Goal: Task Accomplishment & Management: Complete application form

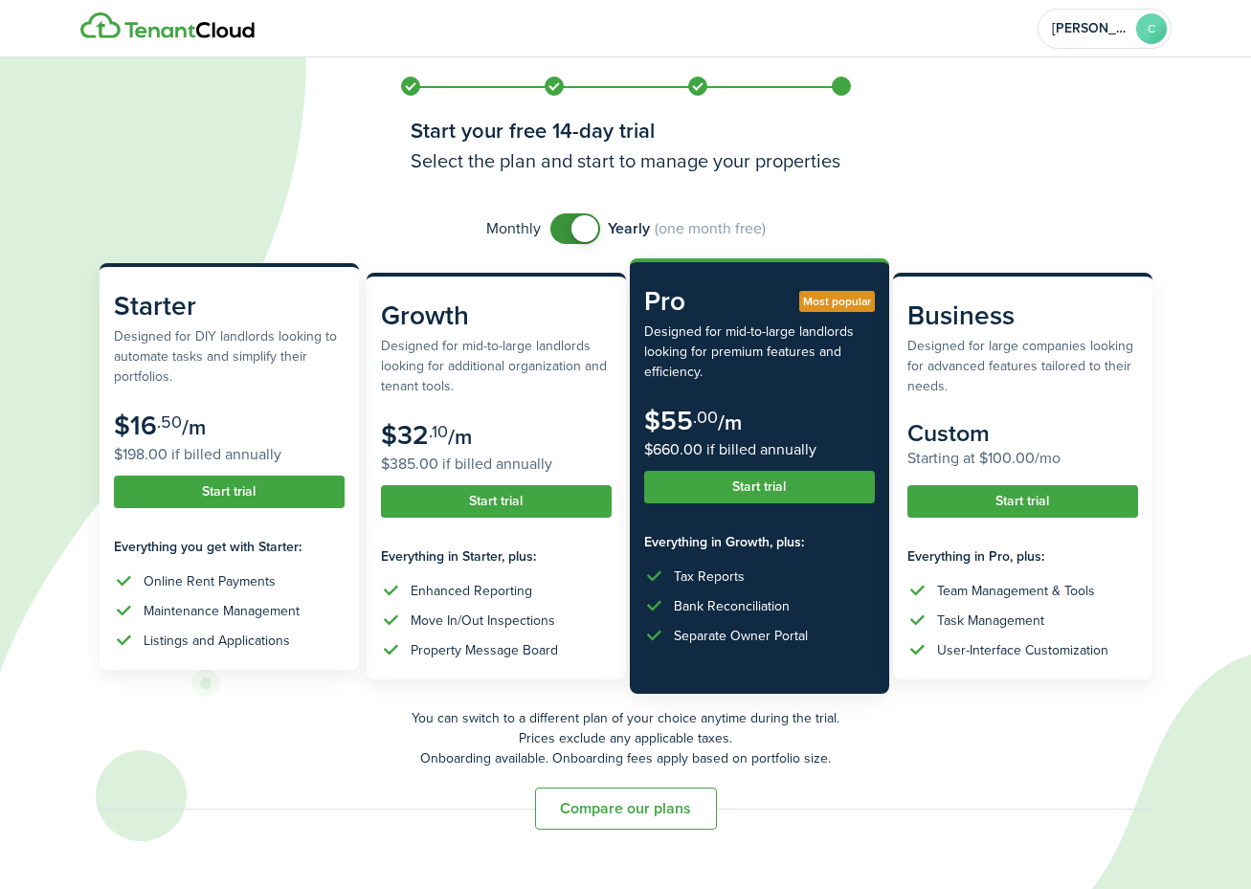
click at [251, 311] on subscription-pricing-card-title "Starter" at bounding box center [229, 306] width 231 height 40
click at [260, 487] on button "Start trial" at bounding box center [229, 492] width 231 height 33
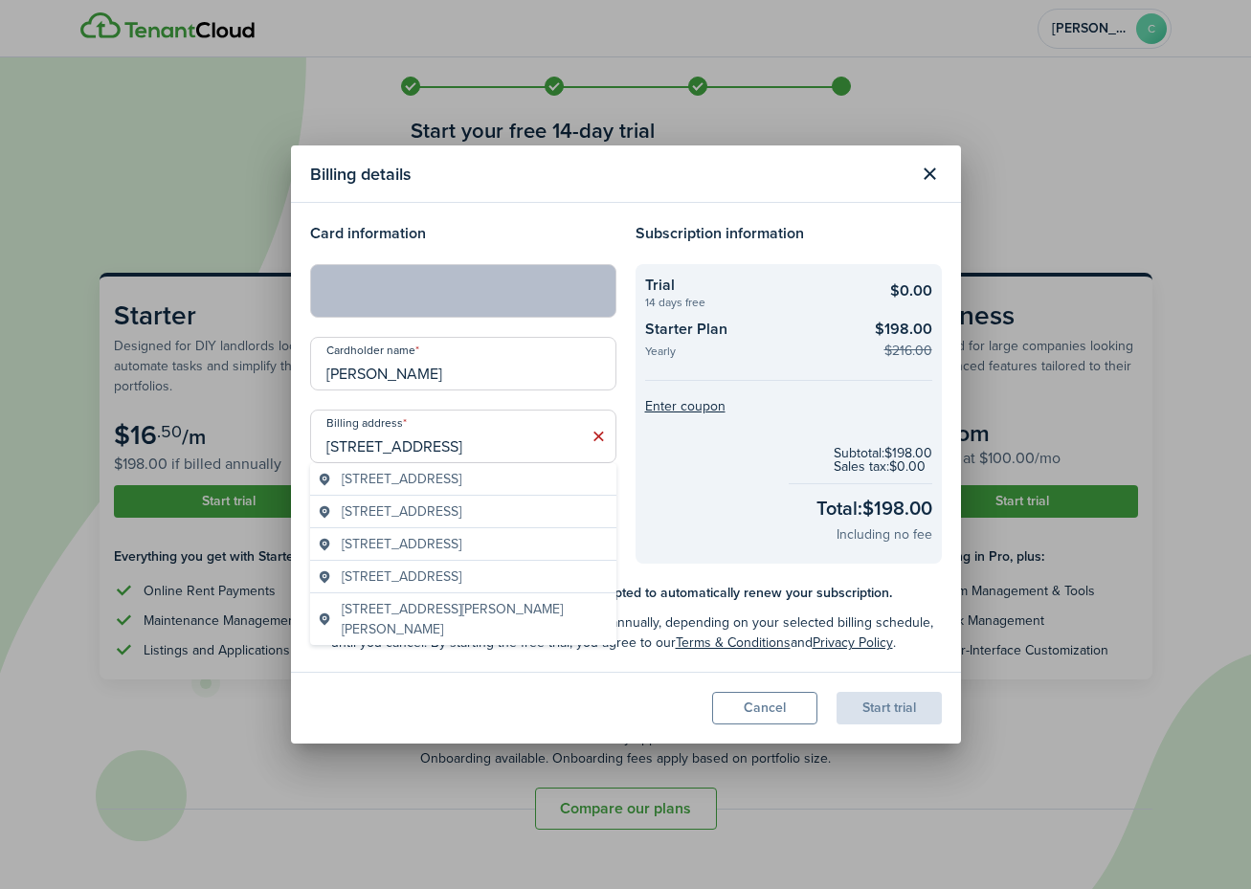
click at [461, 478] on span "[STREET_ADDRESS]" at bounding box center [402, 479] width 120 height 20
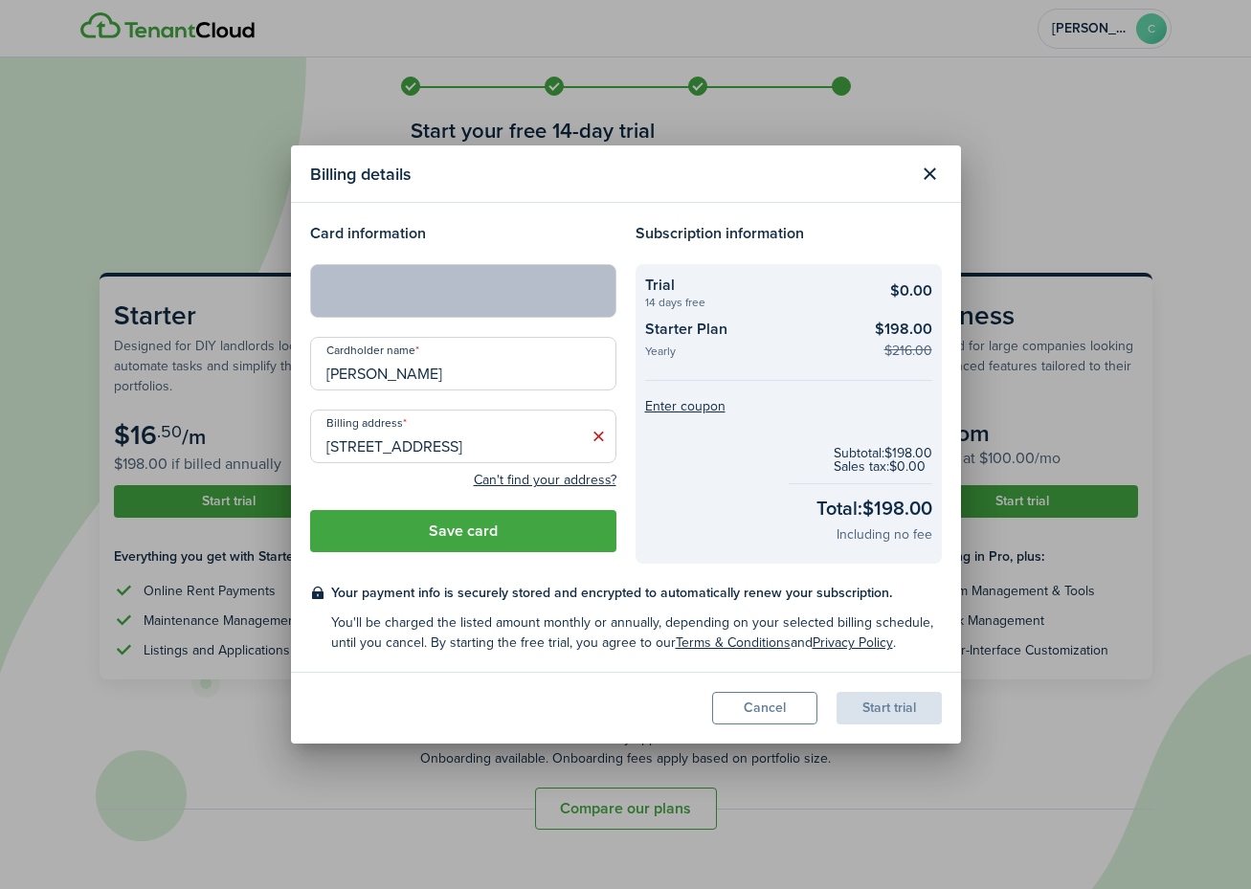
type input "[STREET_ADDRESS]"
click at [455, 527] on button "Save card" at bounding box center [463, 531] width 306 height 42
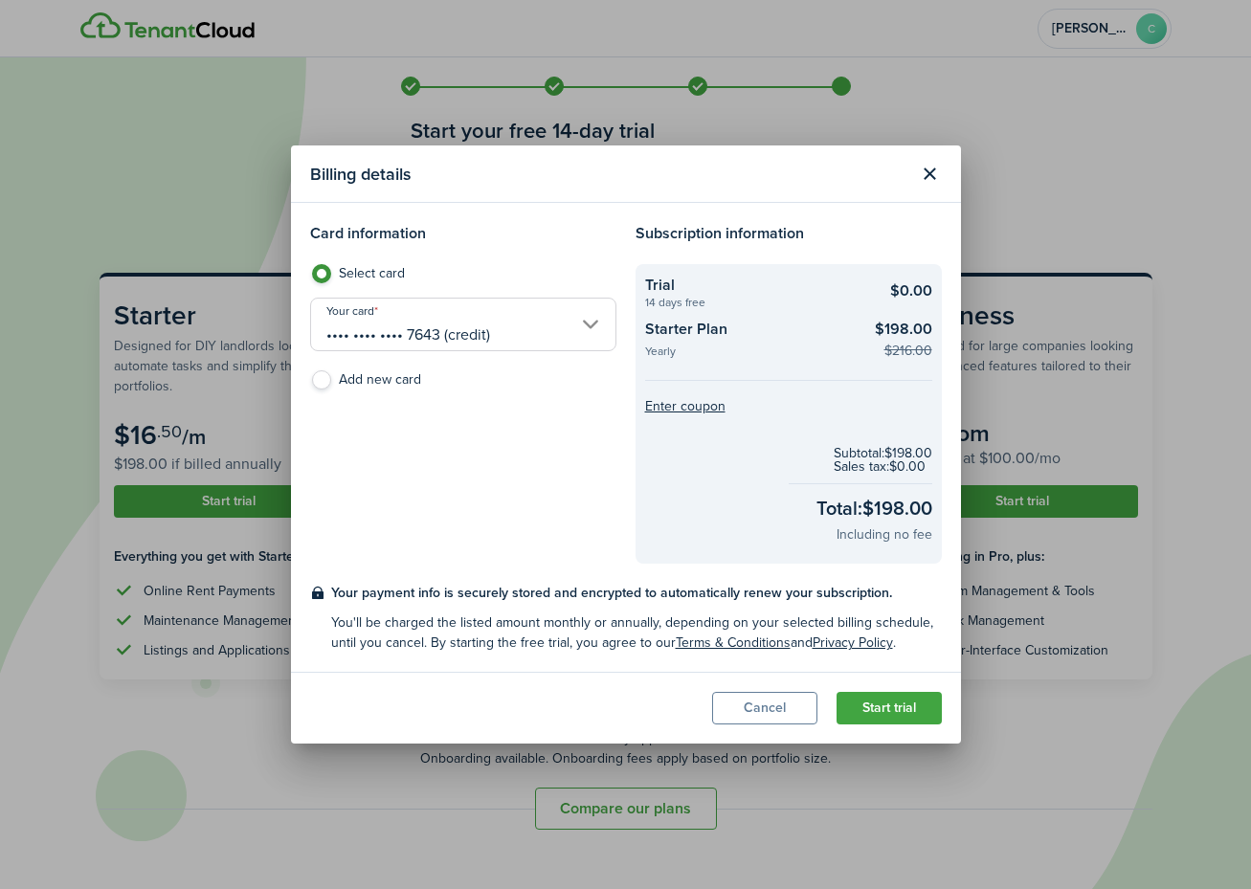
click at [892, 705] on button "Start trial" at bounding box center [889, 708] width 105 height 33
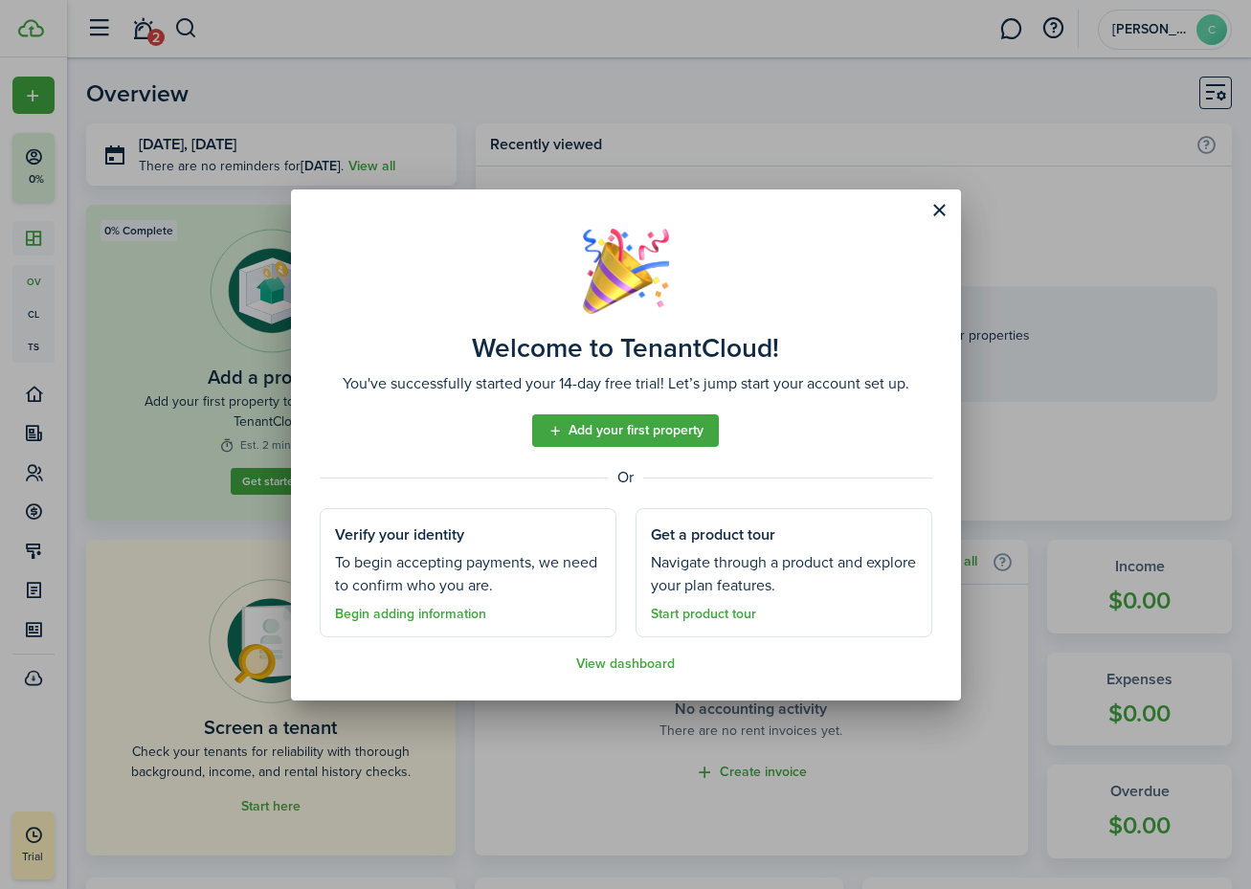
click at [439, 614] on link "Begin adding information" at bounding box center [410, 614] width 151 height 15
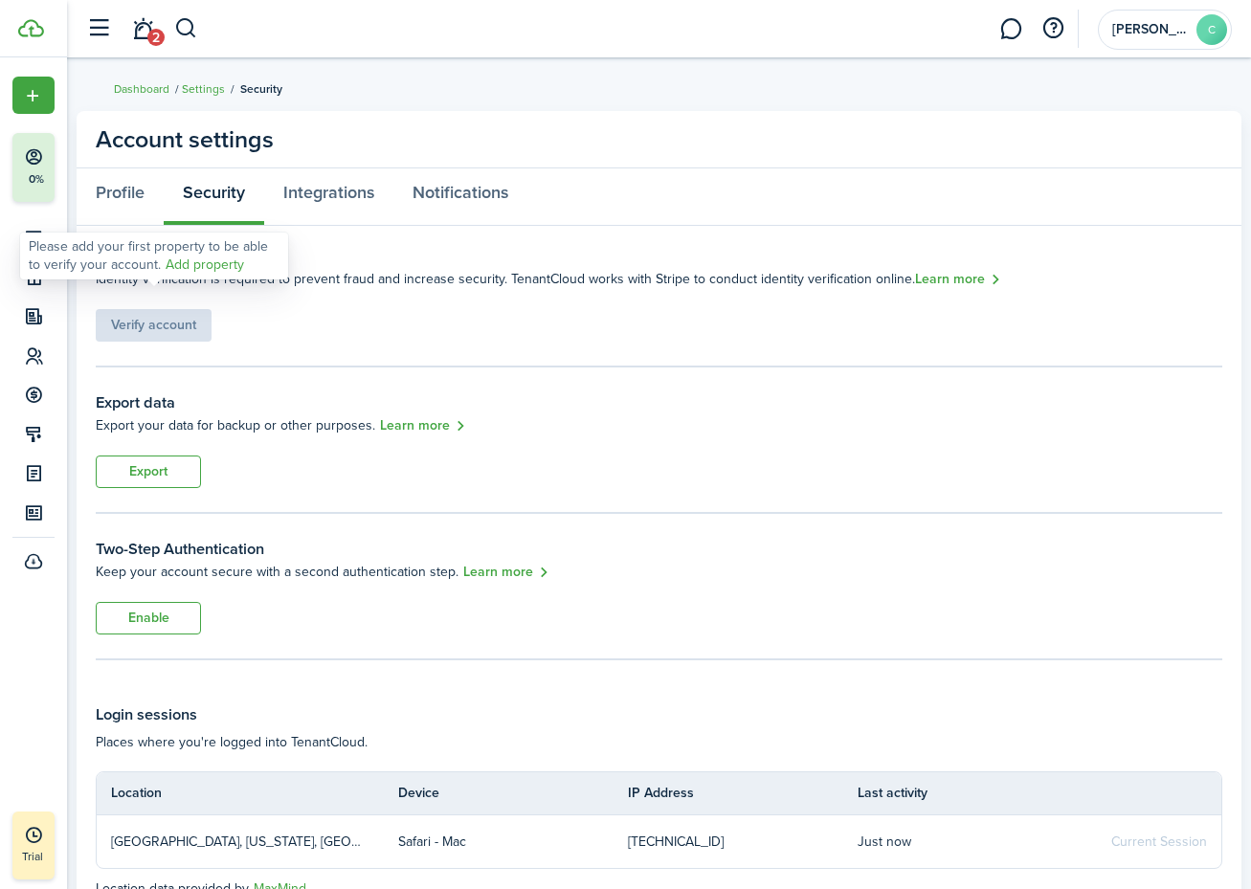
click at [188, 266] on link "Add property" at bounding box center [205, 265] width 78 height 20
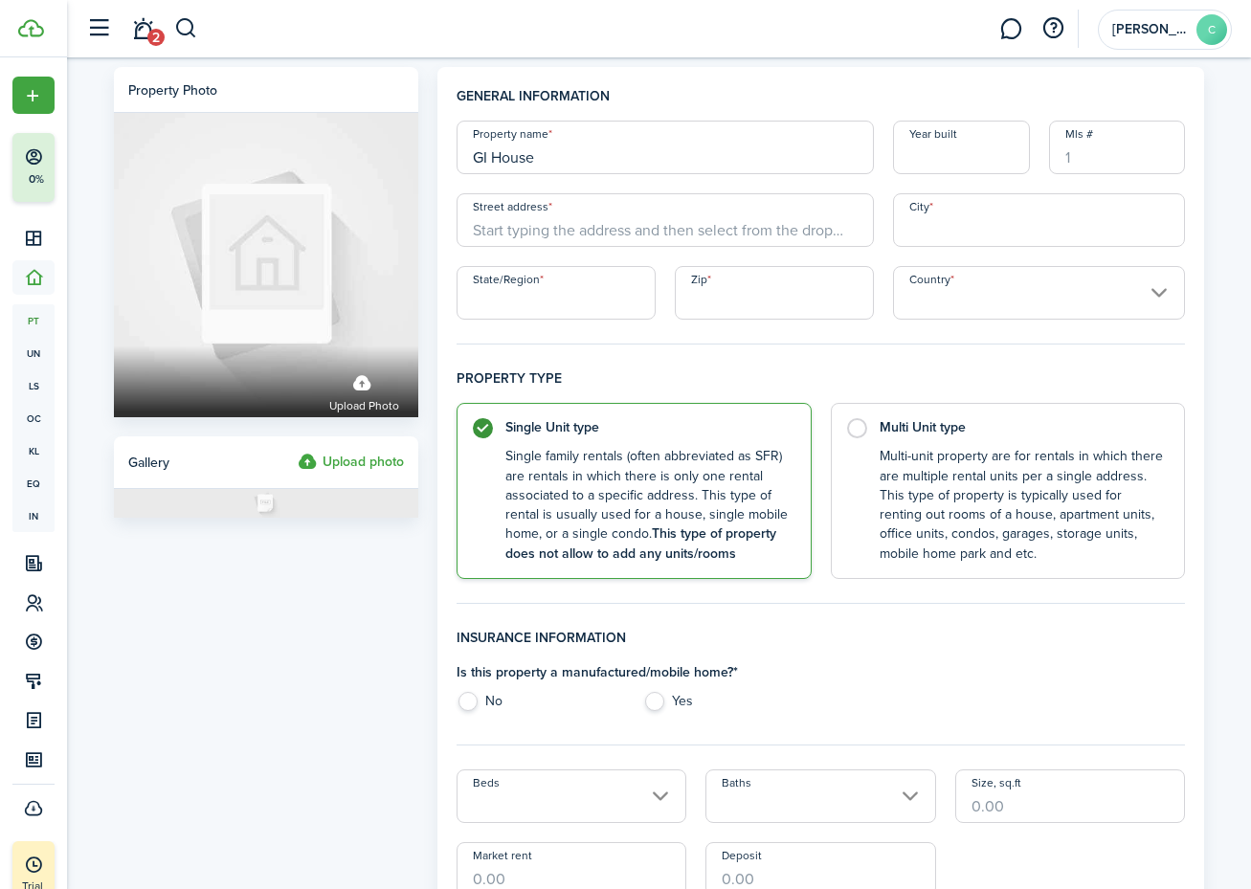
type input "GI House"
click at [936, 158] on input "Year built" at bounding box center [961, 148] width 137 height 54
type input "1992"
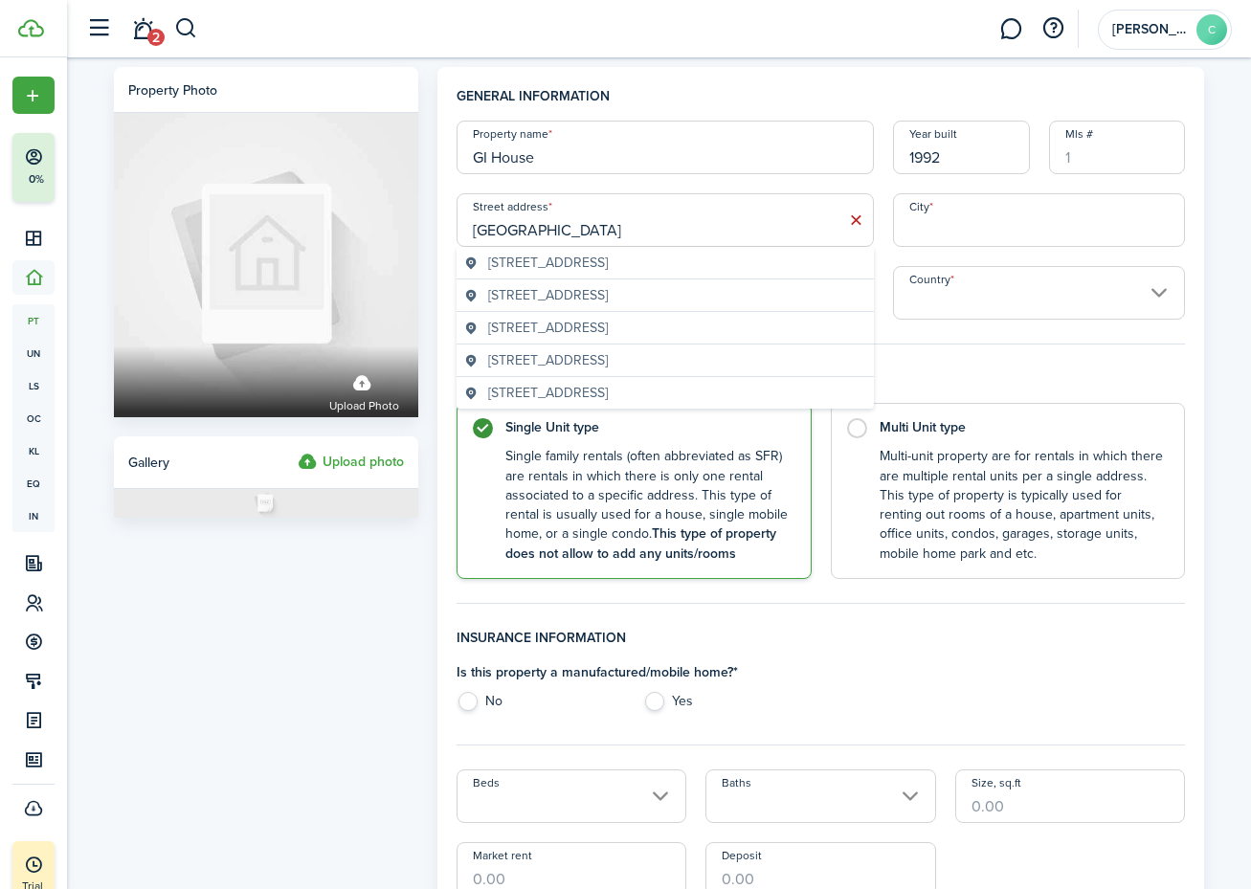
type input "[GEOGRAPHIC_DATA]"
click at [608, 261] on span "[STREET_ADDRESS]" at bounding box center [548, 263] width 120 height 20
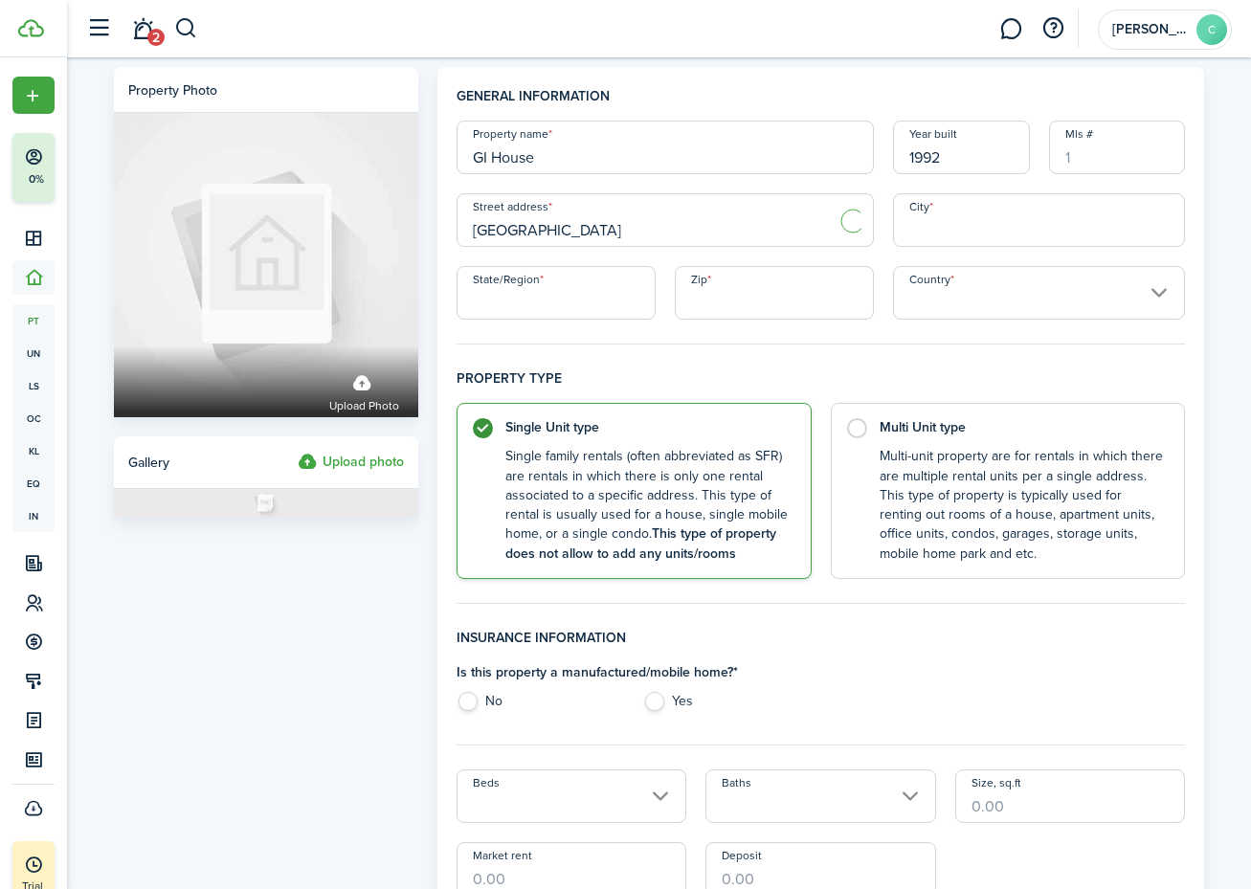
type input "[GEOGRAPHIC_DATA]"
type input "FL"
type input "32735"
type input "[GEOGRAPHIC_DATA]"
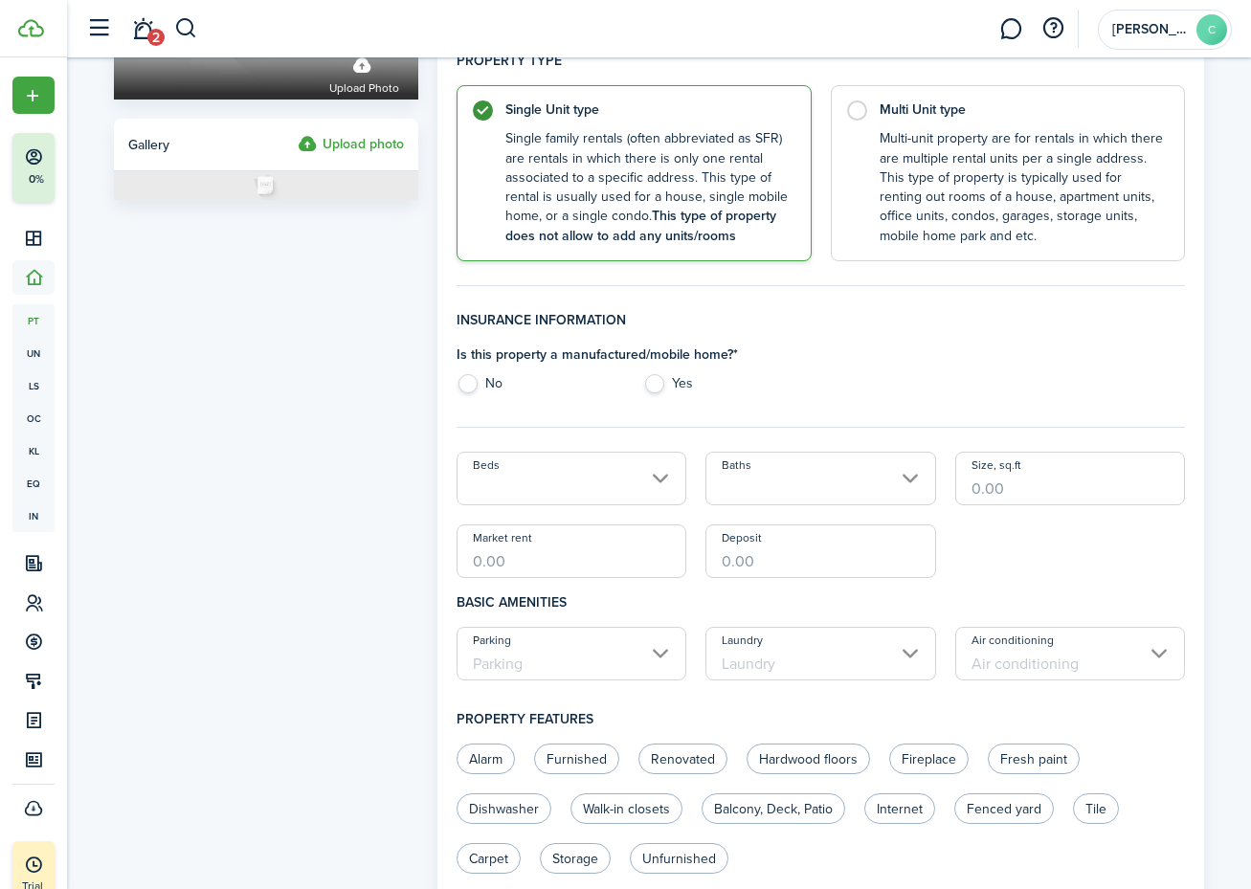
scroll to position [320, 0]
click at [467, 378] on label "No" at bounding box center [541, 386] width 168 height 29
radio input "true"
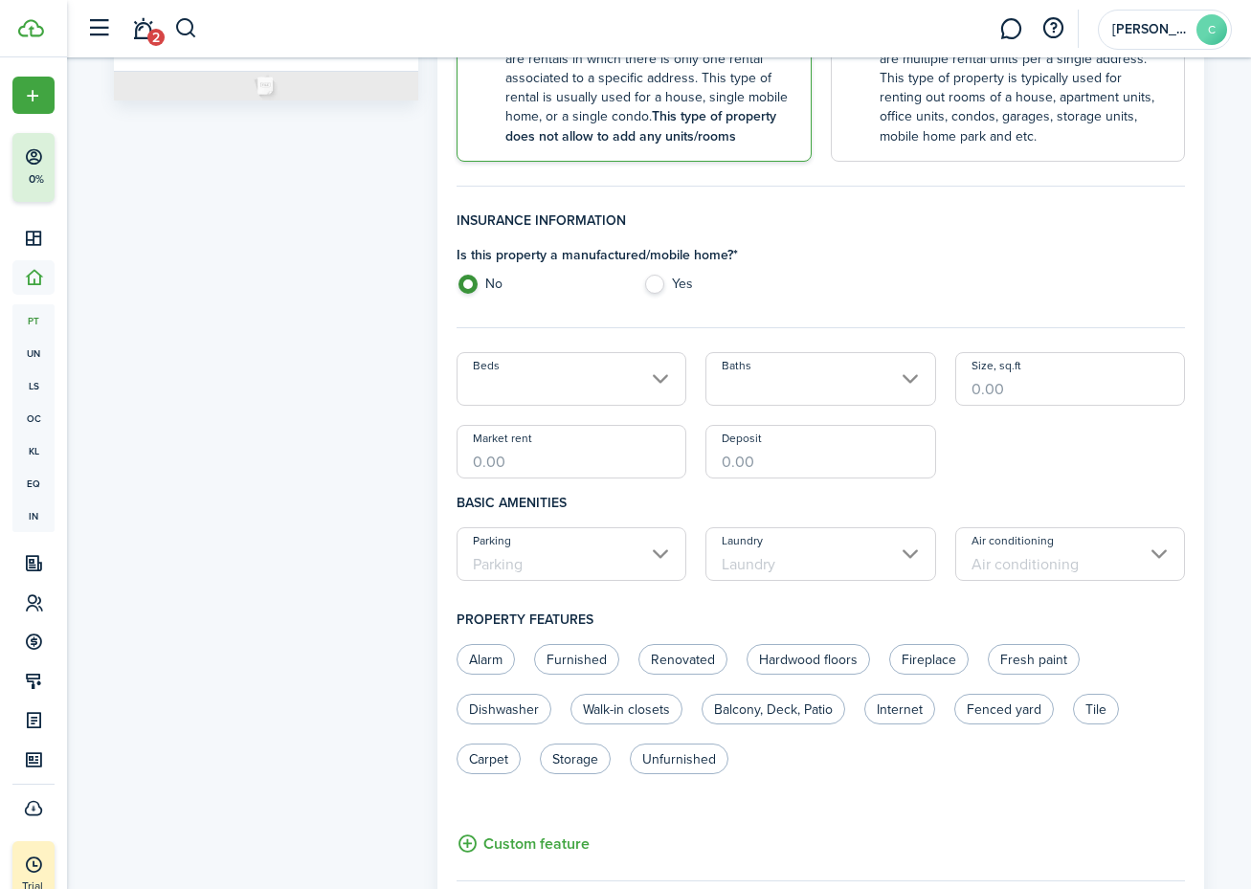
scroll to position [424, 0]
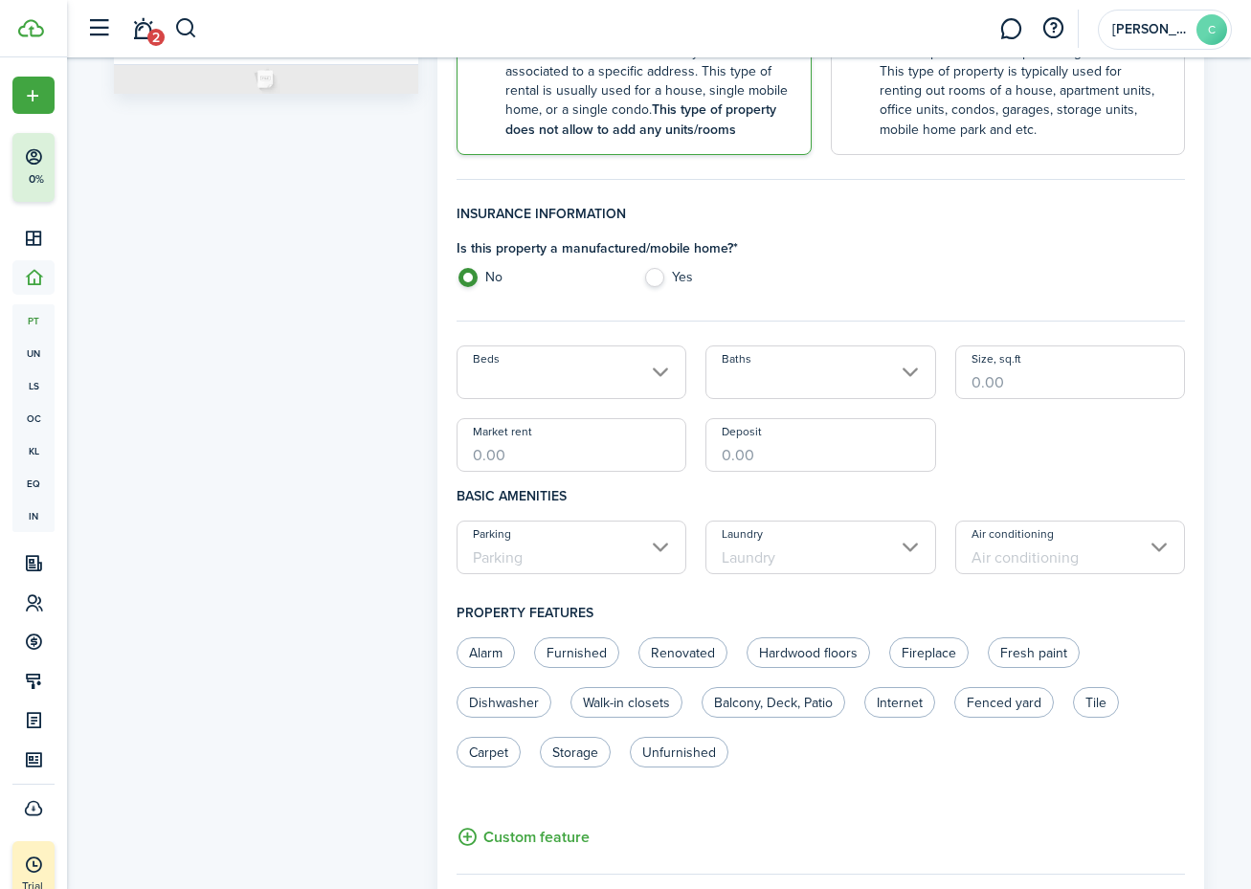
click at [639, 370] on input "Beds" at bounding box center [572, 373] width 231 height 54
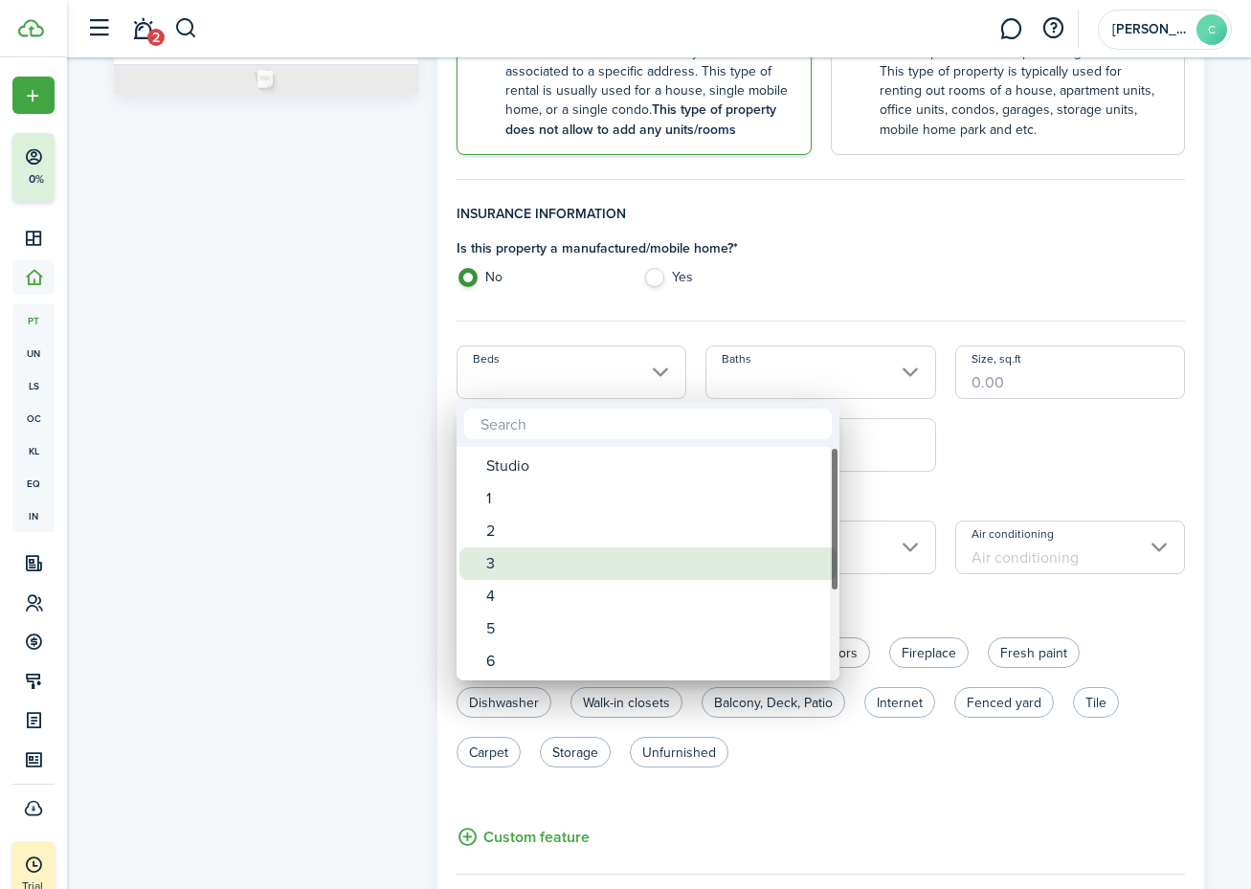
click at [574, 561] on div "3" at bounding box center [655, 564] width 339 height 33
type input "3"
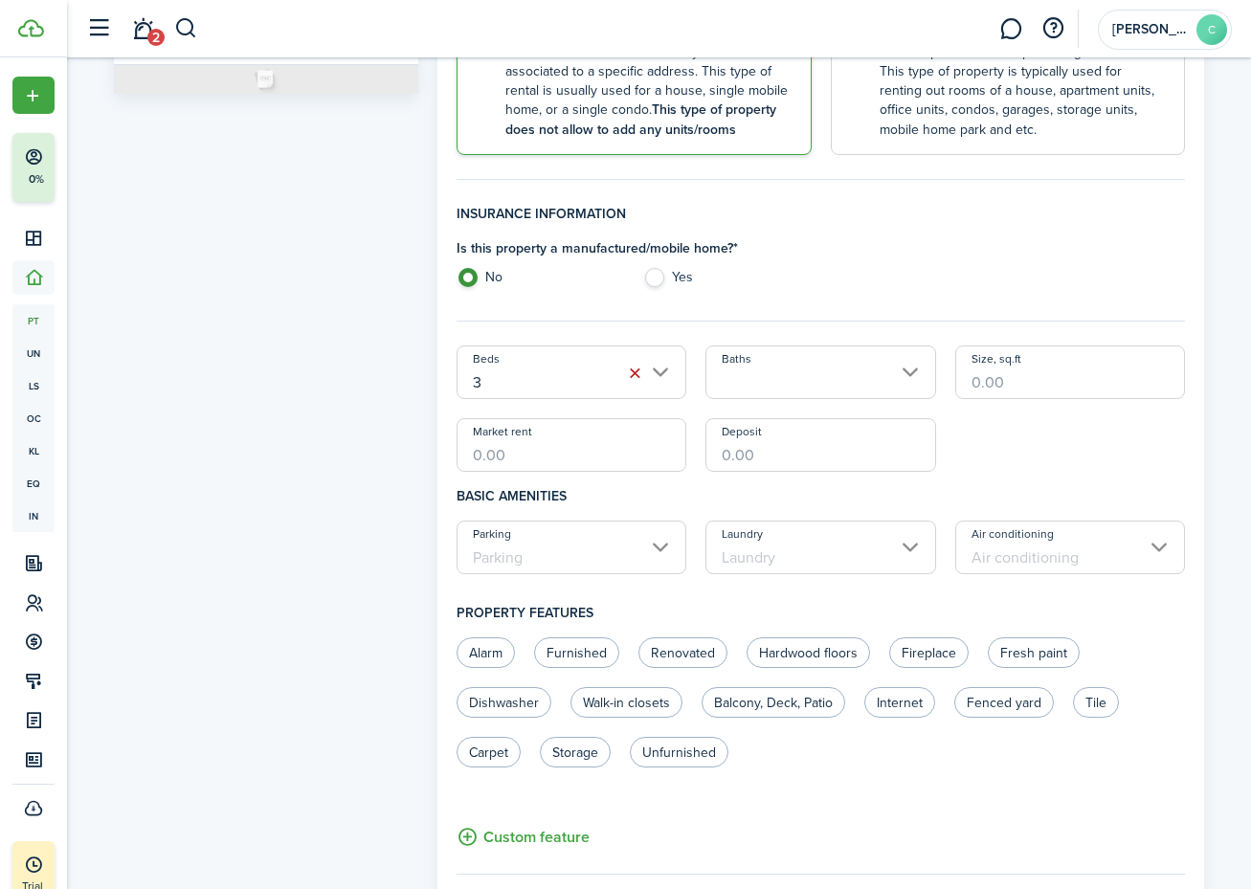
click at [829, 366] on input "Baths" at bounding box center [820, 373] width 231 height 54
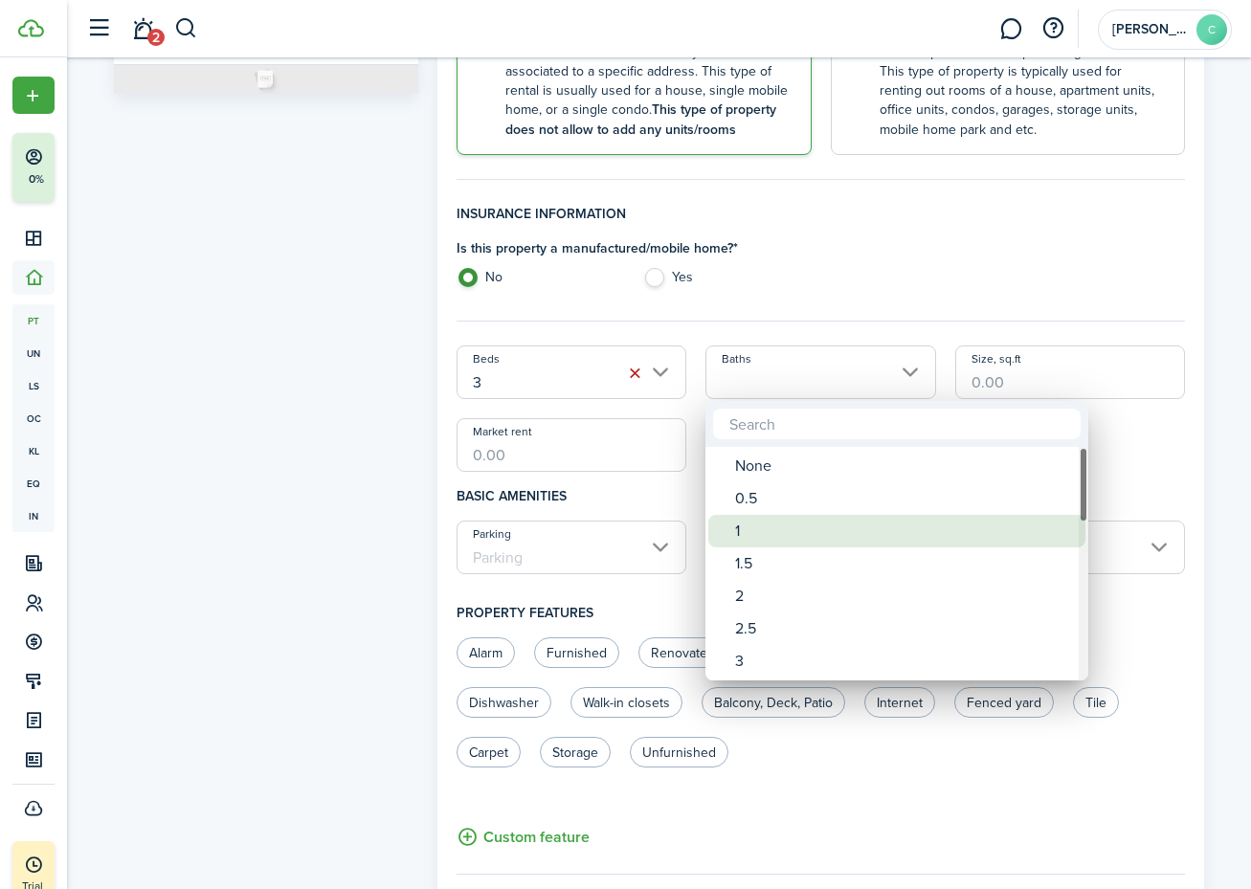
click at [771, 529] on div "1" at bounding box center [904, 531] width 339 height 33
type input "1"
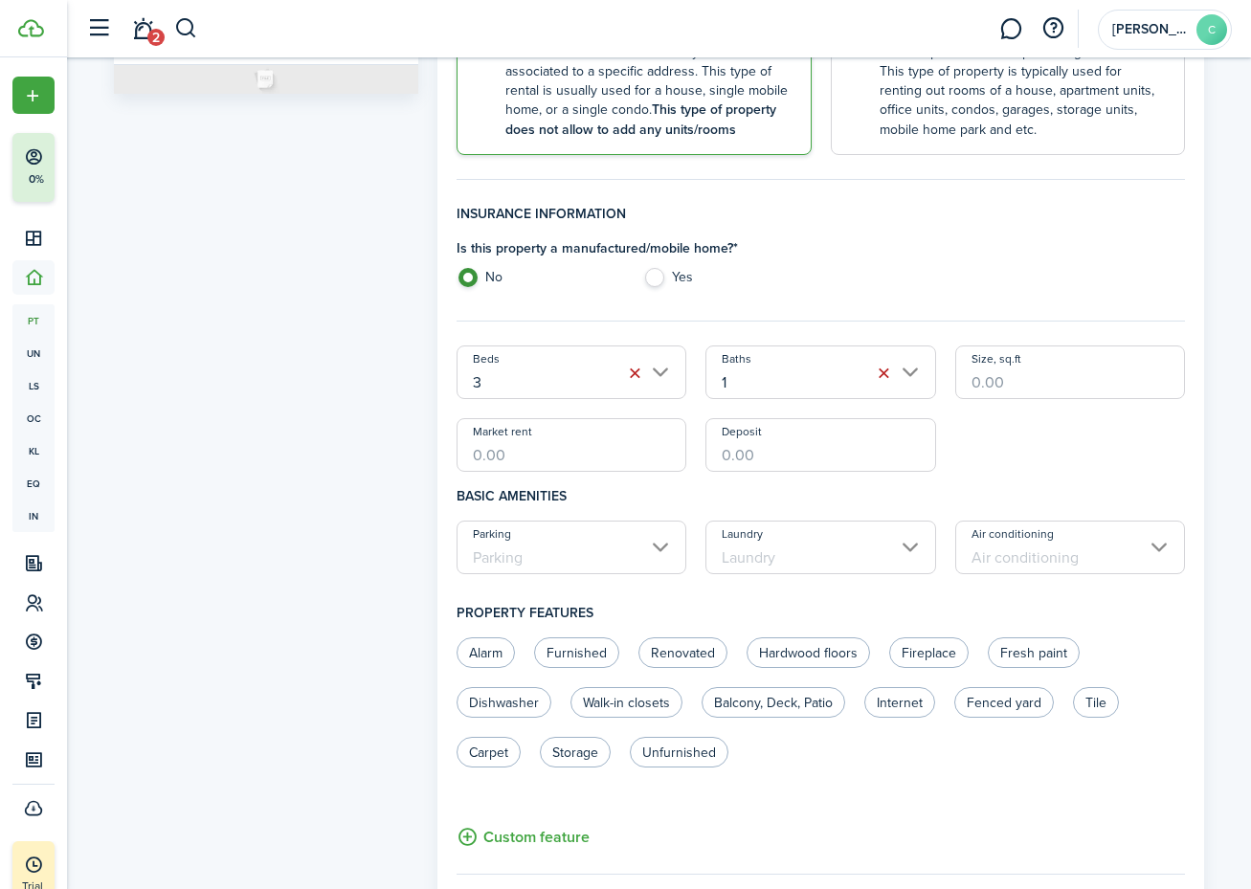
click at [983, 385] on input "Size, sq.ft" at bounding box center [1070, 373] width 231 height 54
type input "1,296"
click at [952, 436] on div "Beds 3 Baths 1 Size, sq.ft 1,296 Market rent Deposit" at bounding box center [821, 409] width 749 height 126
click at [648, 540] on input "Parking" at bounding box center [572, 548] width 231 height 54
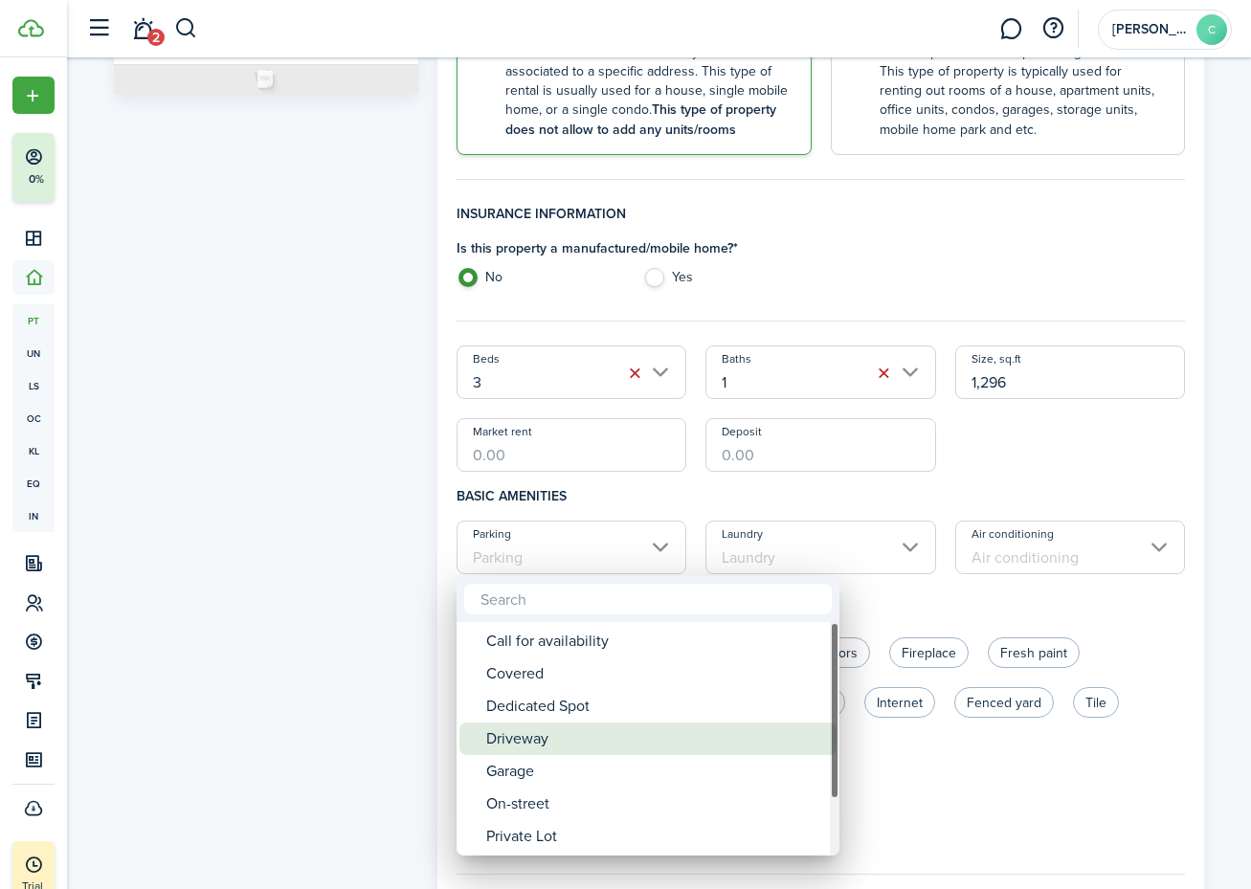
click at [617, 737] on div "Driveway" at bounding box center [655, 739] width 339 height 33
type input "Driveway"
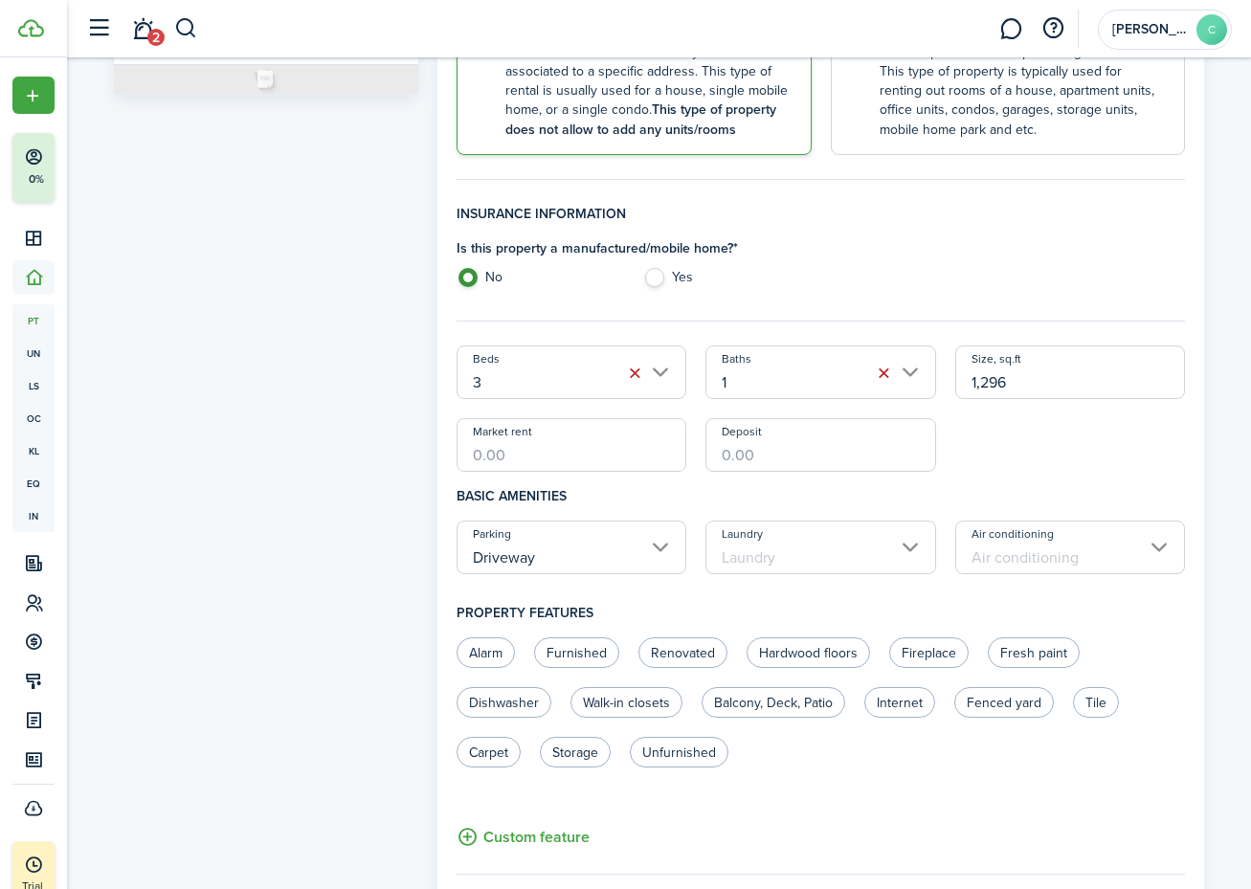
click at [795, 558] on input "Laundry" at bounding box center [820, 548] width 231 height 54
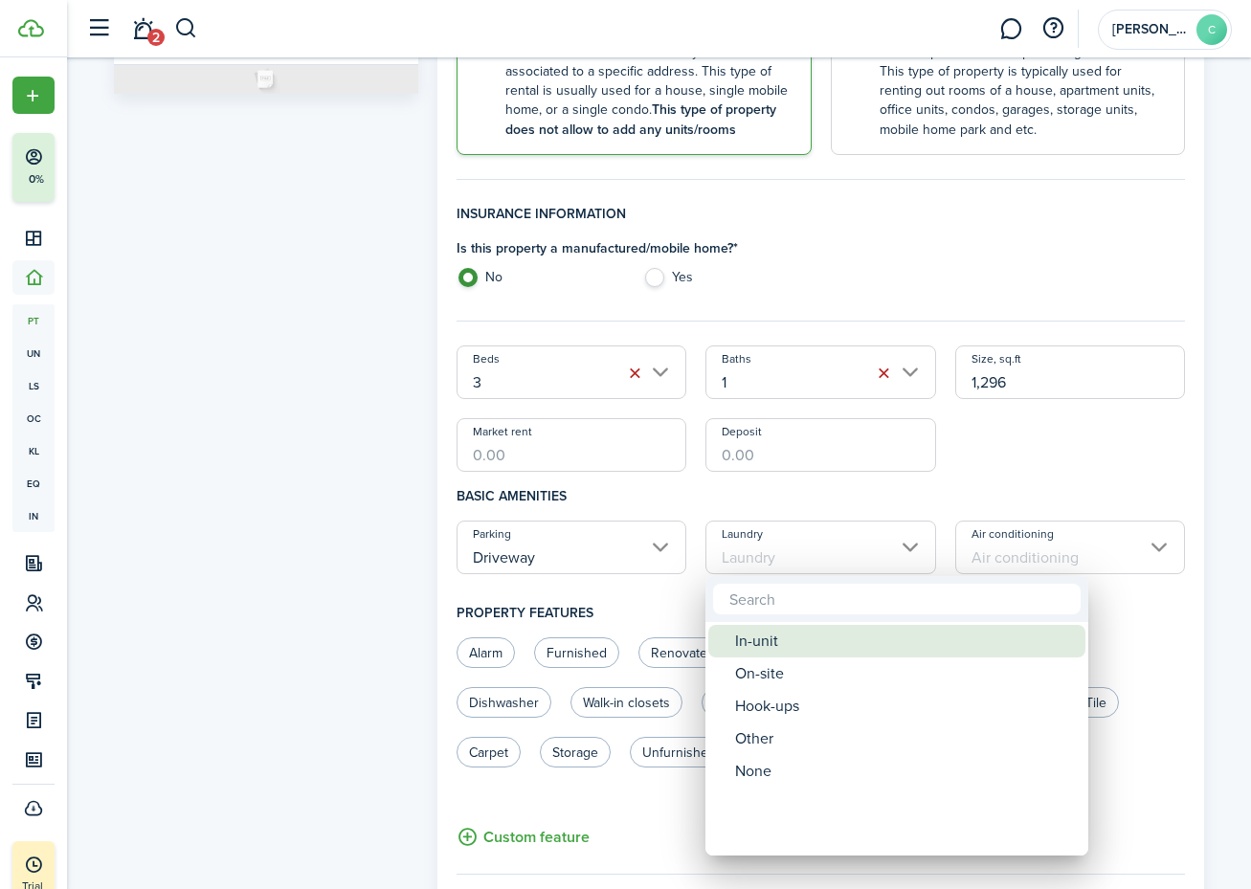
click at [801, 637] on div "In-unit" at bounding box center [904, 641] width 339 height 33
type input "In-unit"
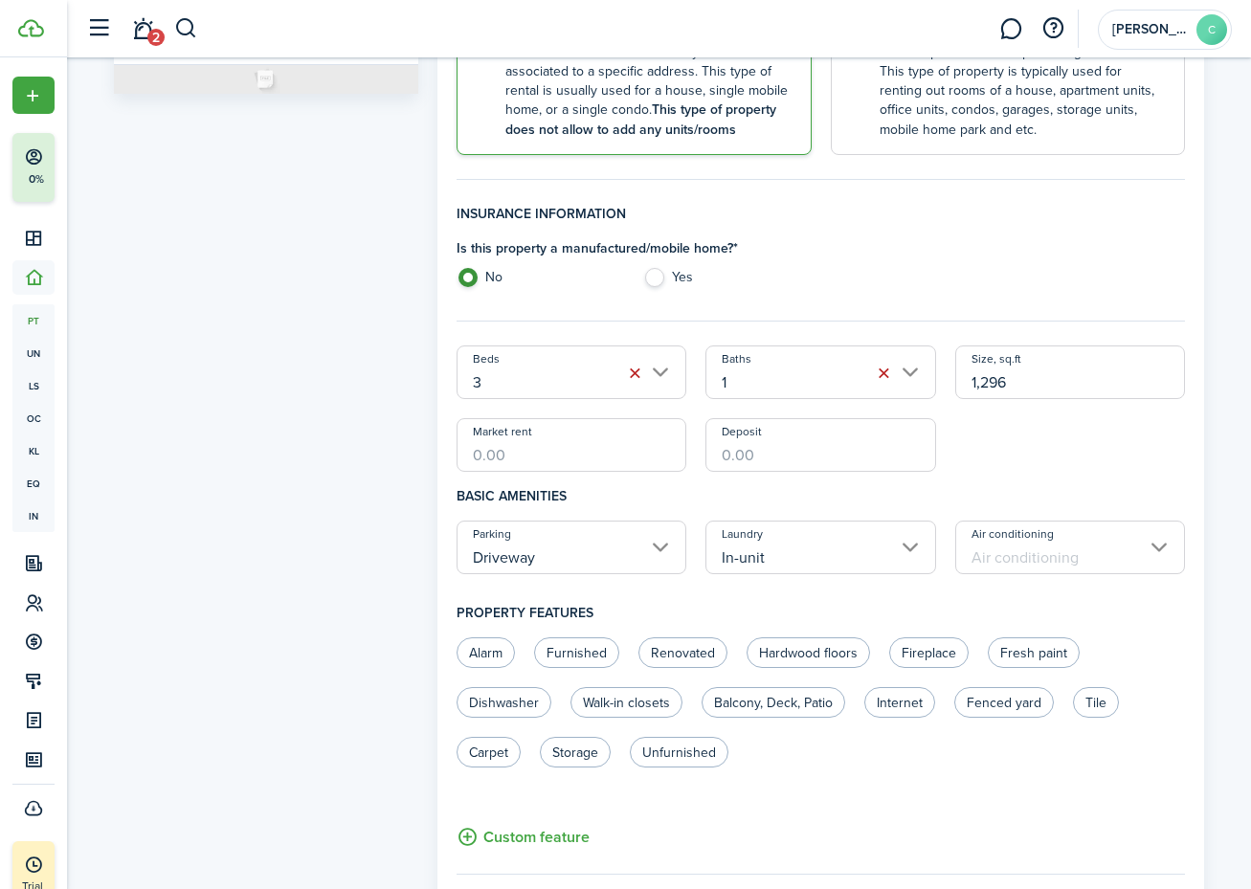
click at [1028, 558] on input "Air conditioning" at bounding box center [1070, 548] width 231 height 54
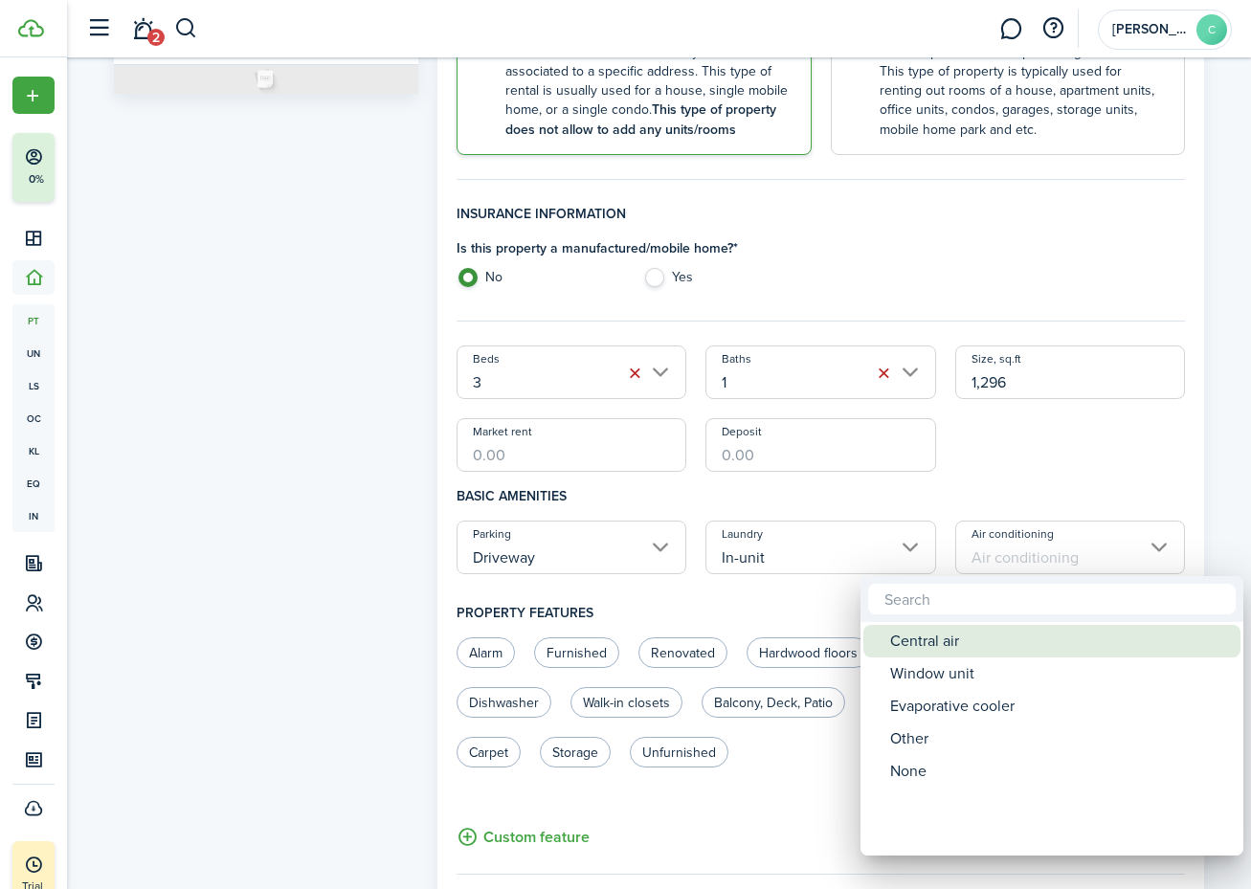
click at [986, 636] on div "Central air" at bounding box center [1059, 641] width 339 height 33
type input "Central air"
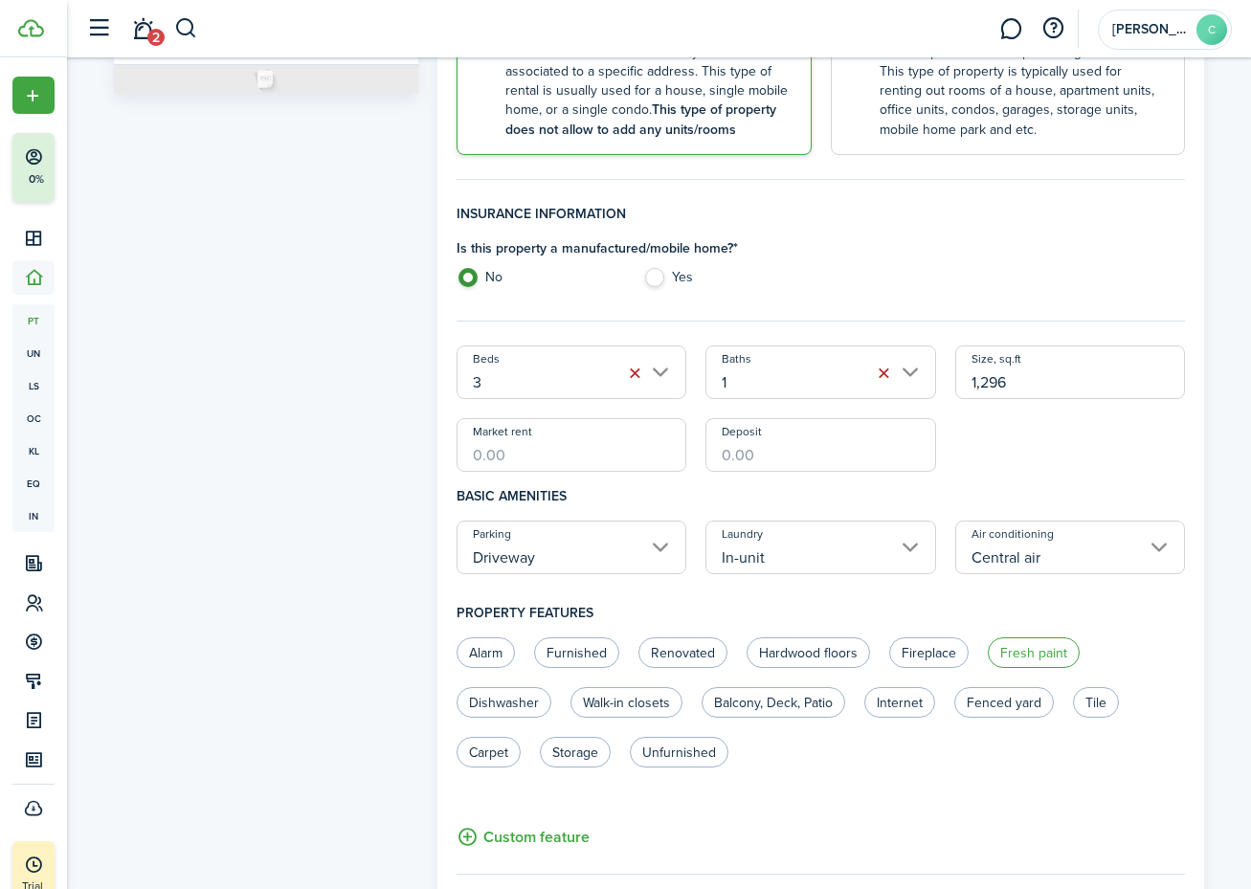
click at [1027, 654] on label "Fresh paint" at bounding box center [1034, 653] width 92 height 31
radio input "true"
click at [521, 702] on label "Dishwasher" at bounding box center [504, 702] width 95 height 31
radio input "true"
click at [1001, 705] on label "Fenced yard" at bounding box center [1004, 702] width 100 height 31
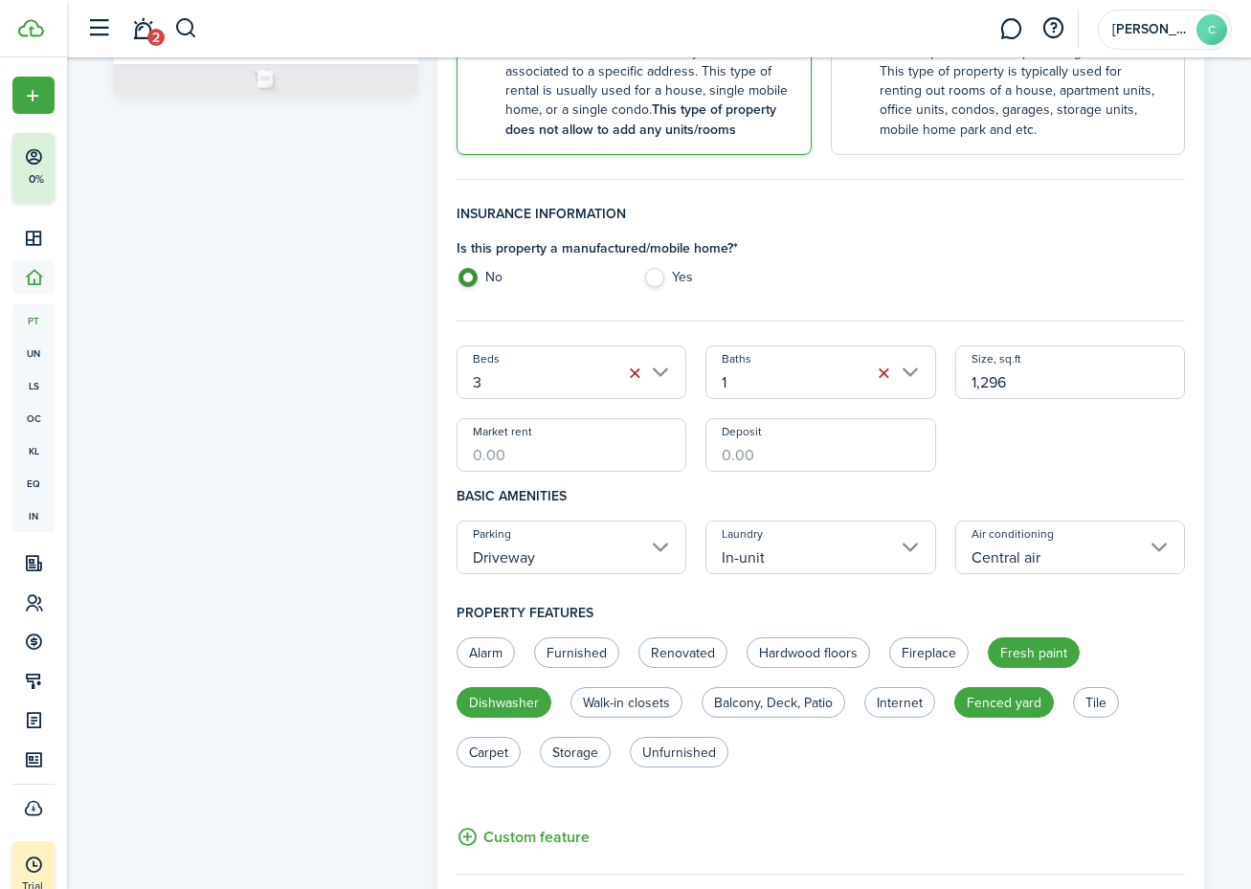
radio input "true"
click at [1096, 701] on label "Tile" at bounding box center [1096, 702] width 46 height 31
radio input "true"
click at [697, 748] on label "Unfurnished" at bounding box center [679, 752] width 99 height 31
radio input "true"
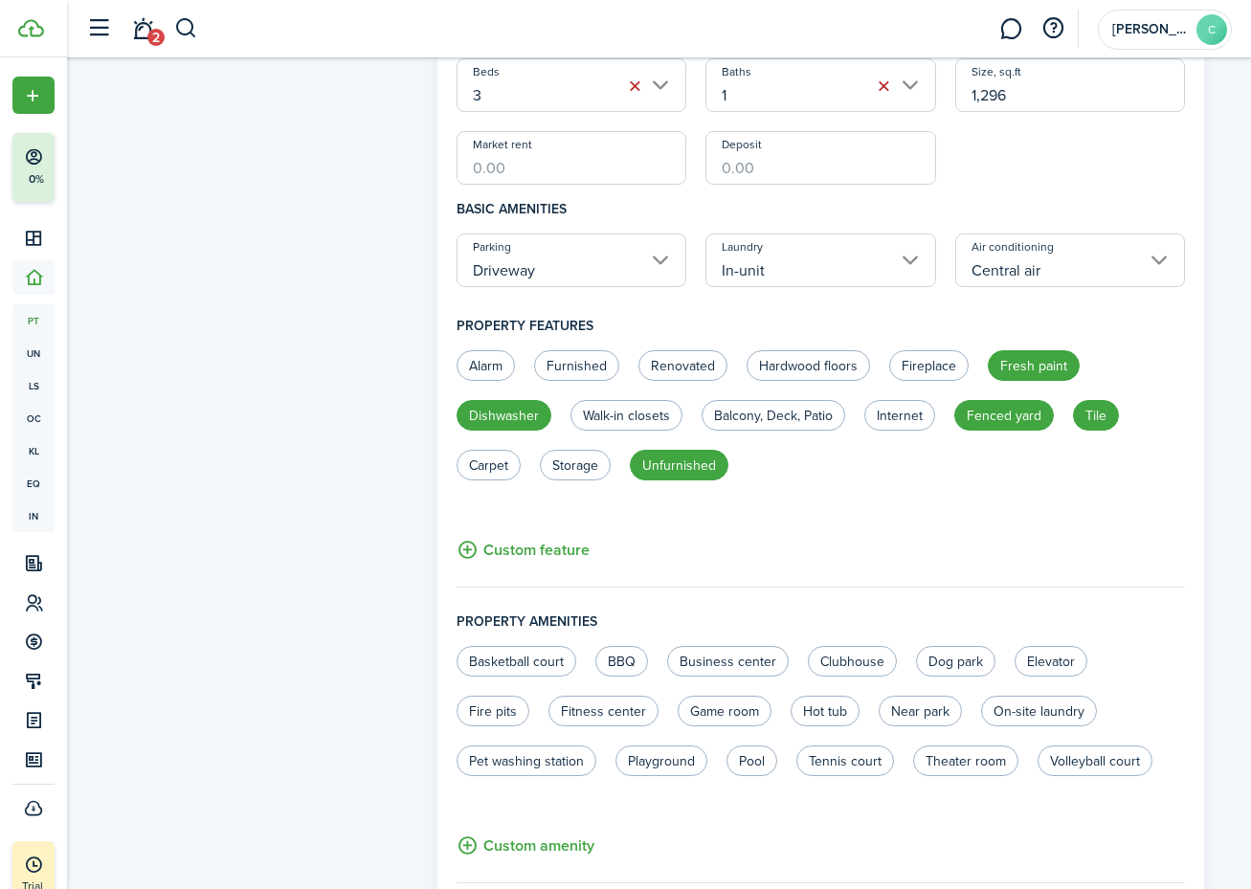
scroll to position [569, 0]
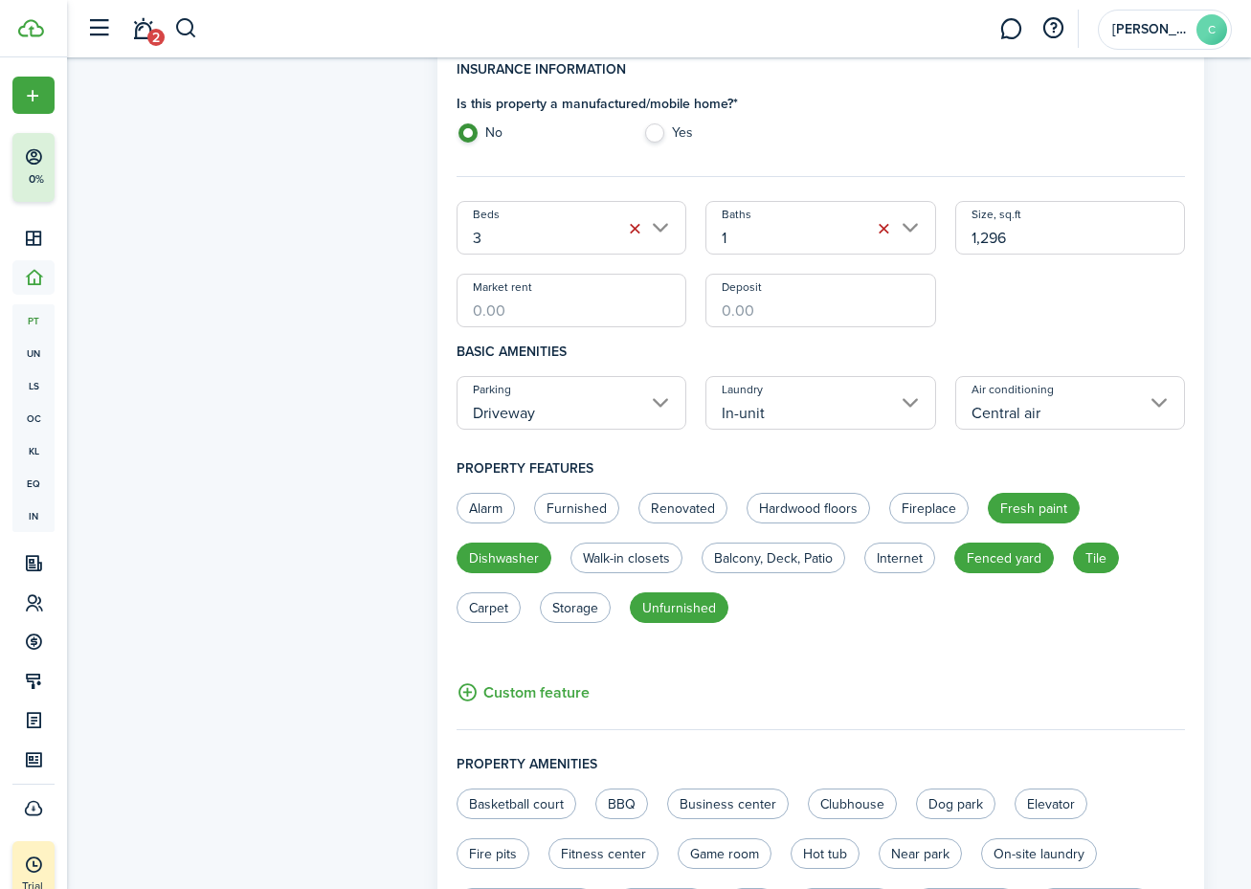
click at [592, 306] on input "Market rent" at bounding box center [572, 301] width 231 height 54
type input "$1,850.00"
click at [694, 352] on h4 "Basic amenities" at bounding box center [821, 351] width 729 height 49
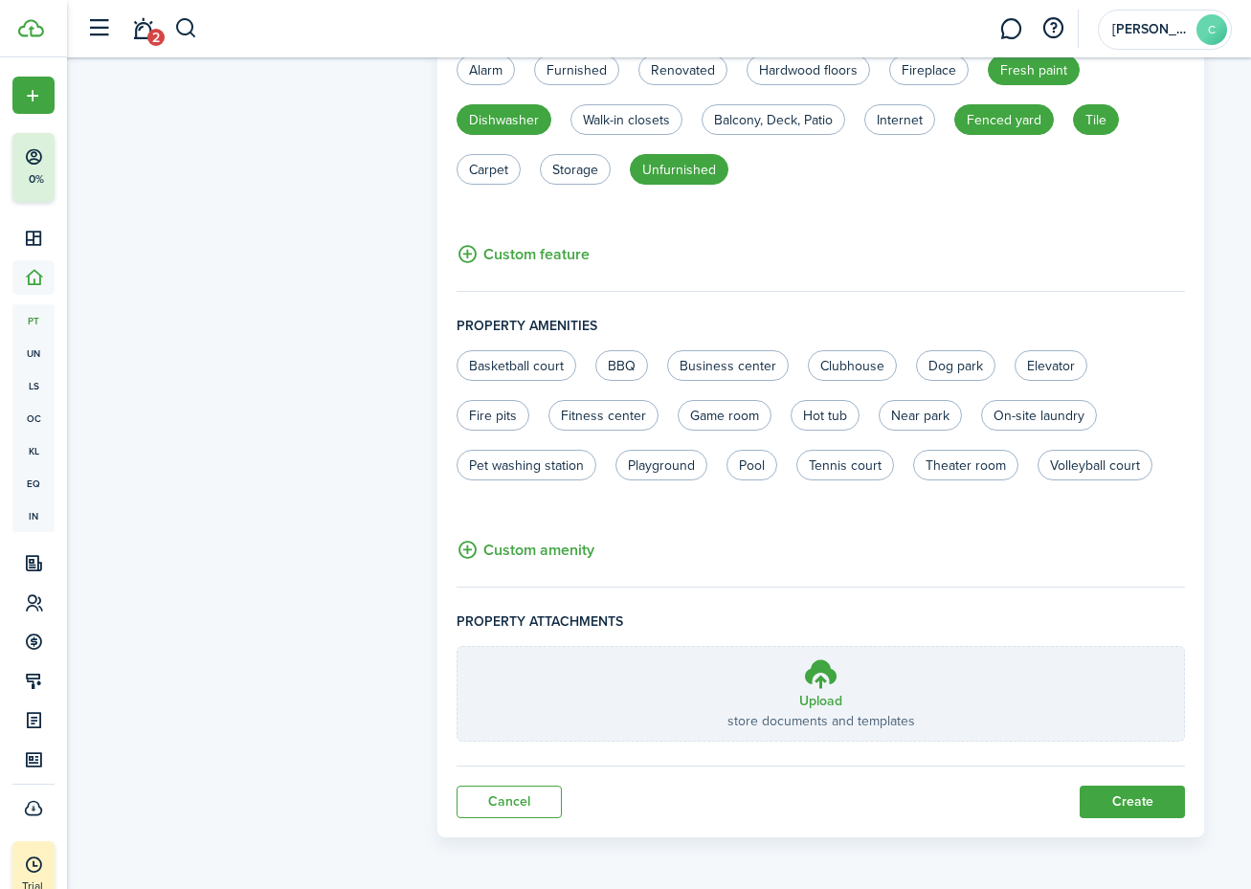
scroll to position [1006, 0]
click at [1122, 793] on button "Create" at bounding box center [1132, 803] width 105 height 33
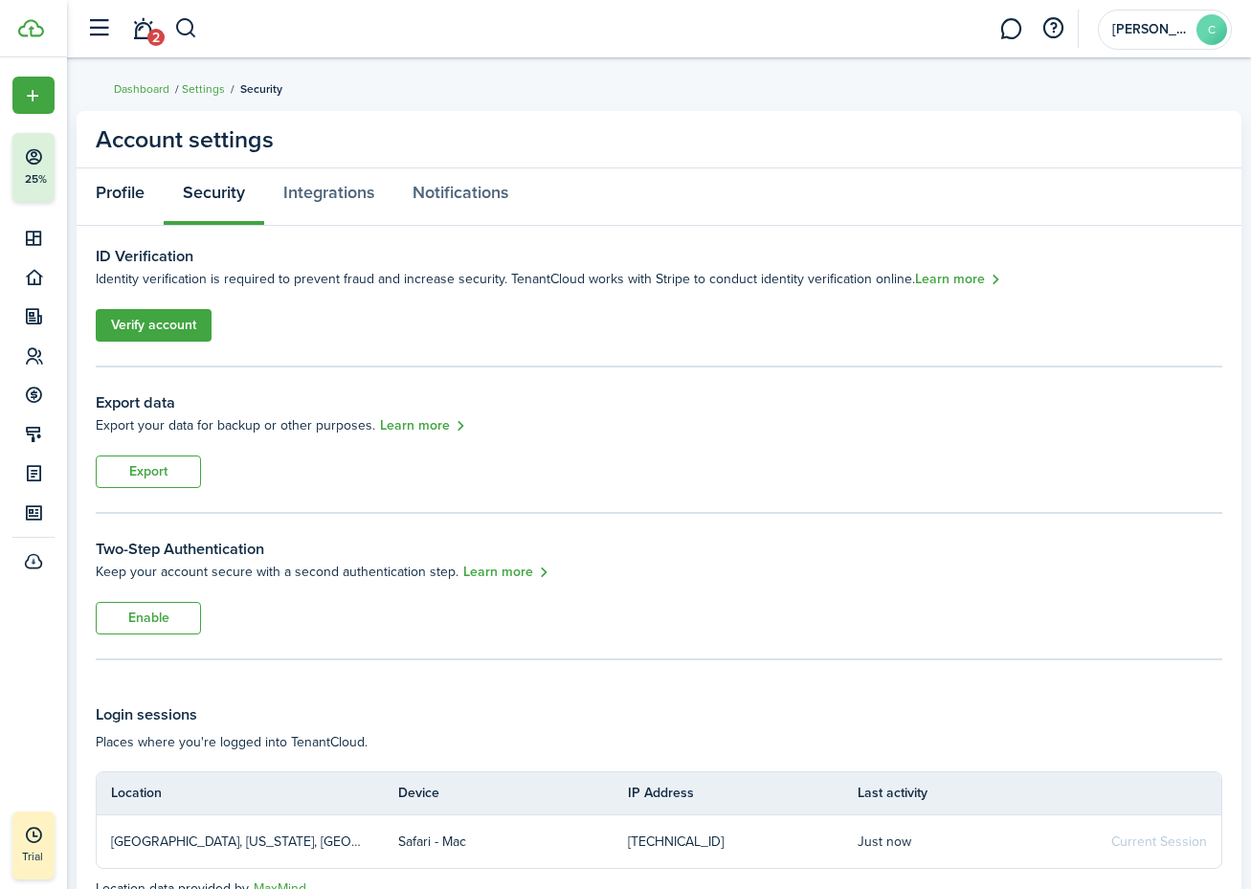
click at [108, 189] on link "Profile" at bounding box center [120, 196] width 87 height 57
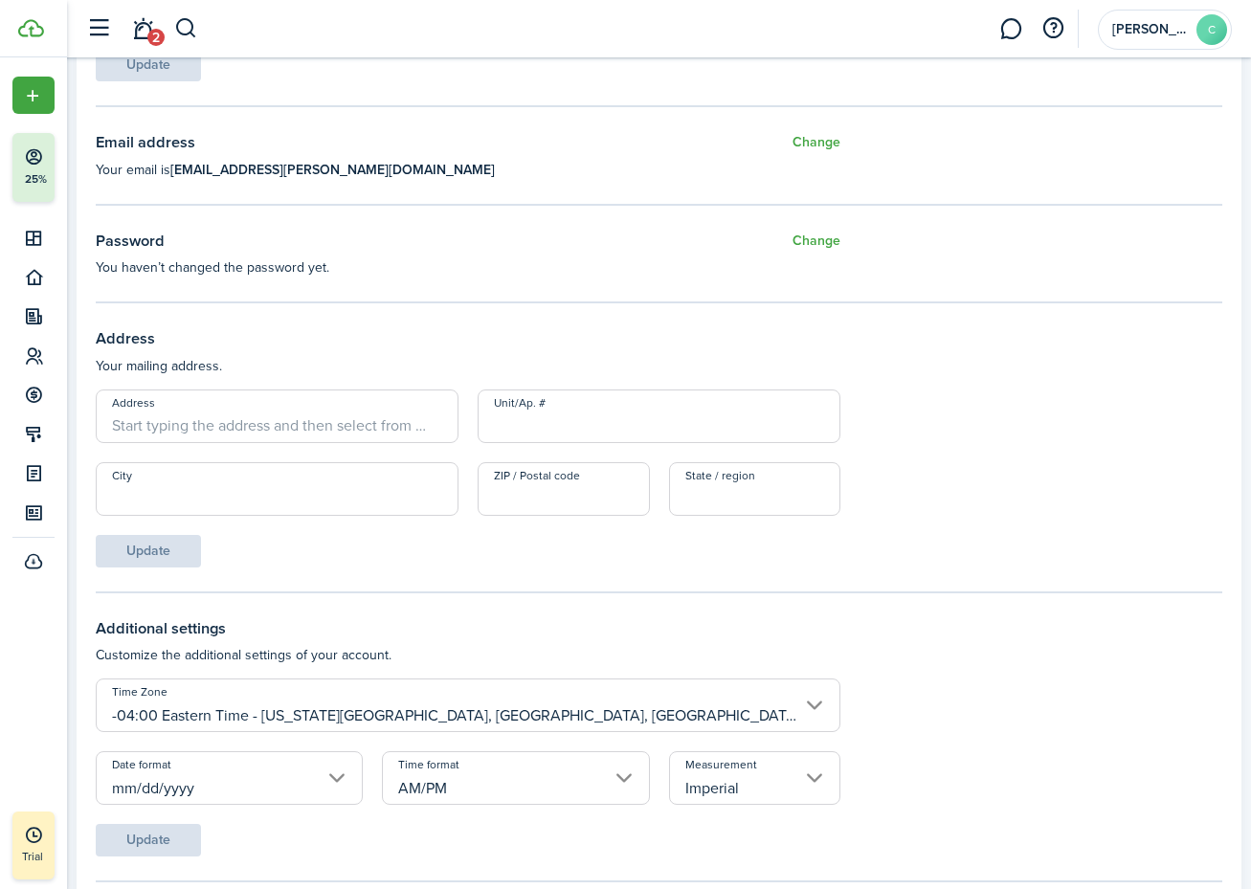
scroll to position [506, 0]
type input "16214"
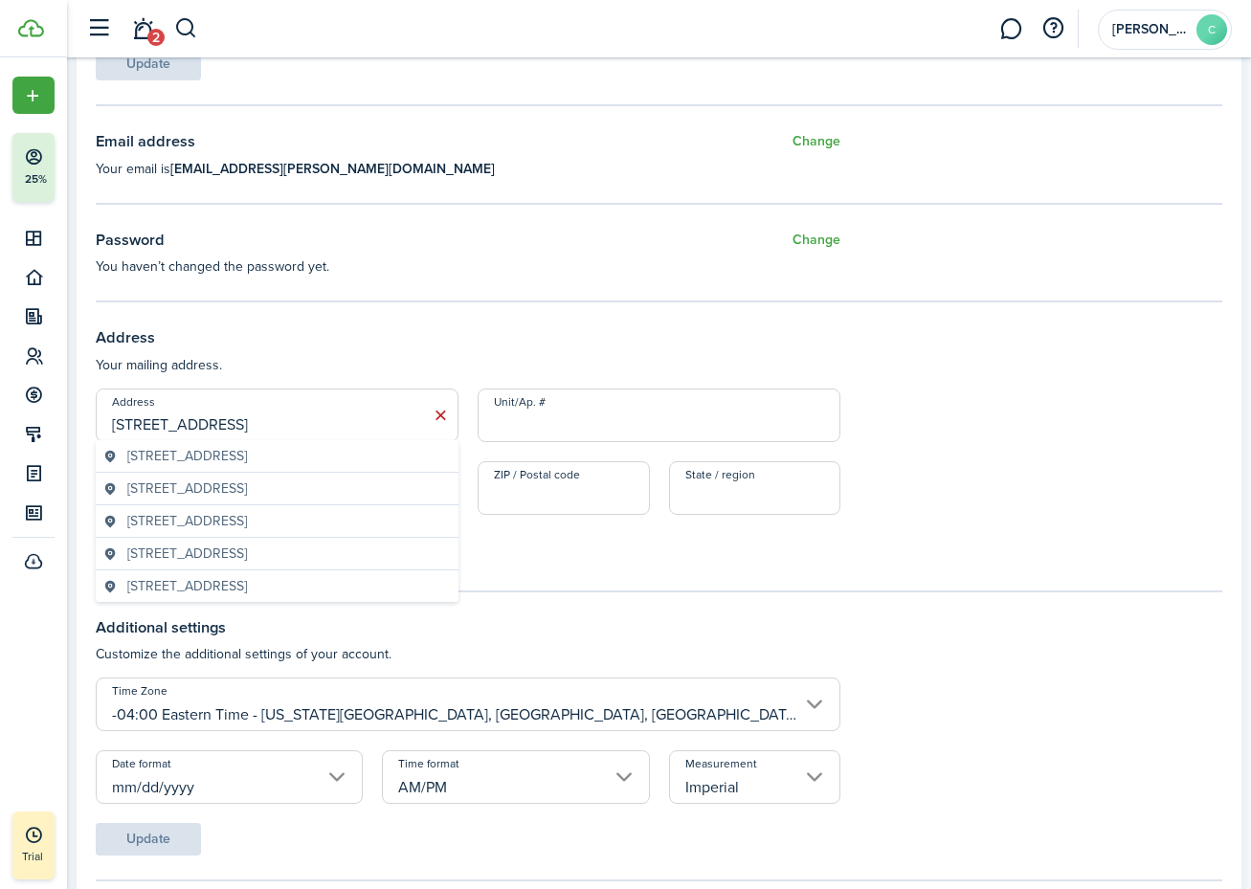
type input "[STREET_ADDRESS]"
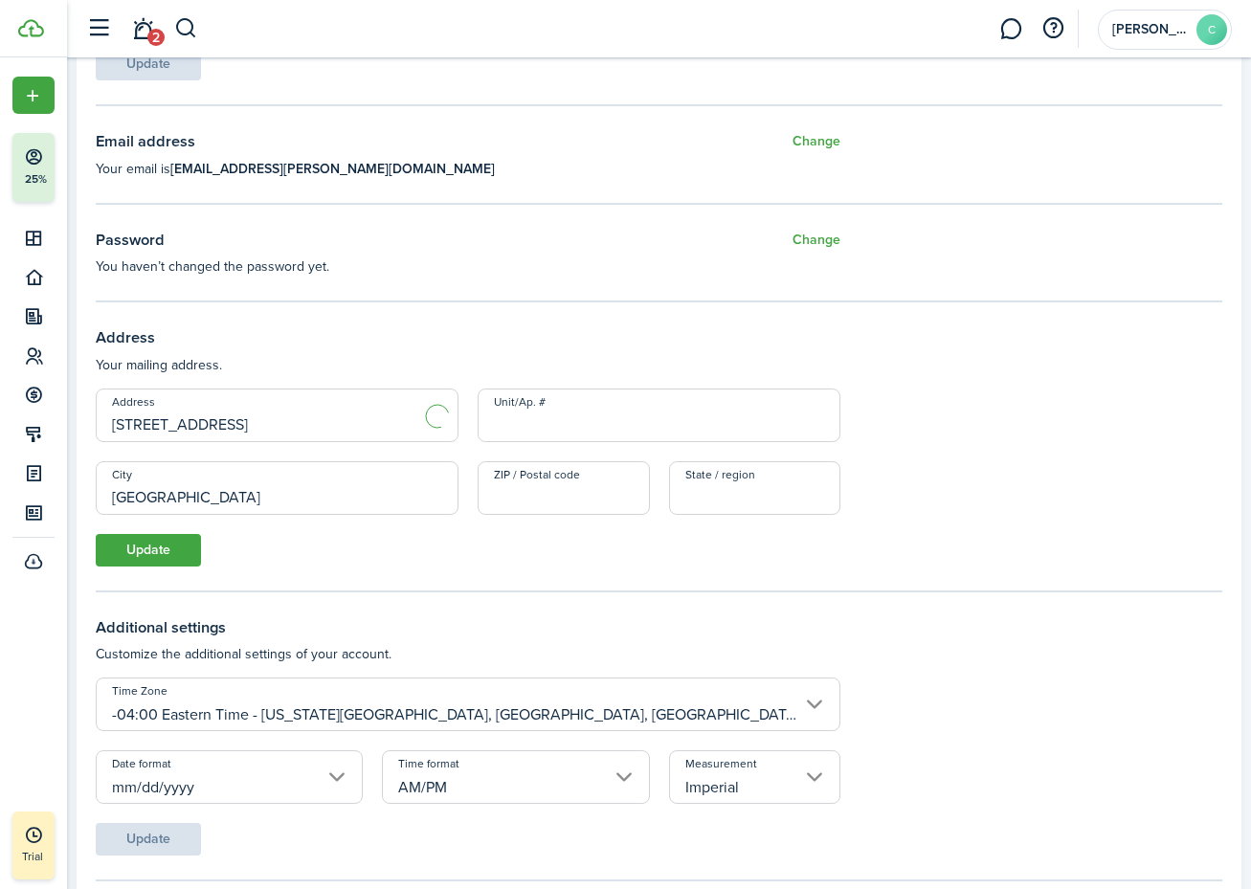
type input "[GEOGRAPHIC_DATA]"
type input "33647"
type input "FL"
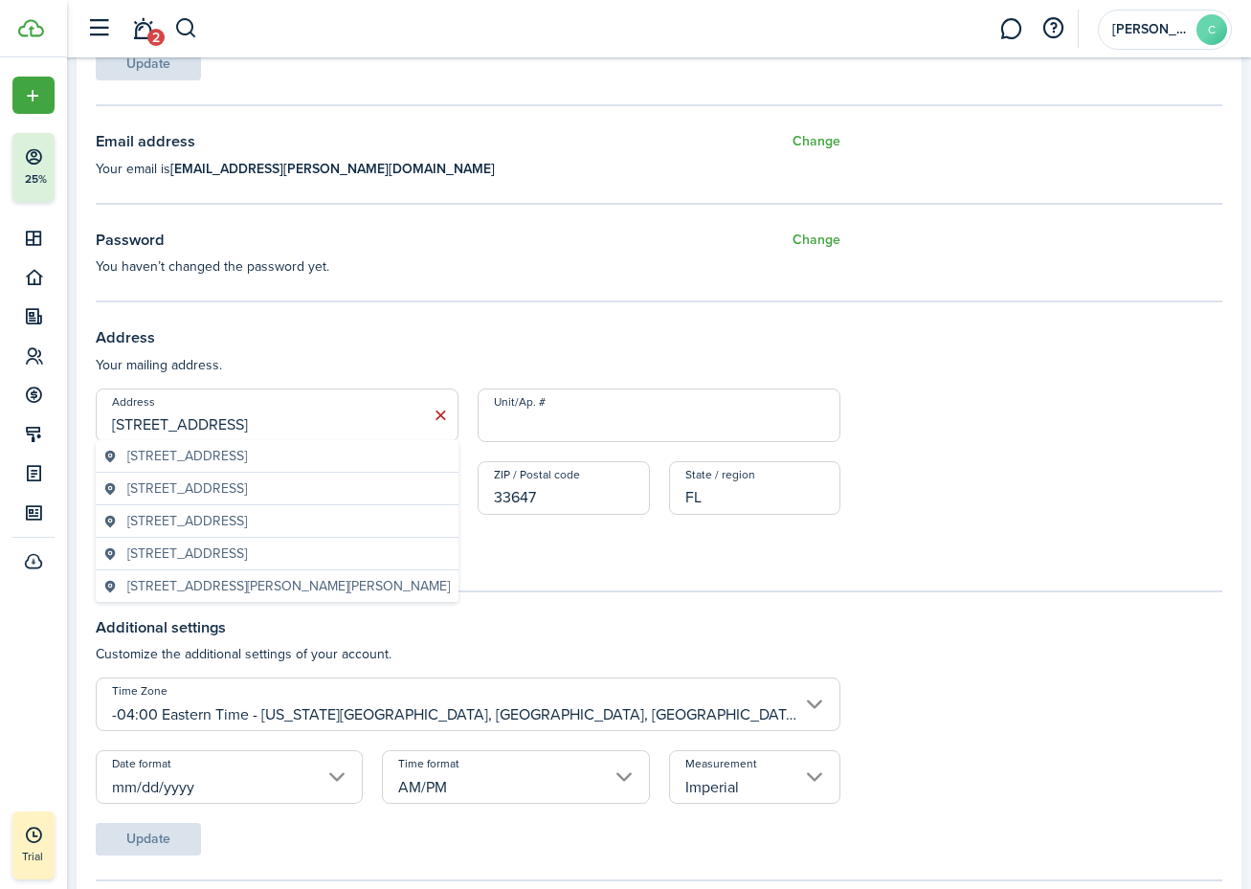
click at [247, 453] on span "[STREET_ADDRESS]" at bounding box center [187, 456] width 120 height 20
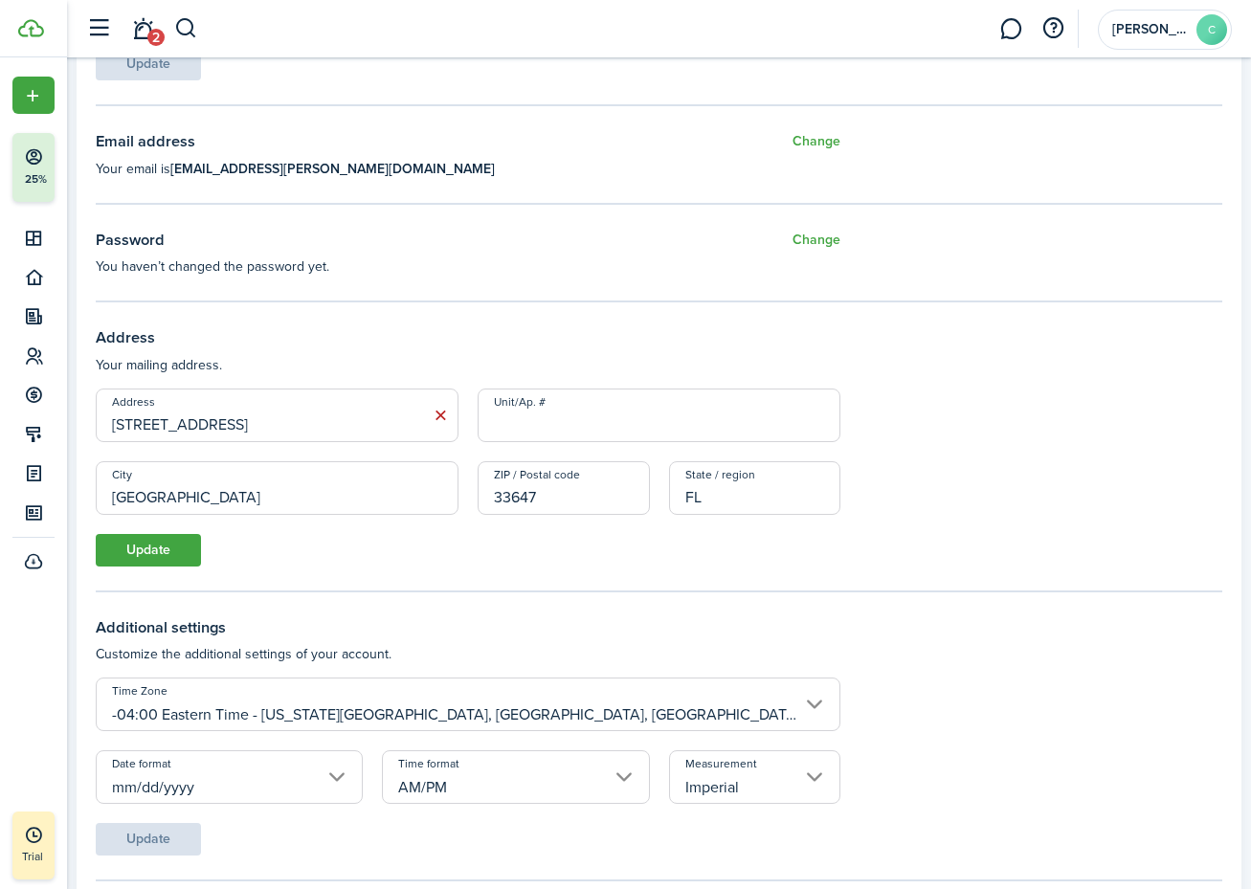
click at [184, 545] on button "Update" at bounding box center [148, 550] width 105 height 33
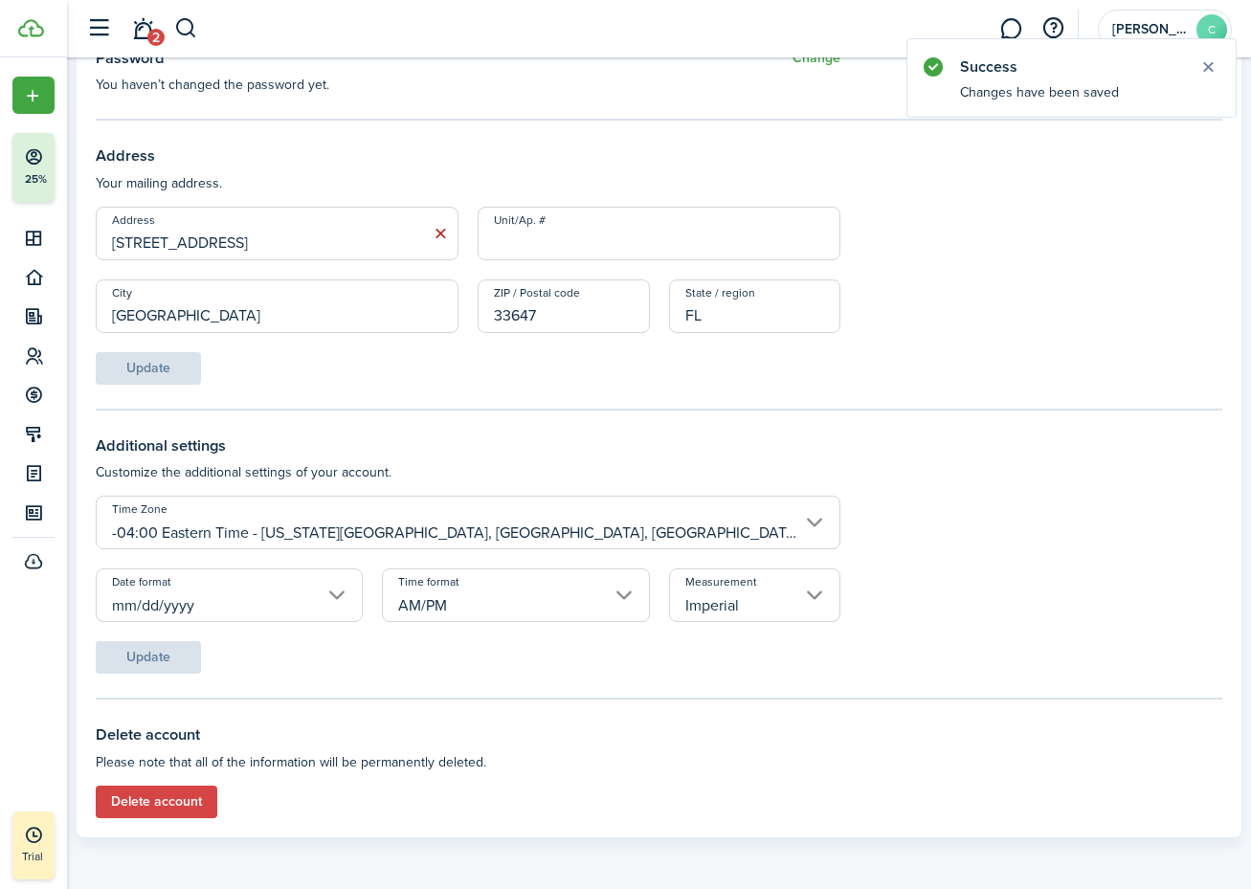
scroll to position [686, 0]
click at [805, 600] on input "Imperial" at bounding box center [755, 598] width 172 height 54
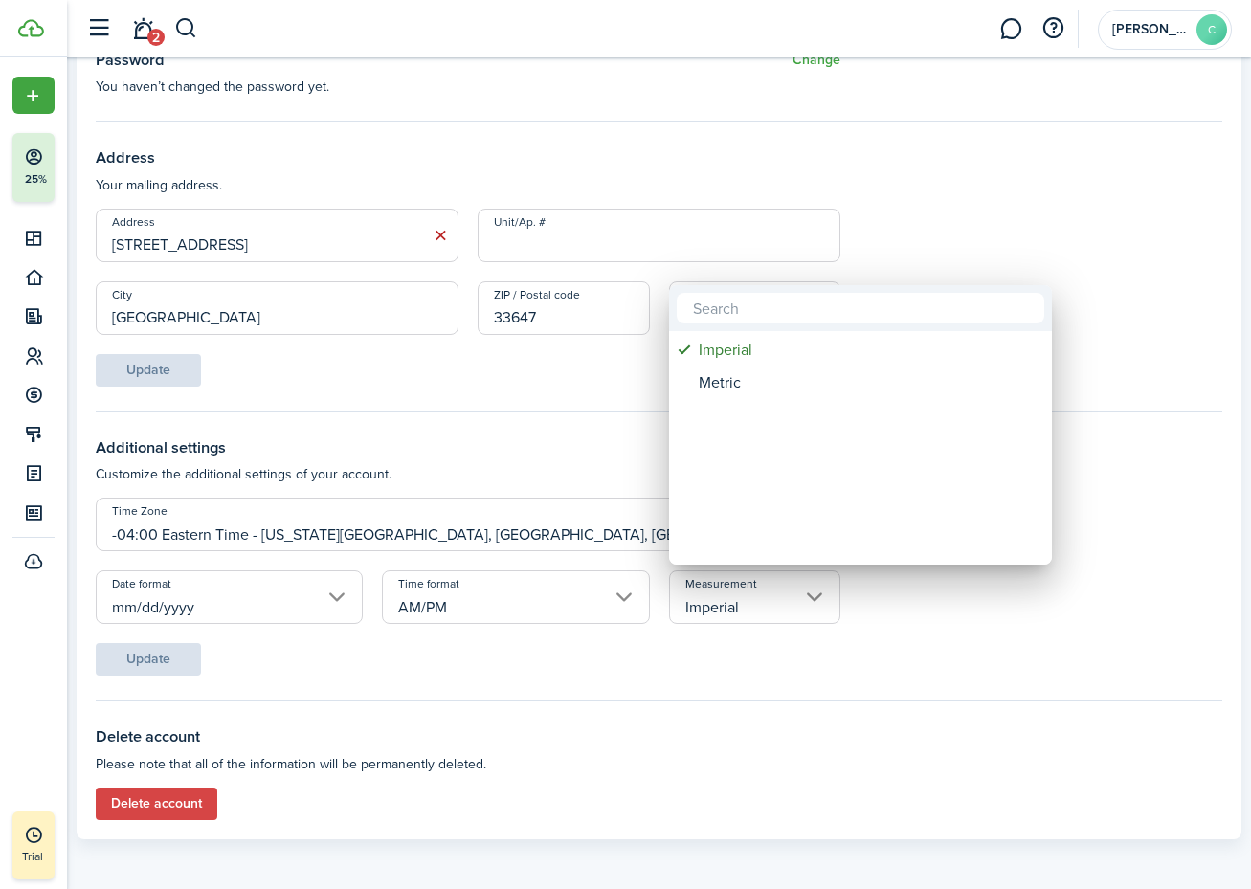
click at [749, 671] on div at bounding box center [625, 445] width 1557 height 1196
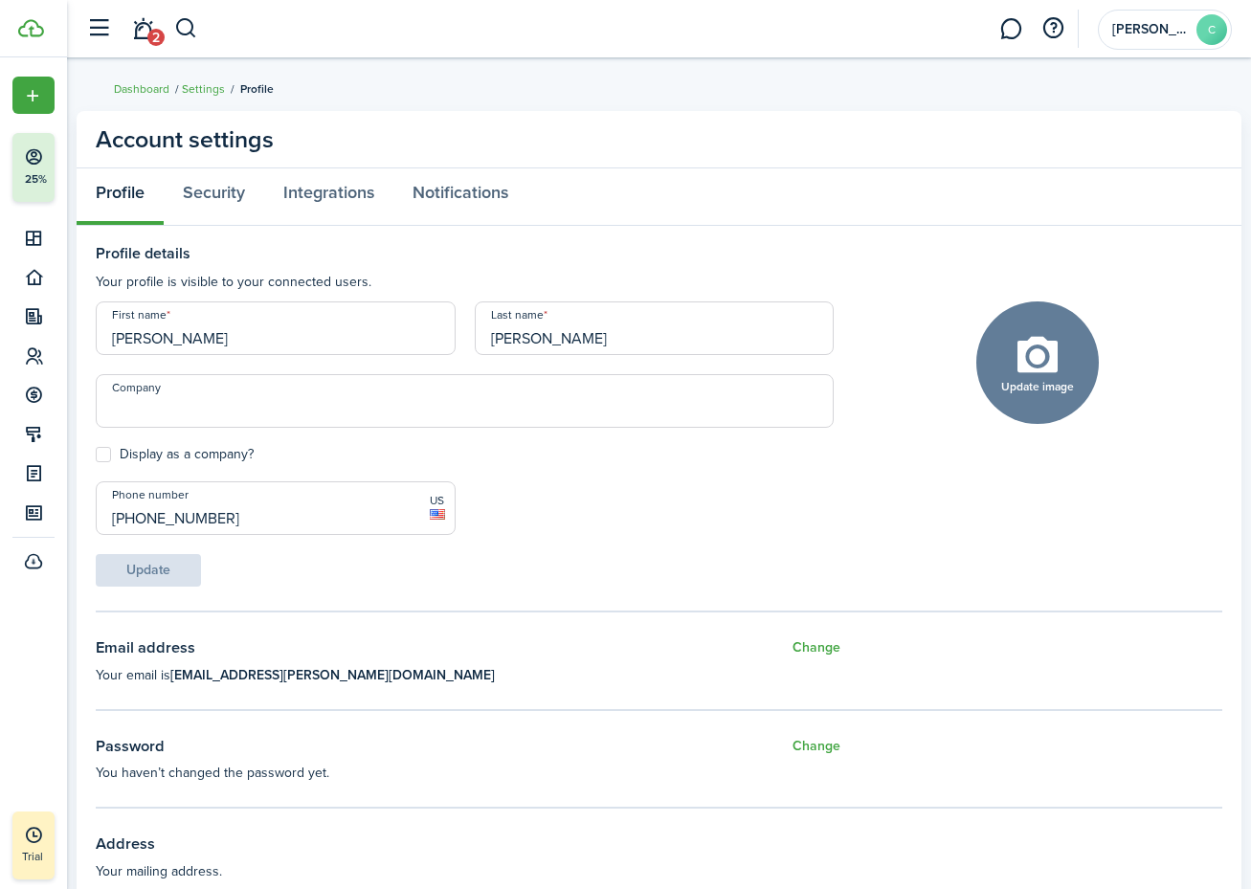
scroll to position [0, 0]
click at [215, 200] on link "Security" at bounding box center [214, 196] width 101 height 57
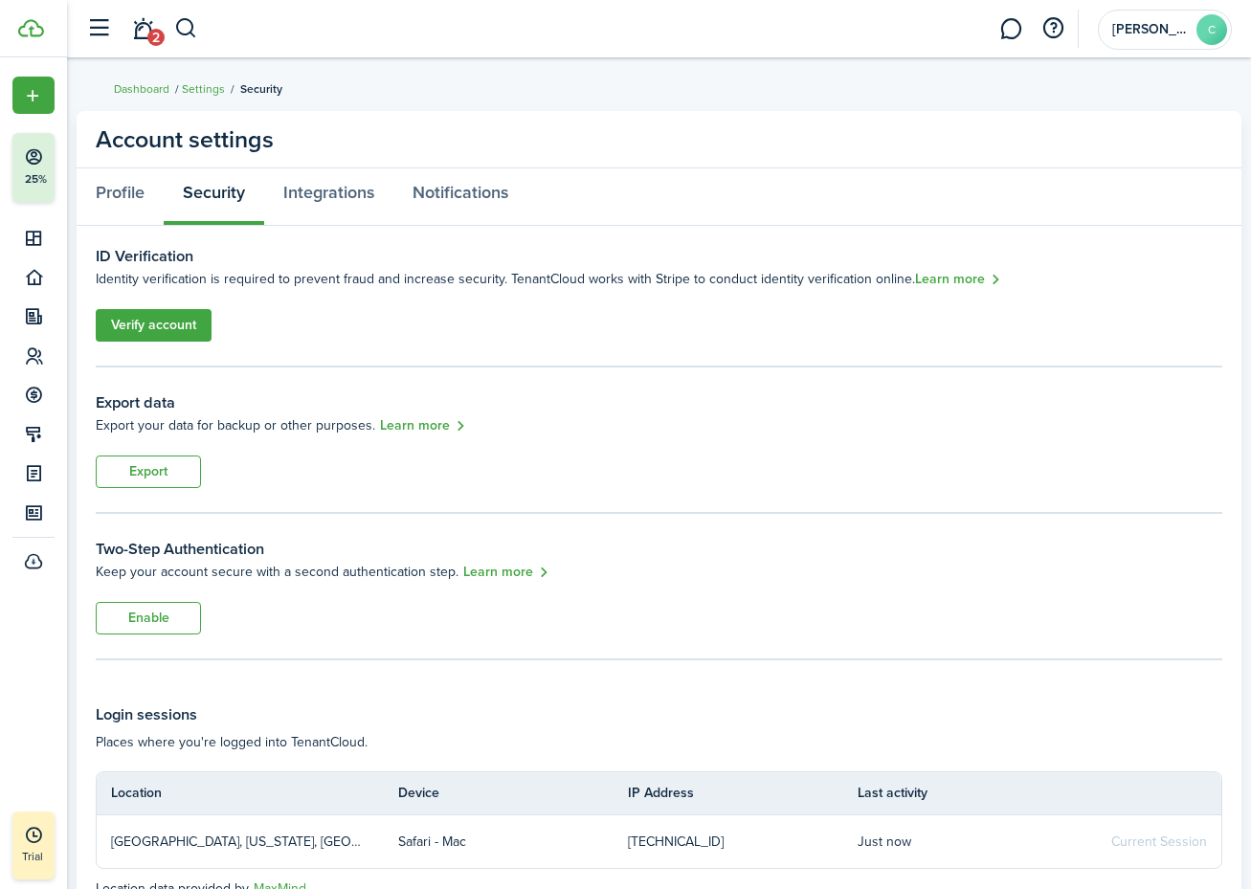
click at [183, 319] on link "Verify account" at bounding box center [154, 325] width 116 height 33
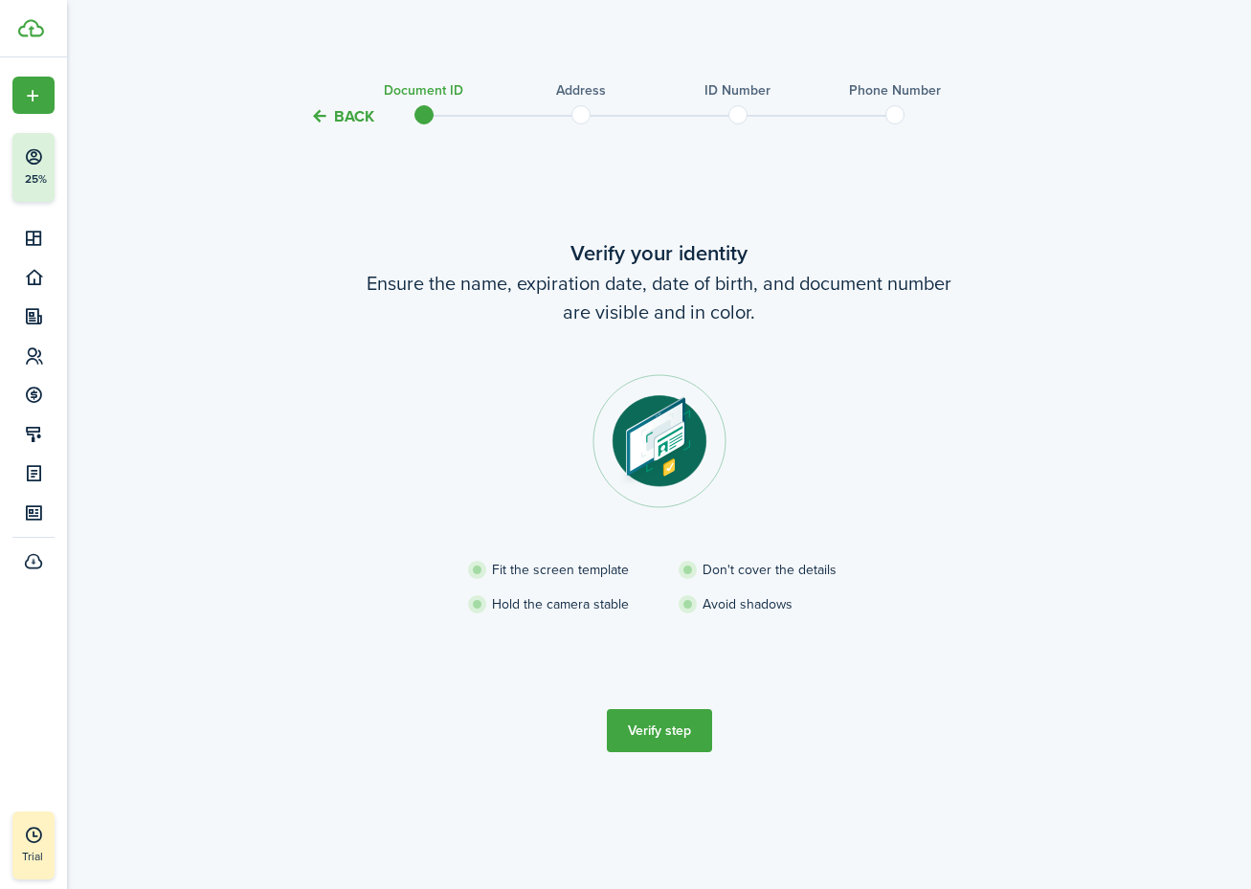
click at [692, 726] on button "Verify step" at bounding box center [659, 730] width 105 height 43
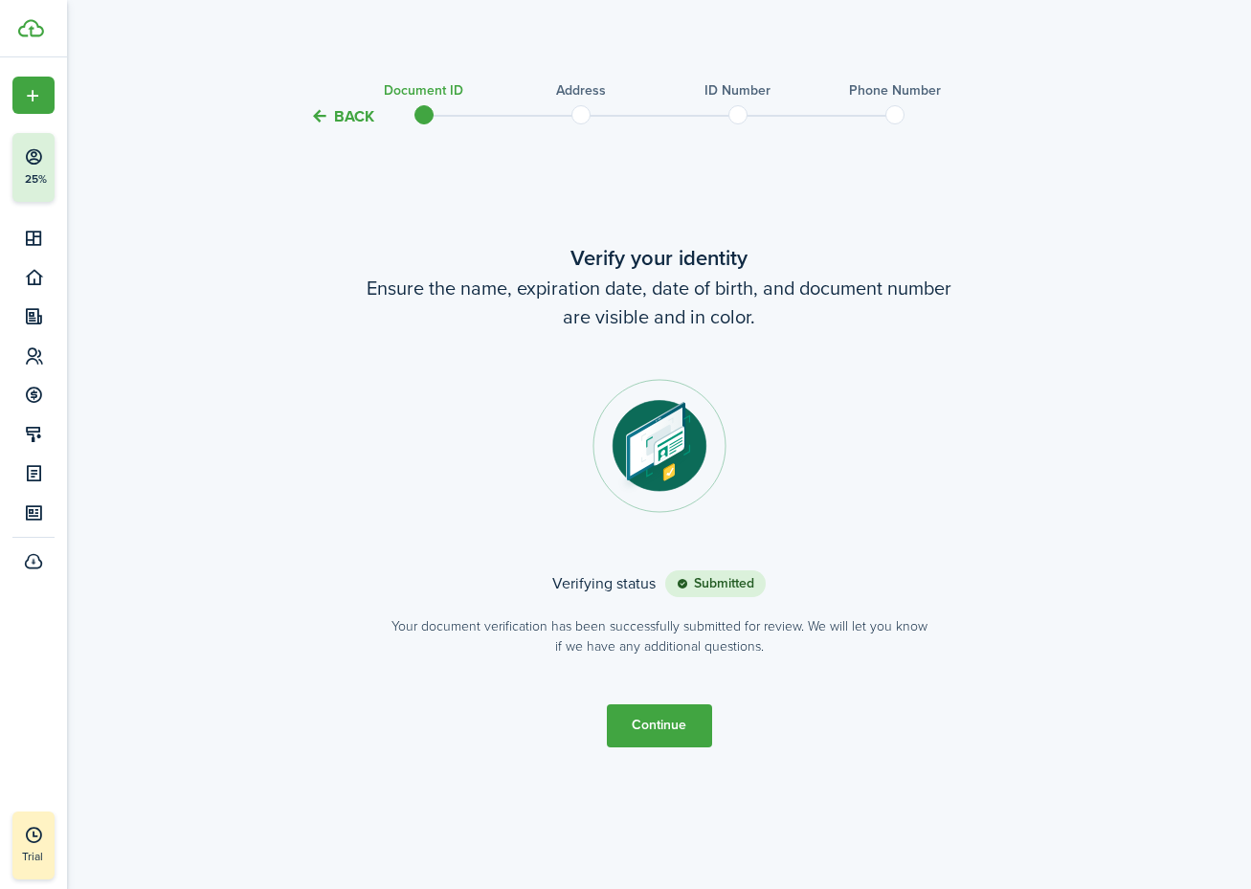
click at [633, 727] on button "Continue" at bounding box center [659, 726] width 105 height 43
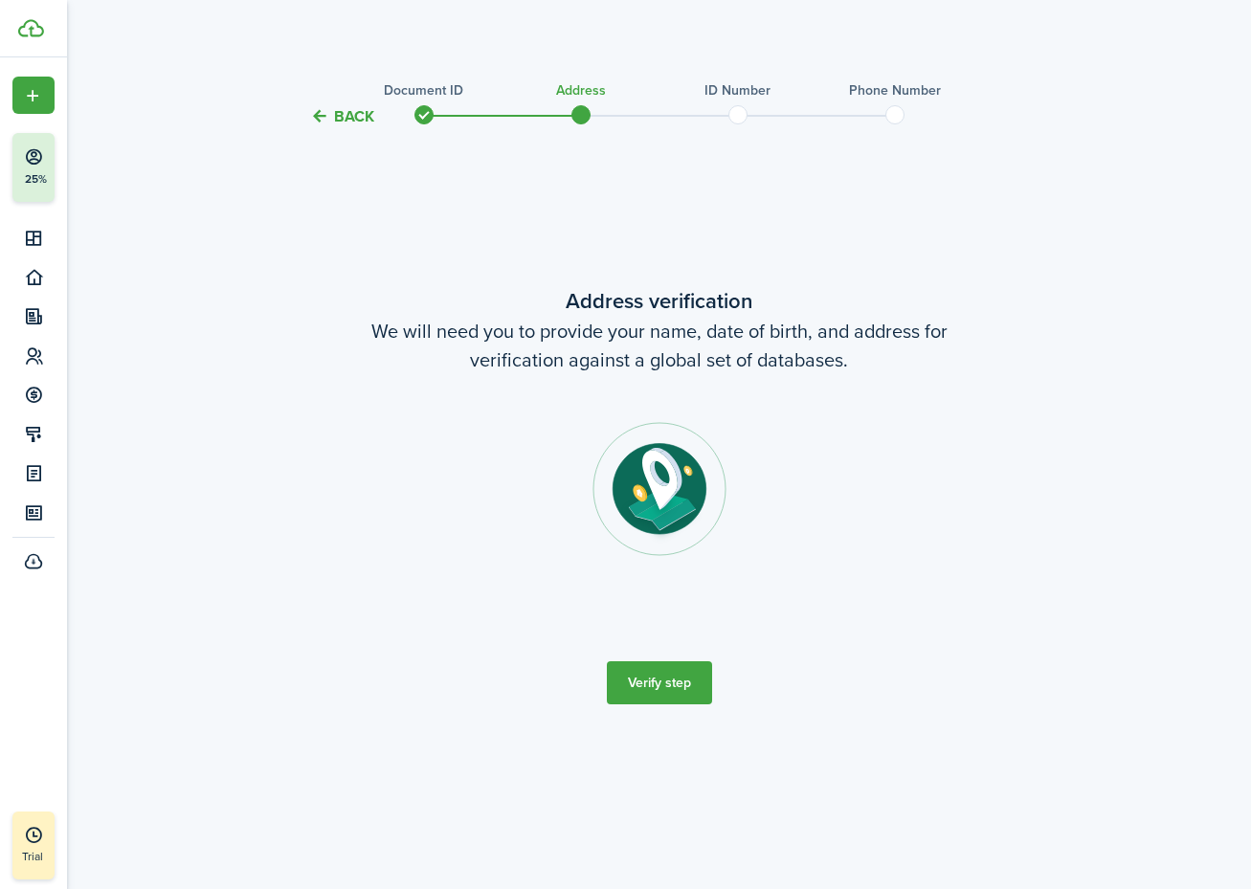
click at [656, 683] on button "Verify step" at bounding box center [659, 682] width 105 height 43
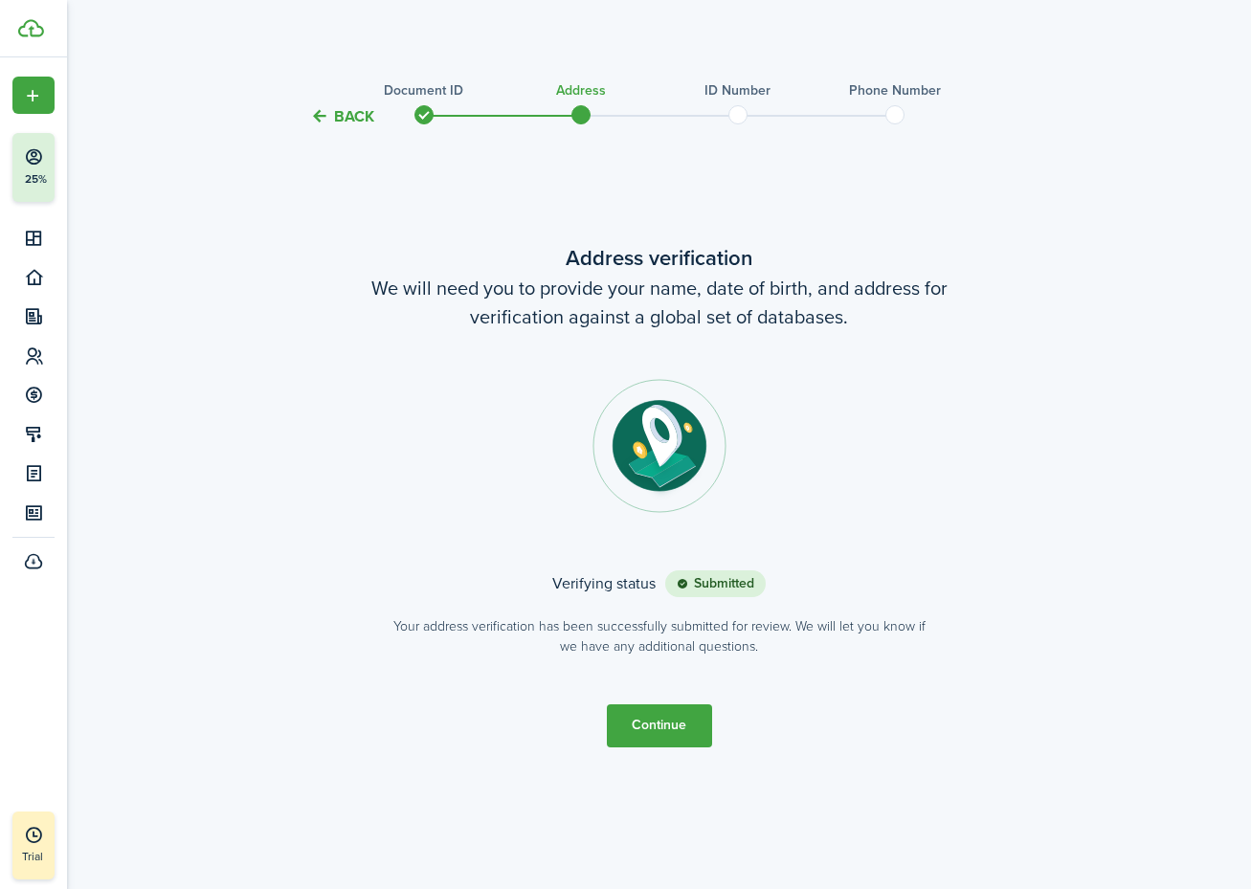
click at [633, 737] on button "Continue" at bounding box center [659, 726] width 105 height 43
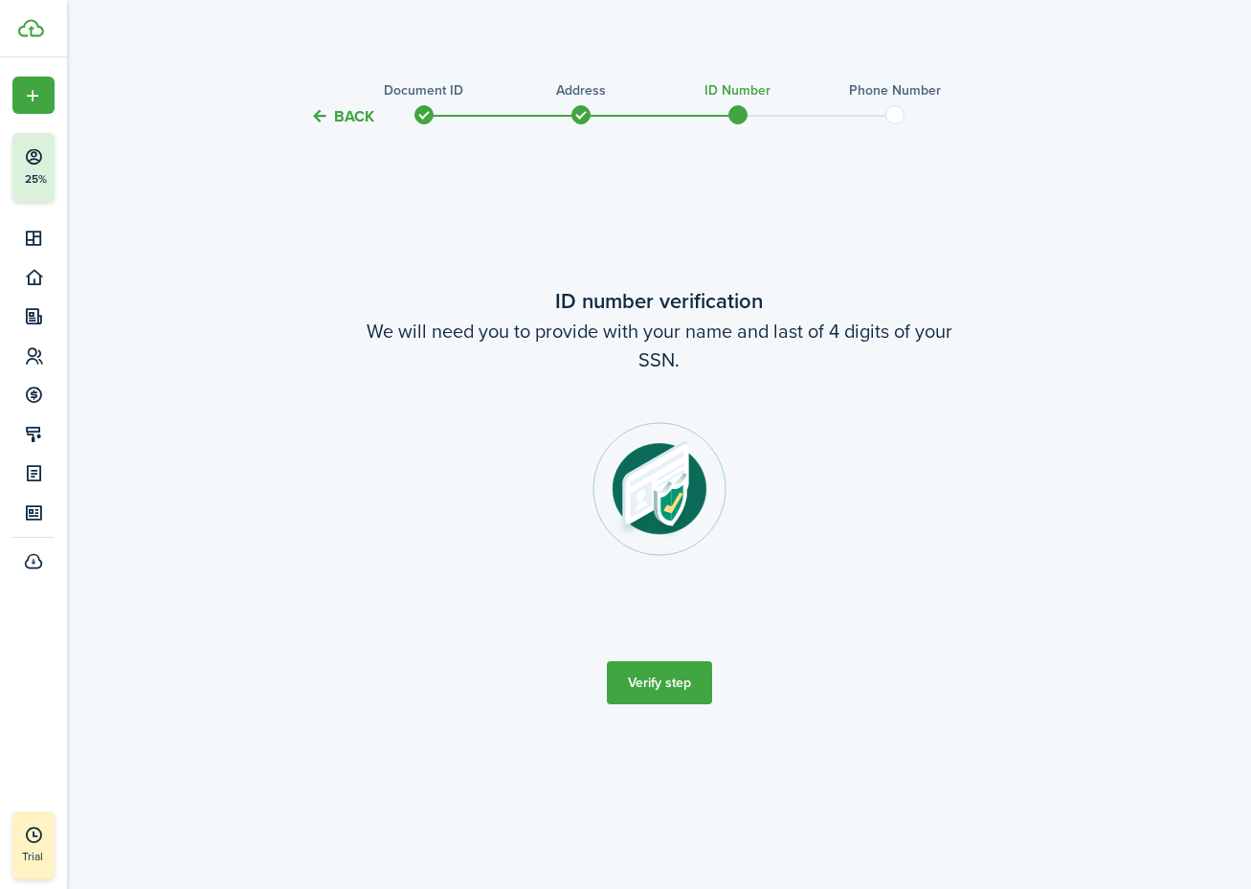
click at [633, 689] on button "Verify step" at bounding box center [659, 682] width 105 height 43
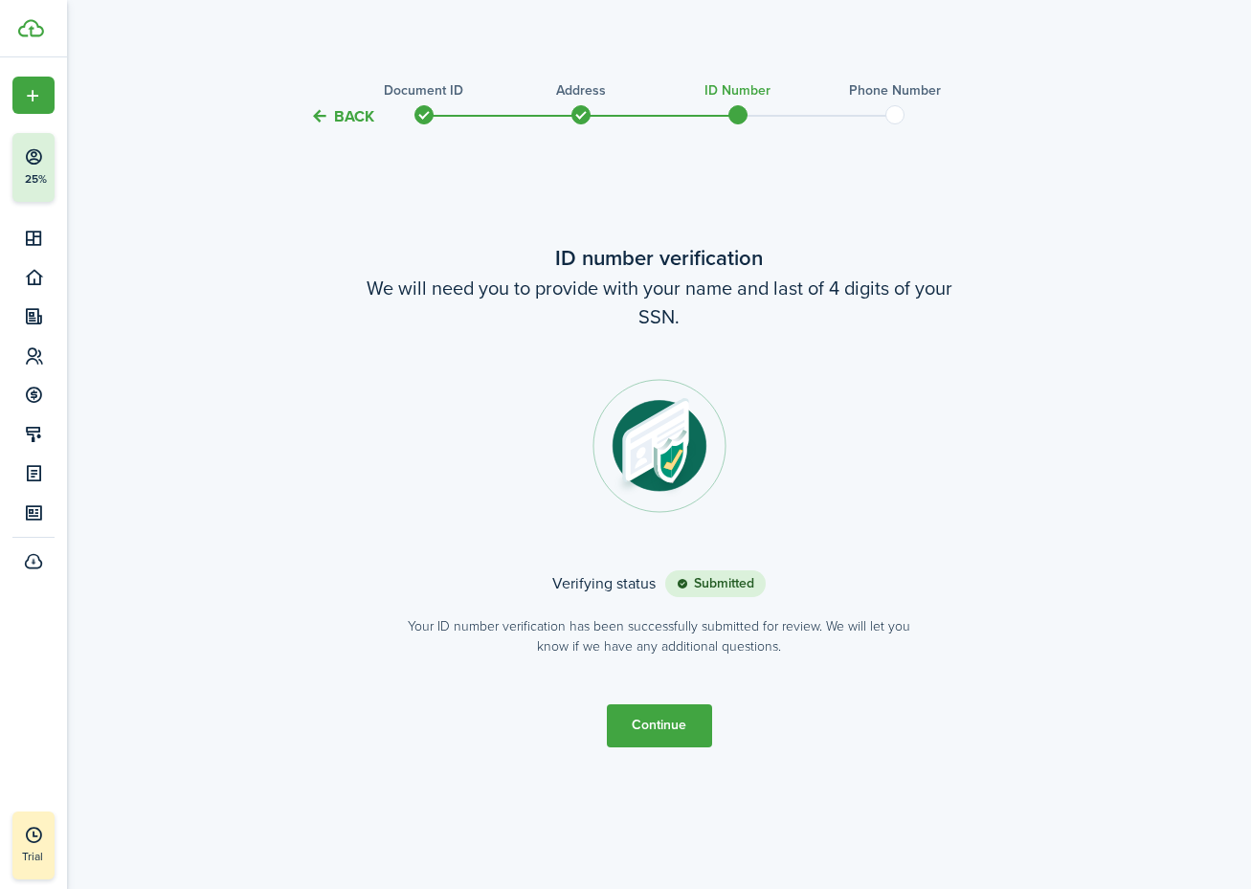
click at [677, 716] on button "Continue" at bounding box center [659, 726] width 105 height 43
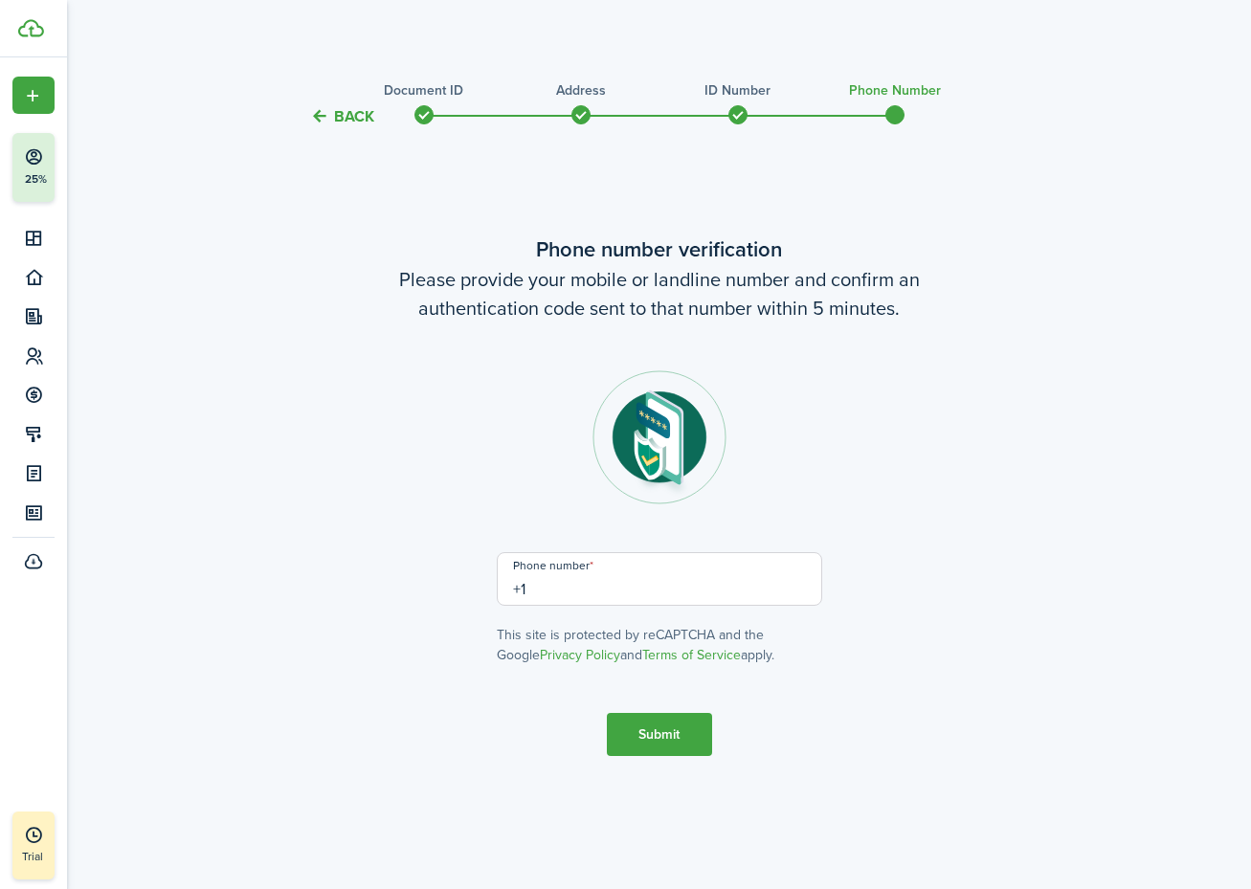
click at [598, 597] on input "+1" at bounding box center [659, 579] width 325 height 54
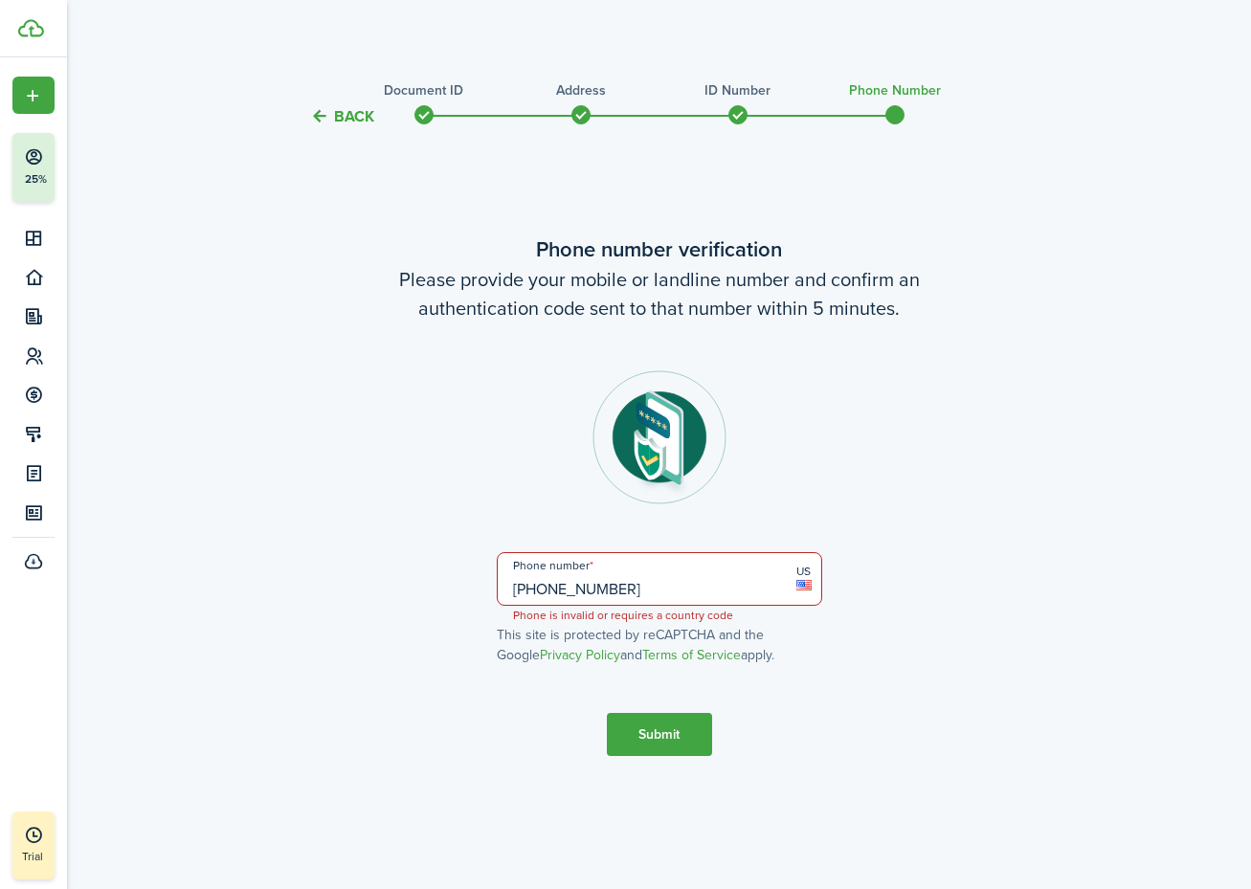
type input "[PHONE_NUMBER]"
click at [658, 737] on button "Submit" at bounding box center [659, 734] width 105 height 43
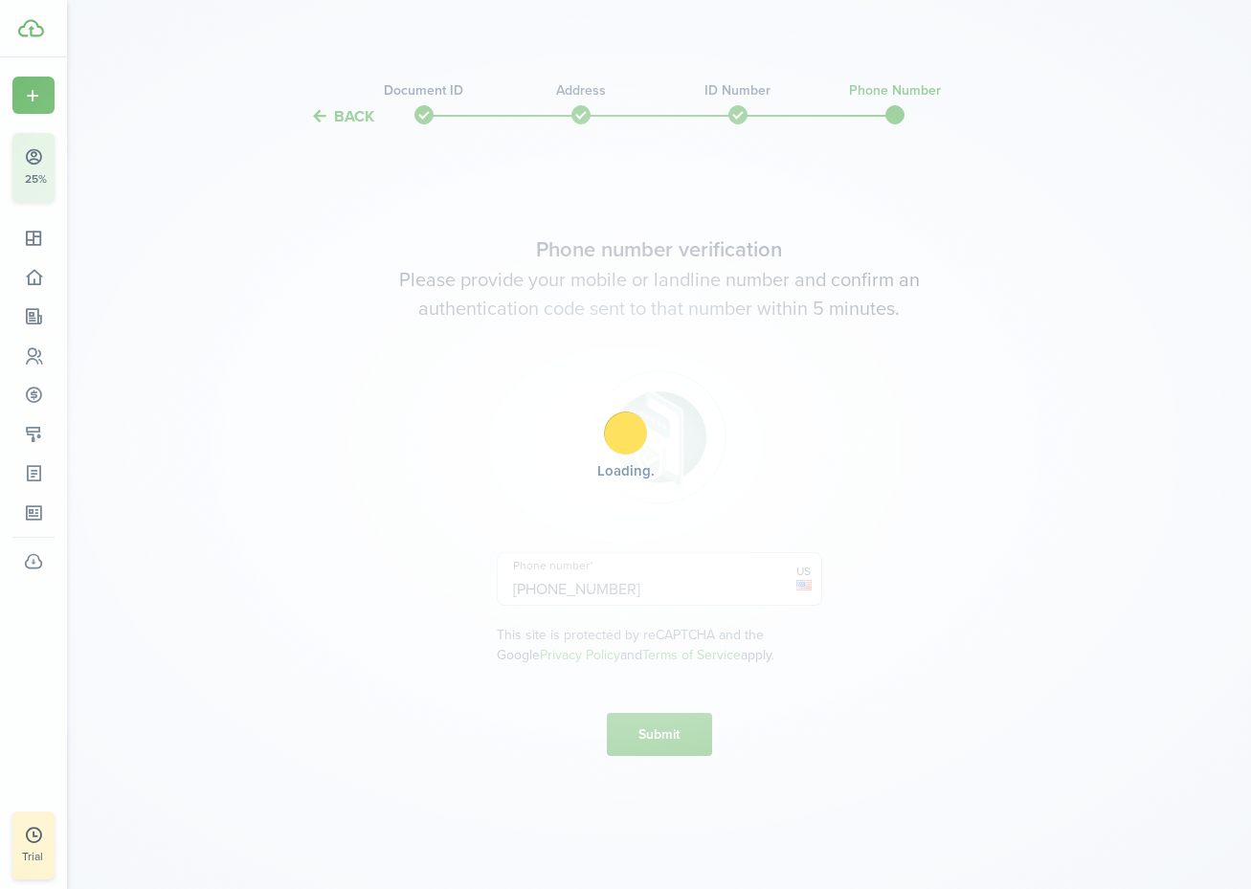
scroll to position [76, 0]
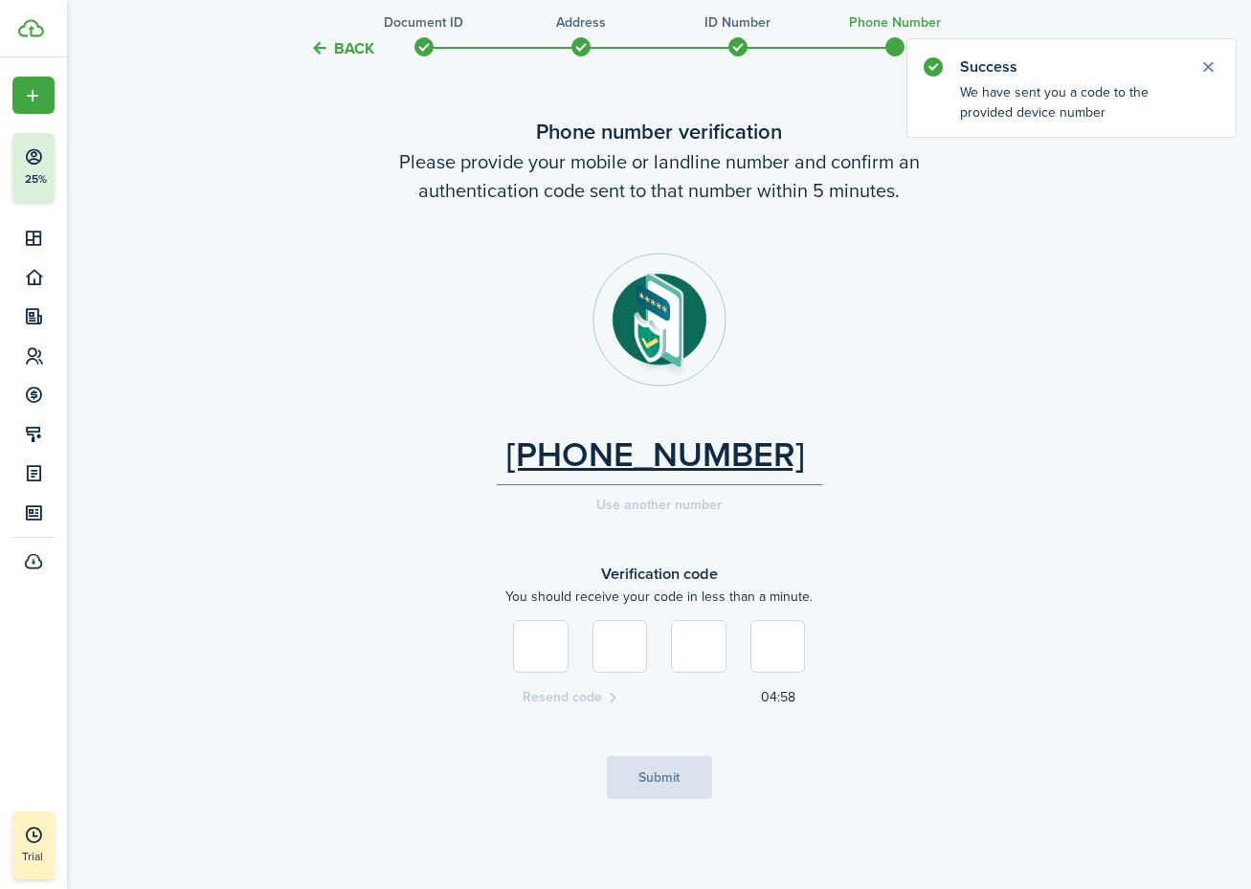
type input "0"
type input "6"
type input "1"
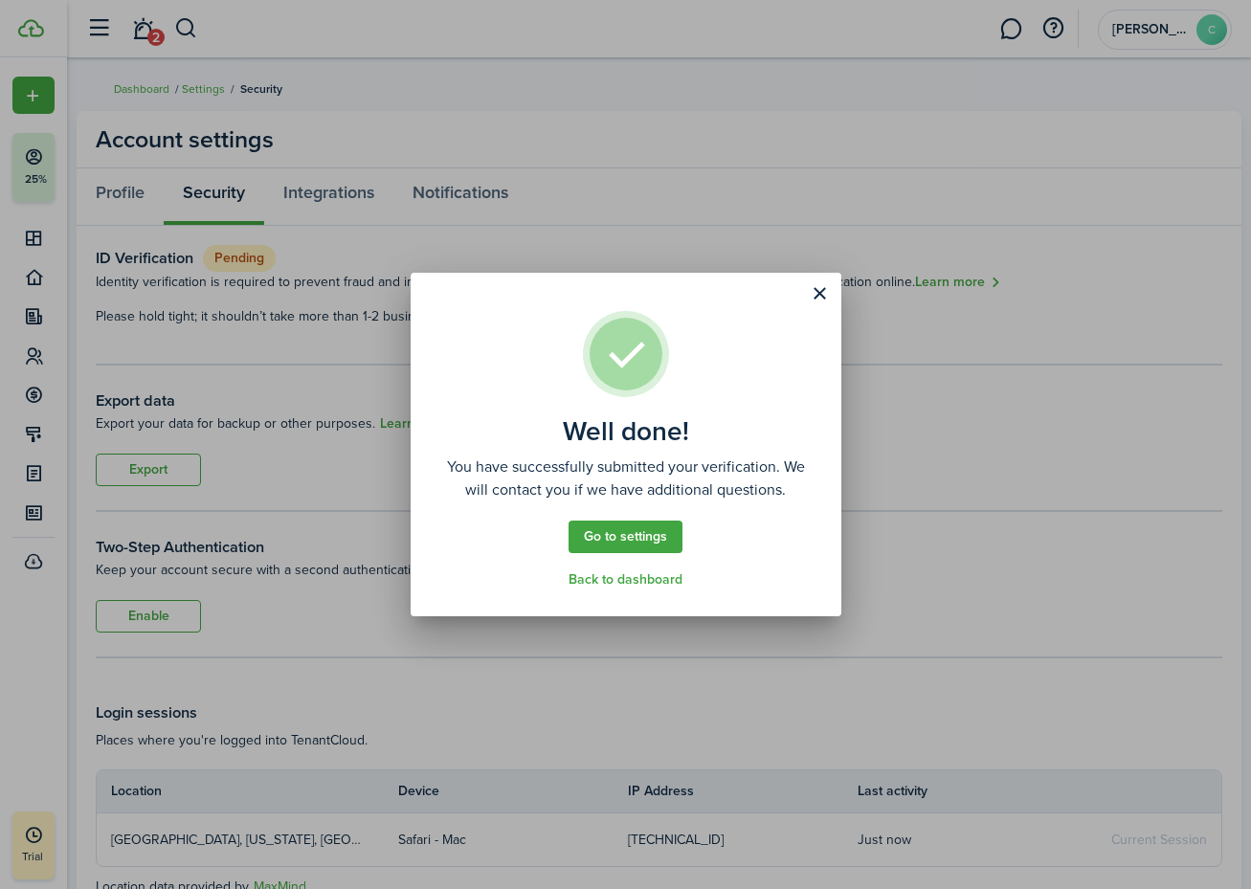
click at [662, 538] on link "Go to settings" at bounding box center [626, 537] width 114 height 33
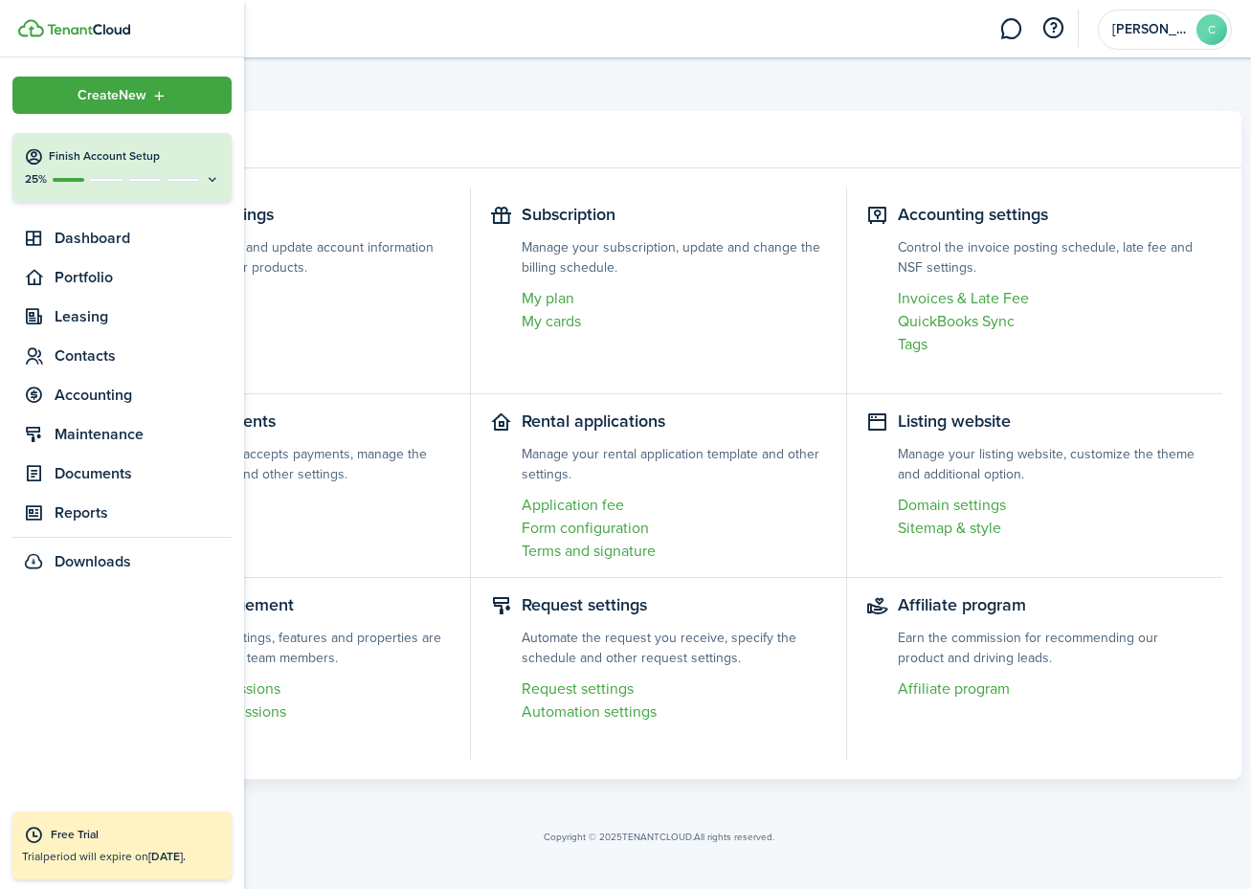
click at [214, 181] on icon at bounding box center [212, 179] width 15 height 14
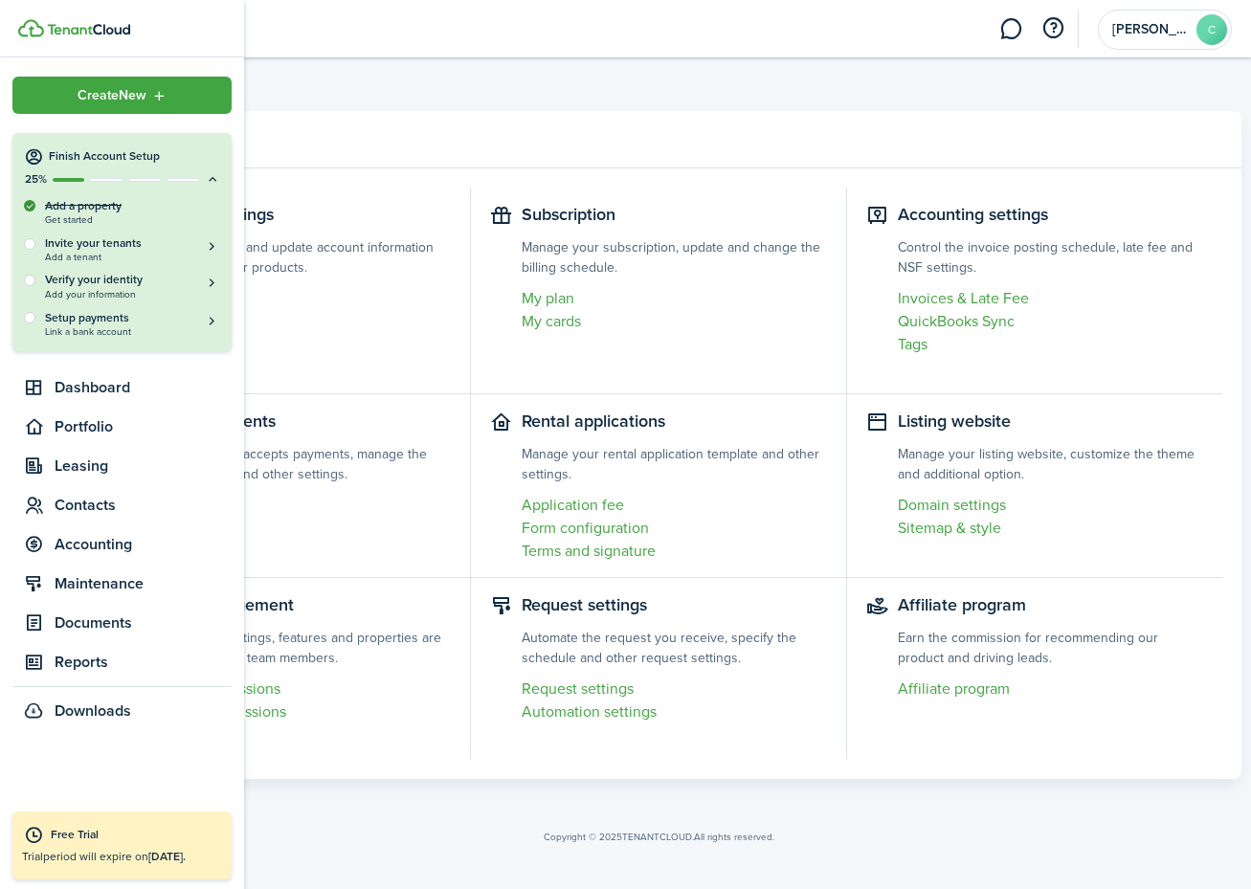
click at [214, 181] on icon at bounding box center [212, 179] width 15 height 14
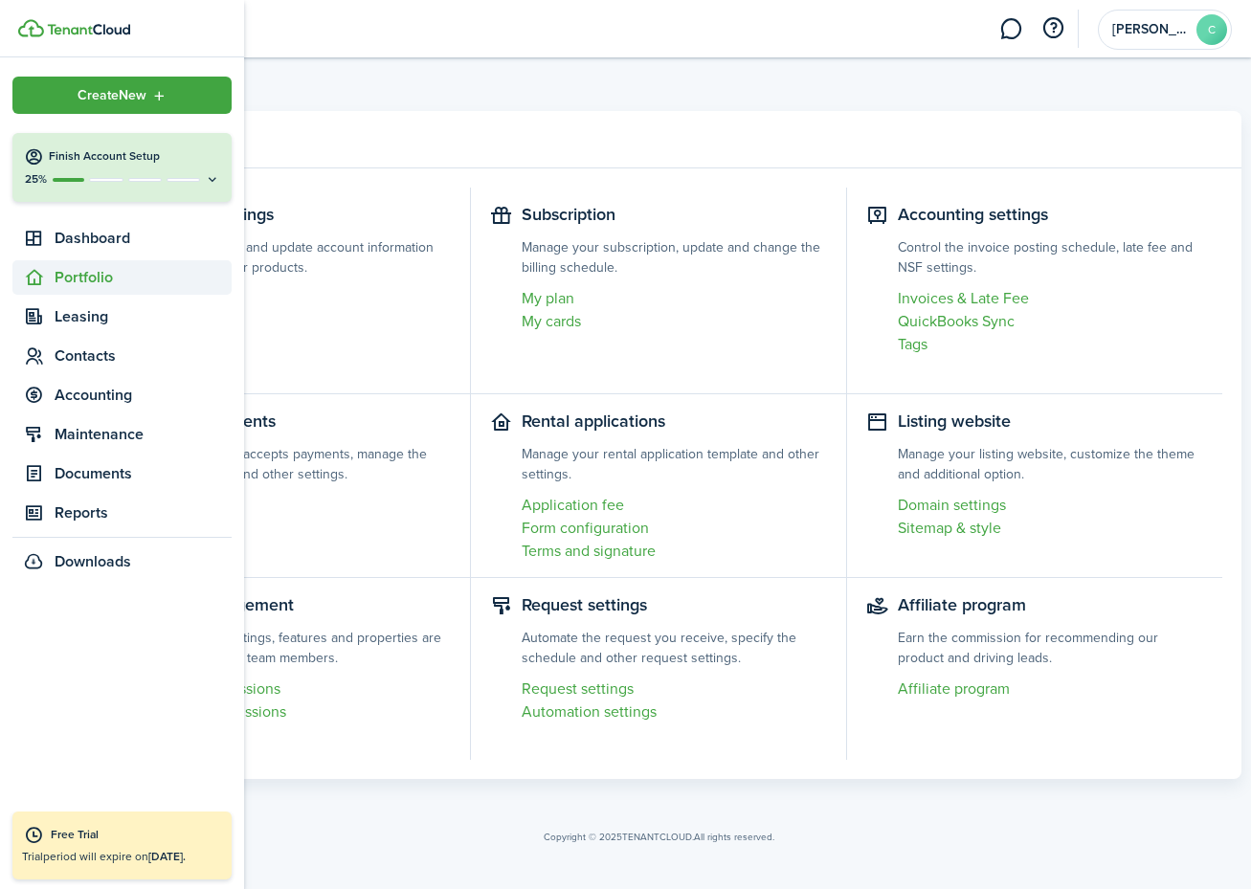
click at [85, 280] on span "Portfolio" at bounding box center [143, 277] width 177 height 23
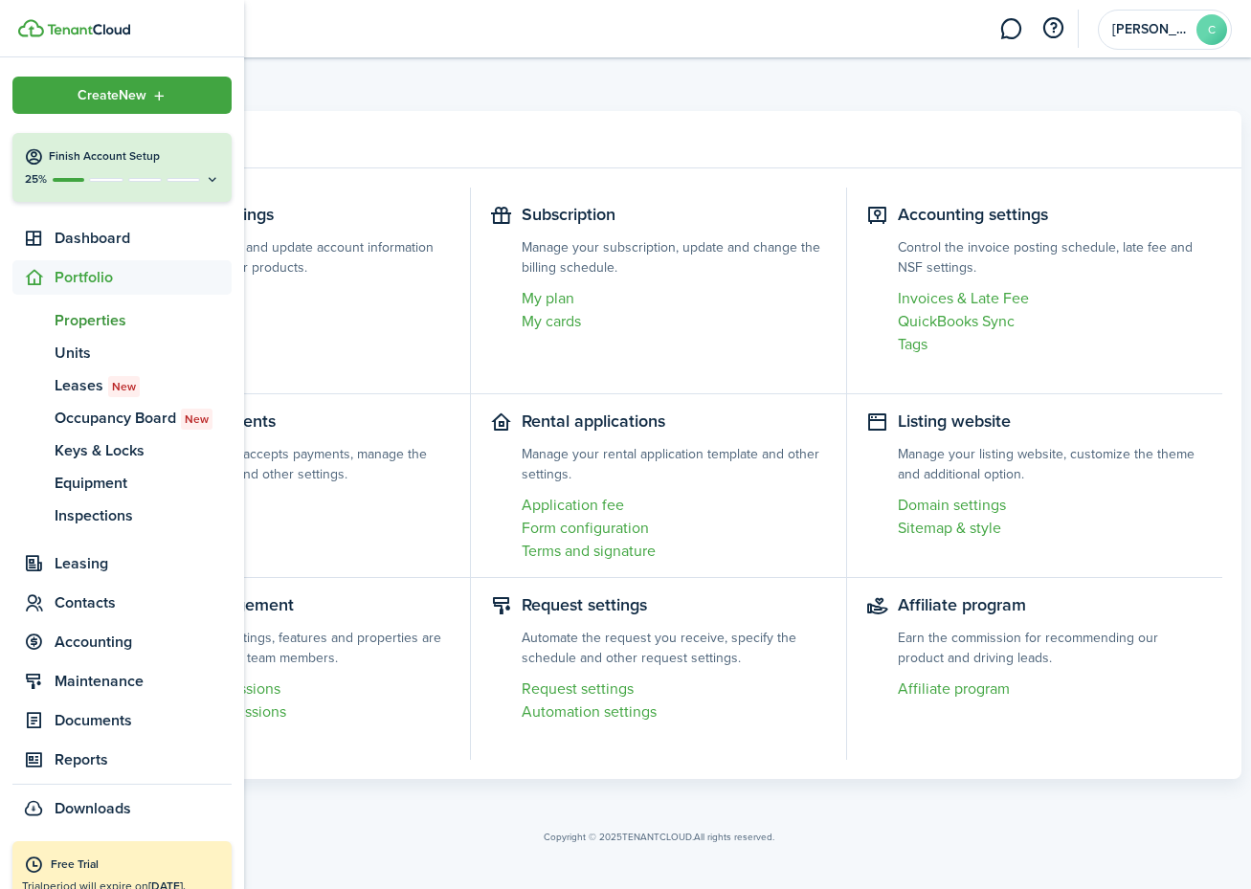
click at [99, 327] on span "Properties" at bounding box center [143, 320] width 177 height 23
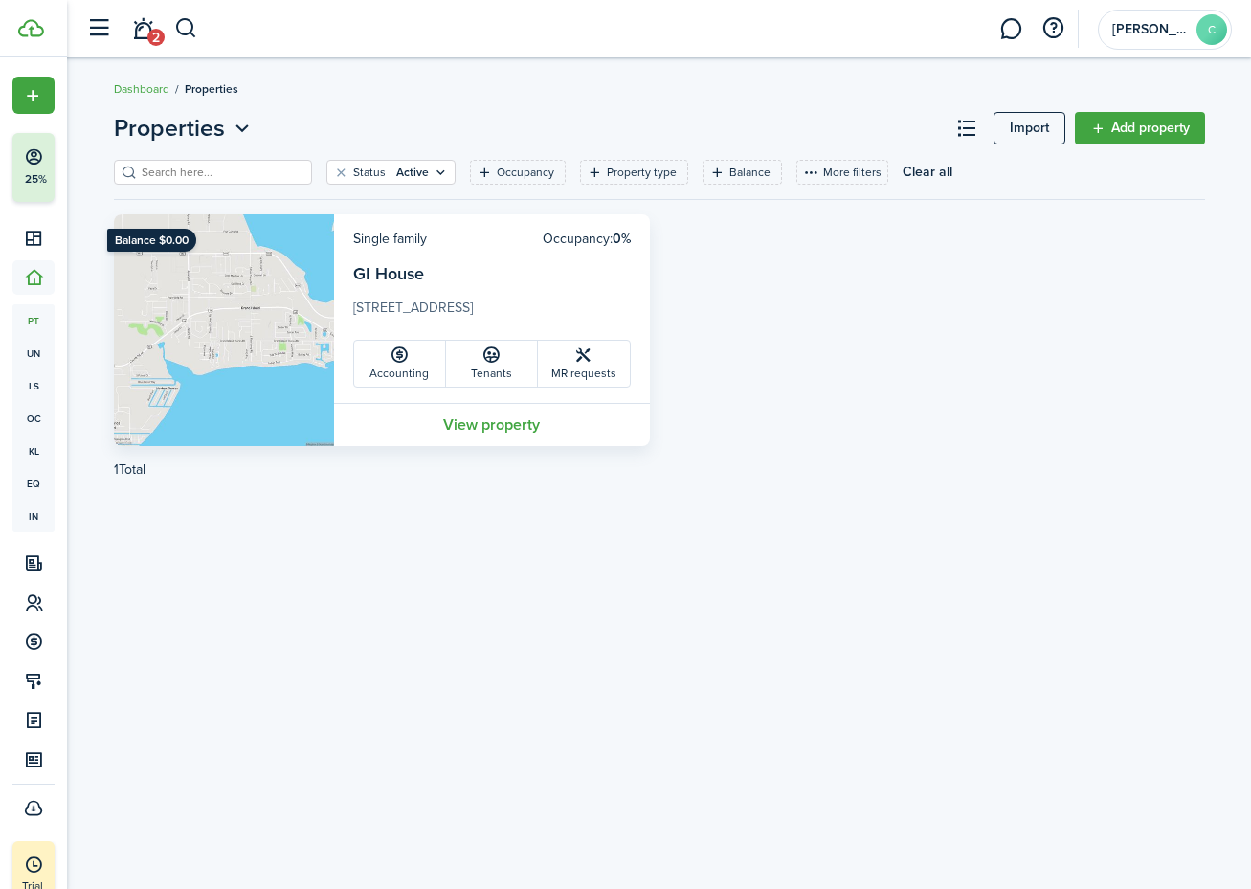
click at [397, 276] on link "GI House" at bounding box center [388, 273] width 71 height 25
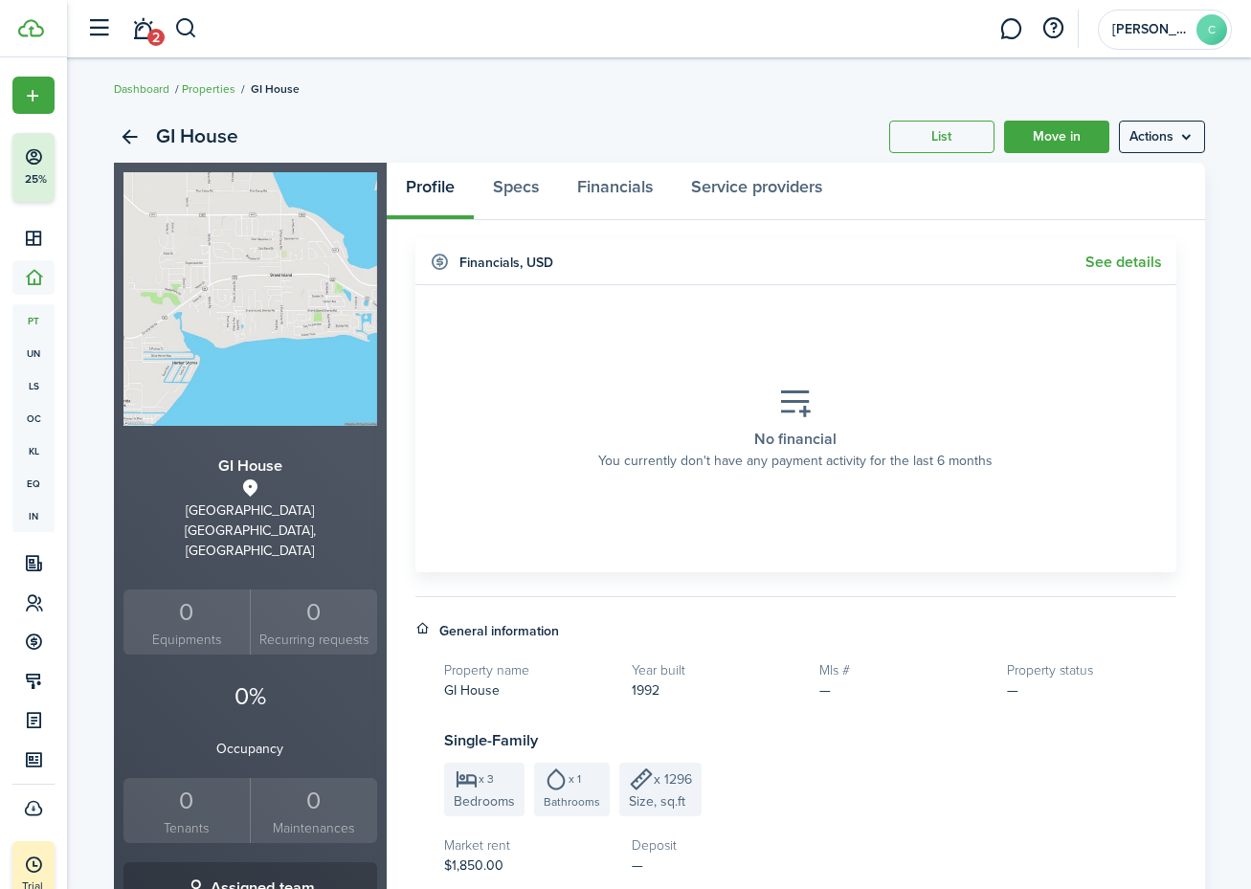
click at [1194, 136] on menu-btn "Actions" at bounding box center [1162, 137] width 86 height 33
click at [1105, 179] on link "Edit property" at bounding box center [1122, 179] width 168 height 33
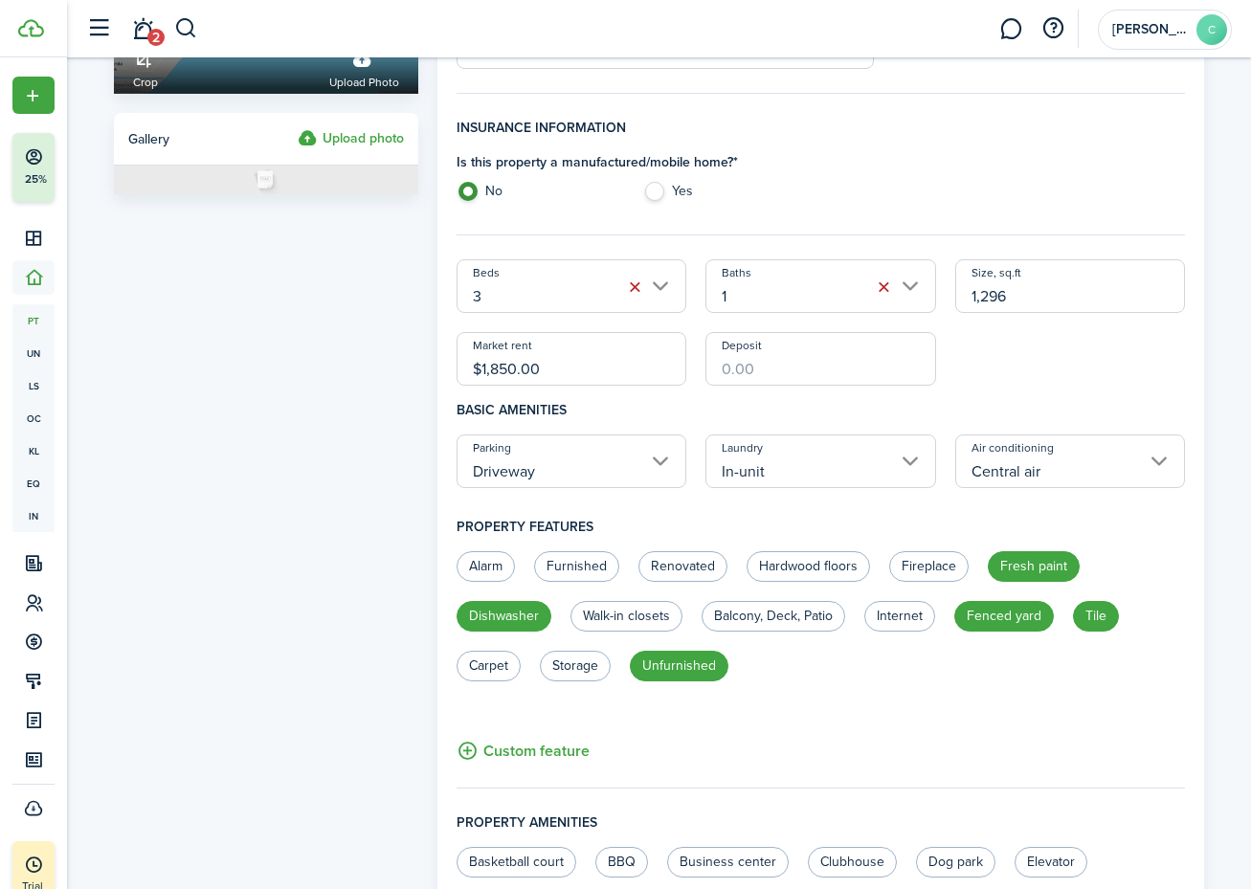
scroll to position [329, 0]
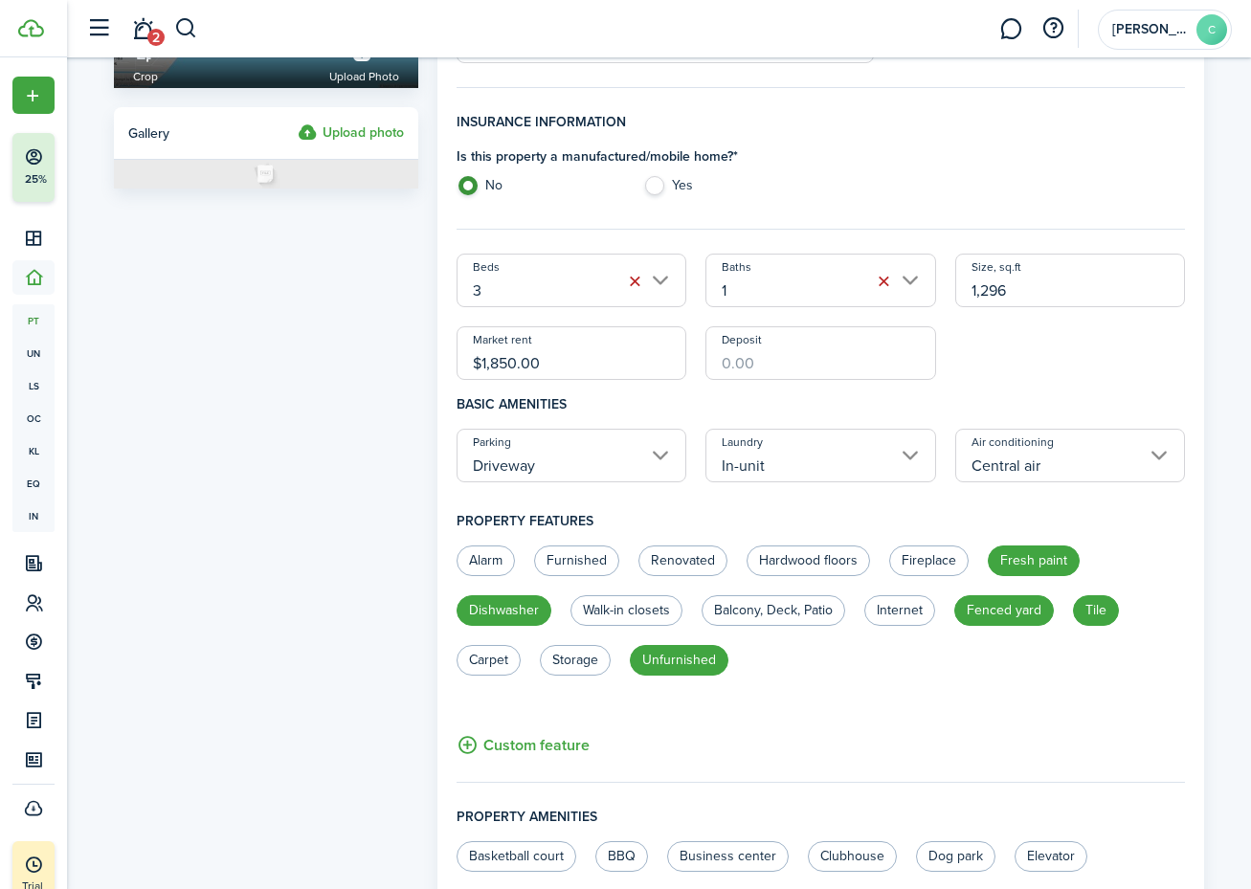
click at [721, 361] on input "Deposit" at bounding box center [820, 353] width 231 height 54
type input "$4,700.00"
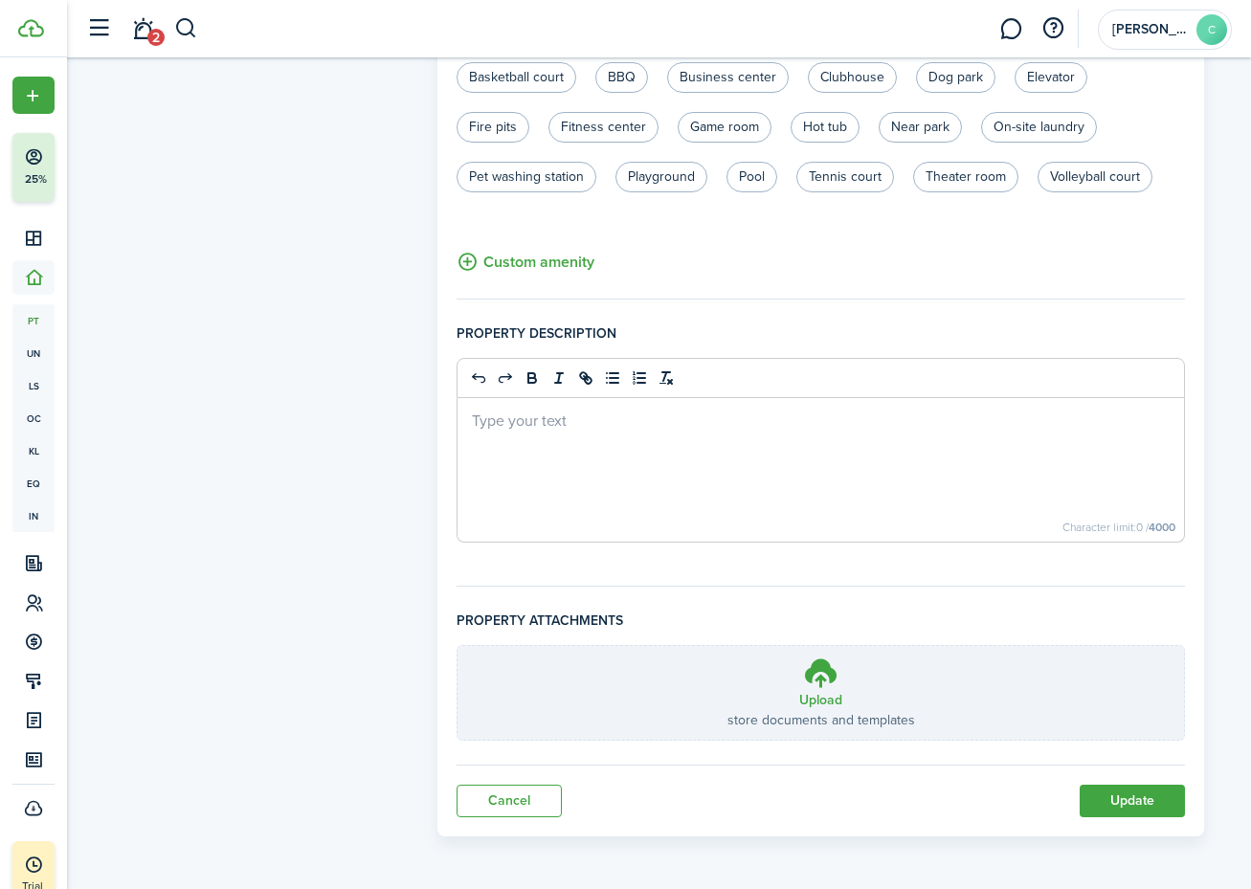
scroll to position [1108, 0]
click at [1154, 798] on button "Update" at bounding box center [1132, 801] width 105 height 33
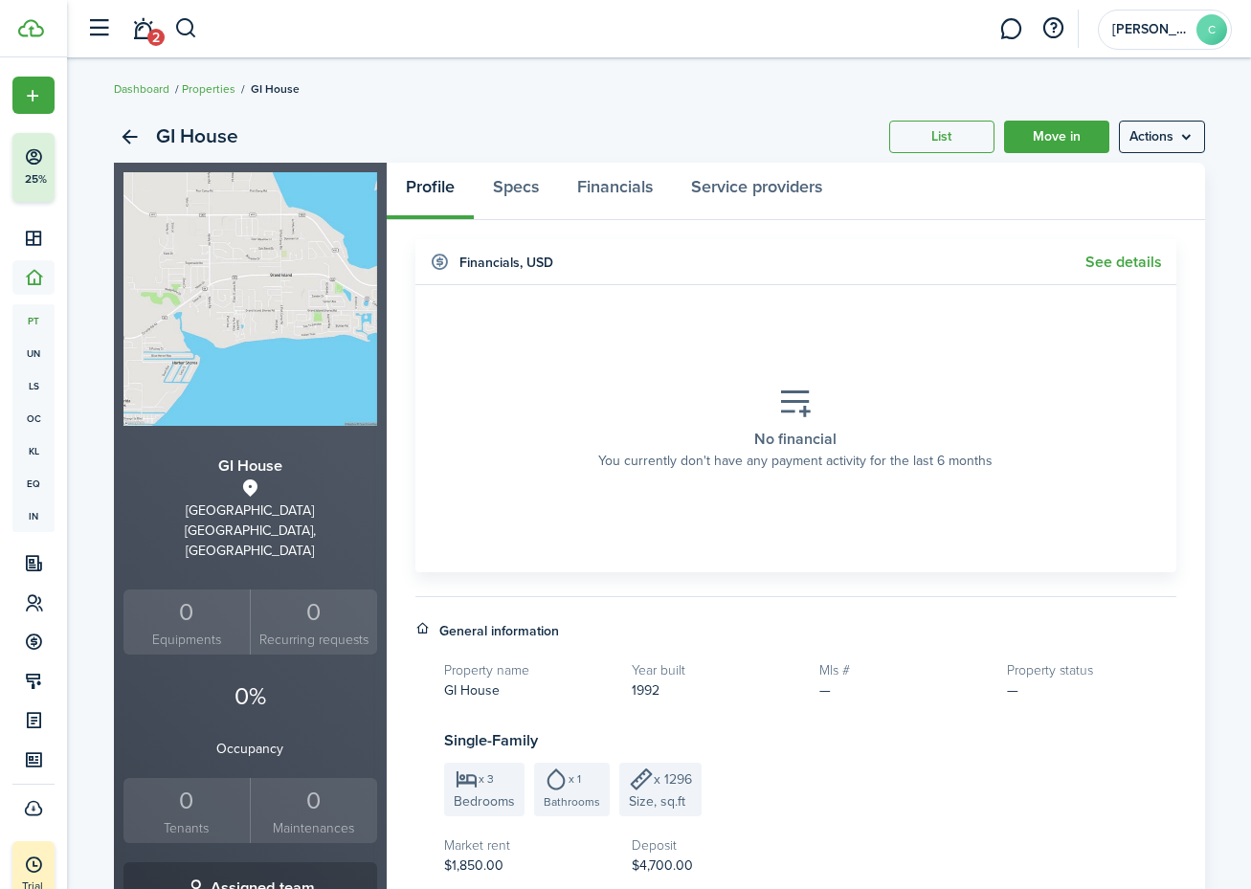
click at [1174, 140] on menu-btn "Actions" at bounding box center [1162, 137] width 86 height 33
click at [1104, 185] on link "Edit property" at bounding box center [1122, 179] width 168 height 33
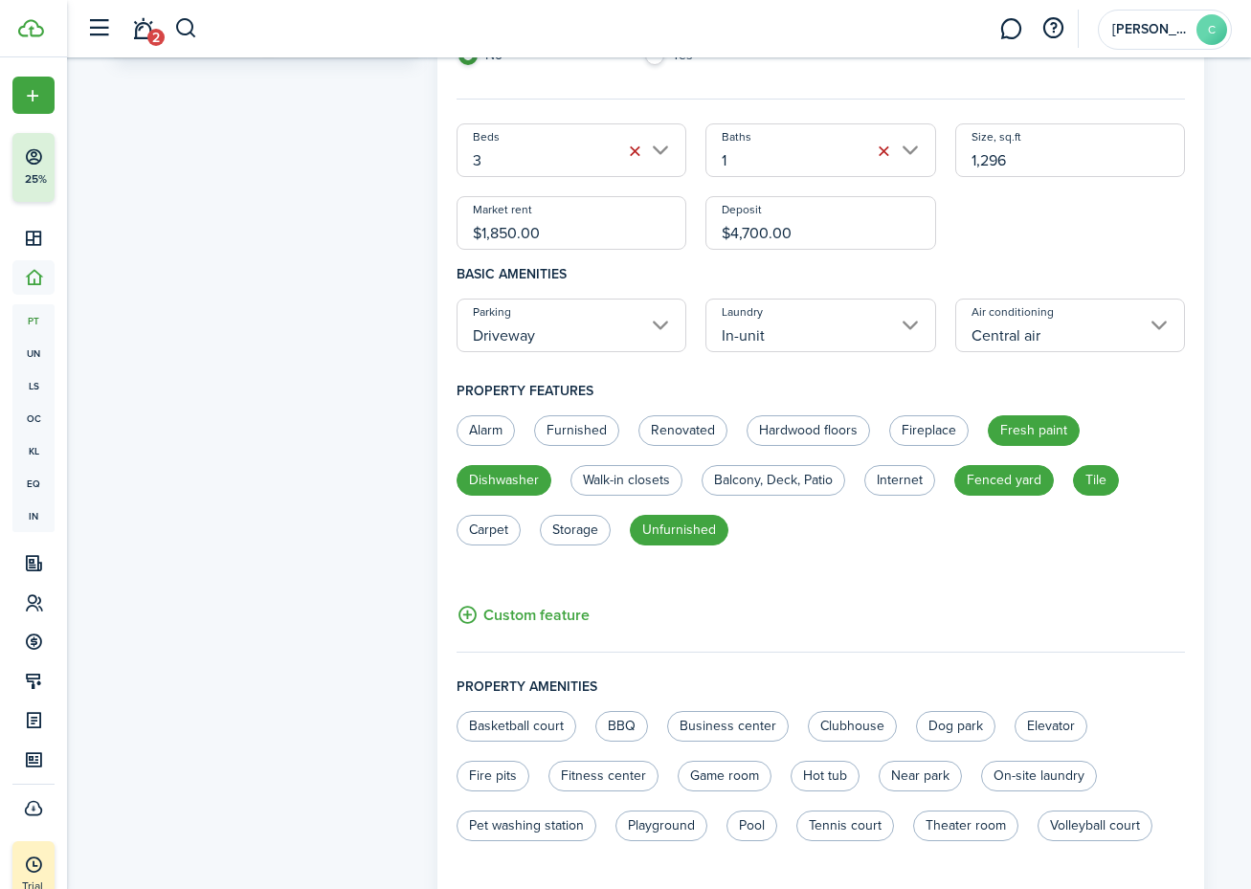
scroll to position [461, 0]
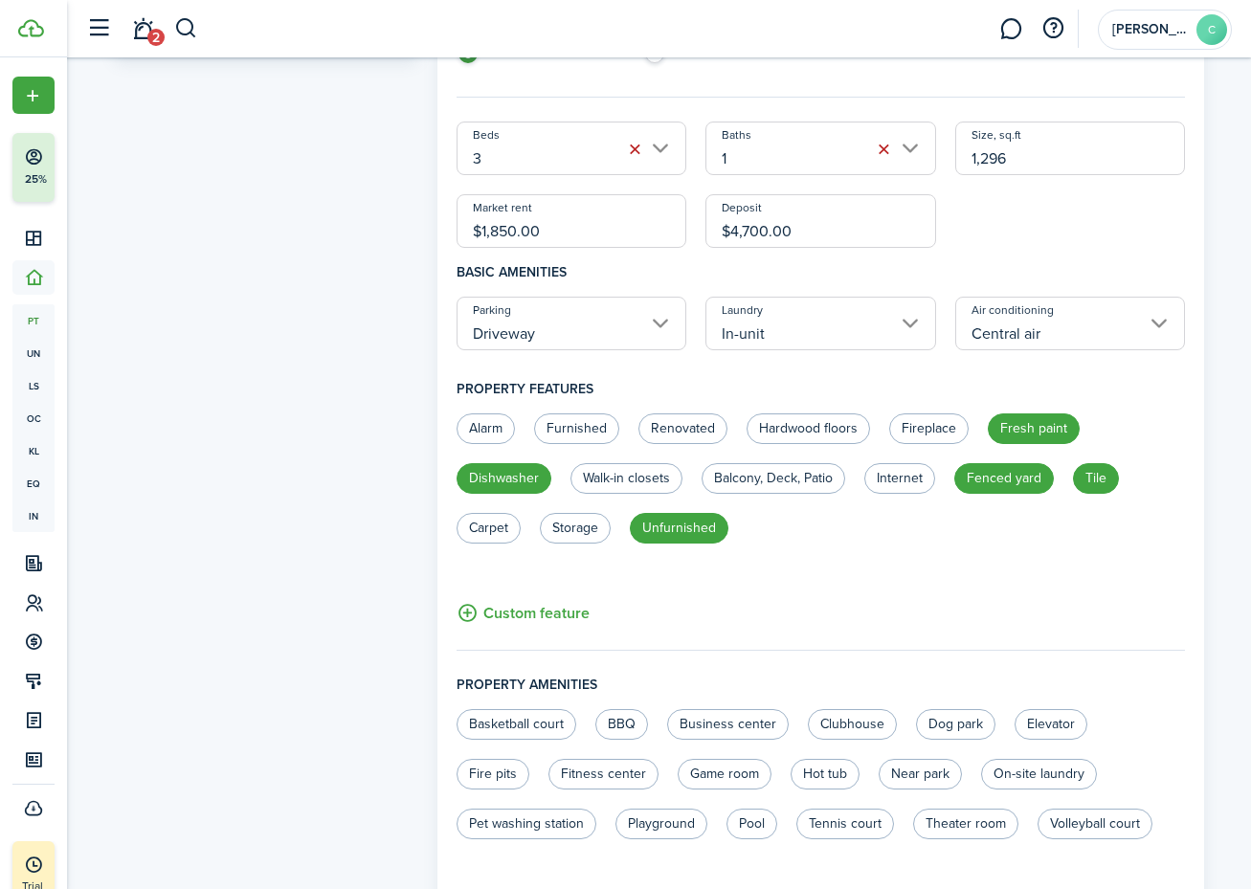
click at [570, 616] on button "Custom feature" at bounding box center [523, 613] width 133 height 24
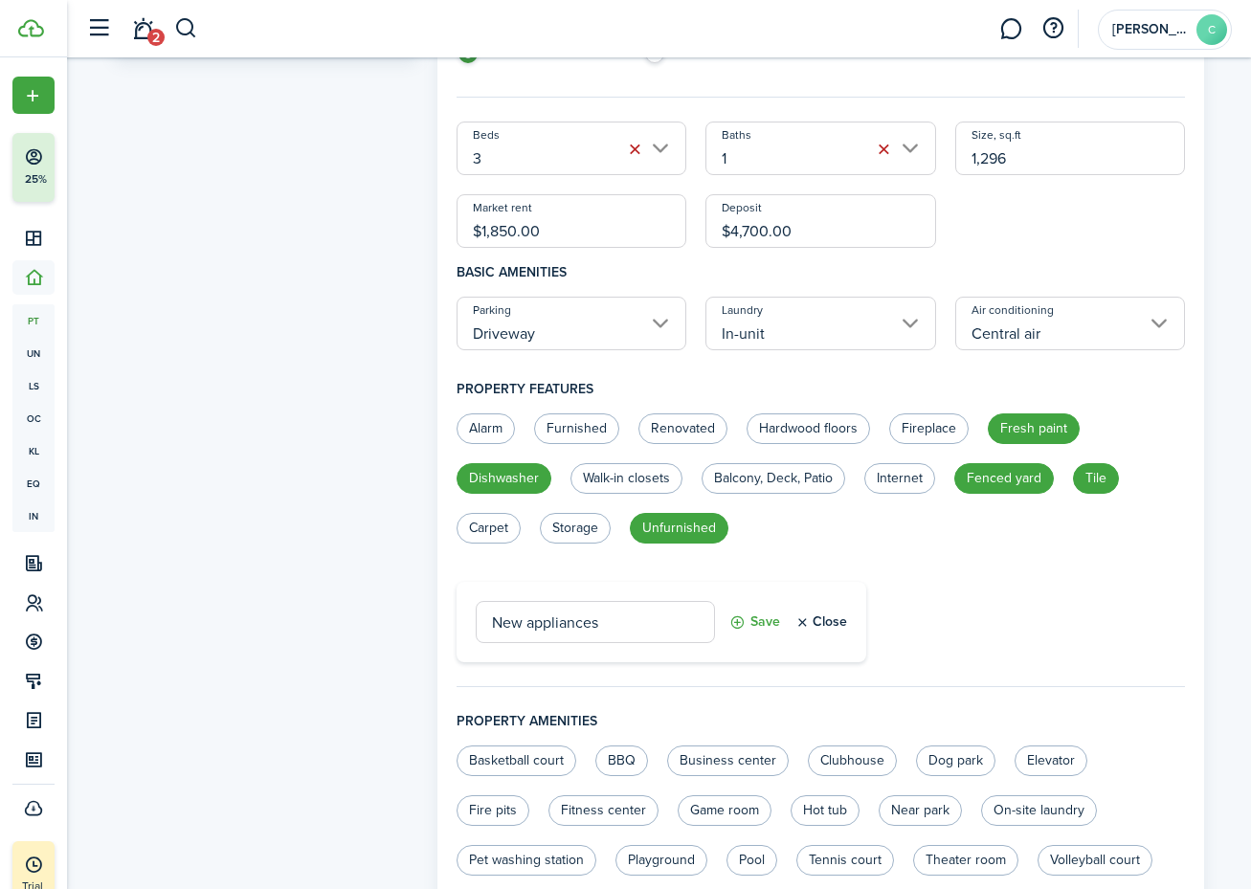
type input "New appliances"
click at [752, 620] on button "Save" at bounding box center [754, 622] width 51 height 42
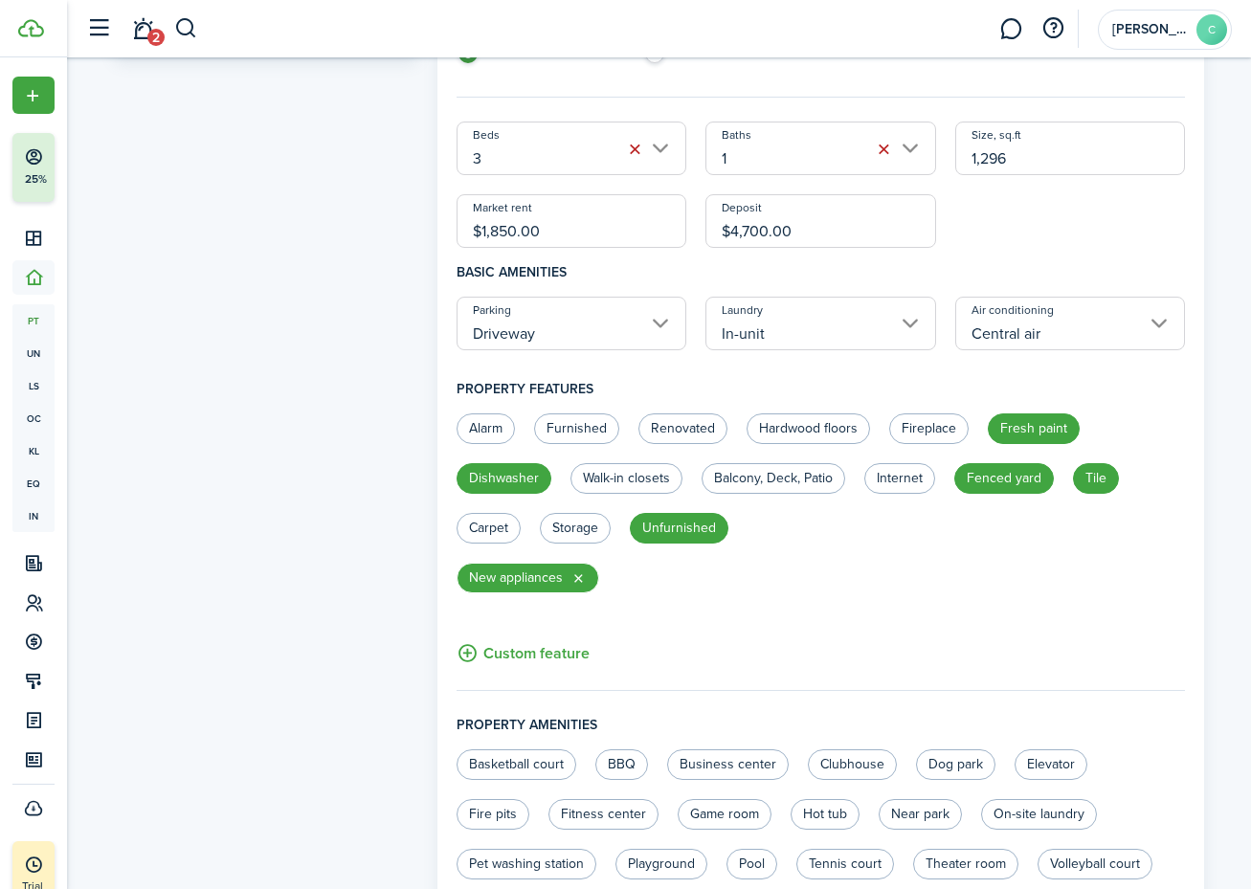
click at [526, 650] on button "Custom feature" at bounding box center [523, 653] width 133 height 24
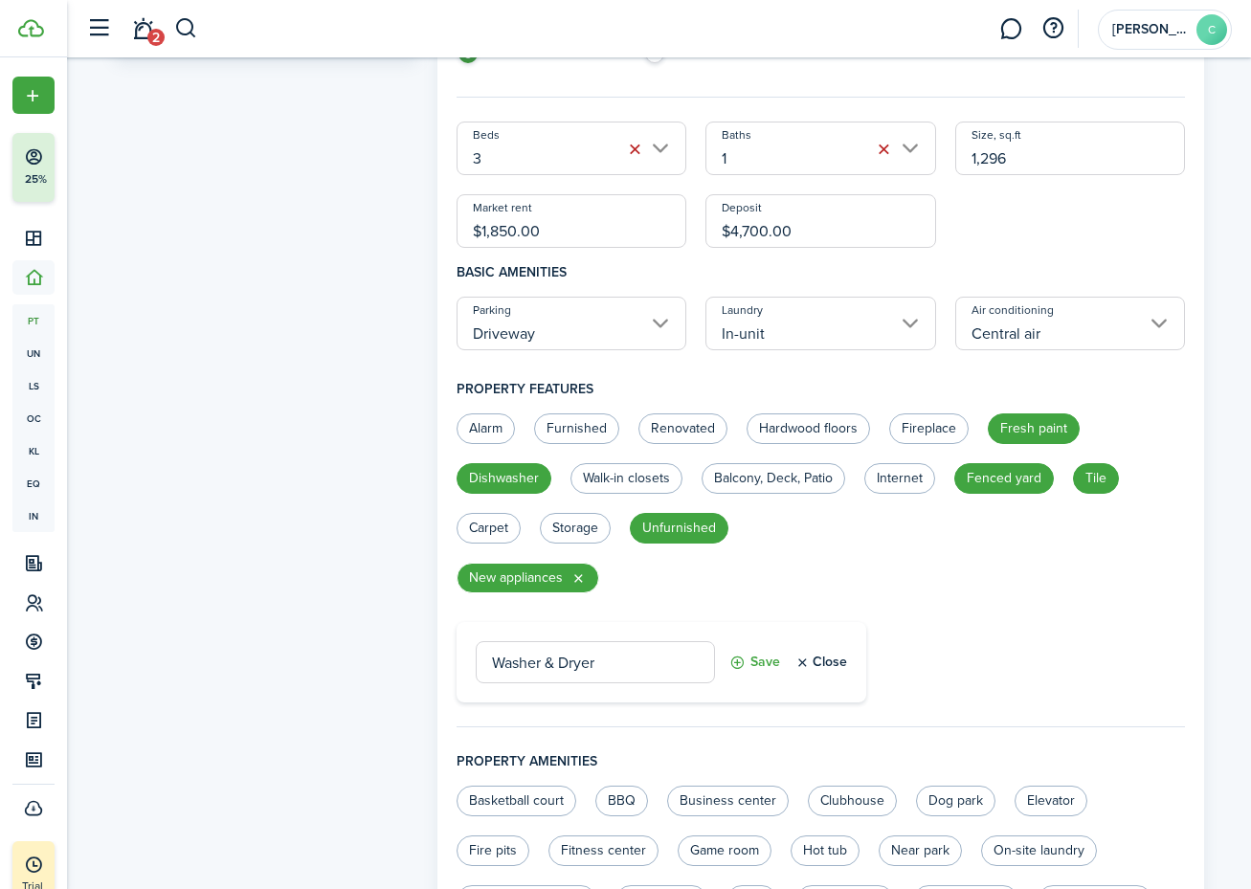
type input "Washer & Dryer"
click at [759, 662] on button "Save" at bounding box center [754, 662] width 51 height 42
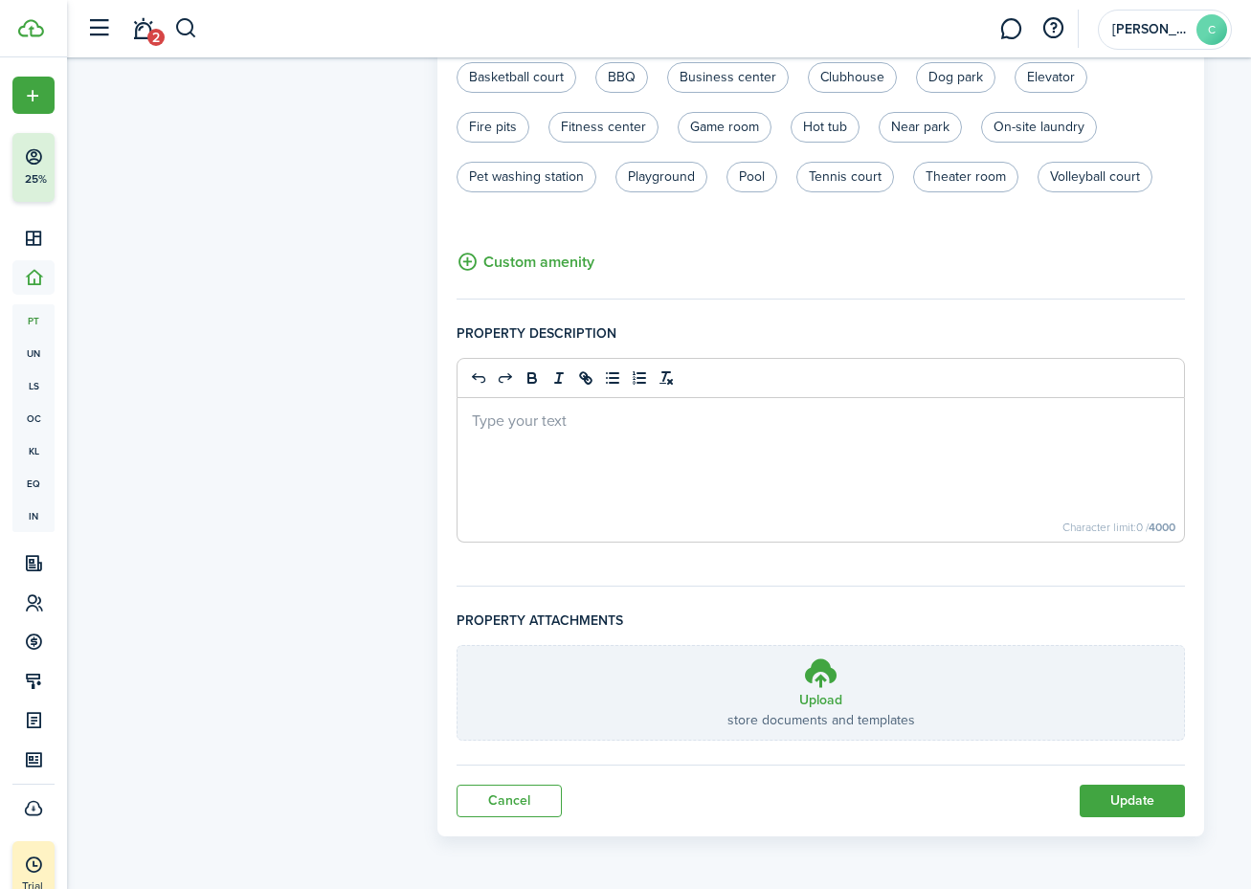
scroll to position [1149, 0]
click at [1108, 807] on button "Update" at bounding box center [1132, 801] width 105 height 33
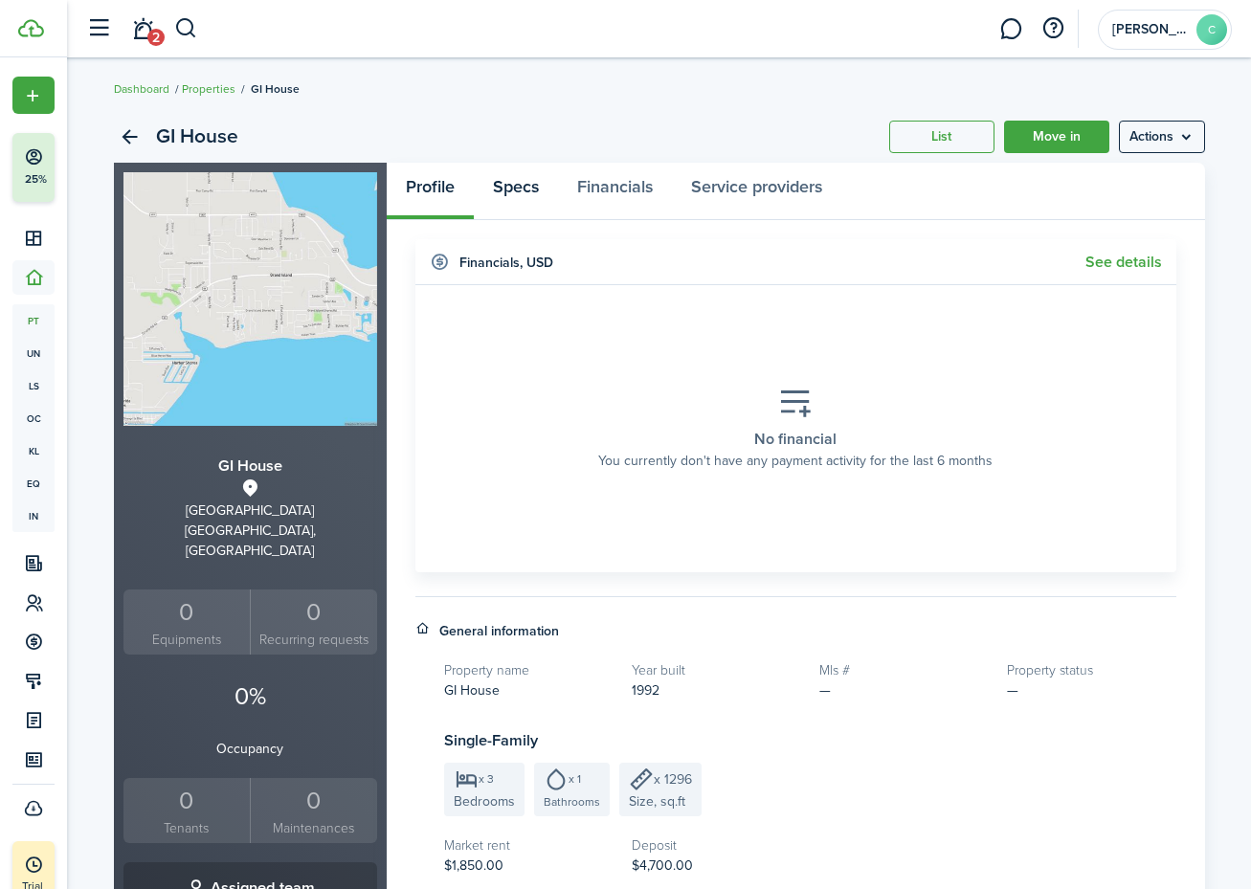
click at [524, 194] on link "Specs" at bounding box center [516, 191] width 84 height 57
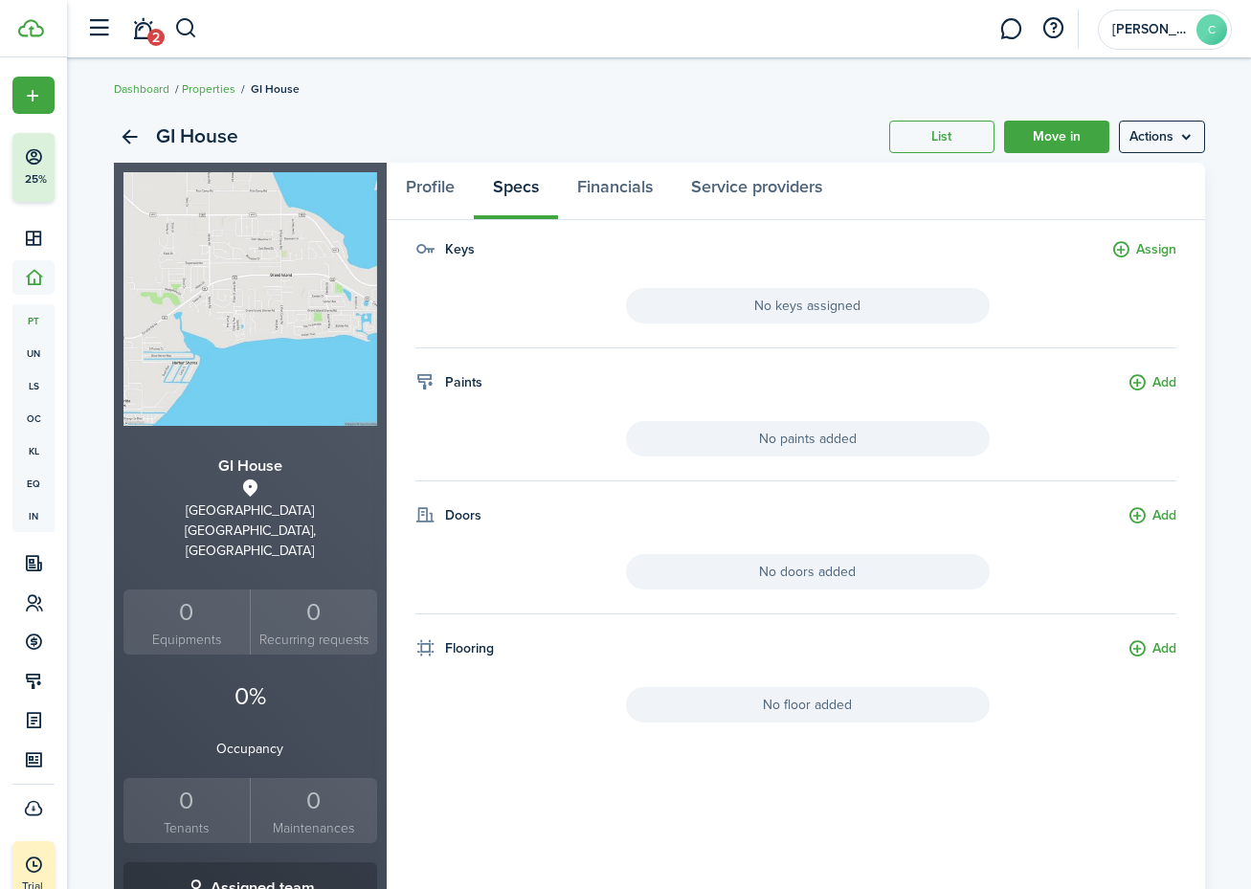
click at [1167, 653] on button "Add" at bounding box center [1152, 649] width 49 height 22
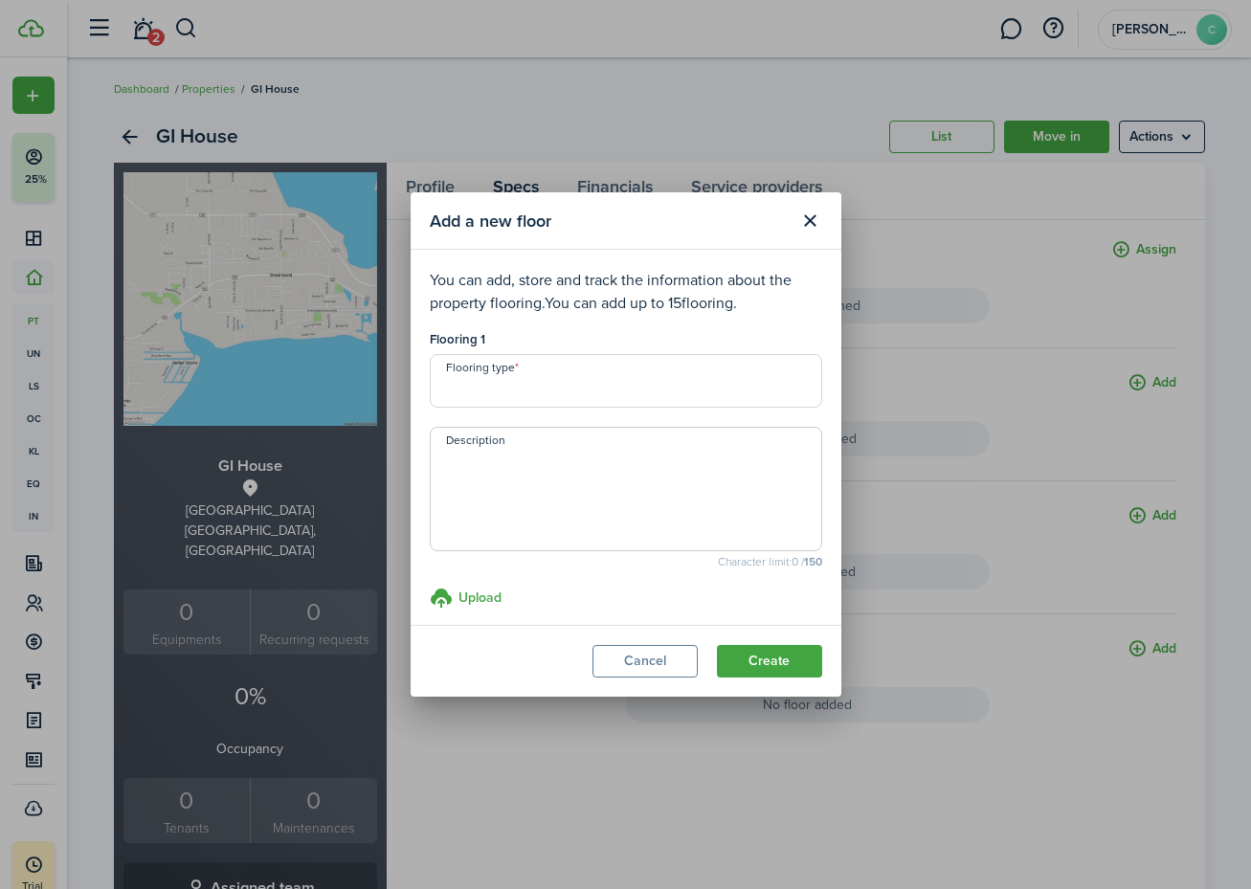
click at [481, 388] on input "Flooring type" at bounding box center [626, 381] width 392 height 54
type input "Tile"
type textarea "Tile throughout."
click at [752, 656] on button "Create" at bounding box center [769, 661] width 105 height 33
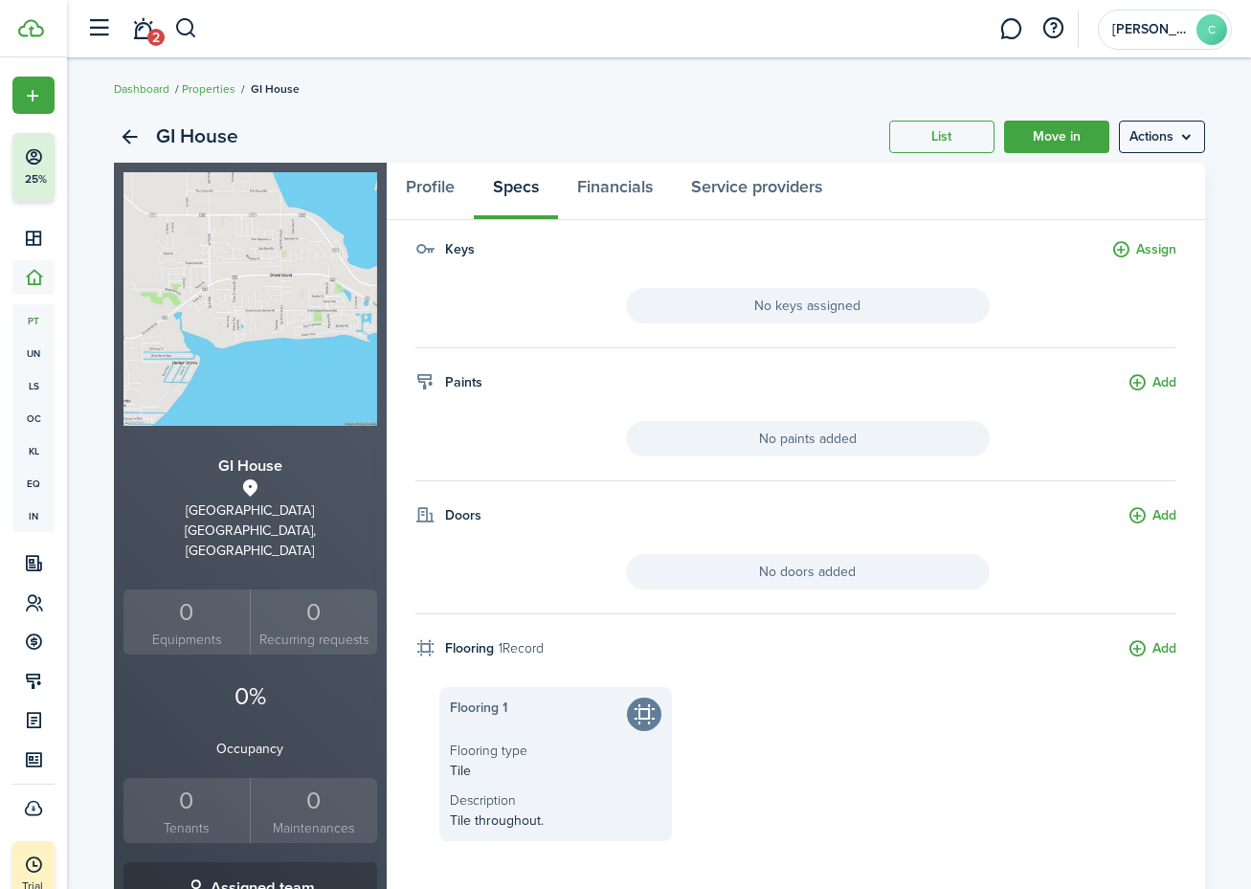
click at [1151, 514] on button "Add" at bounding box center [1152, 516] width 49 height 22
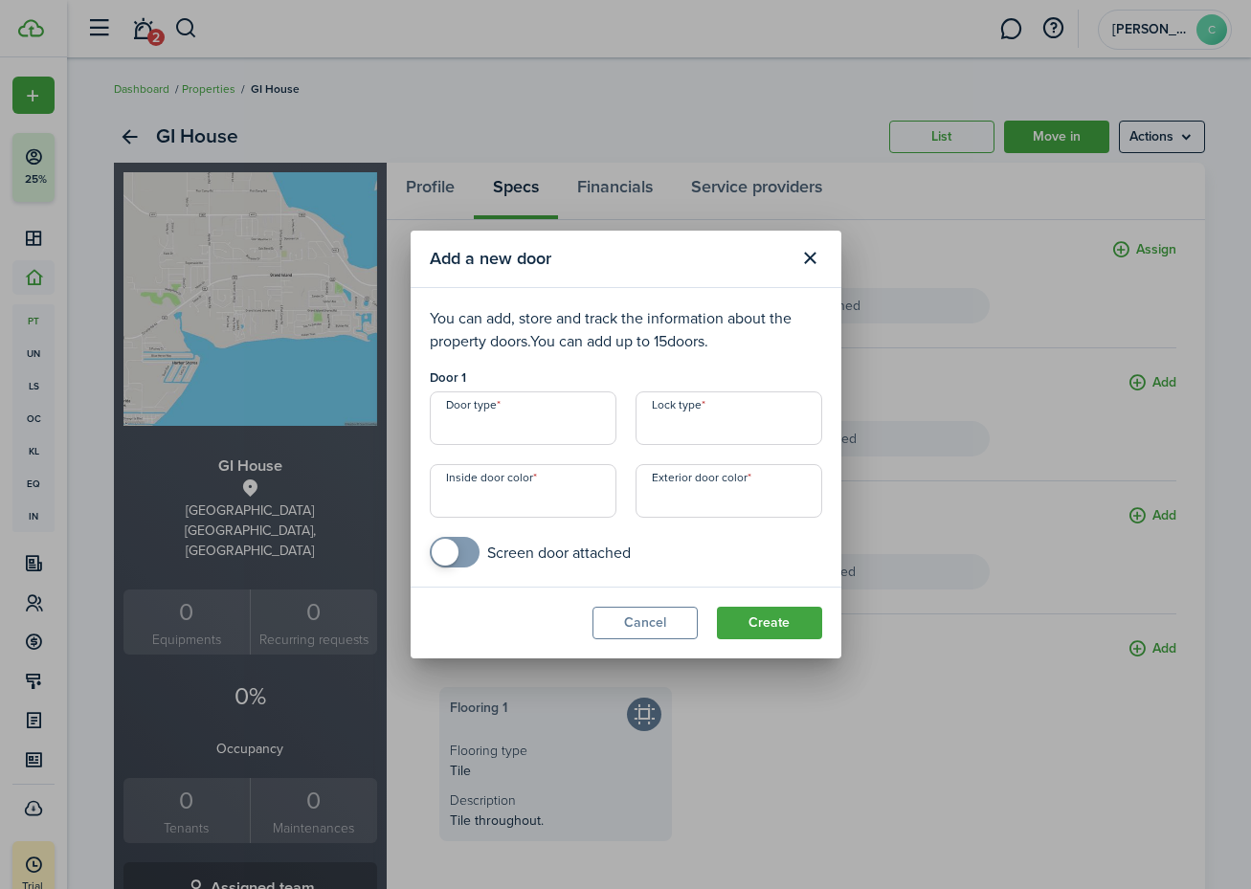
click at [663, 617] on button "Cancel" at bounding box center [645, 623] width 105 height 33
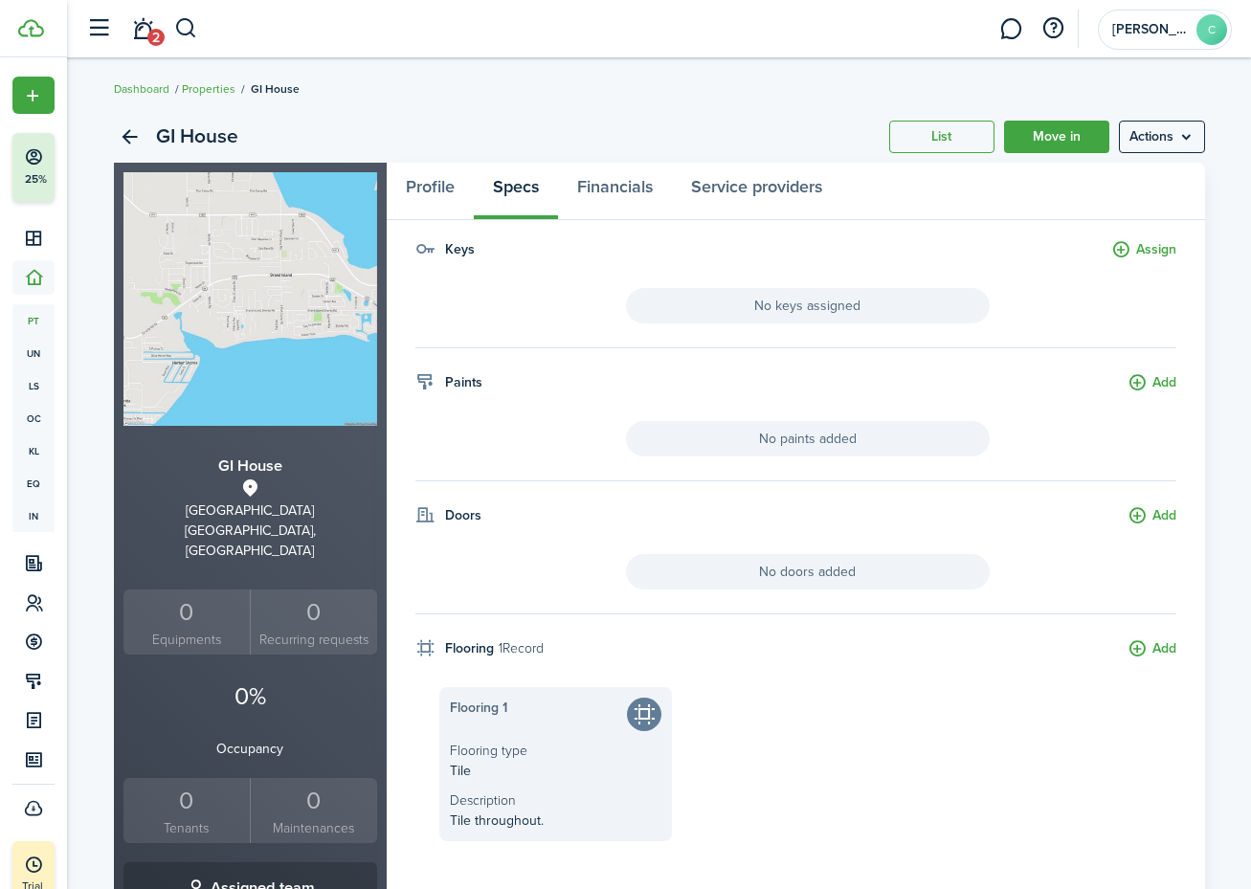
click at [1143, 249] on button "Assign" at bounding box center [1143, 250] width 65 height 22
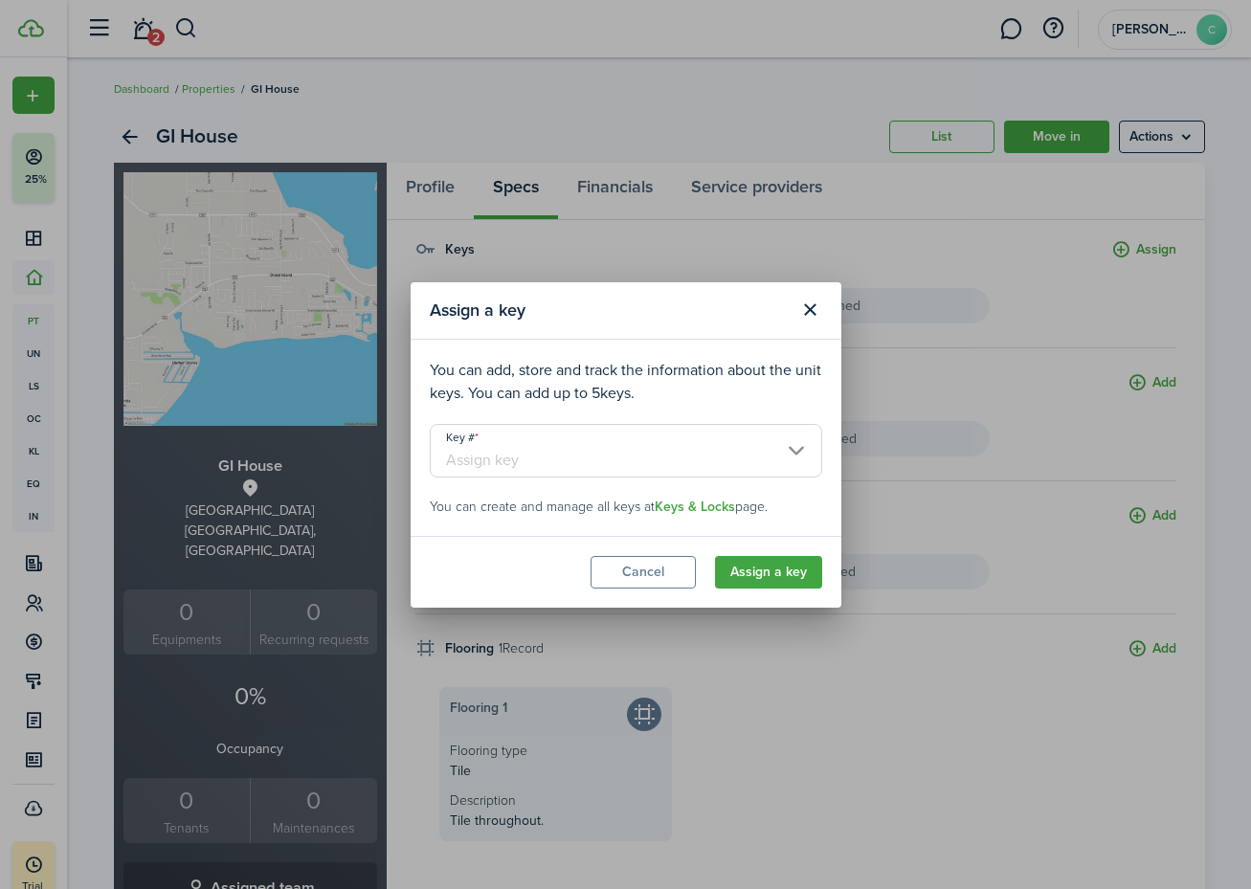
click at [754, 449] on input "Key #" at bounding box center [626, 451] width 392 height 54
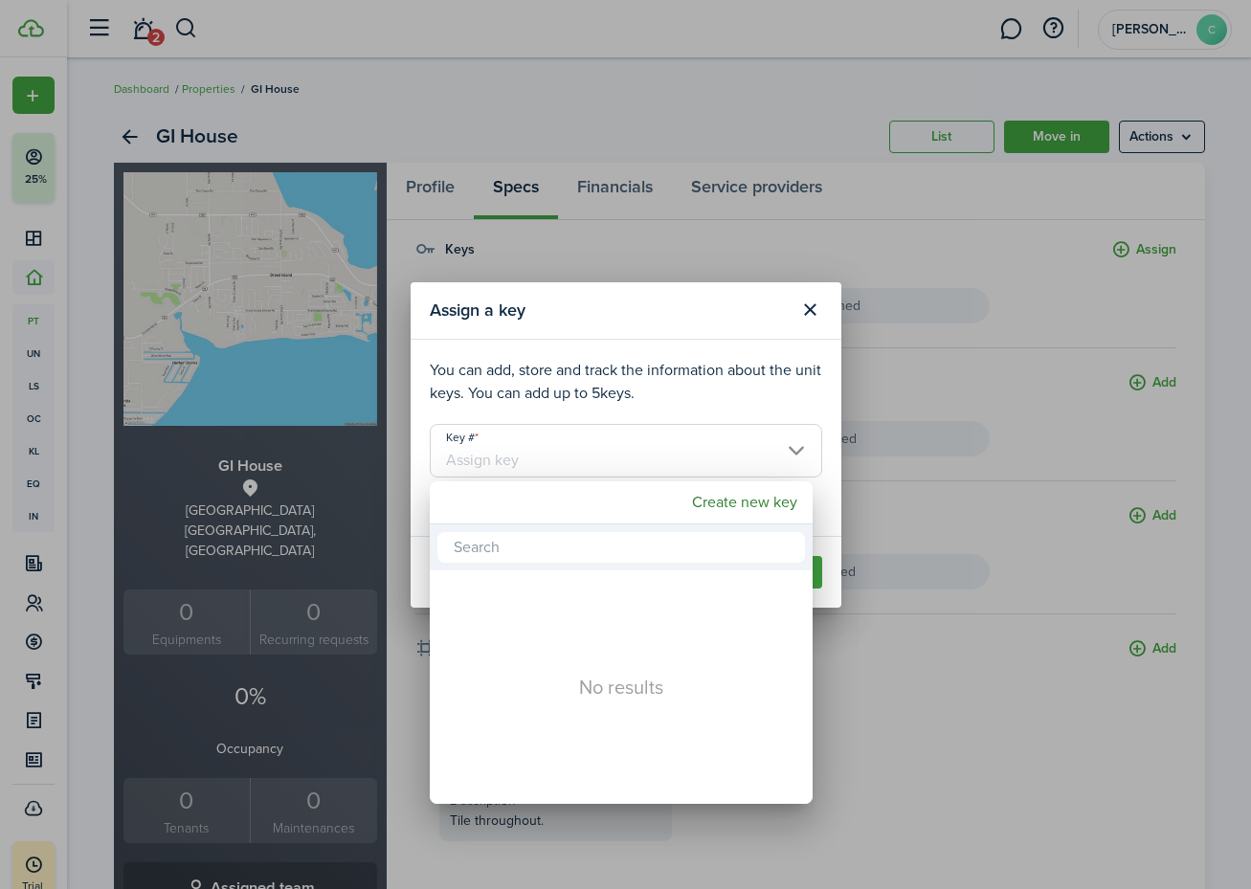
click at [730, 403] on div at bounding box center [625, 445] width 1557 height 1196
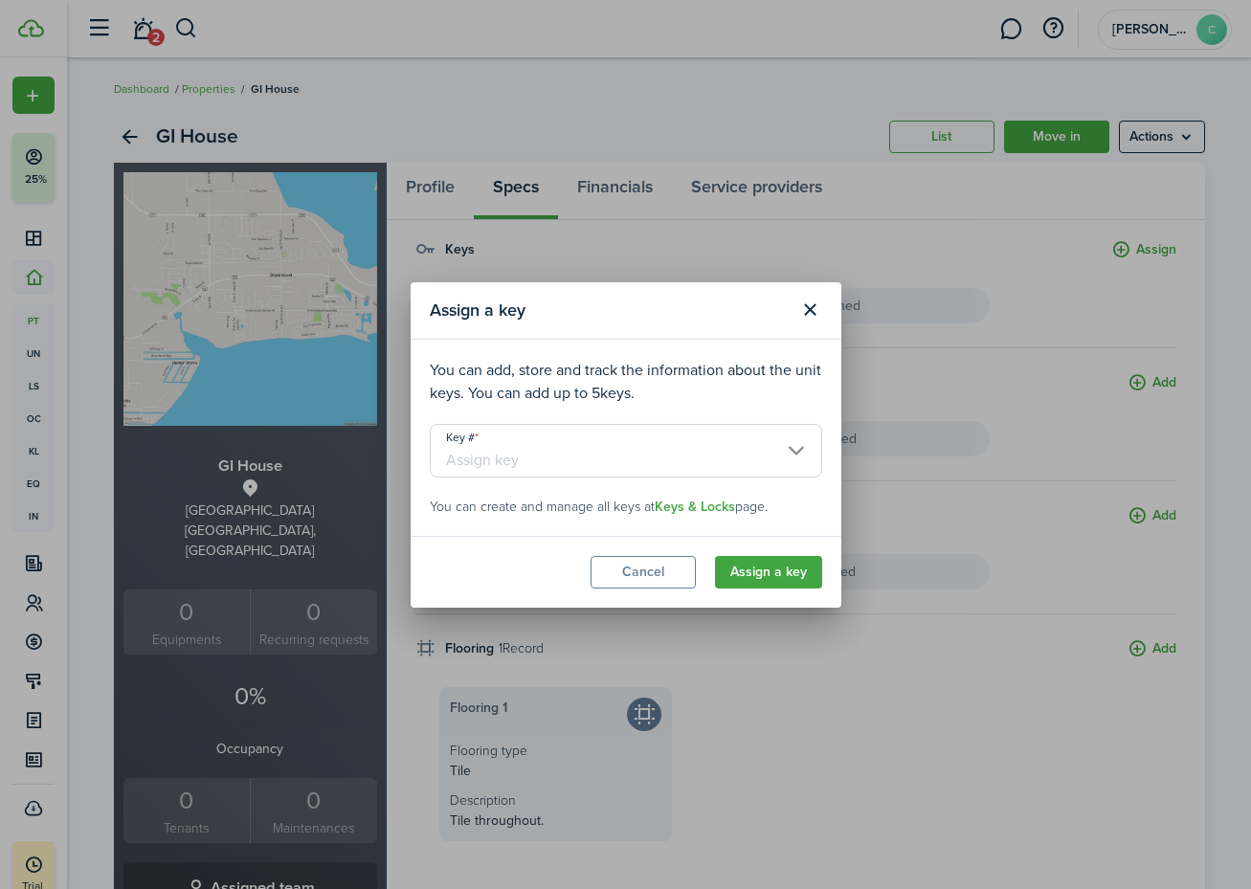
click at [658, 577] on button "Cancel" at bounding box center [643, 572] width 105 height 33
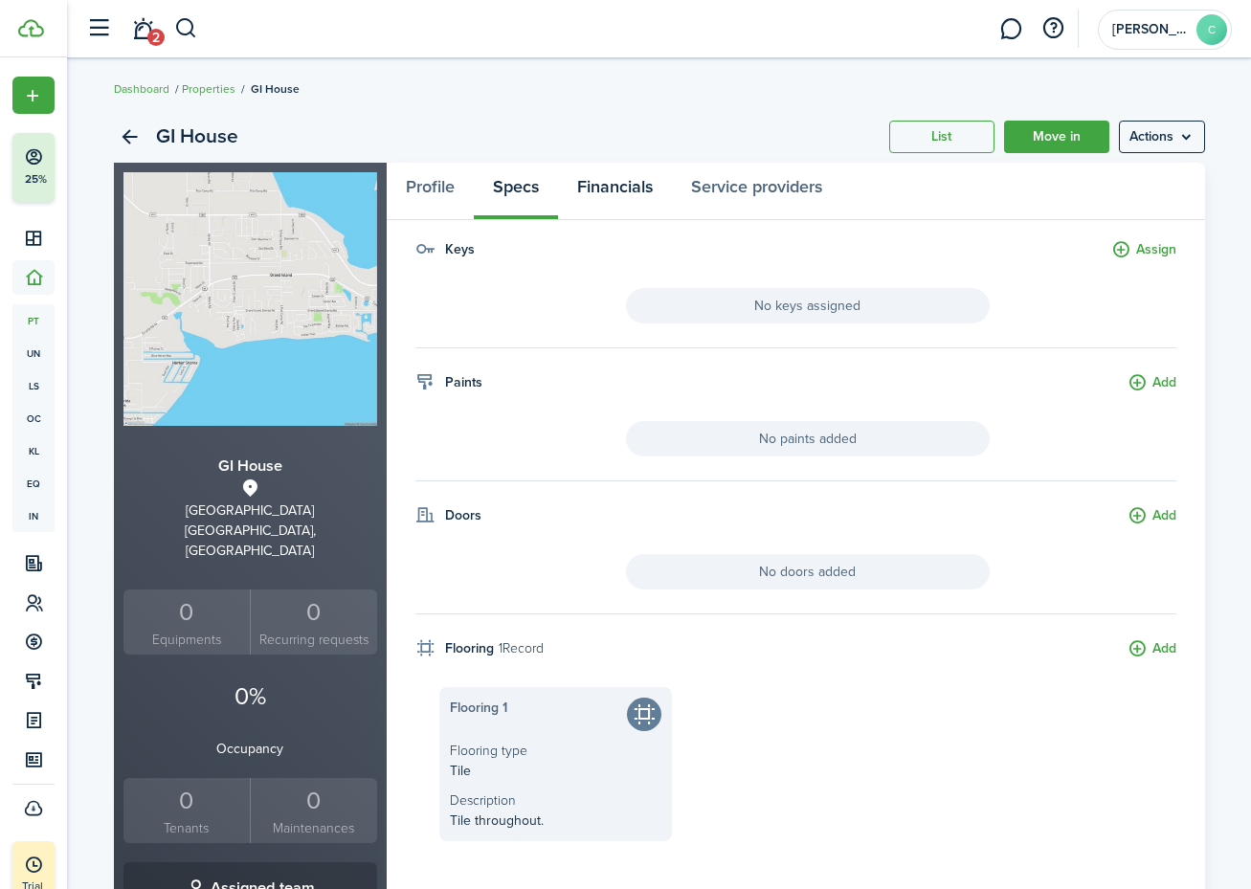
click at [635, 188] on link "Financials" at bounding box center [615, 191] width 114 height 57
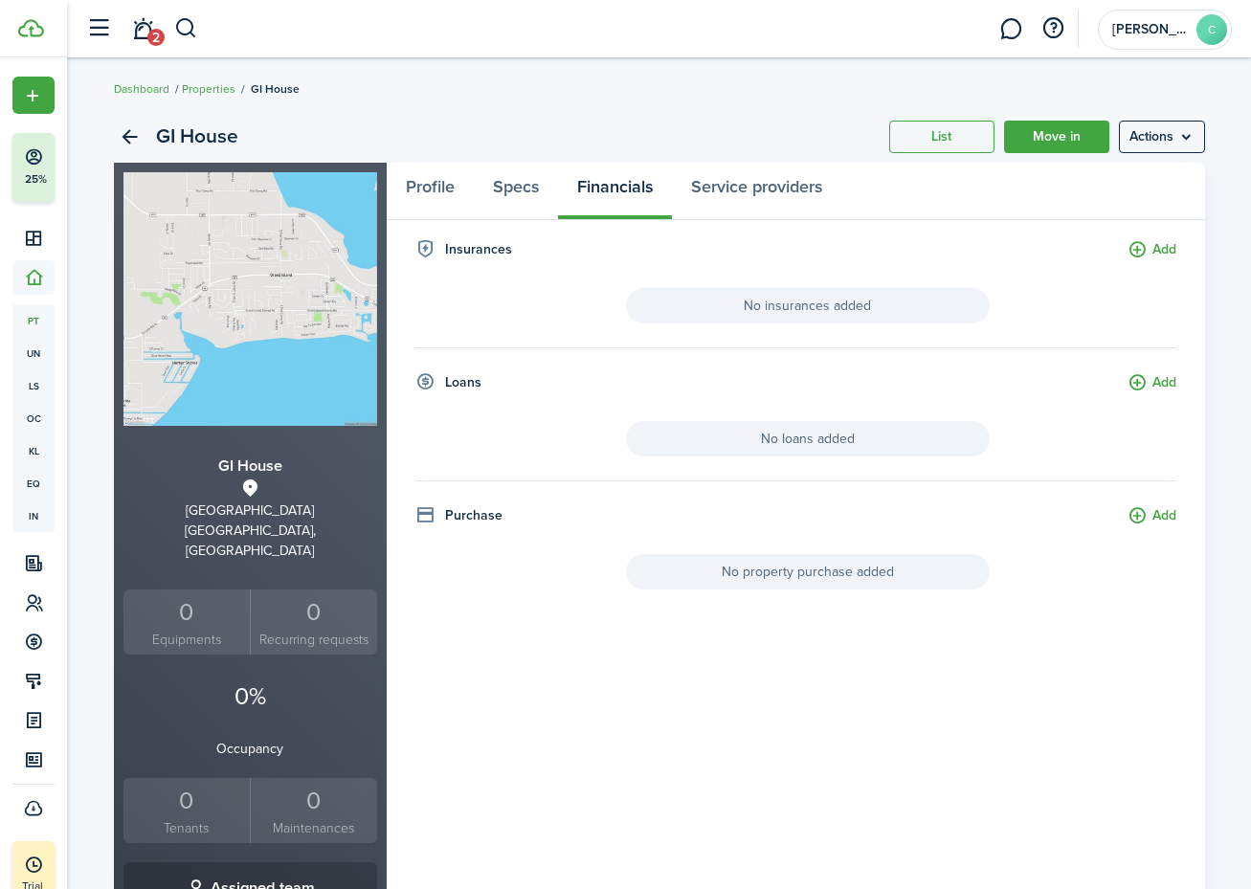
click at [1144, 381] on button "Add" at bounding box center [1152, 383] width 49 height 22
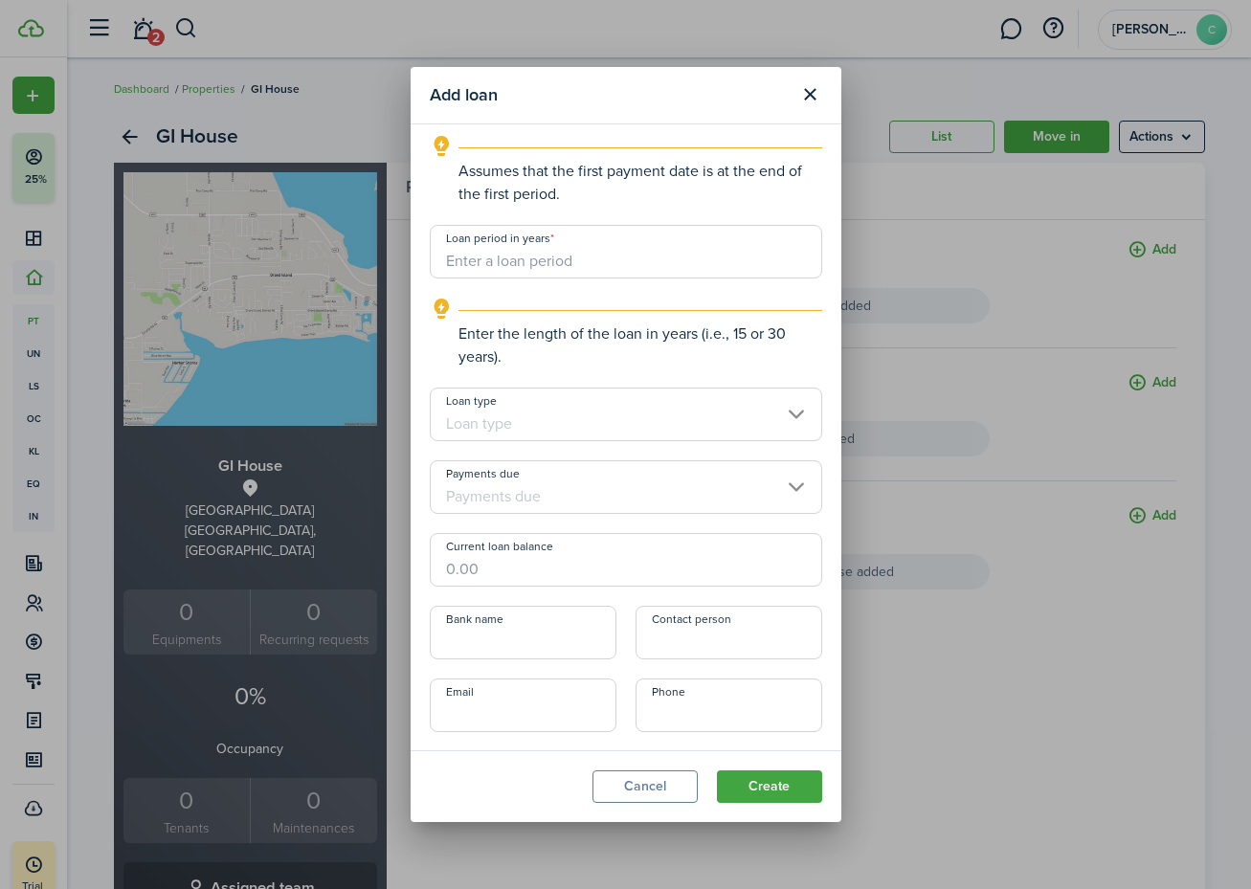
scroll to position [550, 0]
click at [660, 782] on button "Cancel" at bounding box center [645, 787] width 105 height 33
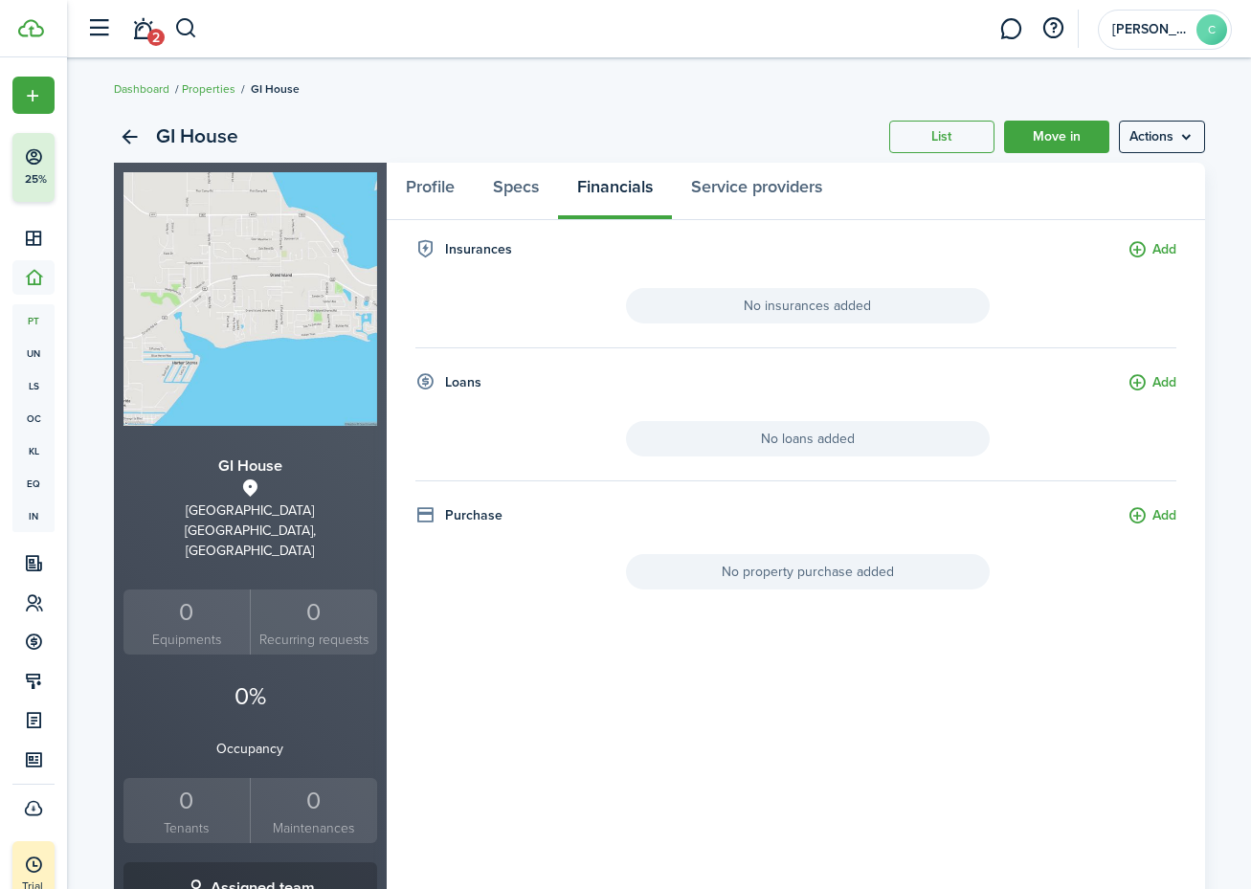
click at [1164, 525] on button "Add" at bounding box center [1152, 516] width 49 height 22
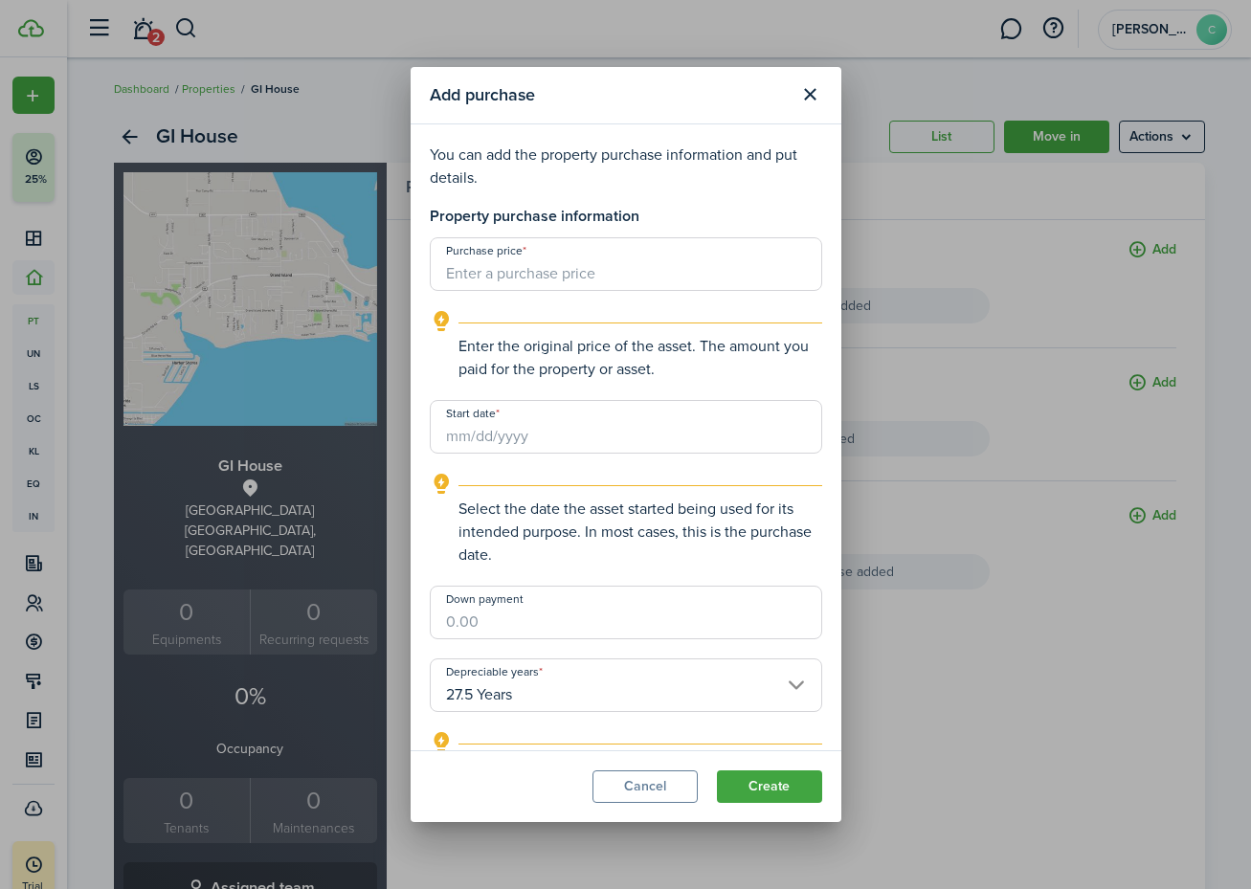
click at [632, 794] on button "Cancel" at bounding box center [645, 787] width 105 height 33
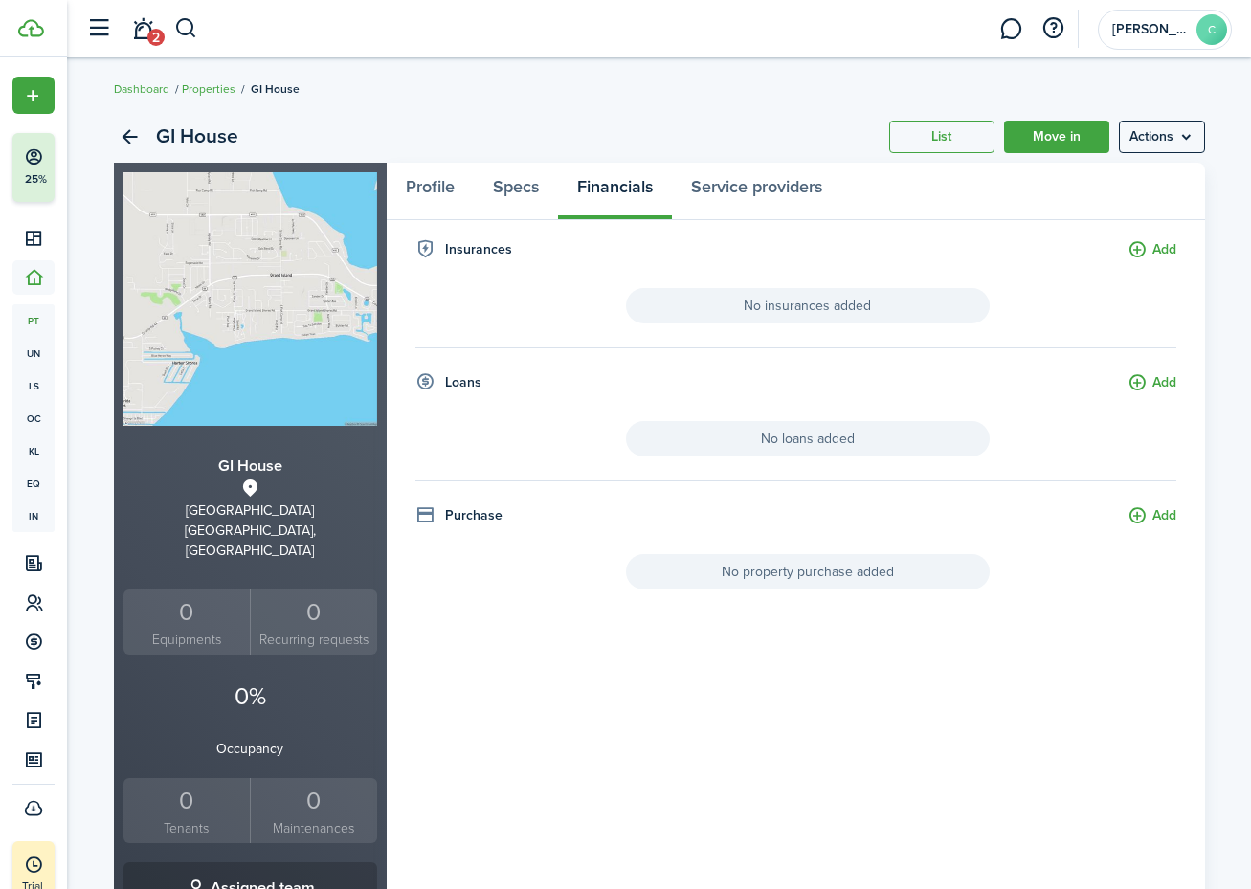
click at [1155, 256] on button "Add" at bounding box center [1152, 250] width 49 height 22
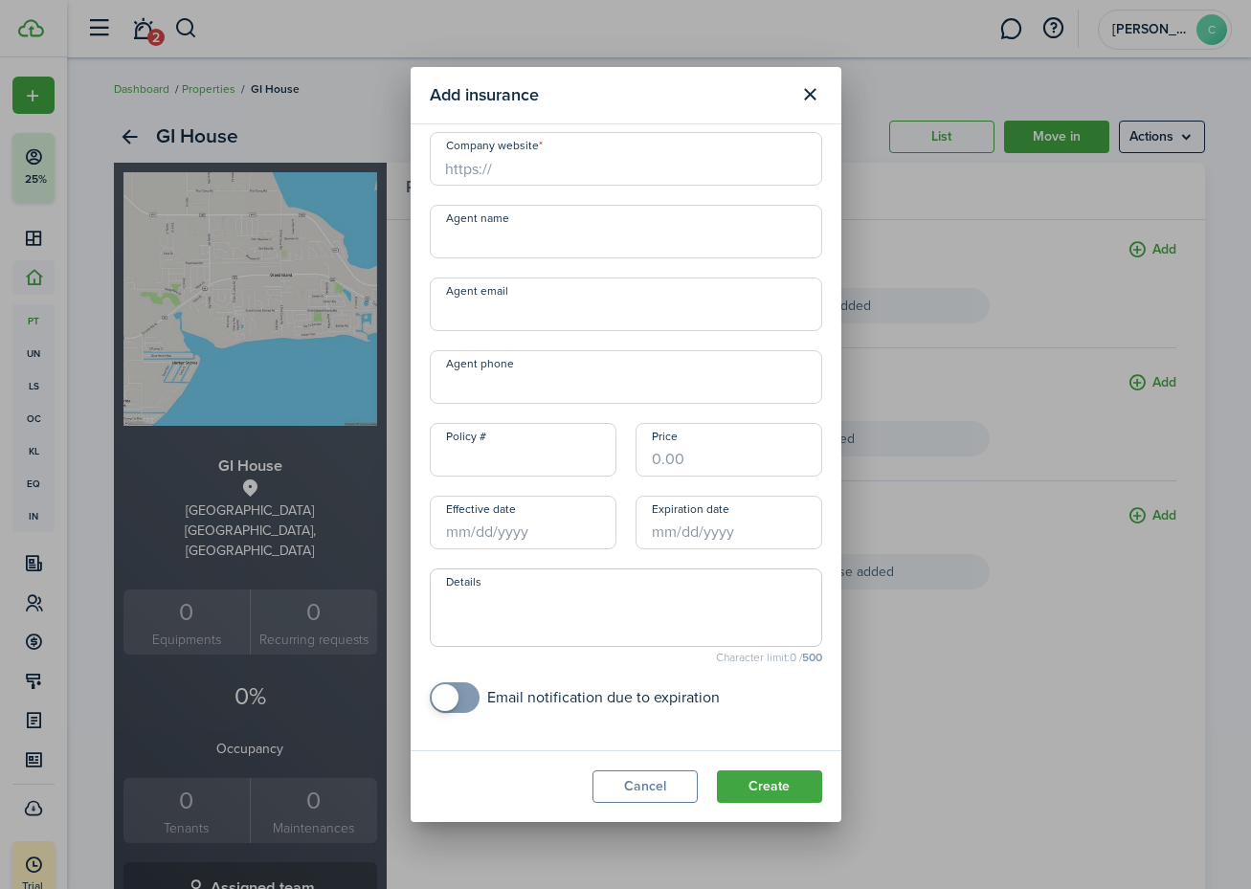
scroll to position [201, 0]
click at [661, 778] on button "Cancel" at bounding box center [645, 787] width 105 height 33
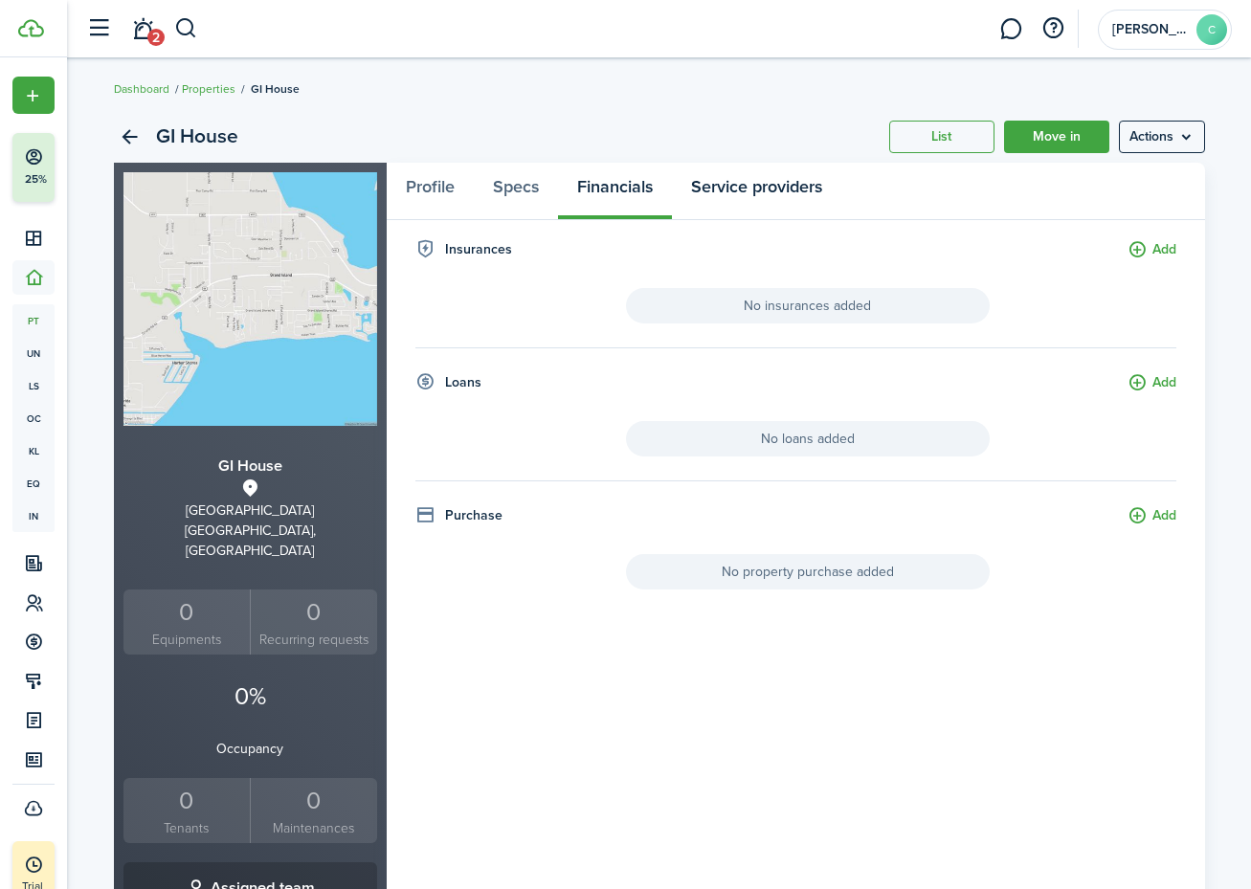
click at [753, 178] on link "Service providers" at bounding box center [756, 191] width 169 height 57
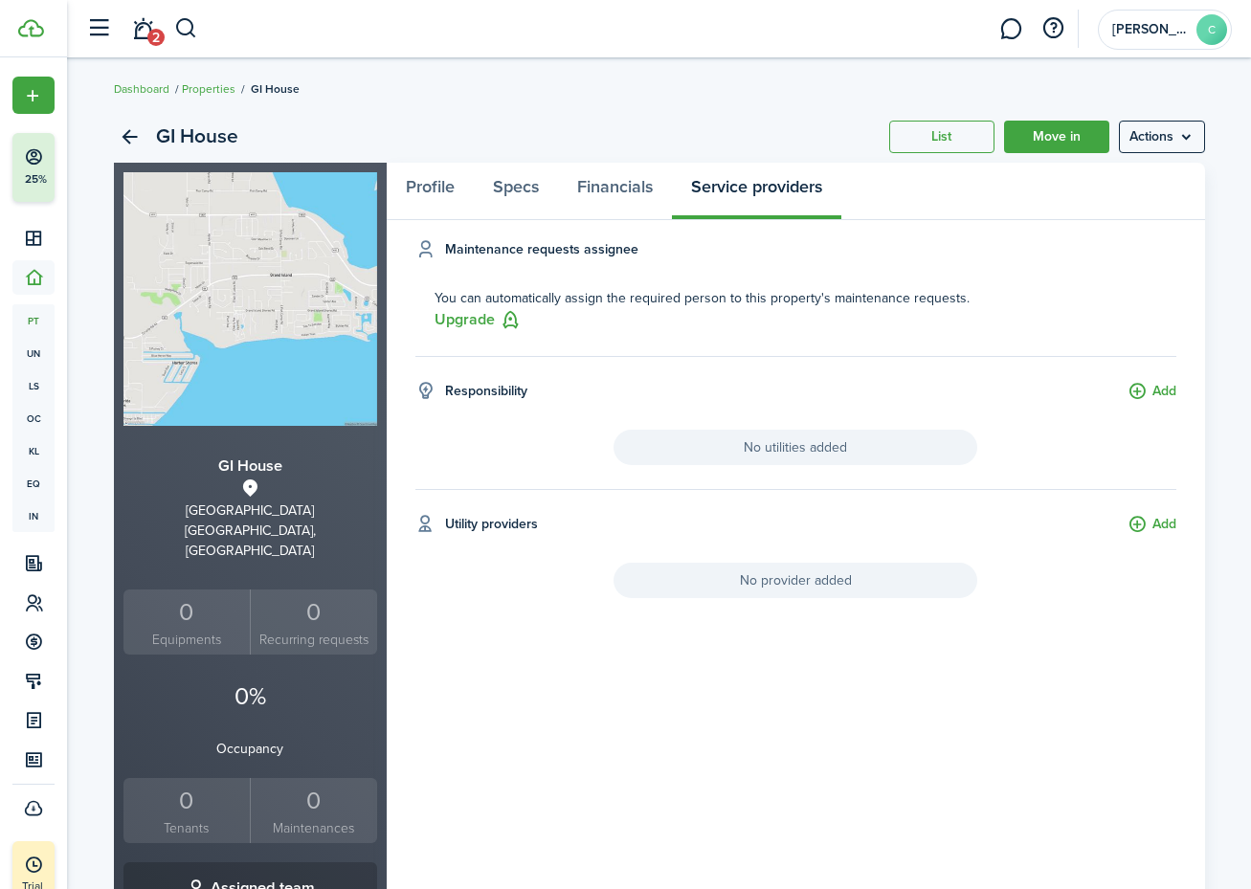
click at [1154, 388] on button "Add" at bounding box center [1152, 392] width 49 height 22
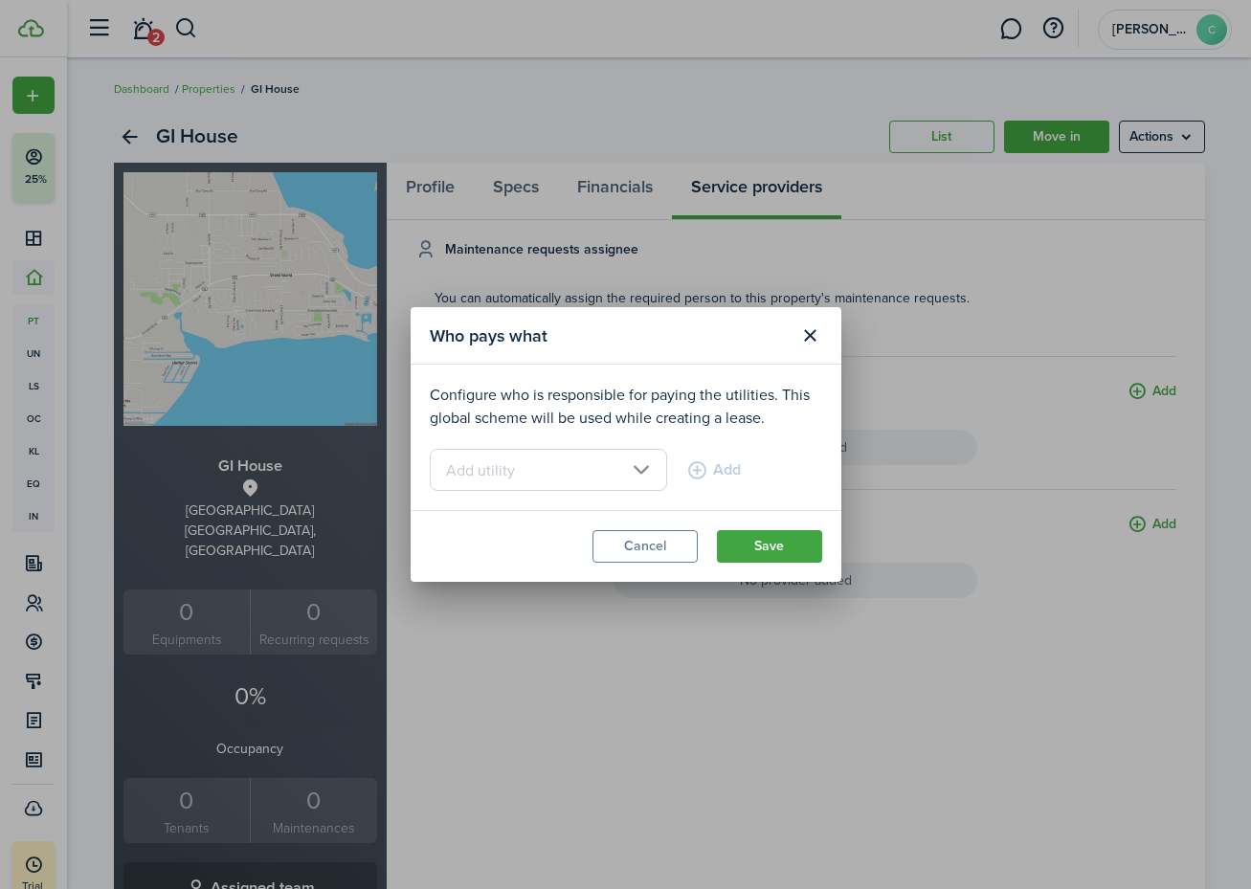
click at [643, 468] on input "text" at bounding box center [548, 470] width 237 height 42
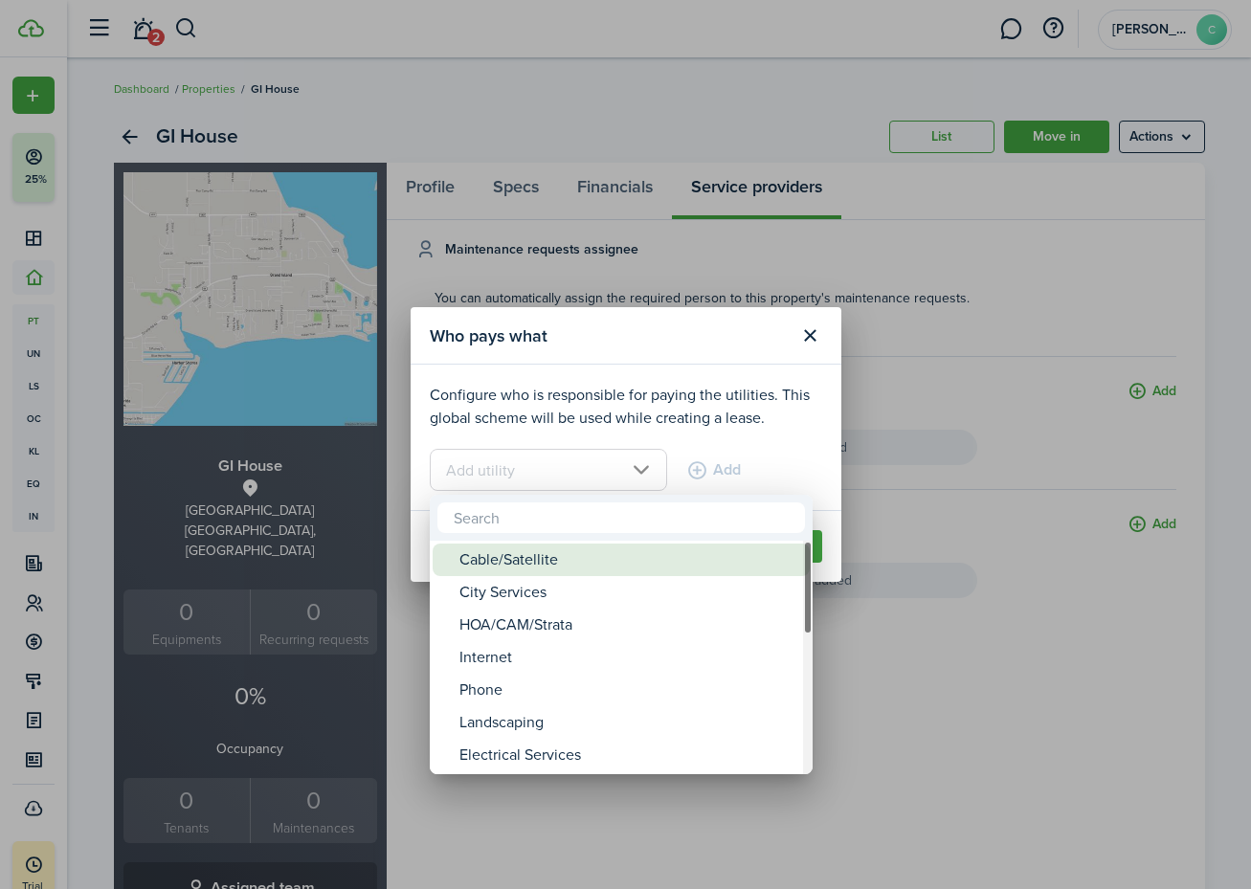
click at [604, 553] on div "Cable/Satellite" at bounding box center [628, 560] width 339 height 33
type input "Cable/Satellite"
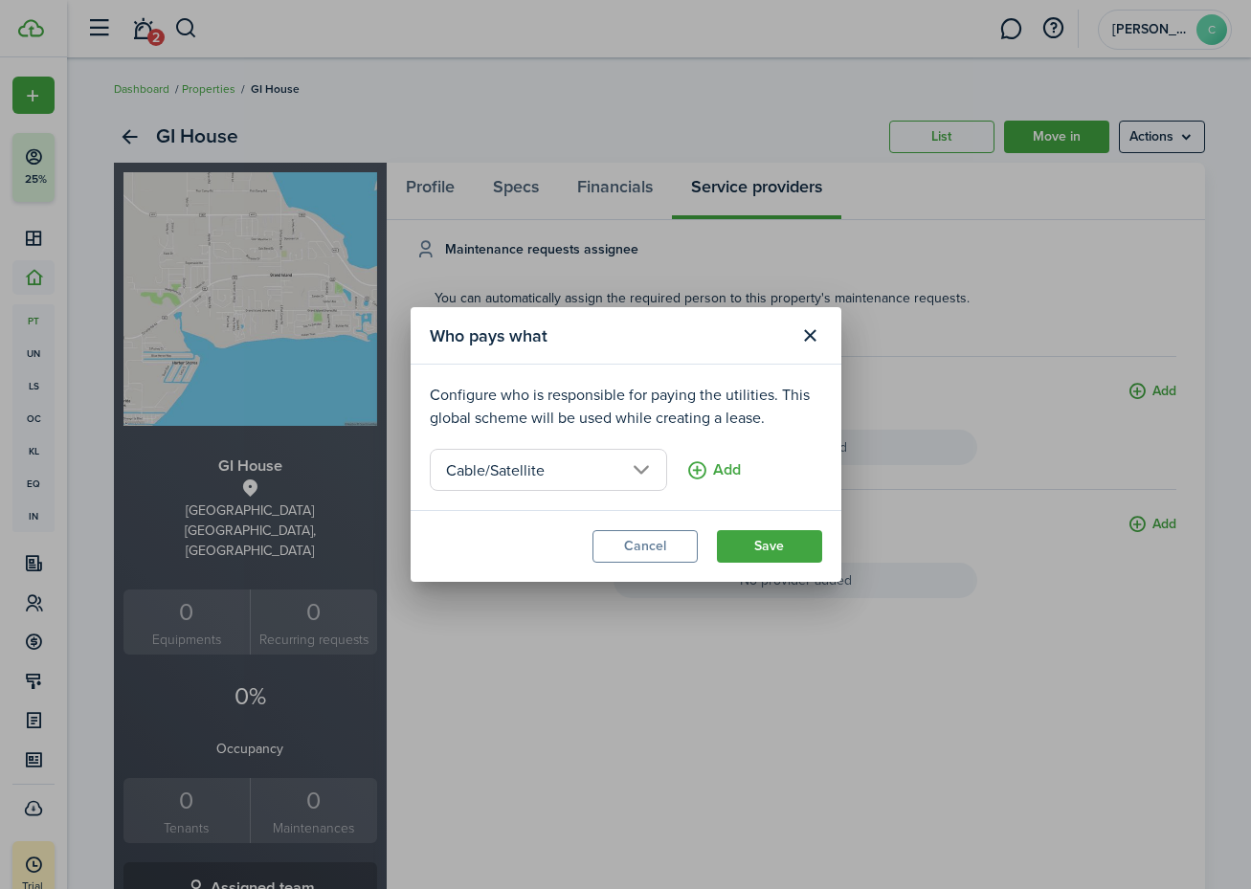
click at [705, 470] on button "Add" at bounding box center [713, 470] width 55 height 42
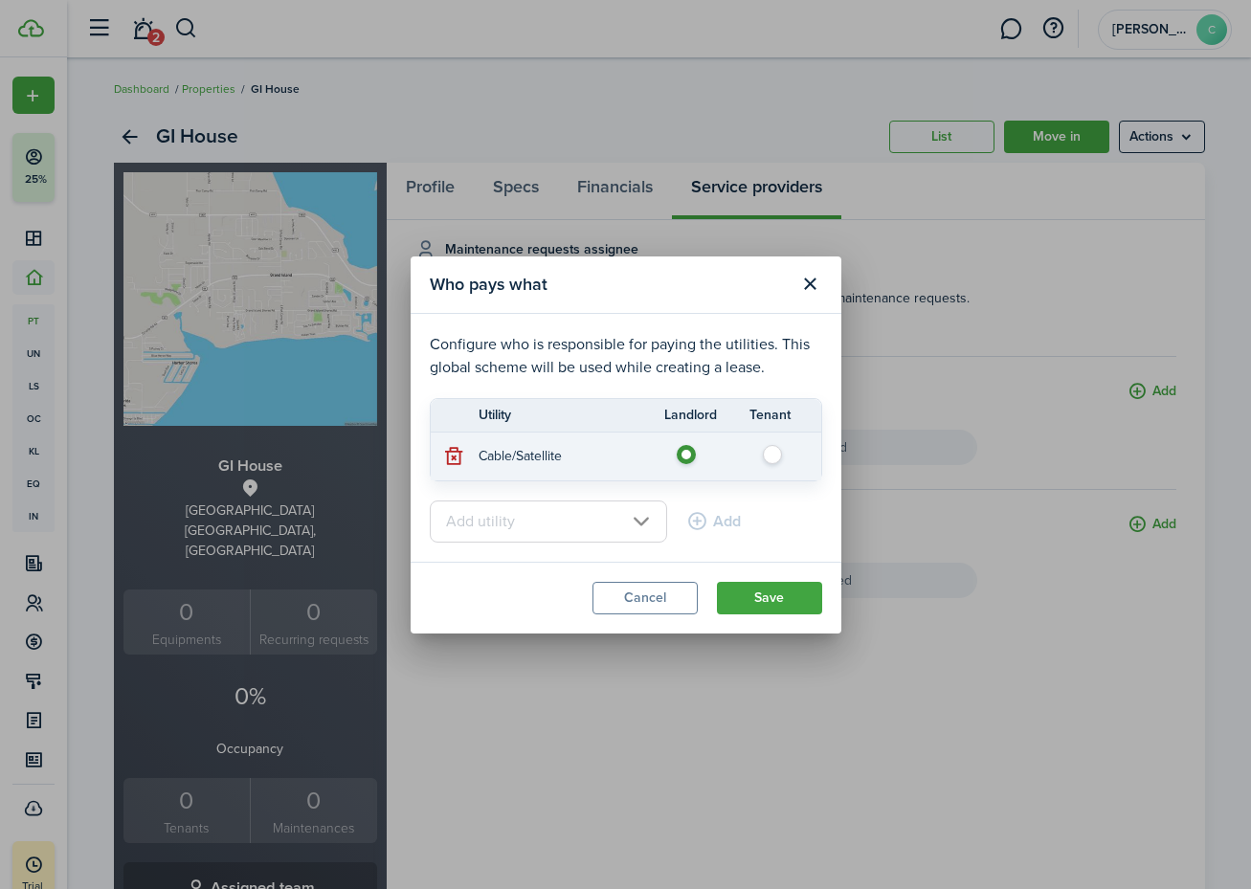
click at [773, 453] on label at bounding box center [778, 450] width 34 height 10
radio input "false"
radio input "true"
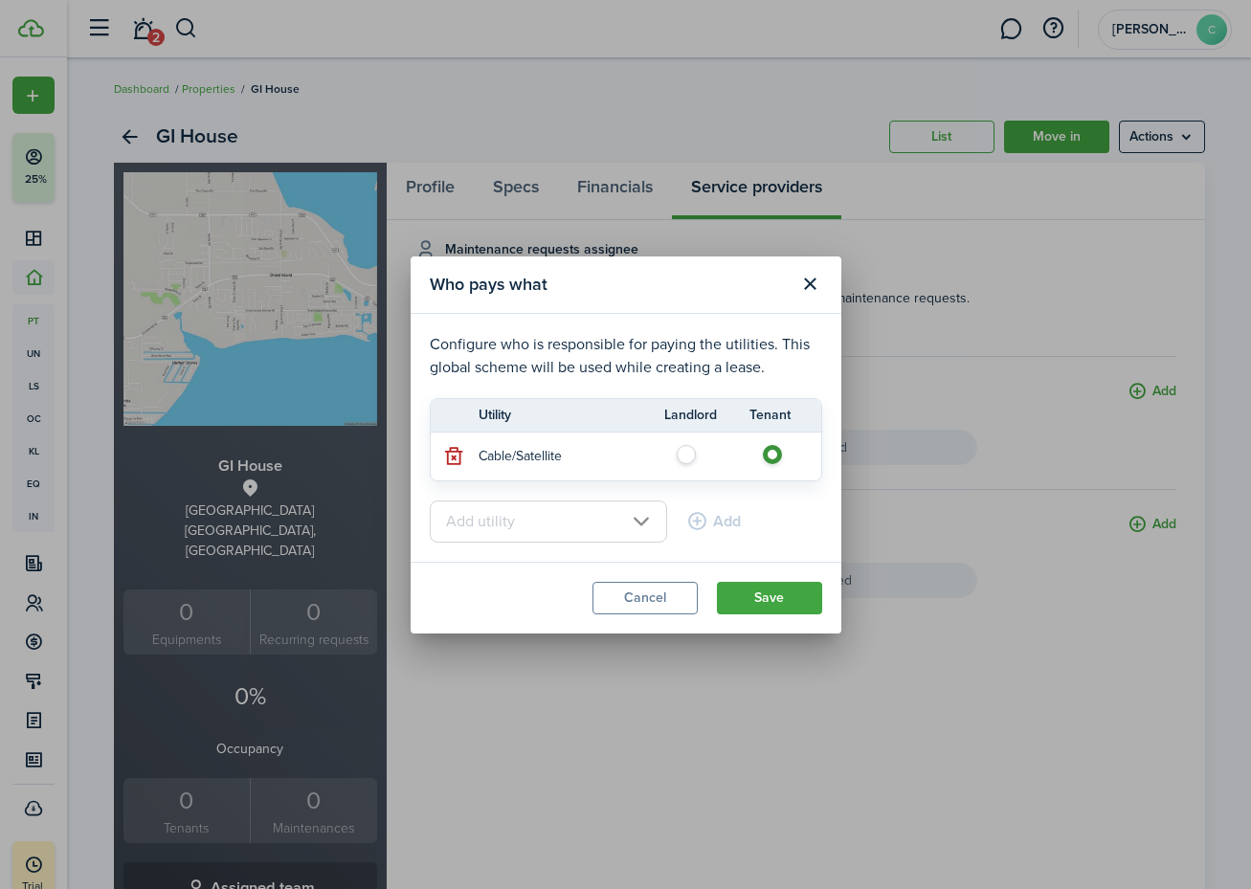
click at [643, 517] on input "text" at bounding box center [548, 522] width 237 height 42
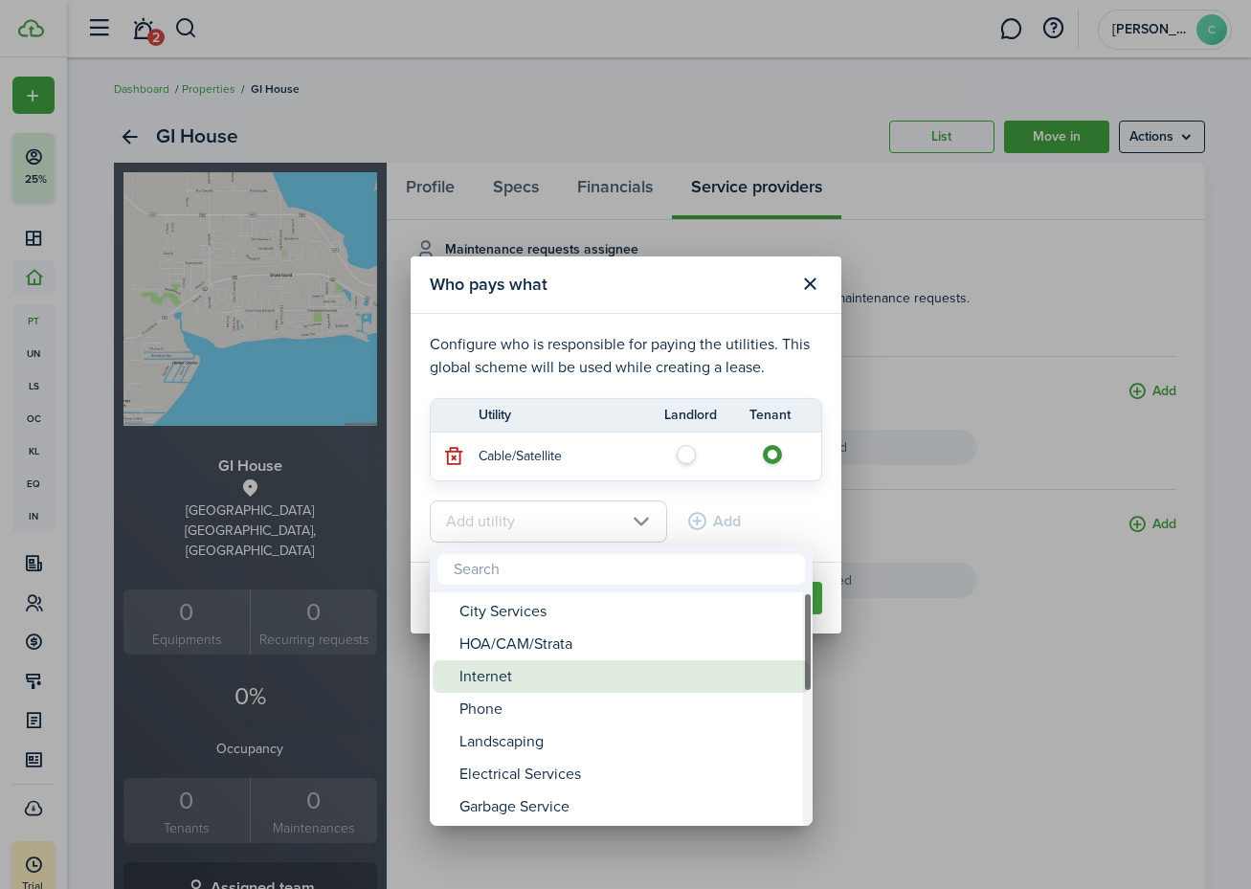
click at [611, 673] on div "Internet" at bounding box center [628, 677] width 339 height 33
type input "Internet"
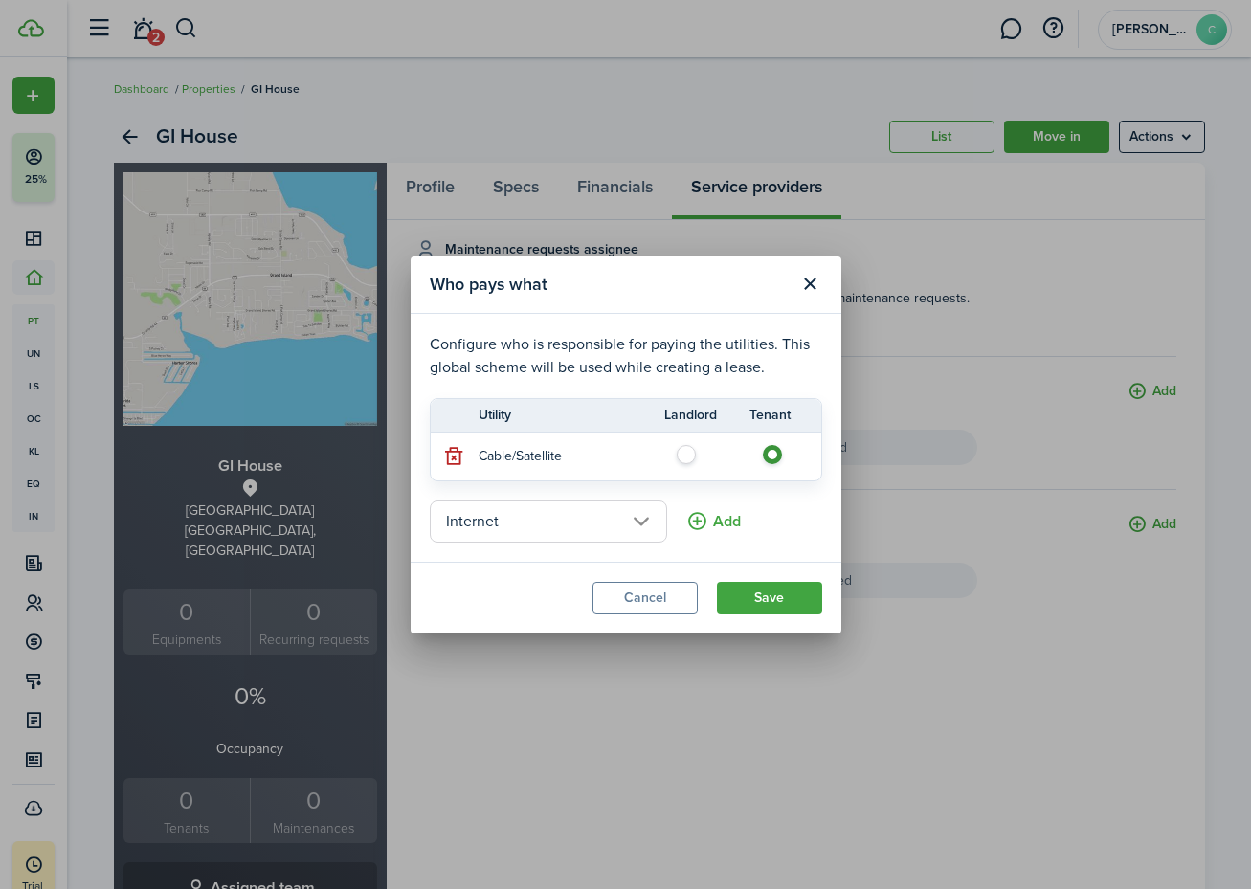
click at [698, 524] on button "Add" at bounding box center [713, 522] width 55 height 42
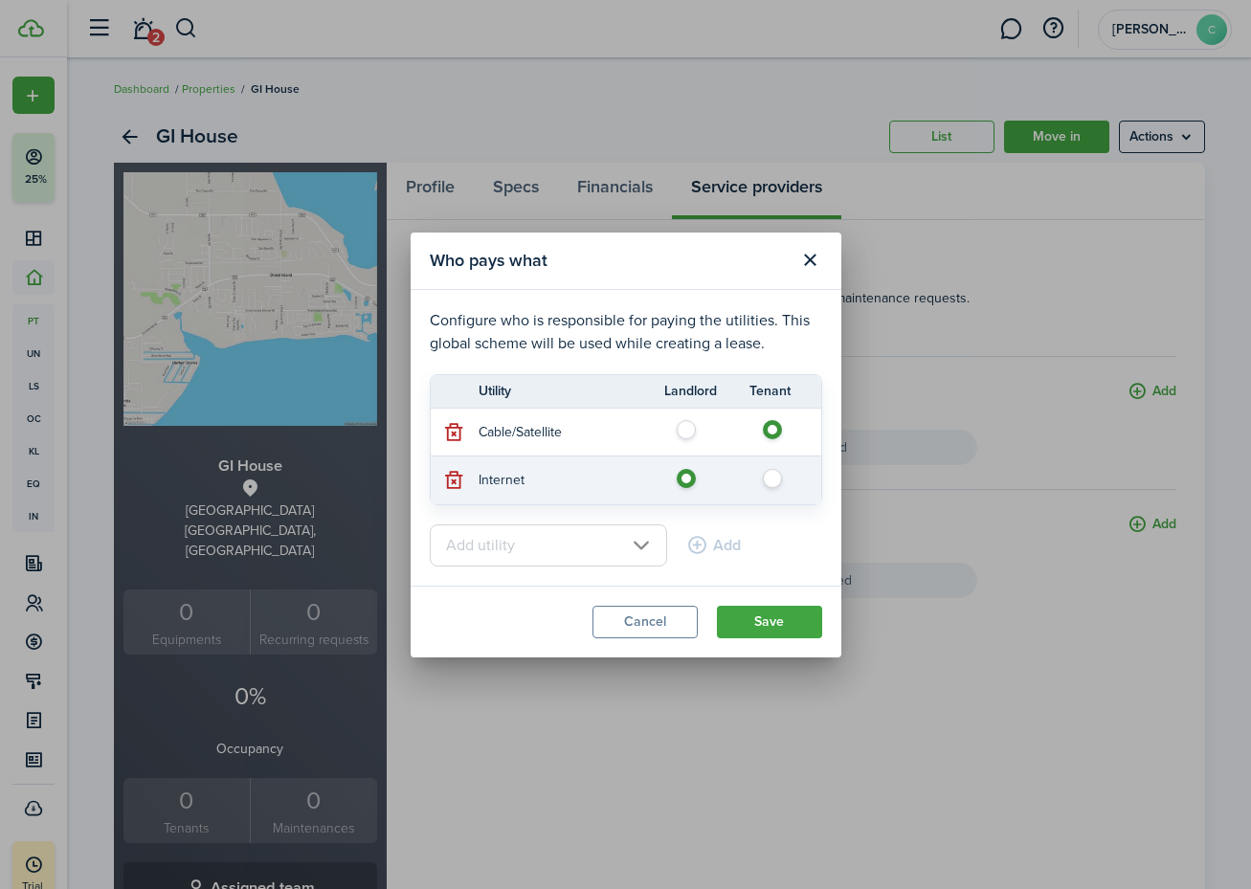
click at [776, 475] on label at bounding box center [778, 474] width 34 height 10
radio input "false"
radio input "true"
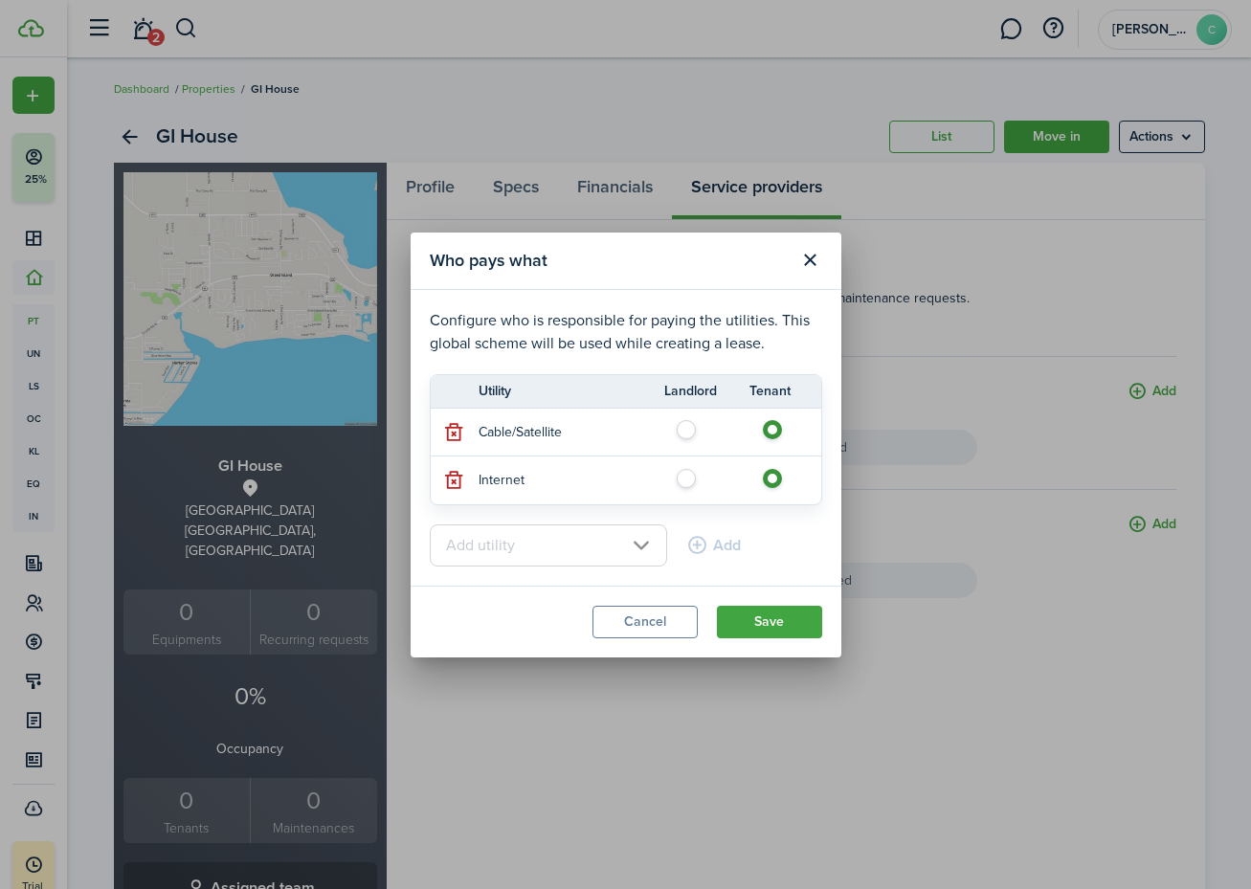
click at [641, 542] on input "text" at bounding box center [548, 546] width 237 height 42
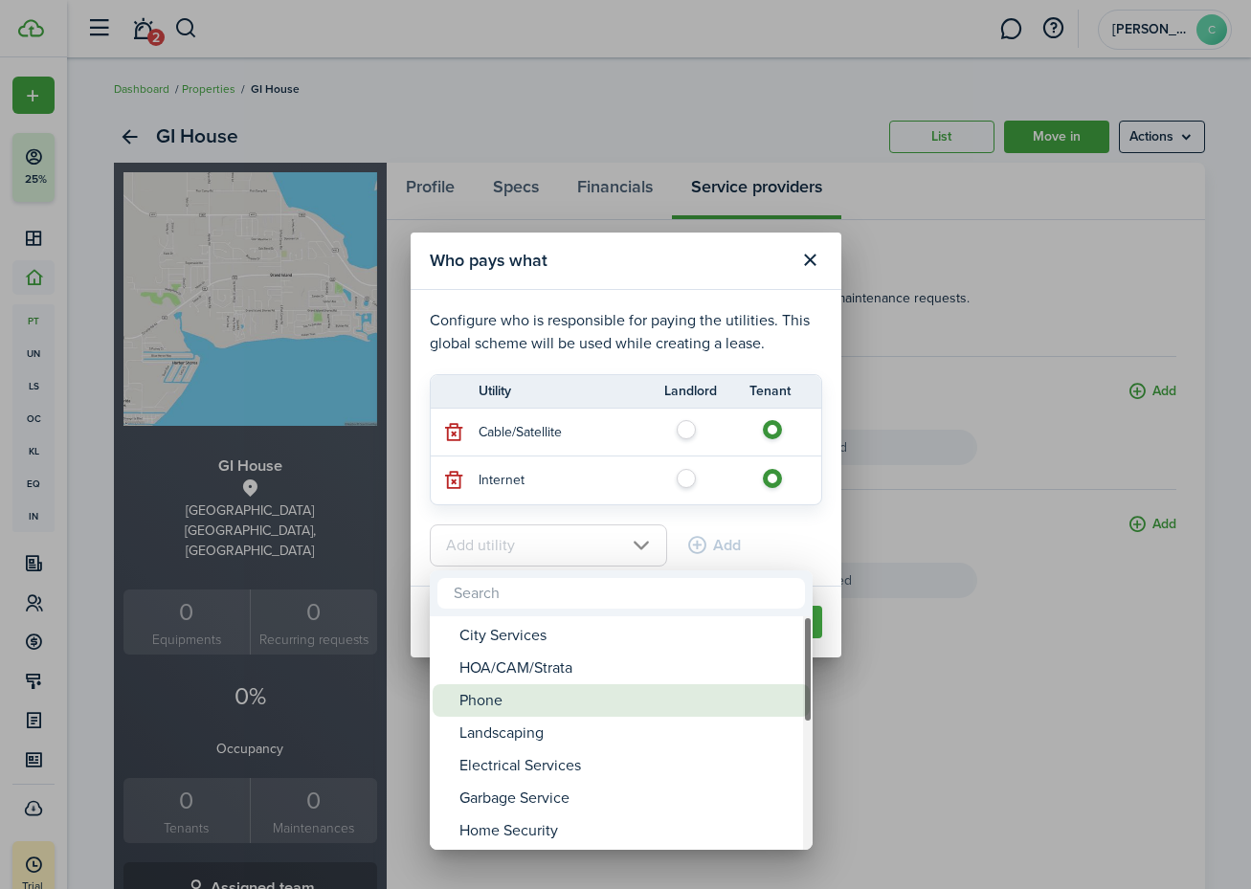
click at [604, 699] on div "Phone" at bounding box center [628, 700] width 339 height 33
type input "Phone"
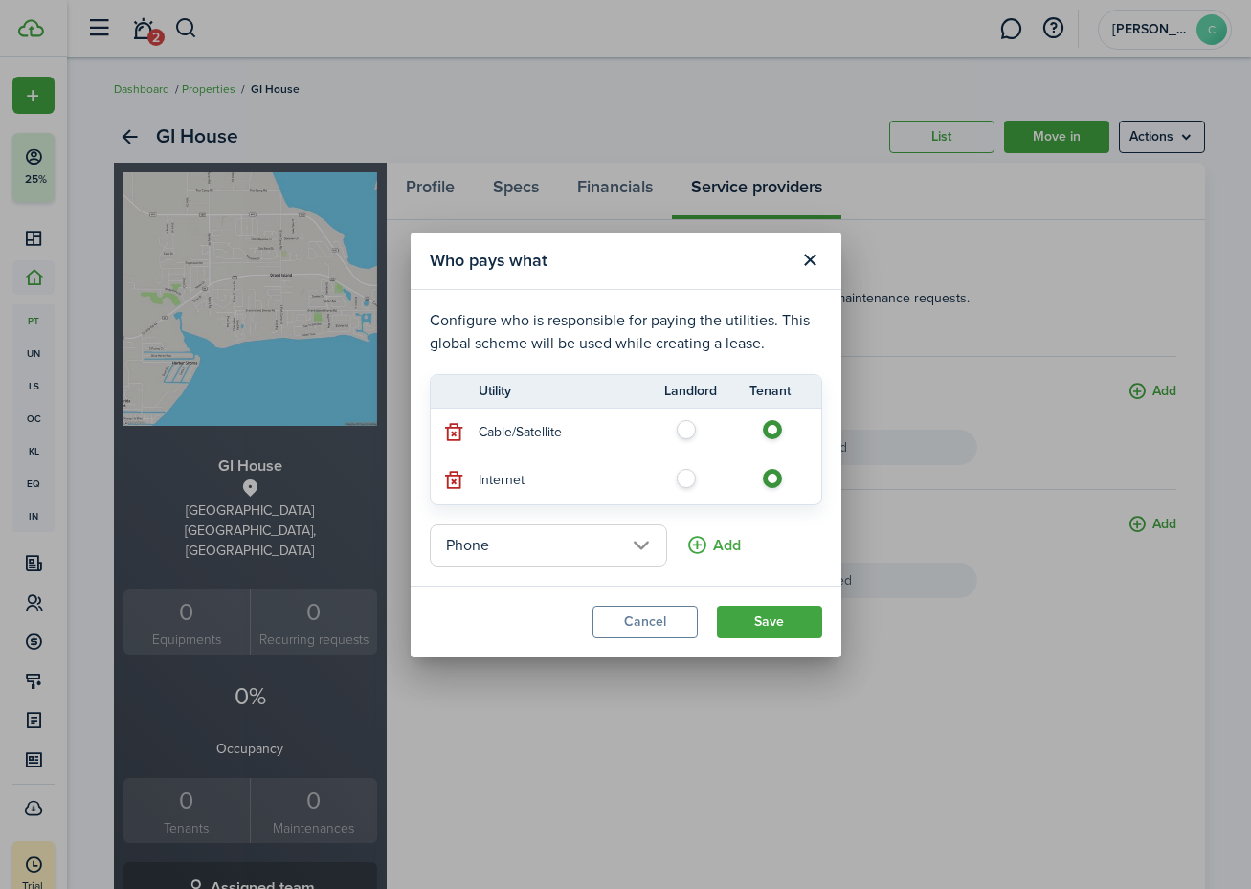
click at [726, 540] on button "Add" at bounding box center [713, 546] width 55 height 42
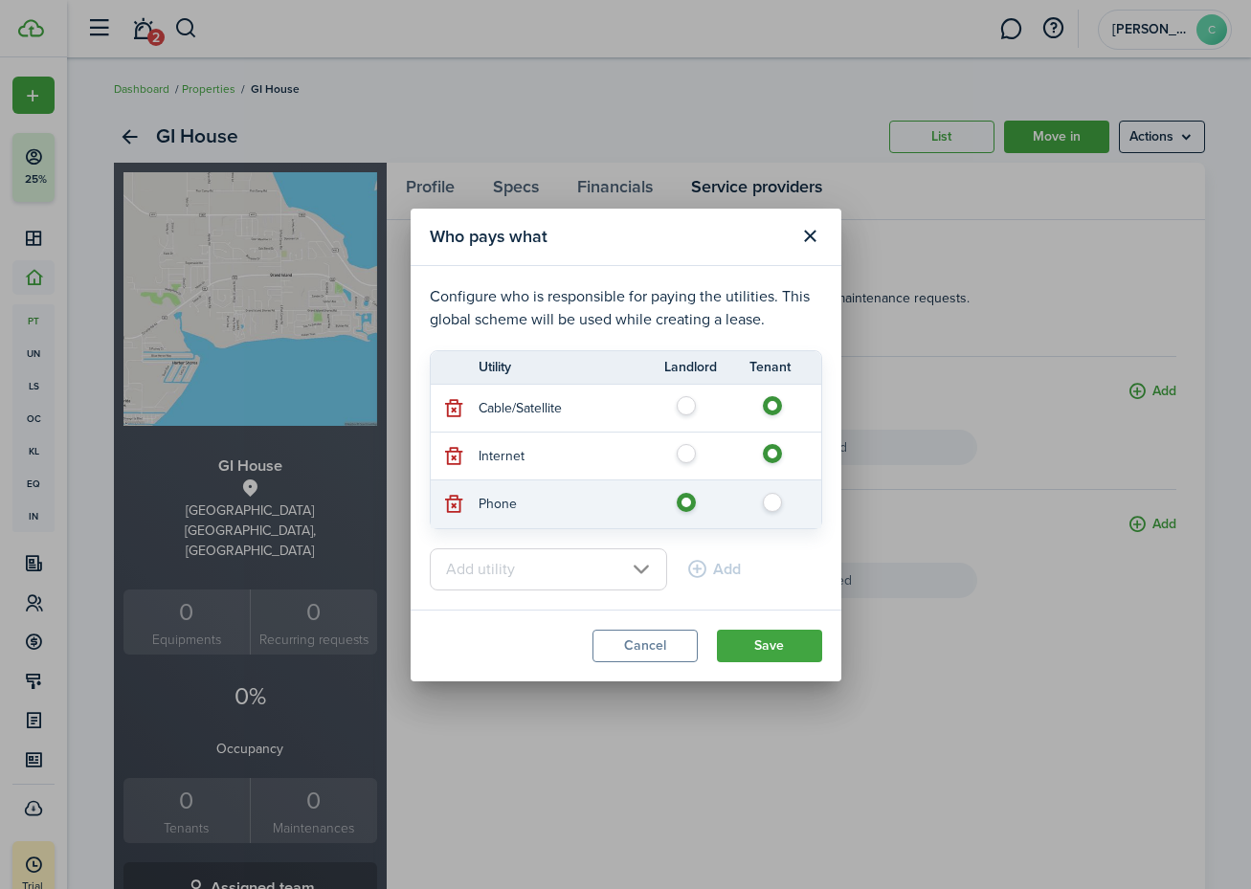
click at [770, 503] on label at bounding box center [778, 498] width 34 height 10
radio input "false"
radio input "true"
click at [645, 562] on input "text" at bounding box center [548, 570] width 237 height 42
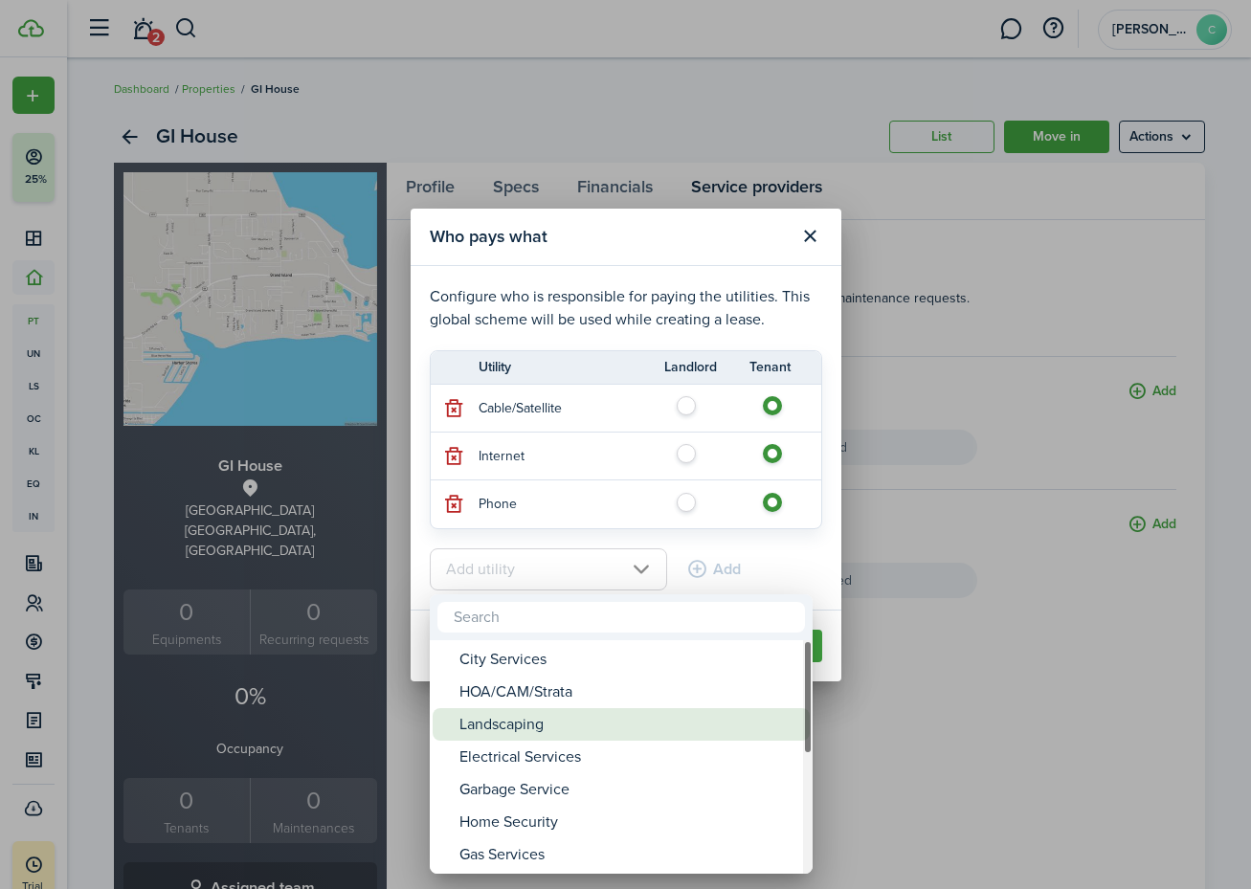
click at [625, 725] on div "Landscaping" at bounding box center [628, 724] width 339 height 33
type input "Landscaping"
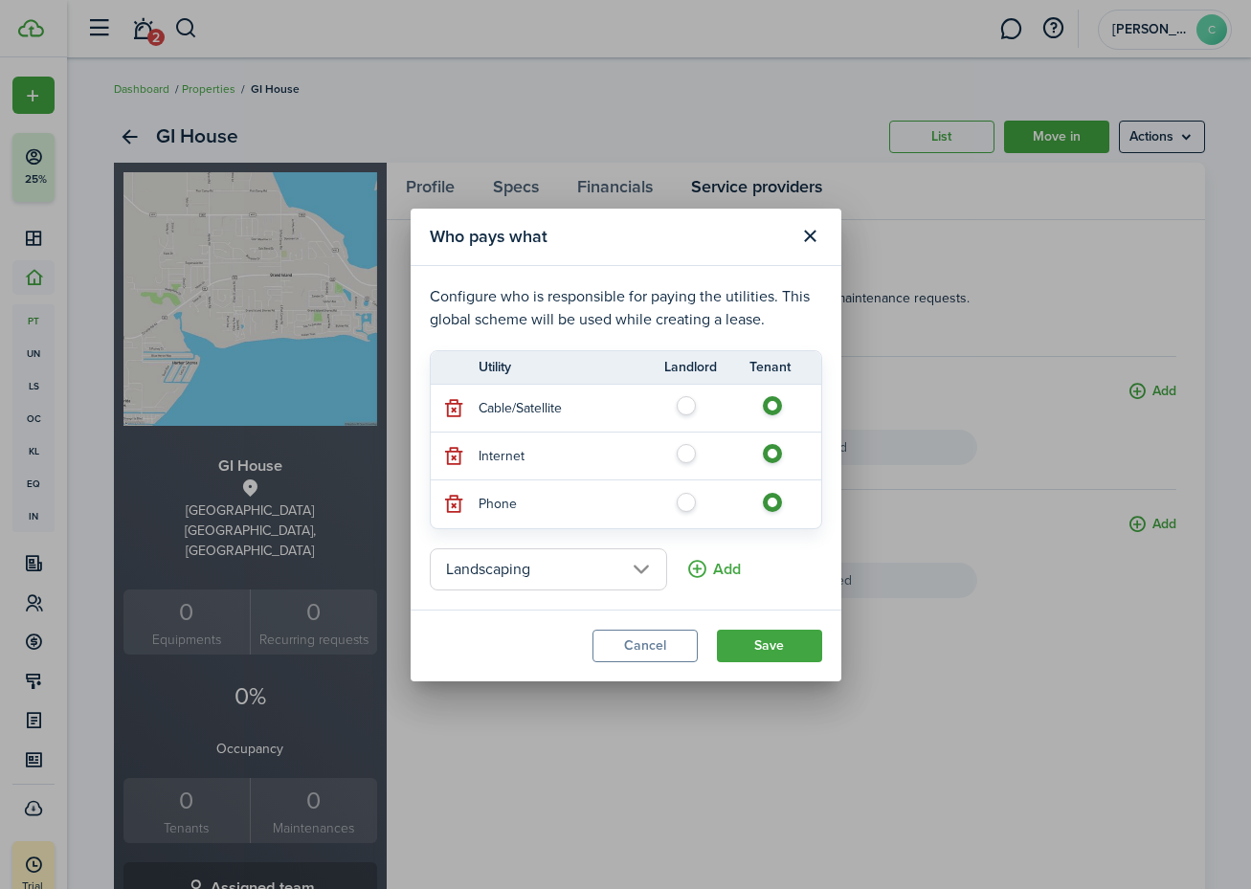
click at [712, 569] on button "Add" at bounding box center [713, 570] width 55 height 42
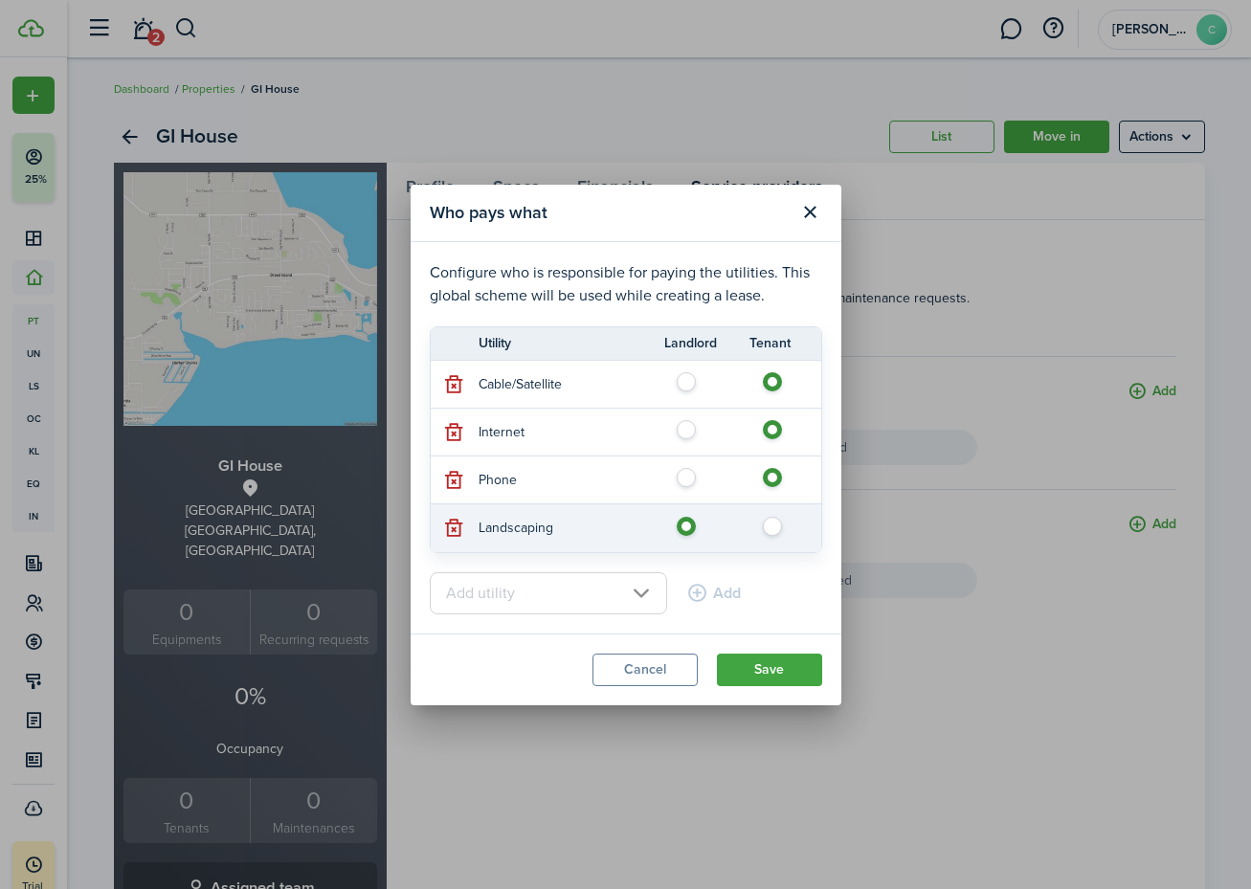
click at [778, 525] on label at bounding box center [778, 522] width 34 height 10
radio input "false"
radio input "true"
click at [600, 591] on input "text" at bounding box center [548, 593] width 237 height 42
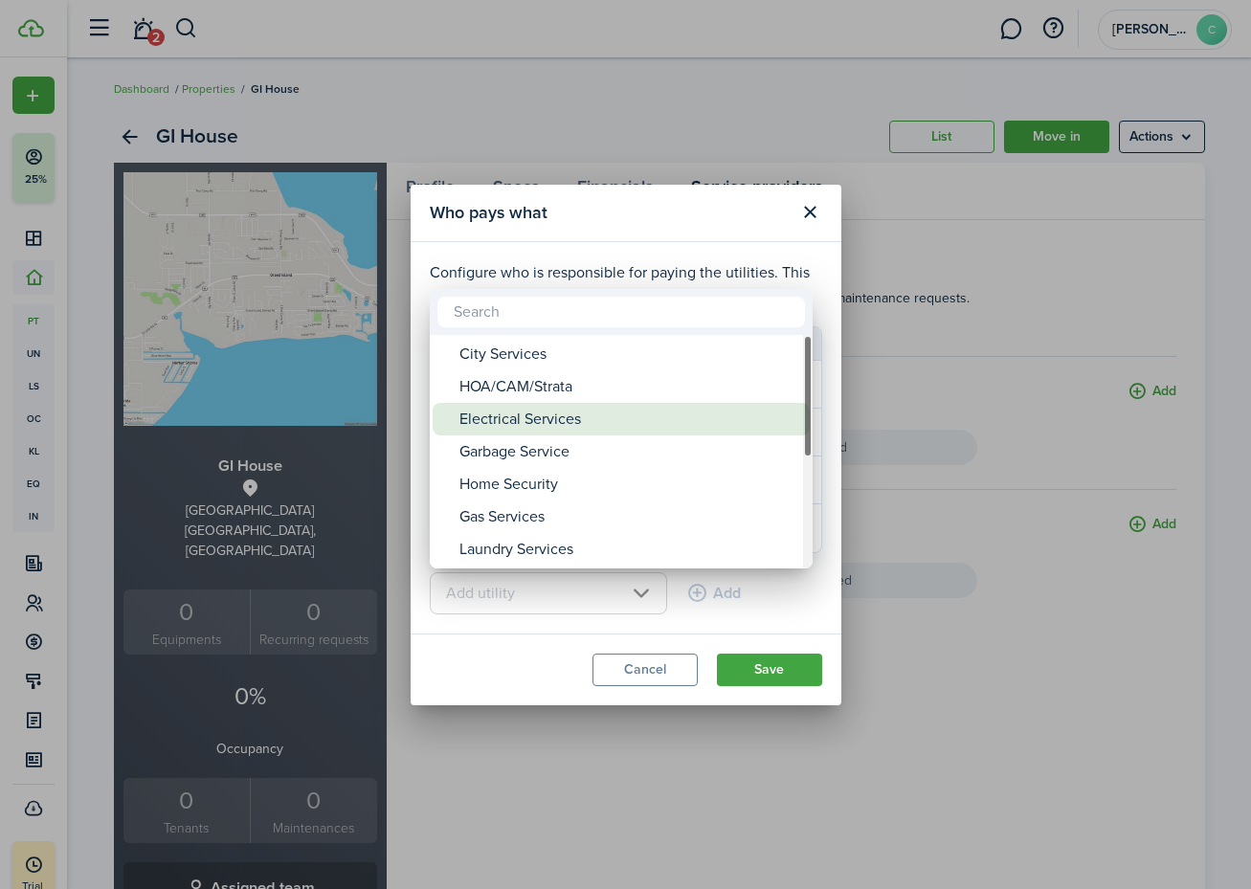
click at [599, 414] on div "Electrical Services" at bounding box center [628, 419] width 339 height 33
type input "Electrical Services"
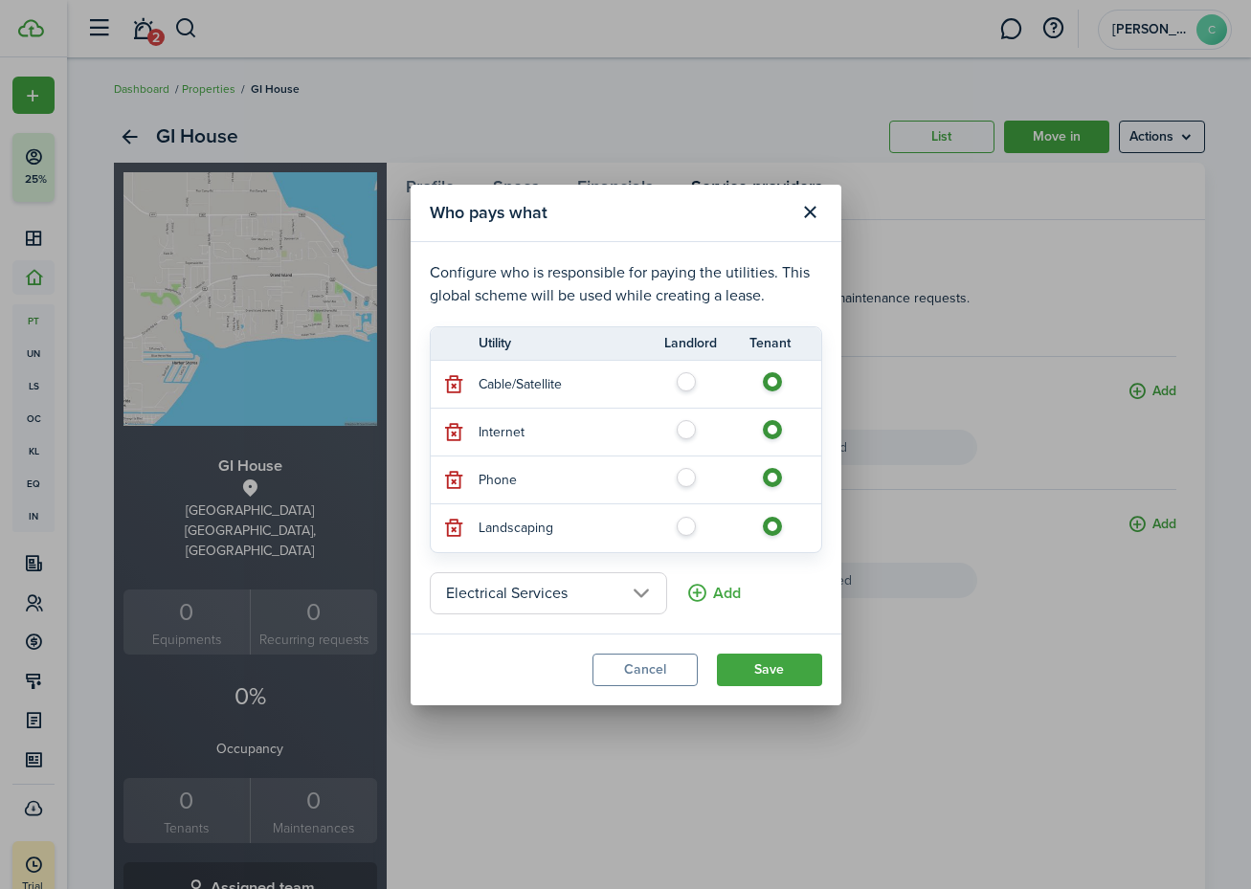
click at [708, 593] on button "Add" at bounding box center [713, 593] width 55 height 42
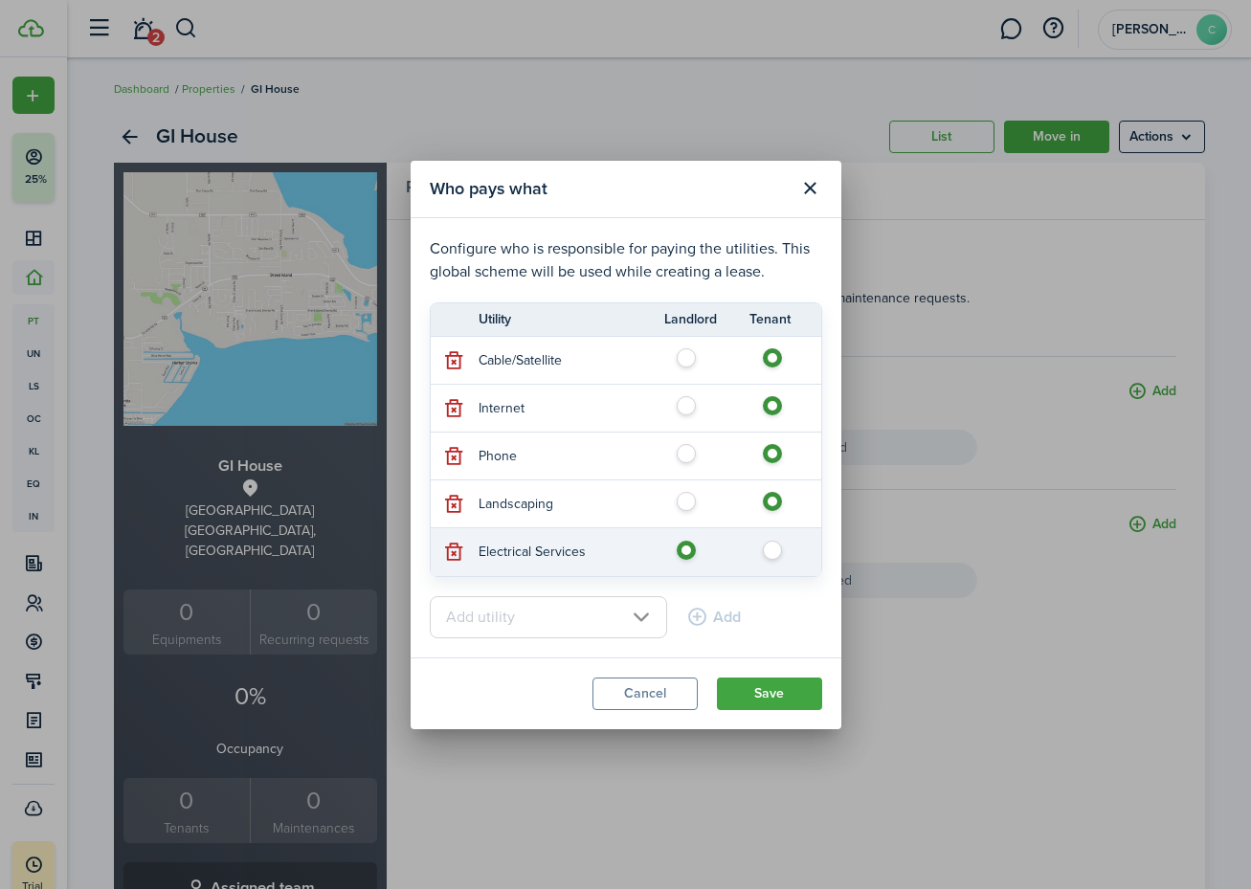
click at [772, 550] on label at bounding box center [778, 546] width 34 height 10
radio input "false"
radio input "true"
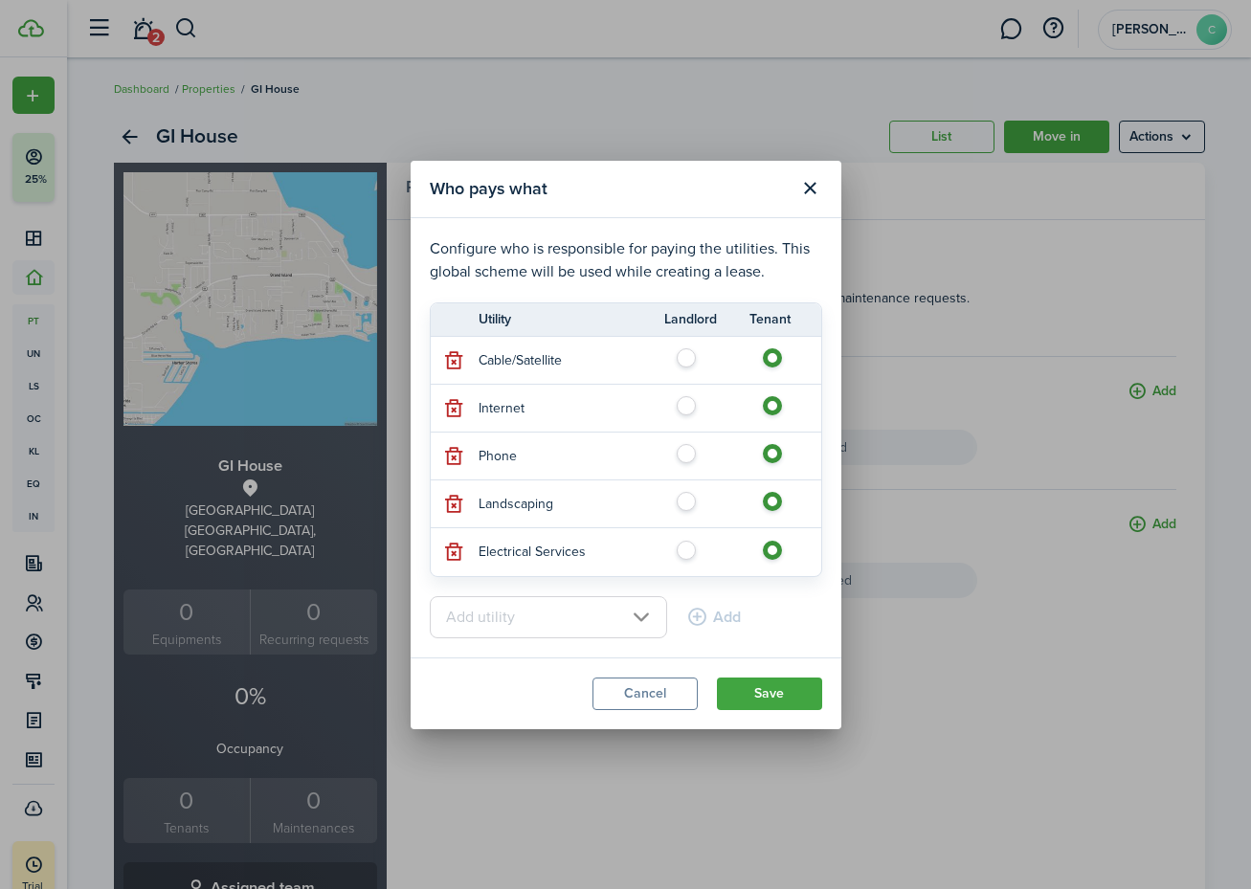
click at [606, 616] on input "text" at bounding box center [548, 617] width 237 height 42
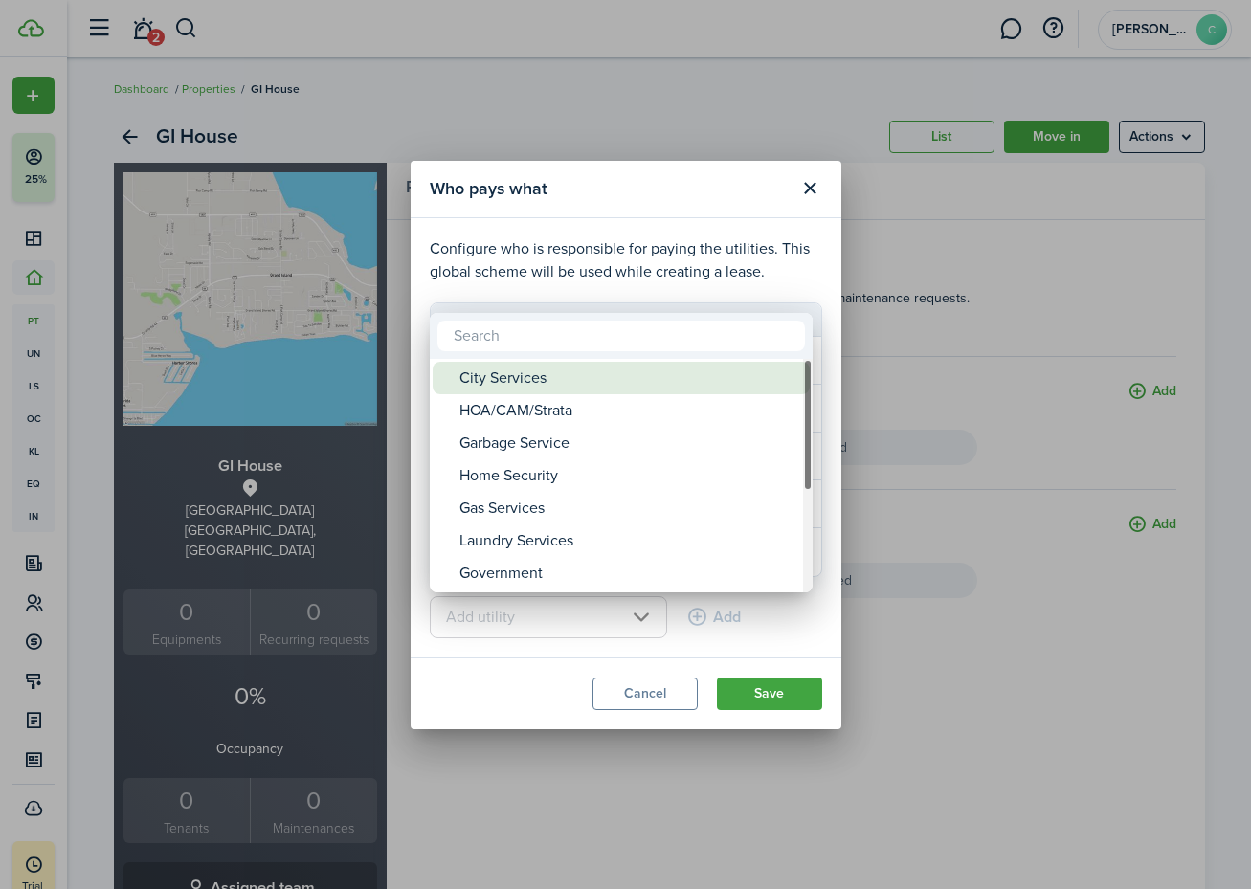
click at [526, 375] on div "City Services" at bounding box center [628, 378] width 339 height 33
type input "City Services"
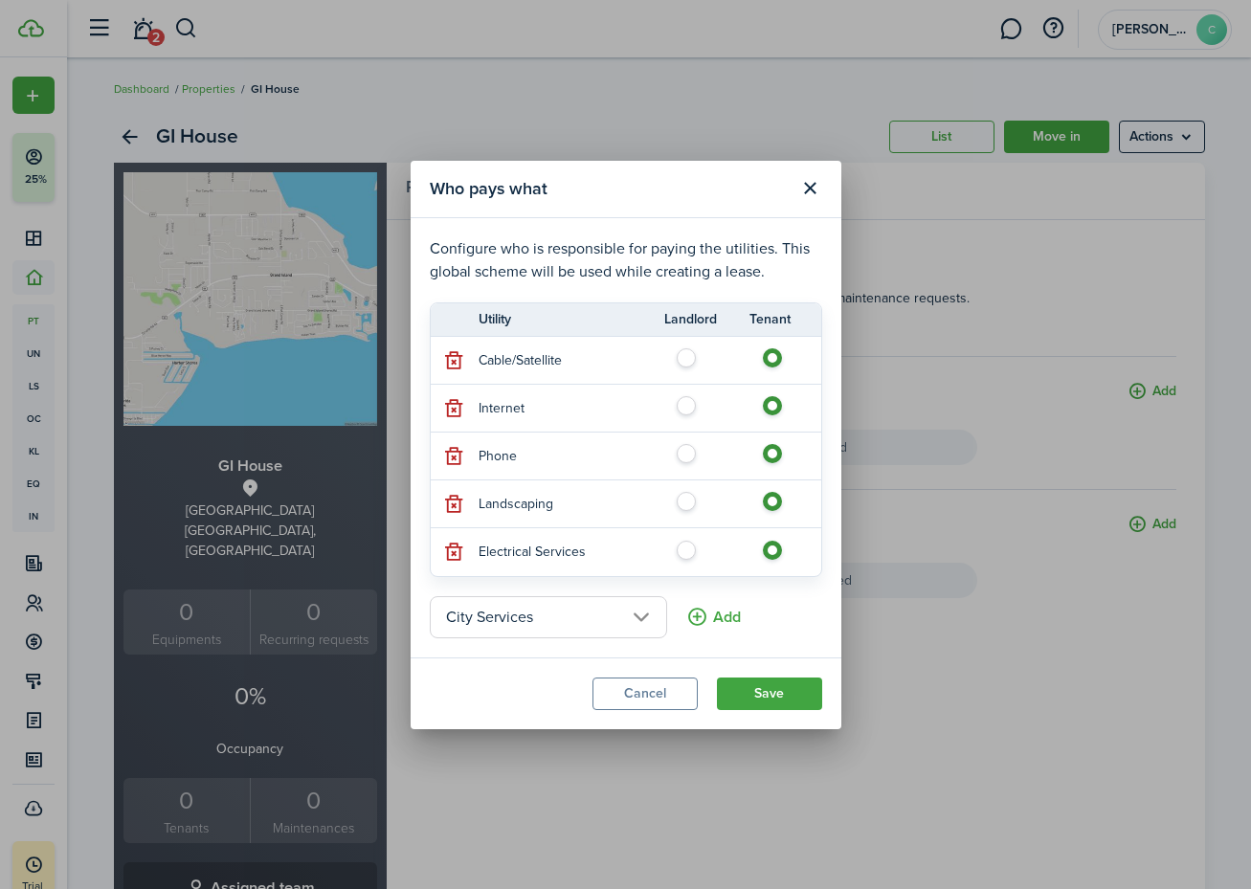
click at [731, 611] on button "Add" at bounding box center [713, 617] width 55 height 42
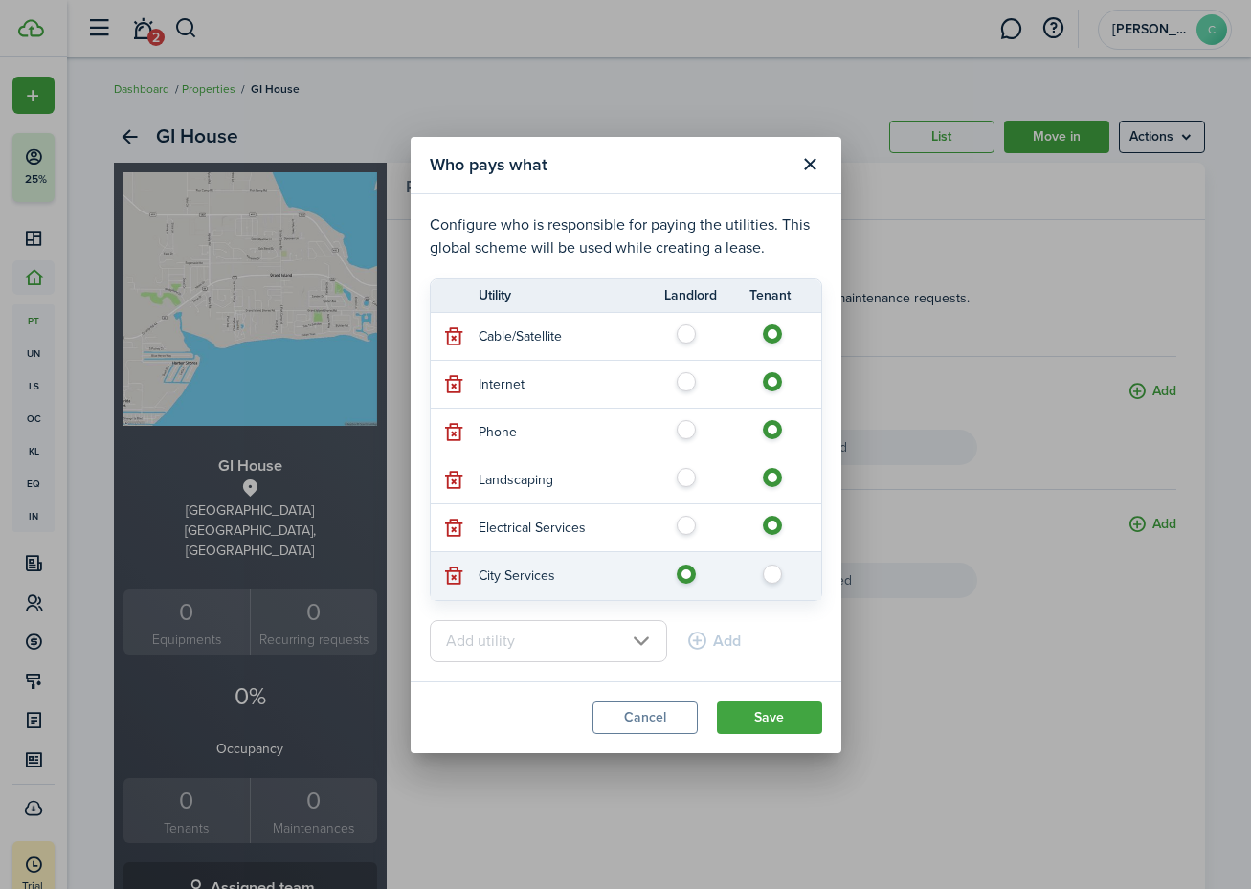
click at [773, 574] on label at bounding box center [778, 570] width 34 height 10
radio input "false"
radio input "true"
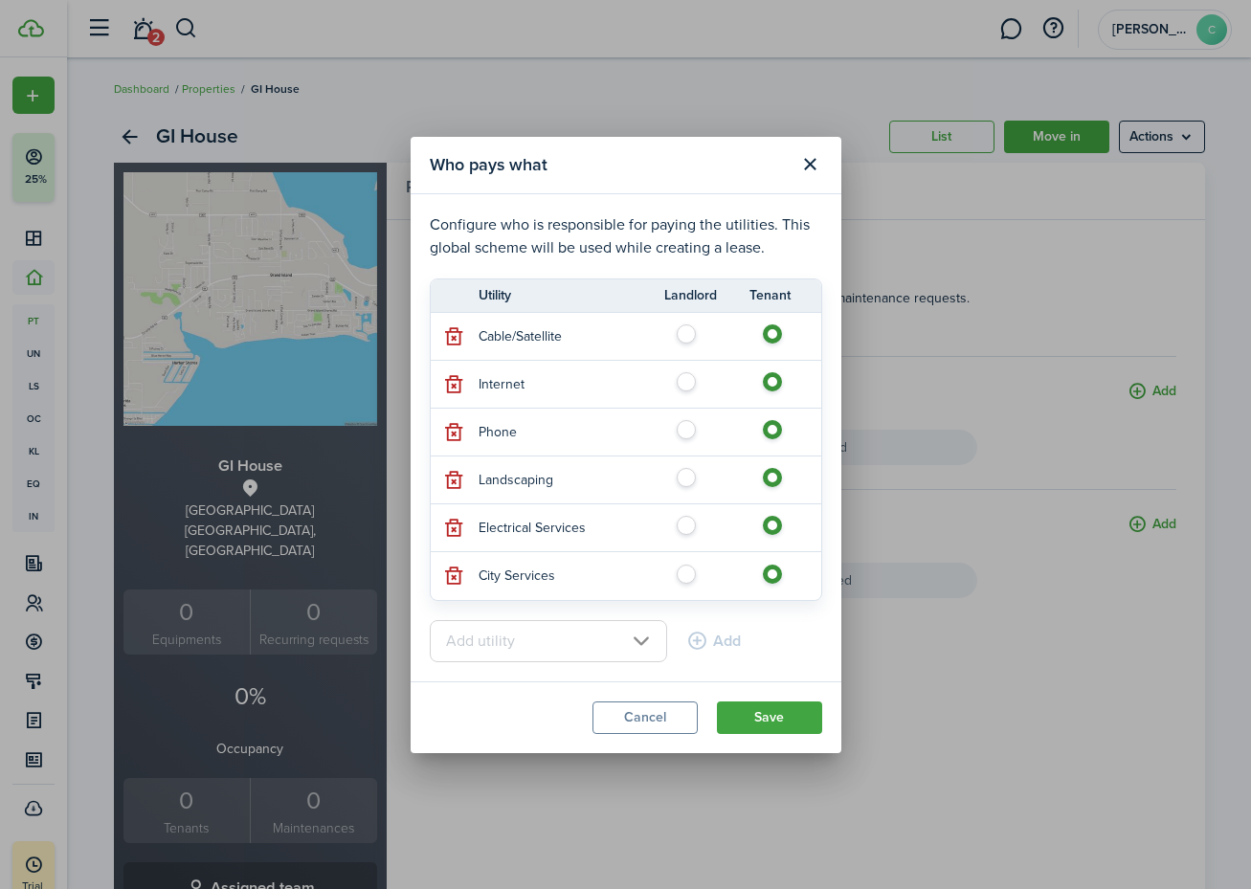
click at [629, 641] on input "text" at bounding box center [548, 641] width 237 height 42
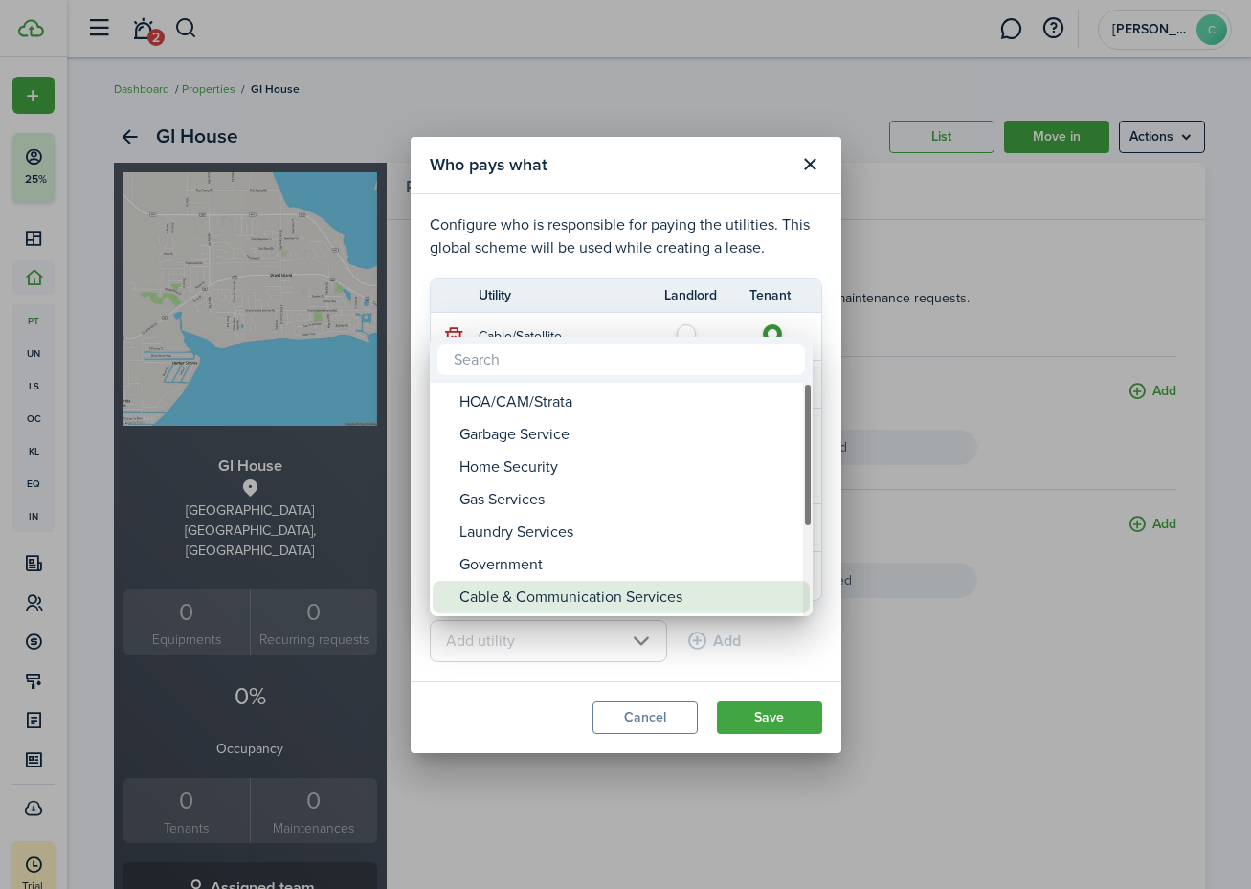
click at [619, 595] on div "Cable & Communication Services" at bounding box center [628, 597] width 339 height 33
type input "Cable & Communication Services"
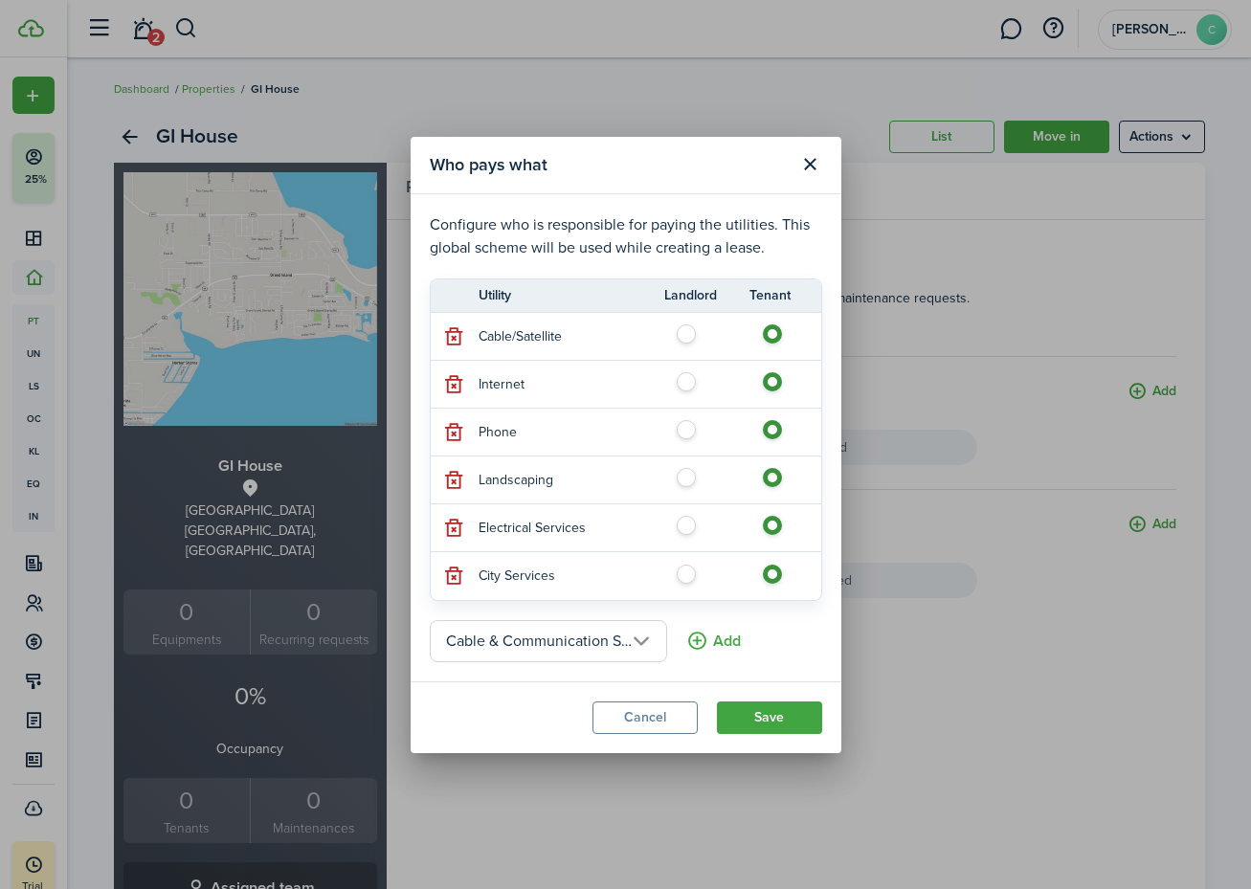
click at [722, 638] on button "Add" at bounding box center [713, 641] width 55 height 42
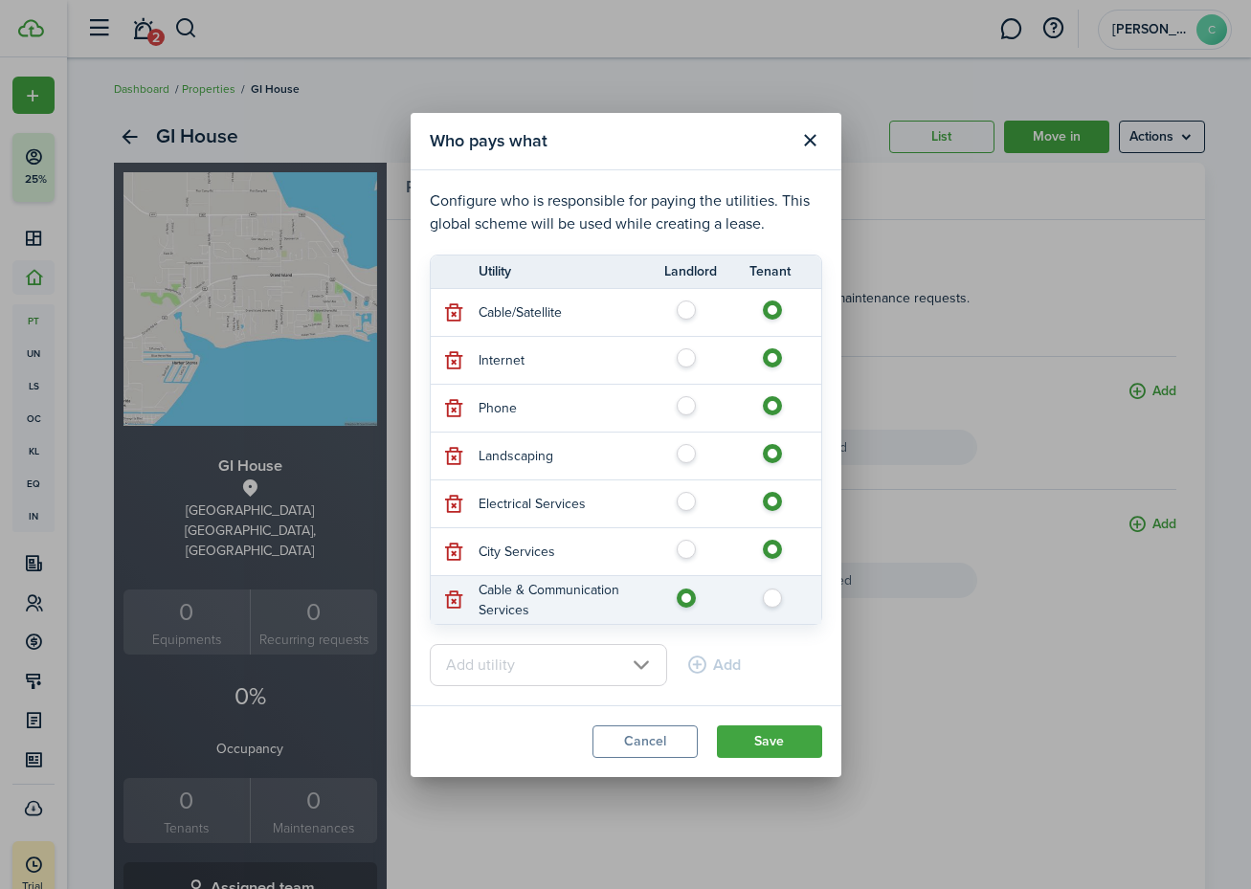
click at [774, 592] on label at bounding box center [778, 594] width 34 height 10
radio input "false"
radio input "true"
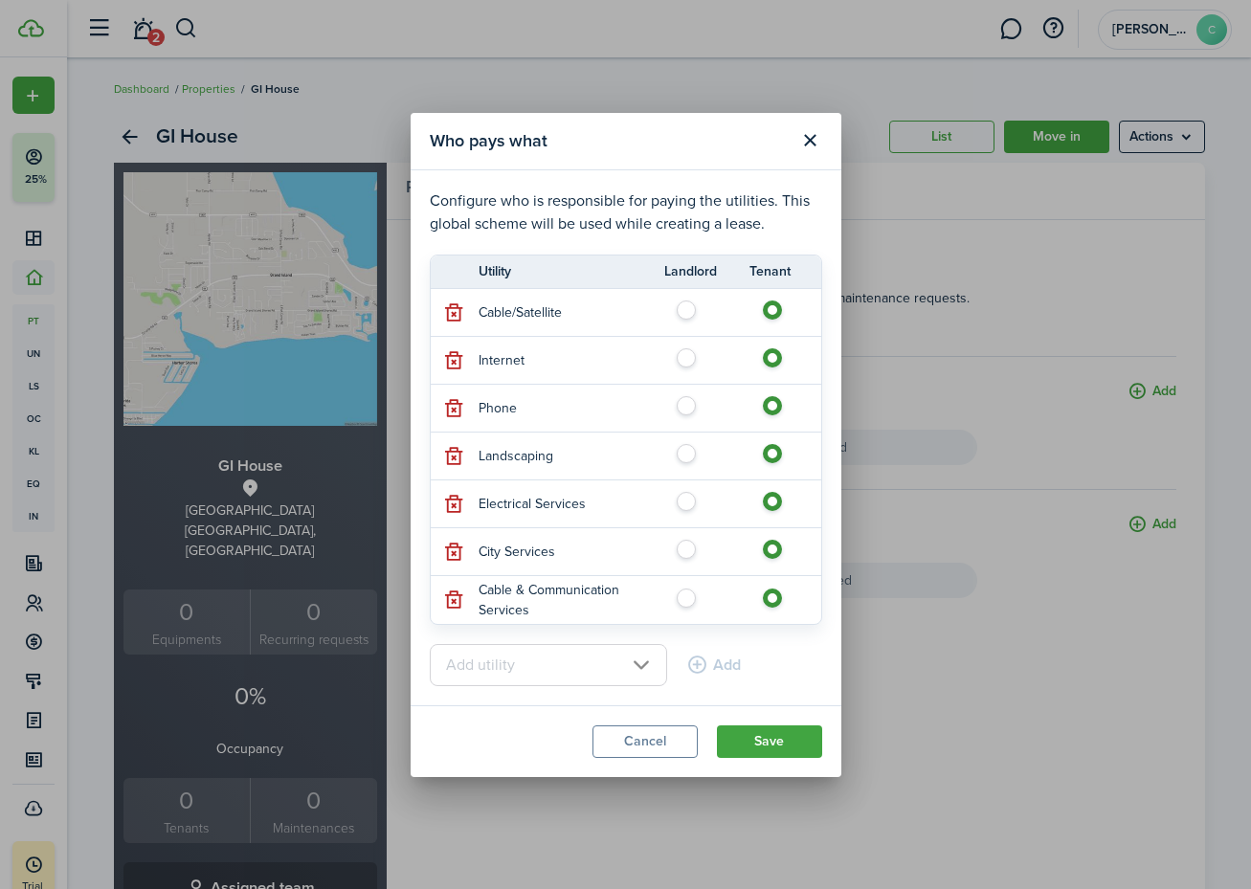
click at [622, 664] on input "text" at bounding box center [548, 665] width 237 height 42
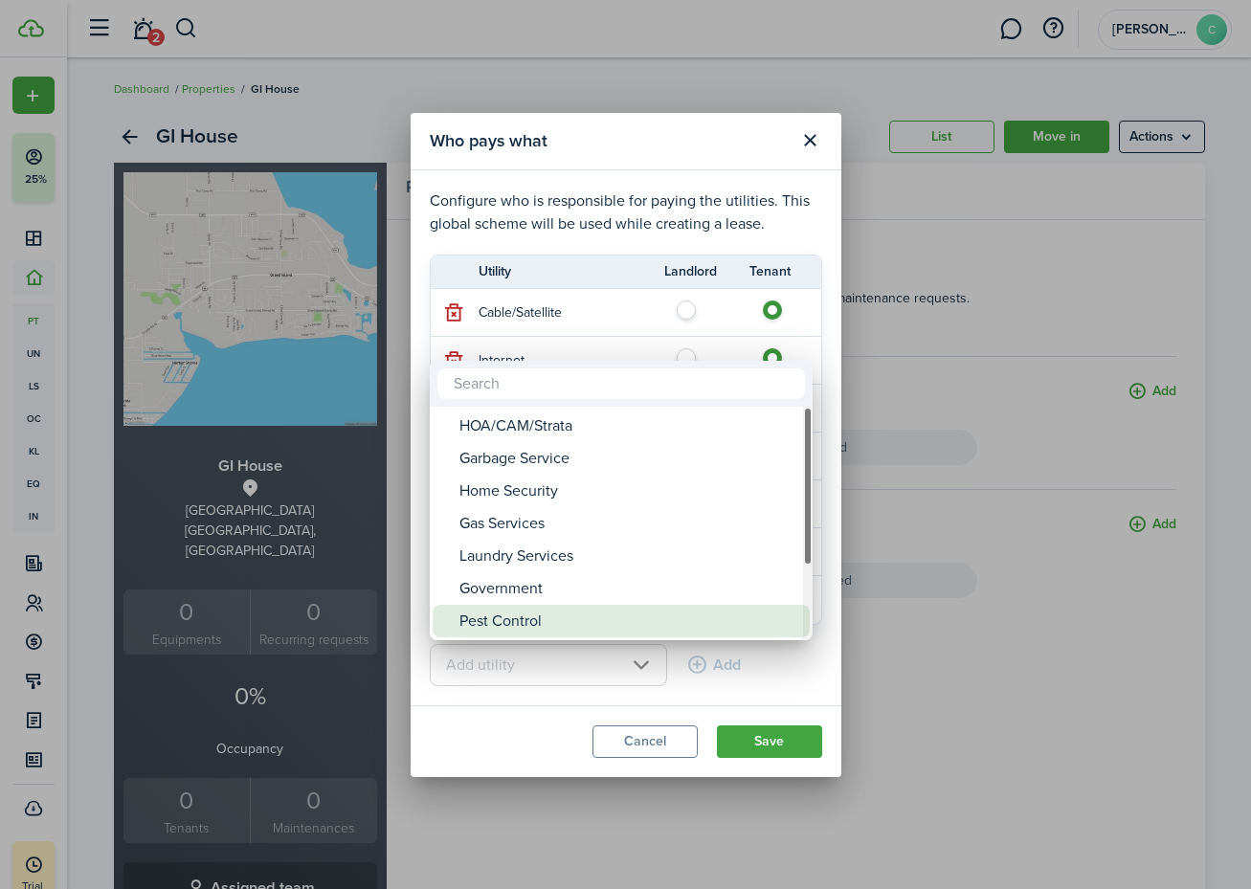
click at [609, 616] on div "Pest Control" at bounding box center [628, 621] width 339 height 33
type input "Pest Control"
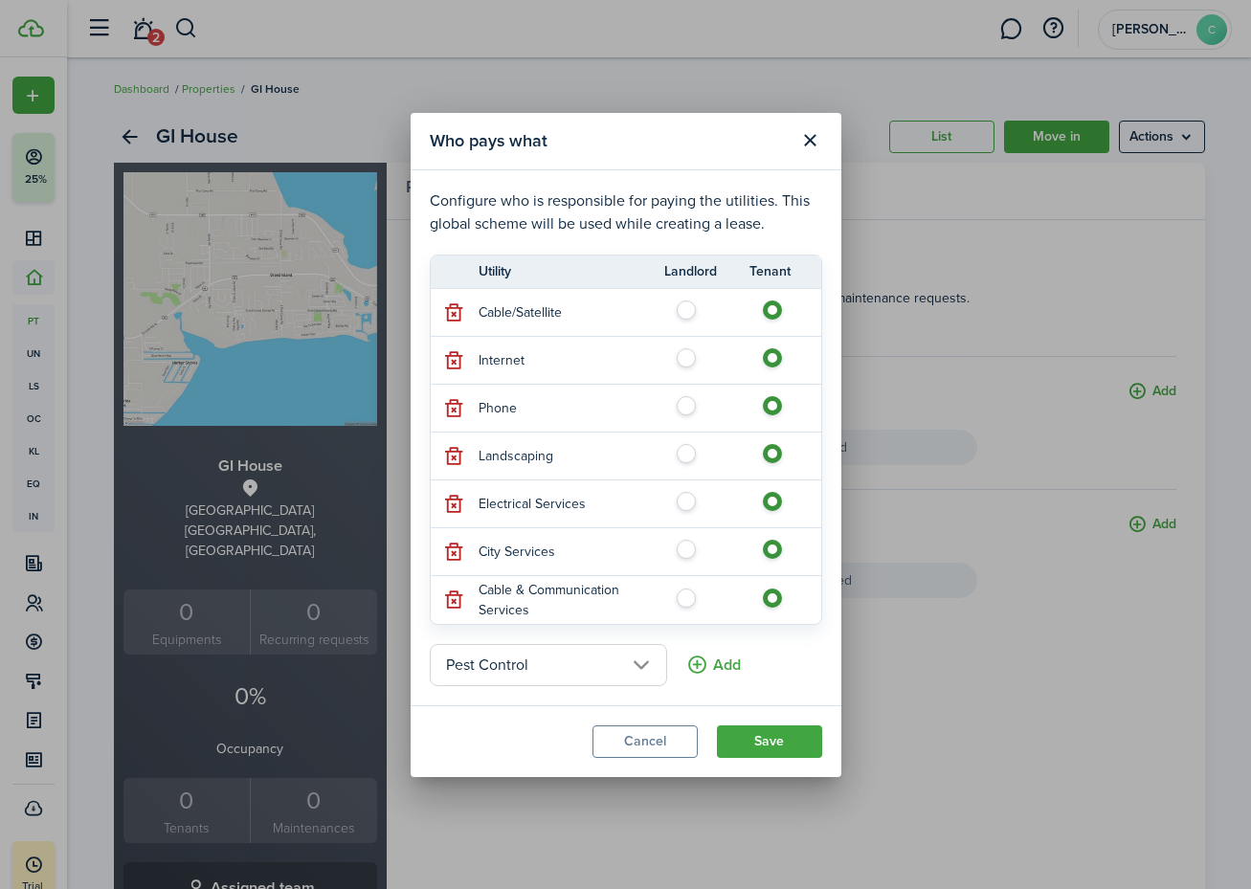
click at [728, 667] on button "Add" at bounding box center [713, 665] width 55 height 42
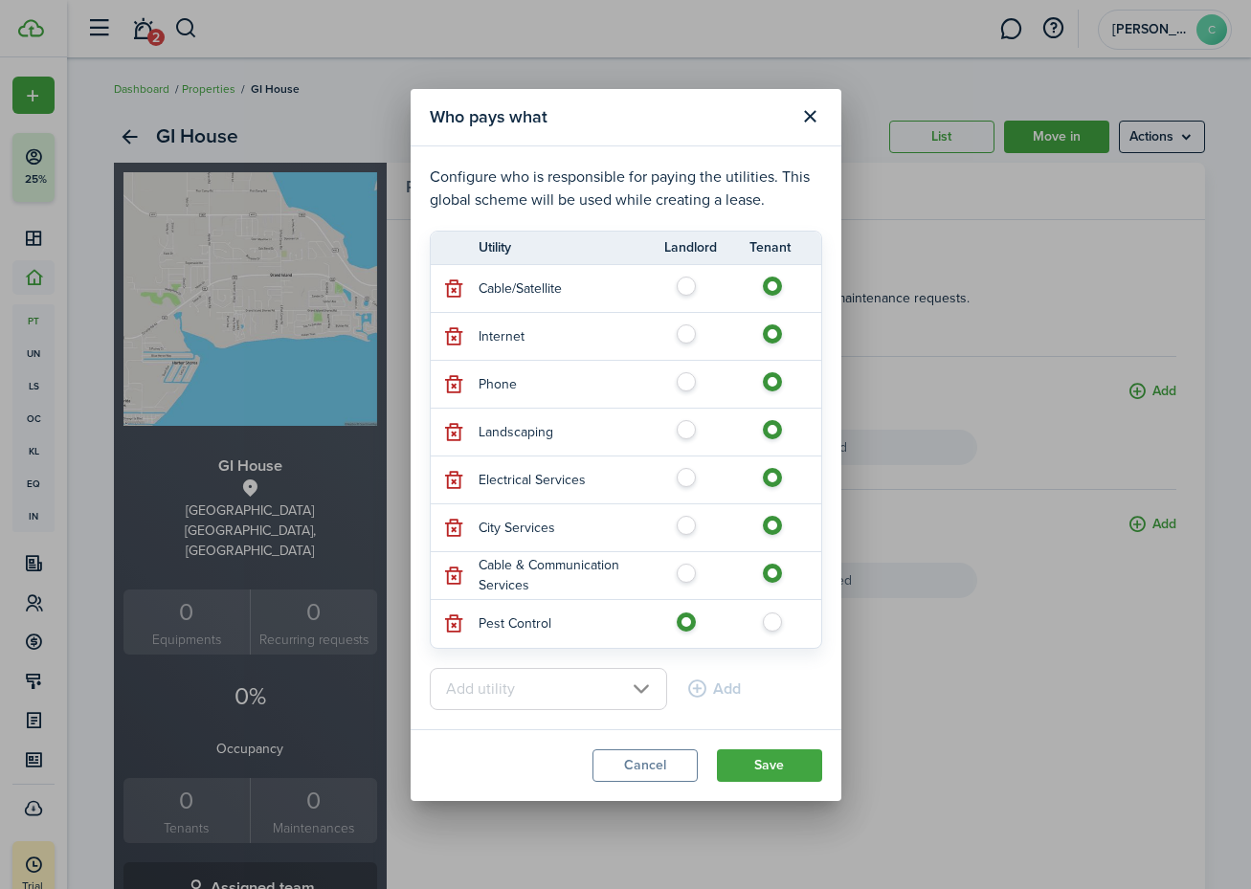
click at [641, 683] on input "text" at bounding box center [548, 689] width 237 height 42
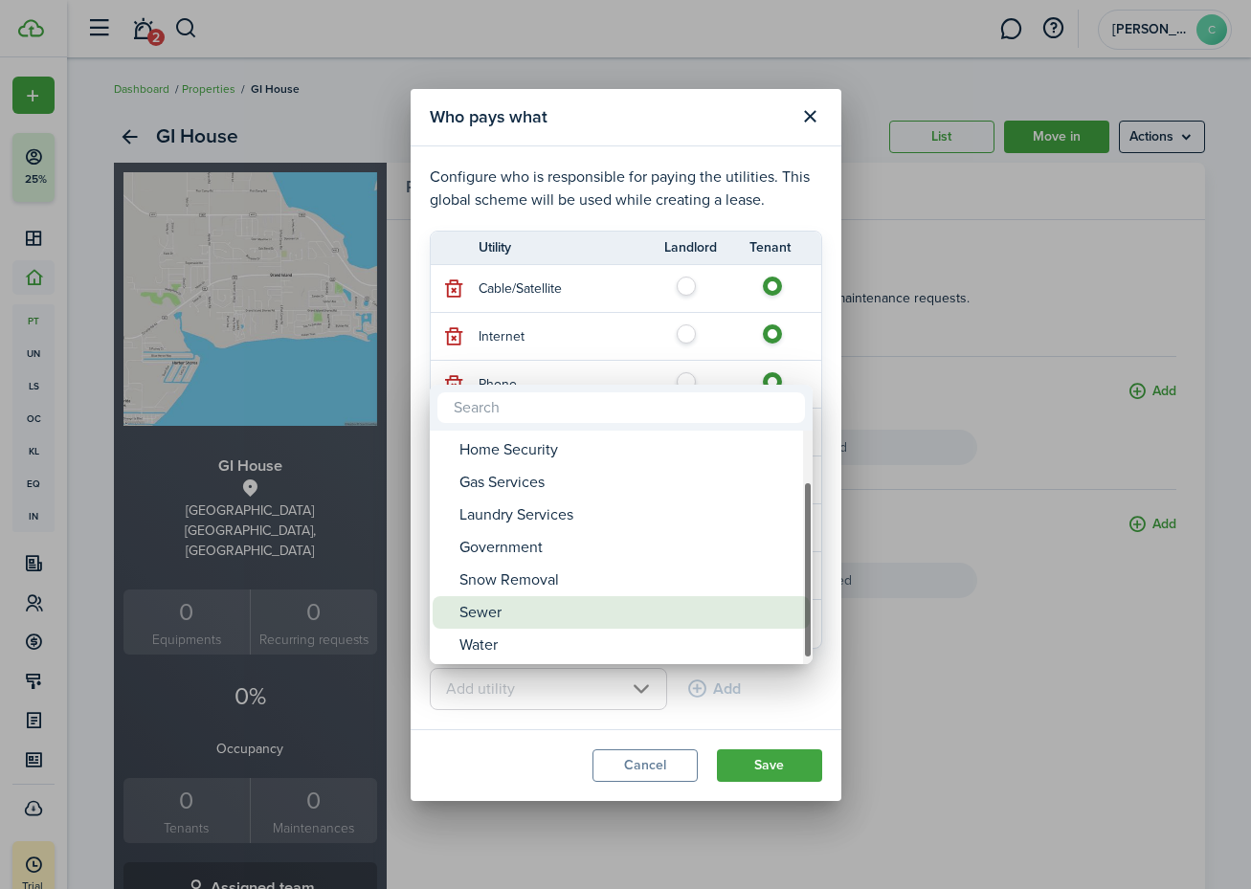
click at [615, 606] on div "Sewer" at bounding box center [628, 612] width 339 height 33
type input "Sewer"
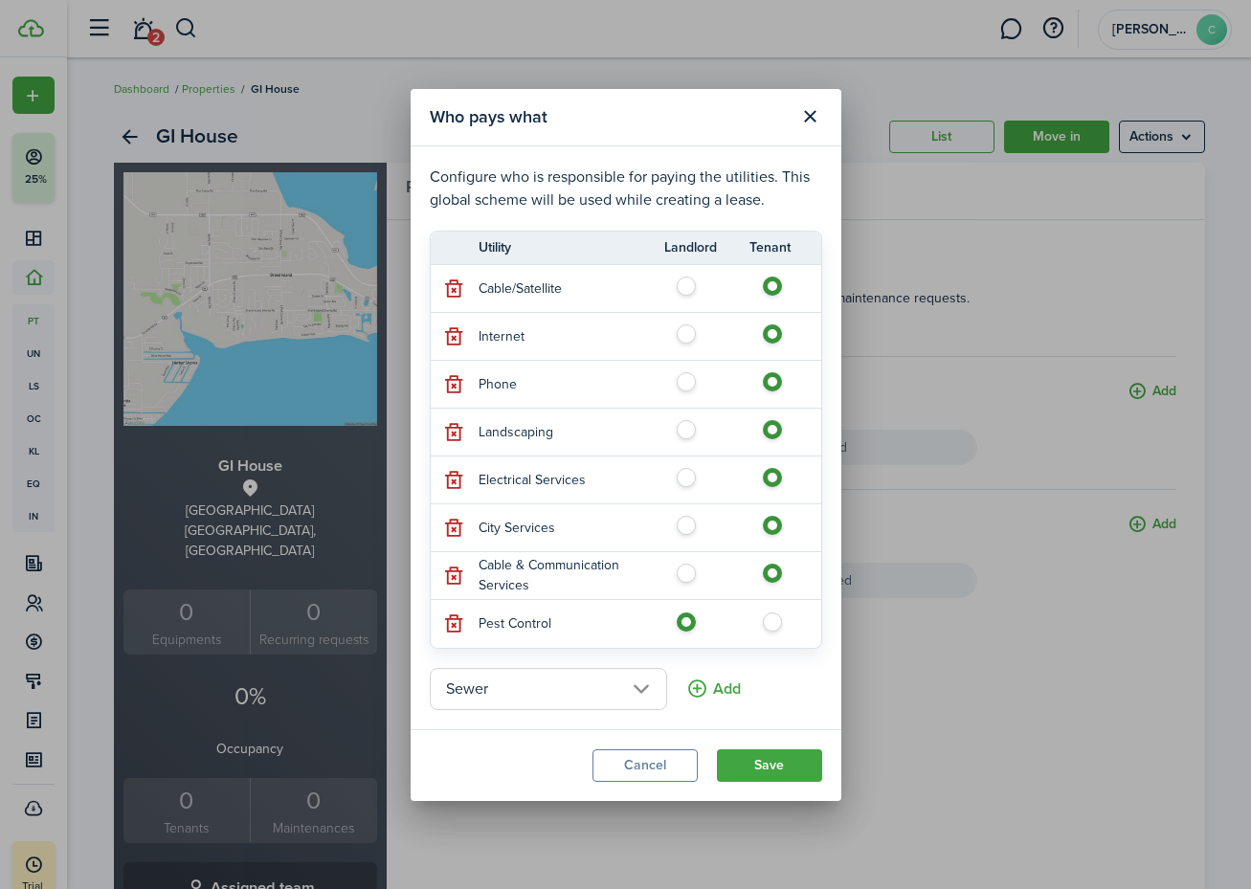
click at [705, 682] on button "Add" at bounding box center [713, 689] width 55 height 42
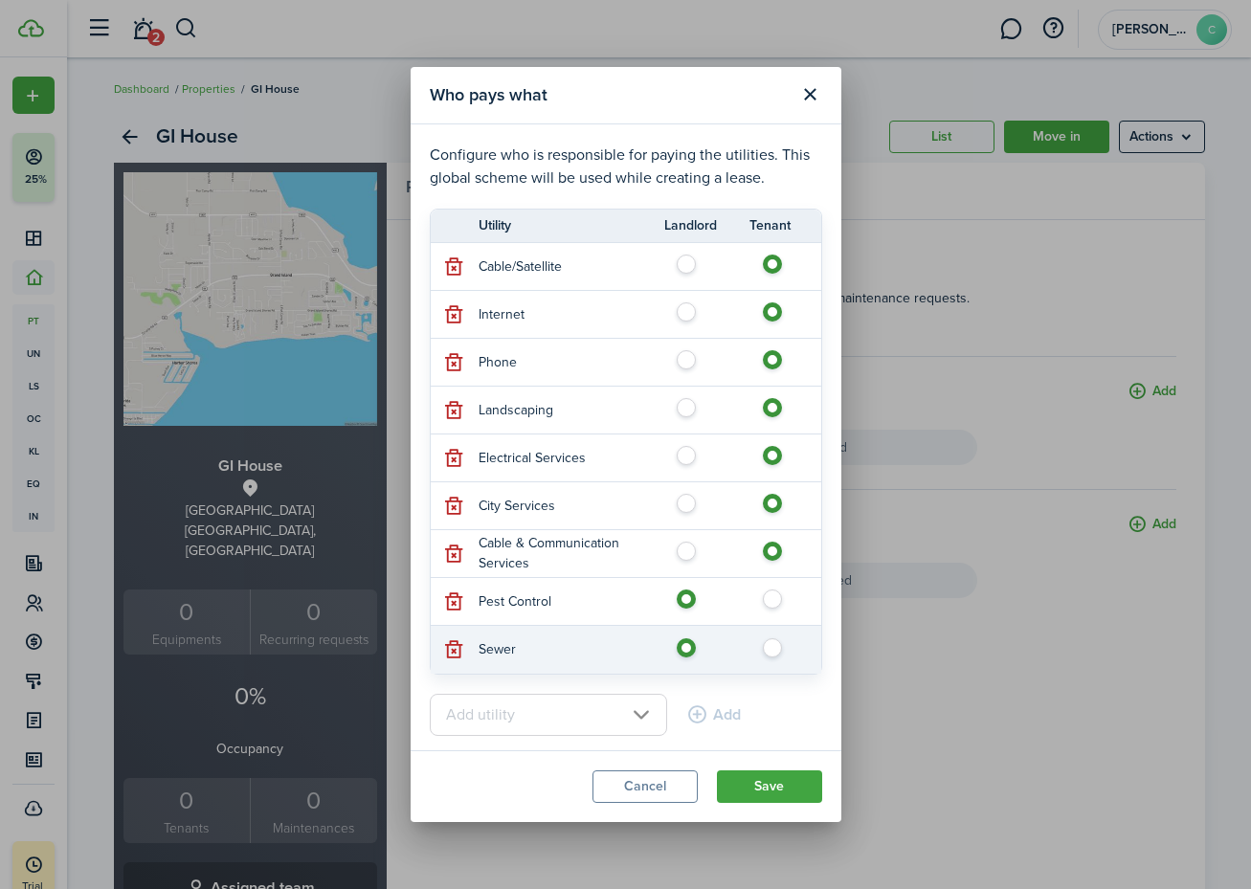
click at [775, 647] on label at bounding box center [778, 643] width 34 height 10
radio input "false"
radio input "true"
click at [644, 713] on input "text" at bounding box center [548, 715] width 237 height 42
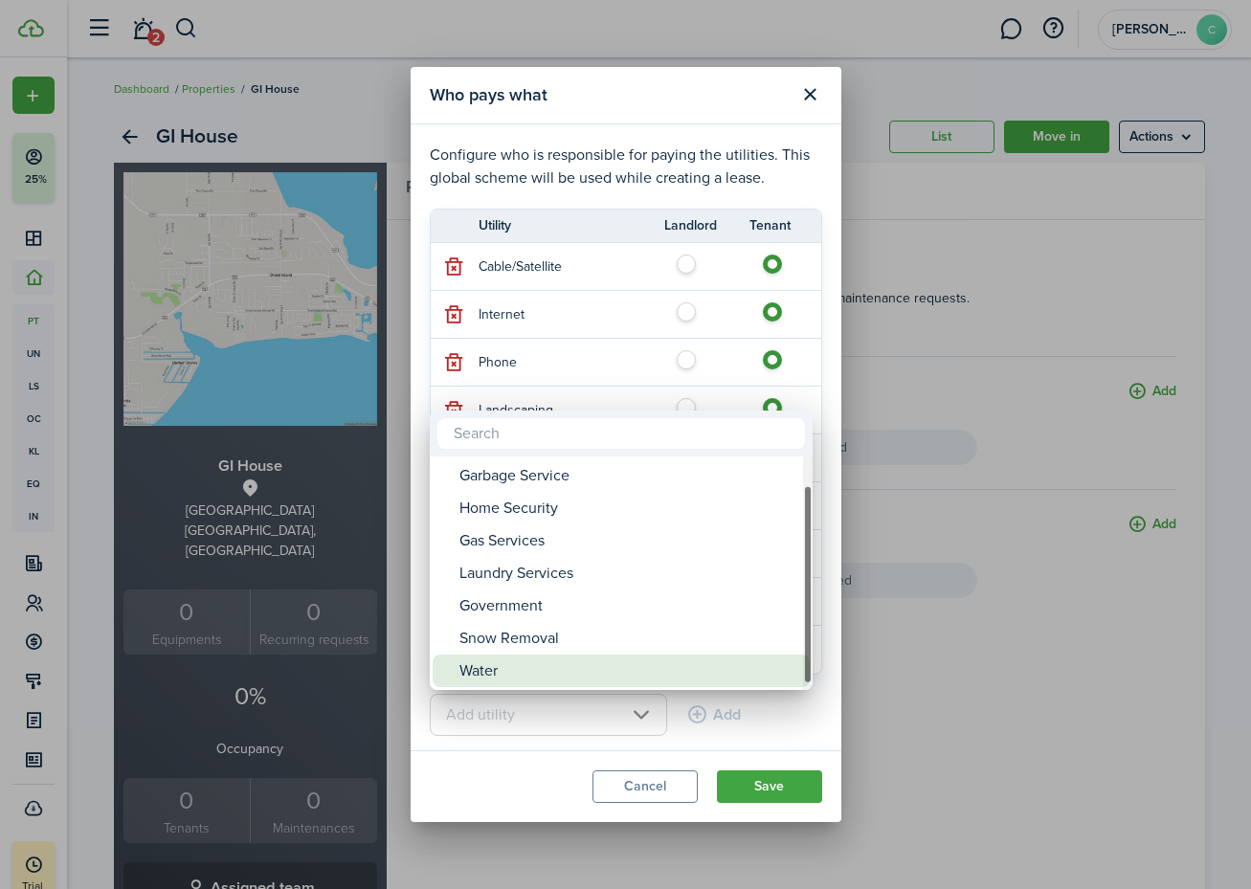
click at [624, 671] on div "Water" at bounding box center [628, 671] width 339 height 33
type input "Water"
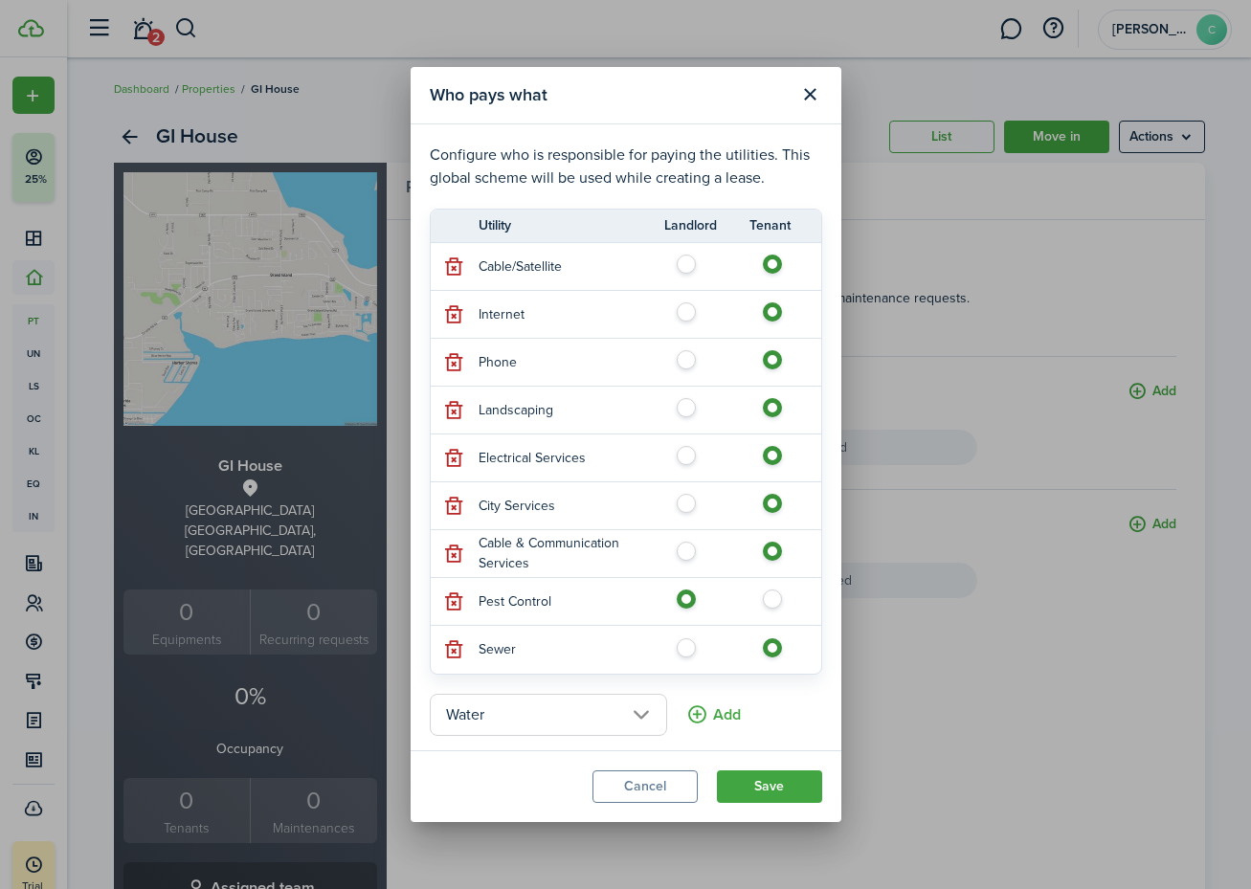
click at [722, 713] on button "Add" at bounding box center [713, 715] width 55 height 42
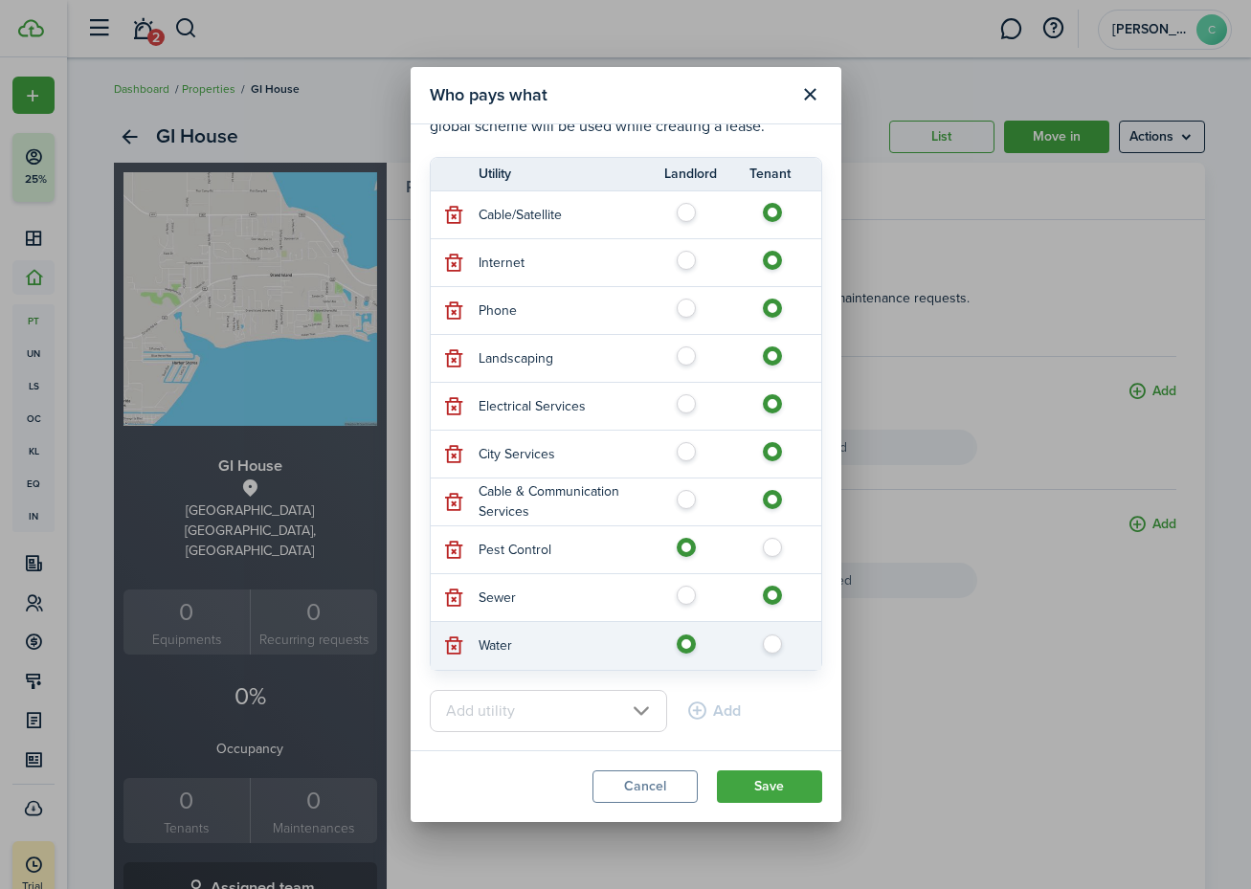
click at [773, 643] on label at bounding box center [778, 640] width 34 height 10
radio input "false"
radio input "true"
click at [646, 711] on input "text" at bounding box center [548, 711] width 237 height 42
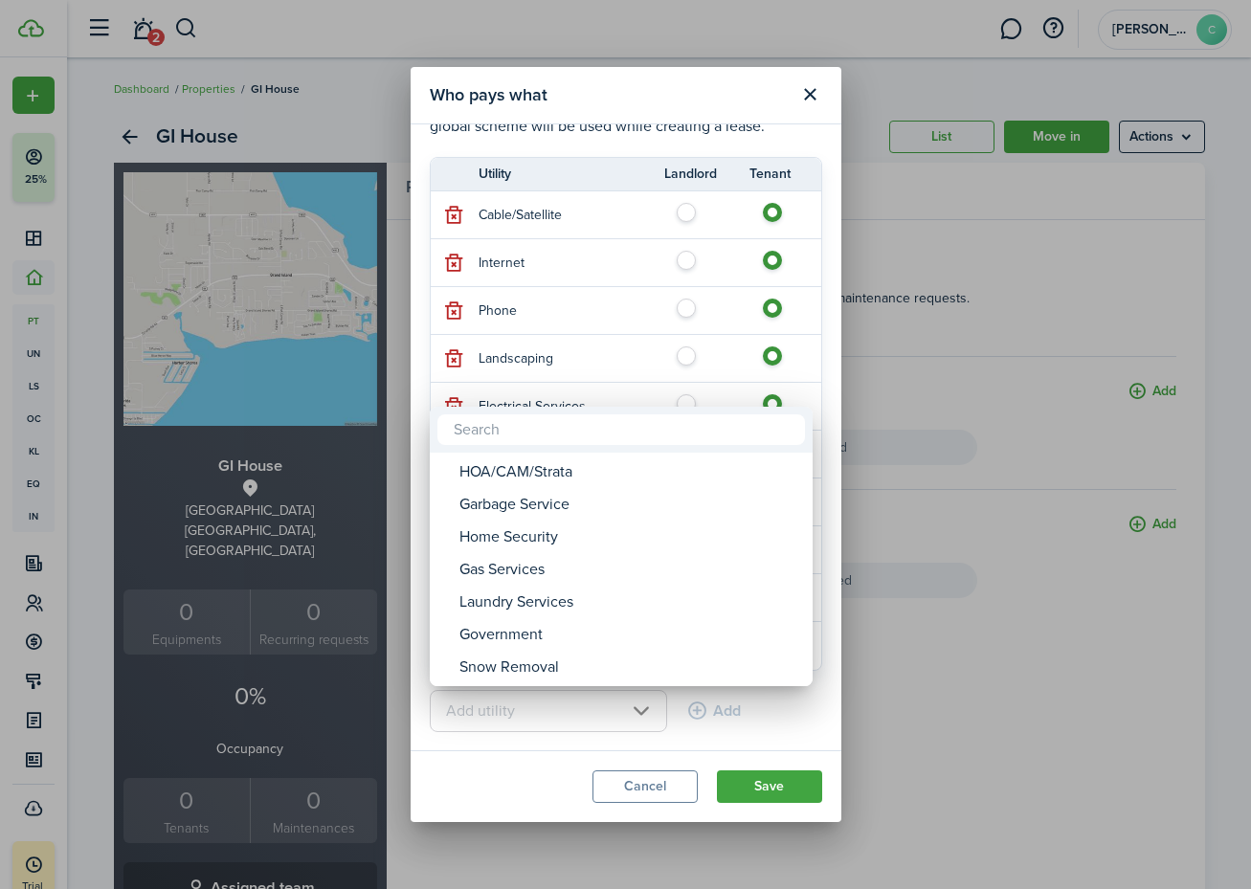
click at [761, 705] on div at bounding box center [625, 445] width 1557 height 1196
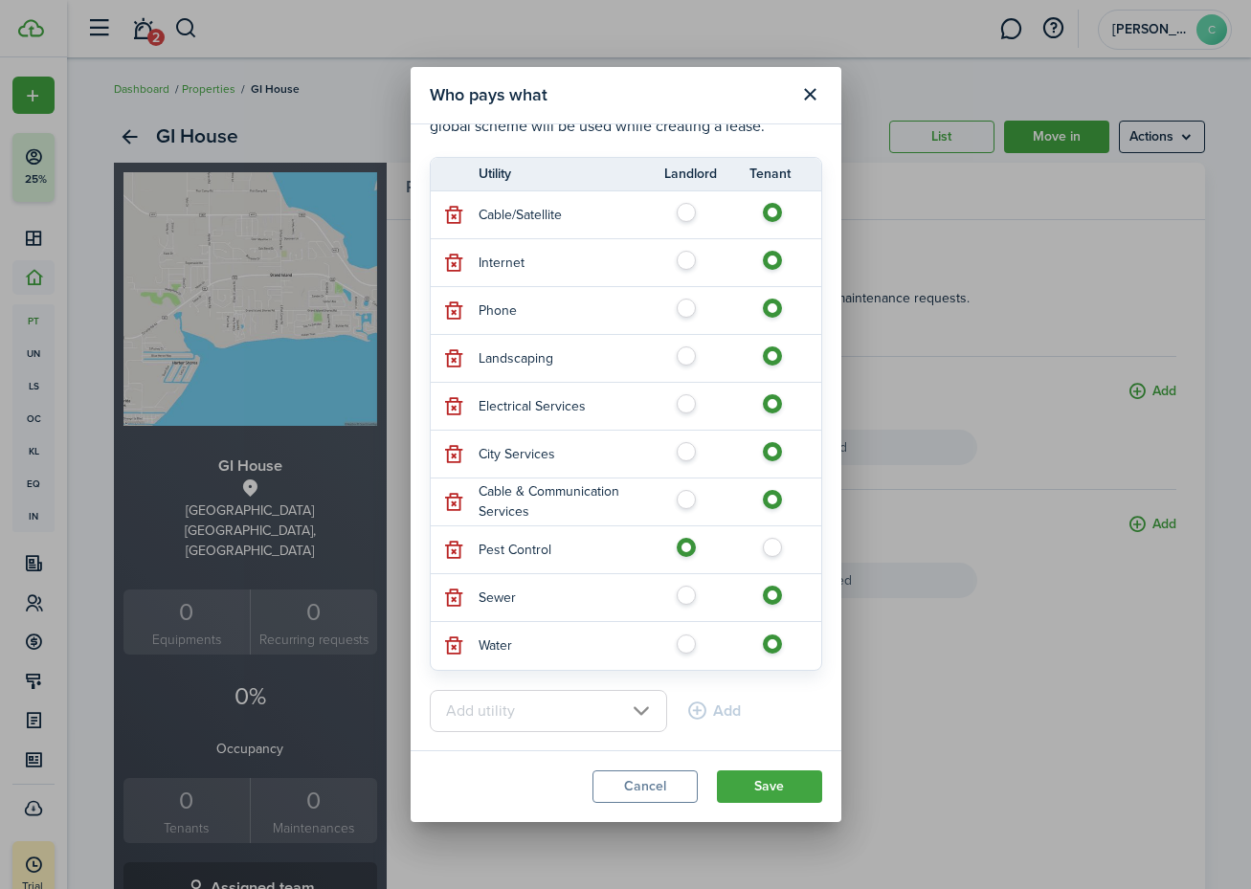
click at [764, 776] on button "Save" at bounding box center [769, 787] width 105 height 33
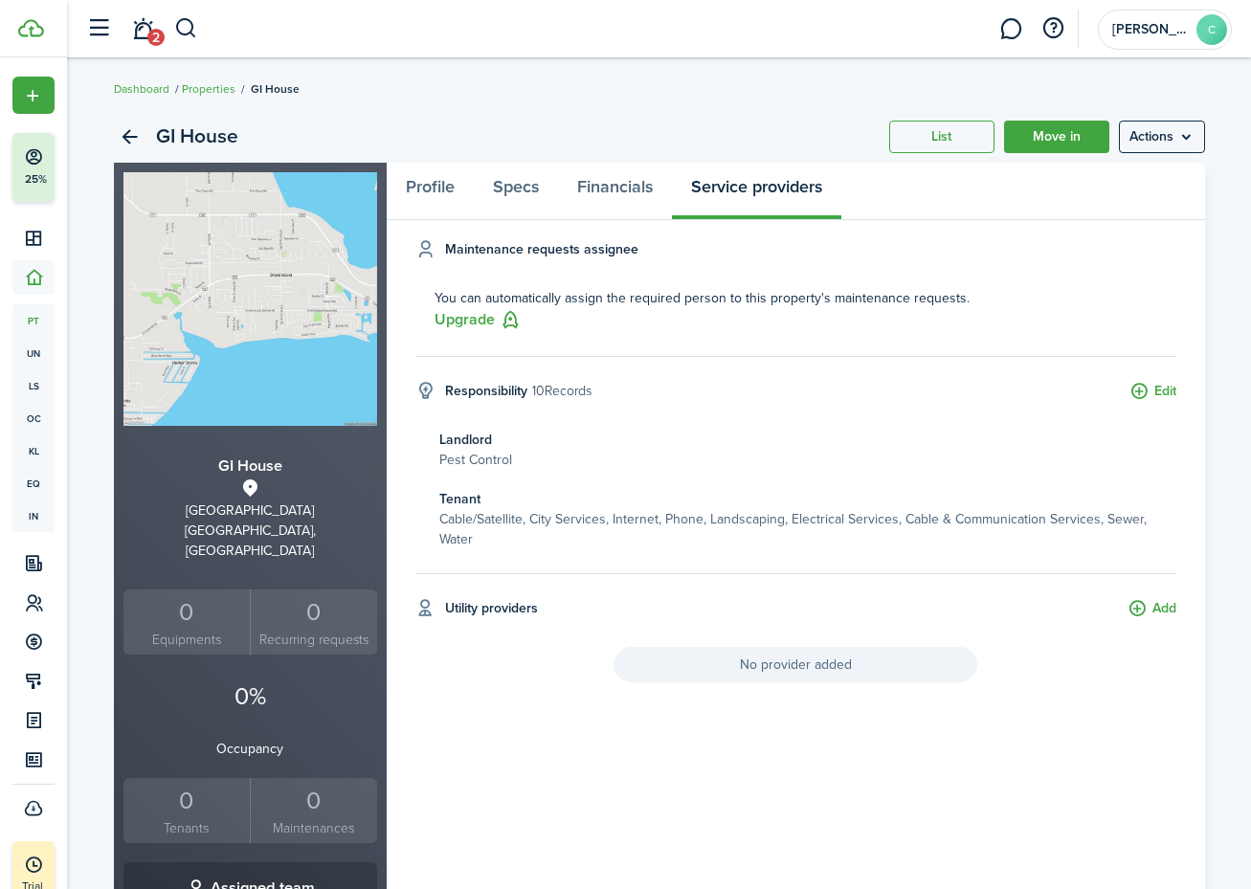
scroll to position [0, 0]
click at [218, 274] on img at bounding box center [250, 299] width 254 height 254
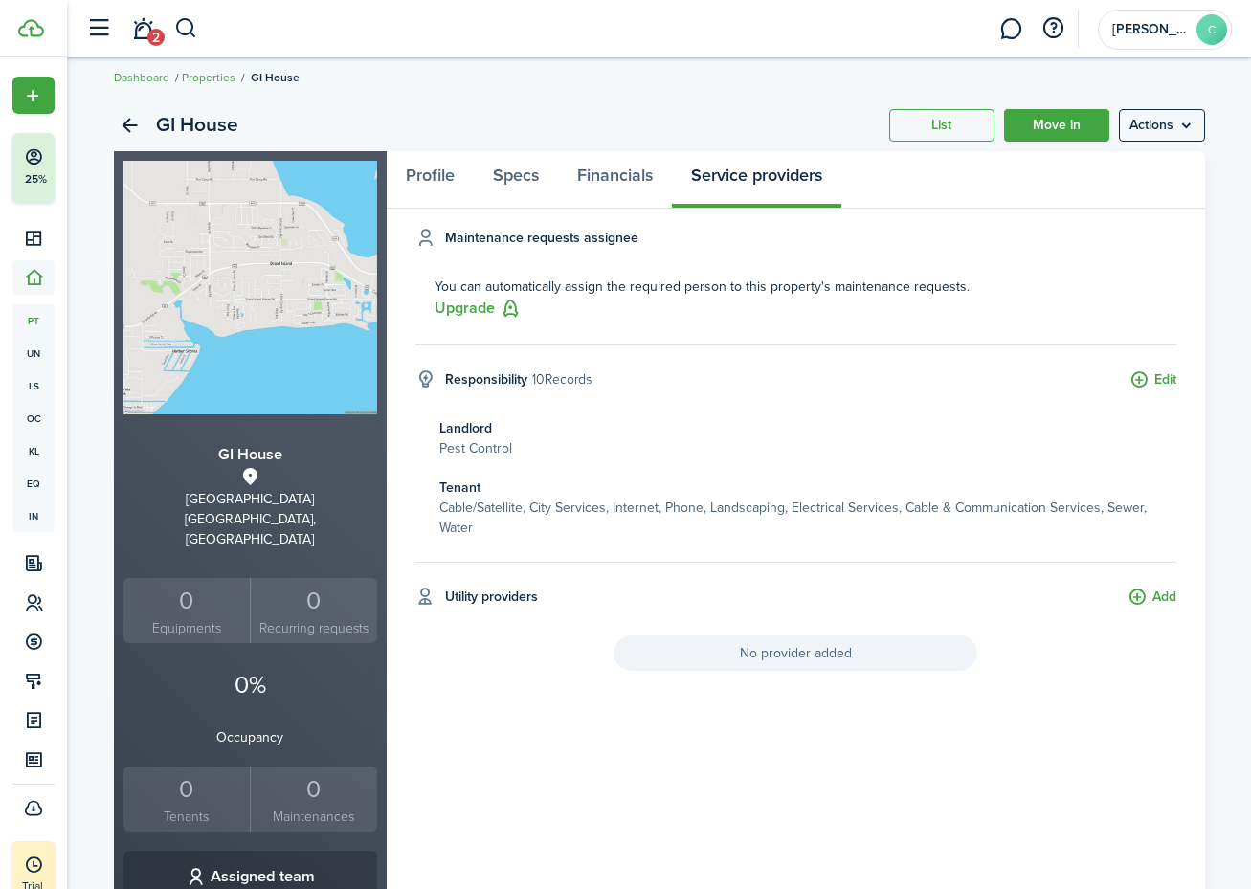
click at [1152, 596] on button "Add" at bounding box center [1152, 598] width 49 height 22
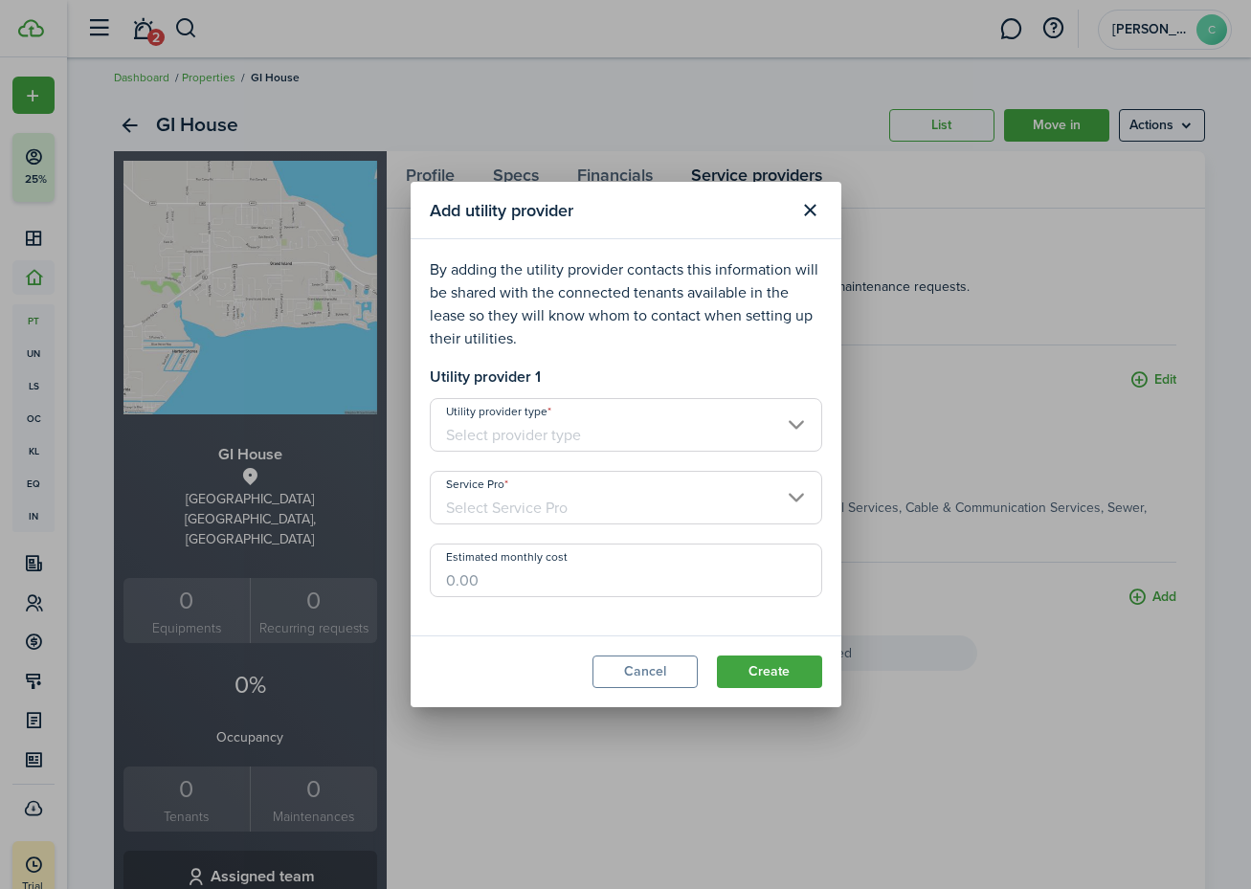
click at [687, 432] on input "Utility provider type" at bounding box center [626, 425] width 392 height 54
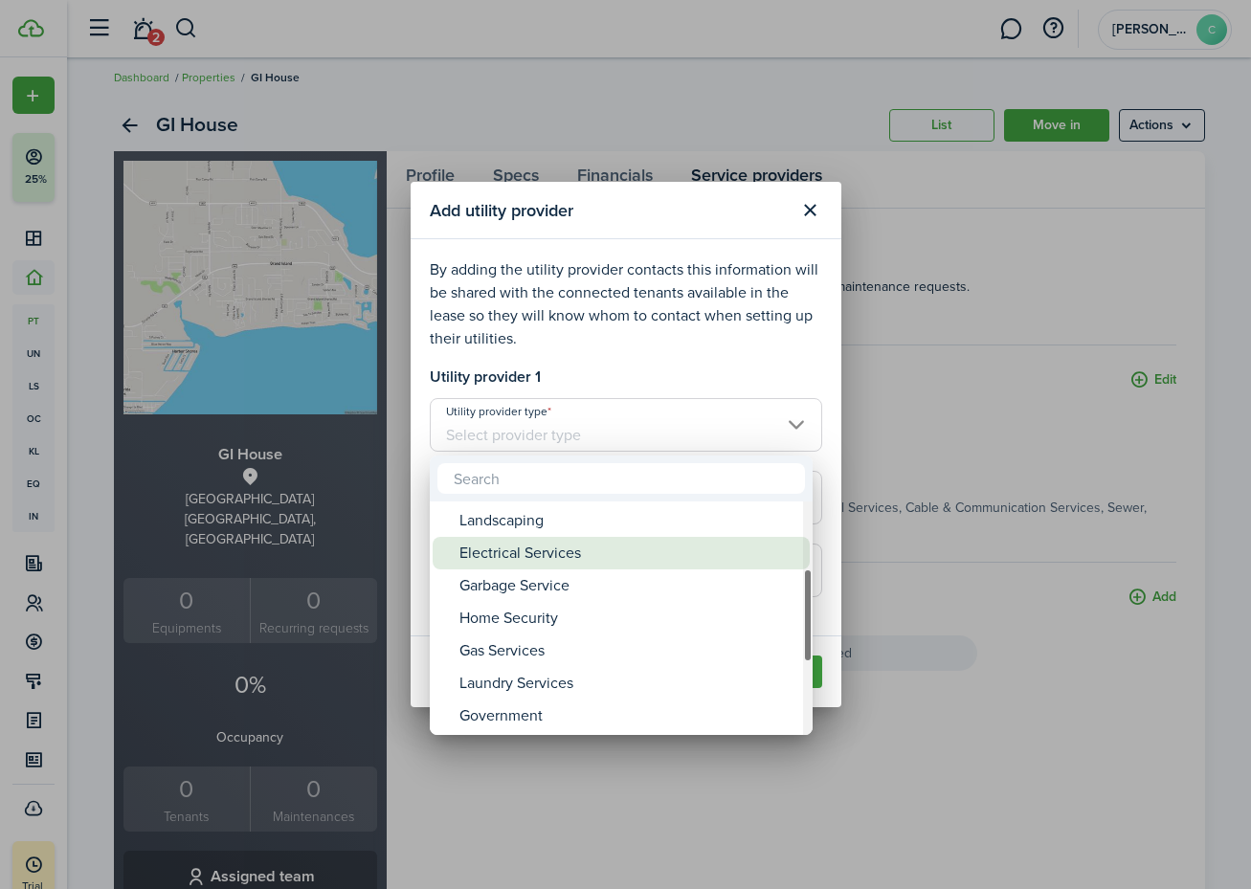
click at [627, 552] on div "Electrical Services" at bounding box center [628, 553] width 339 height 33
type input "Electrical Services"
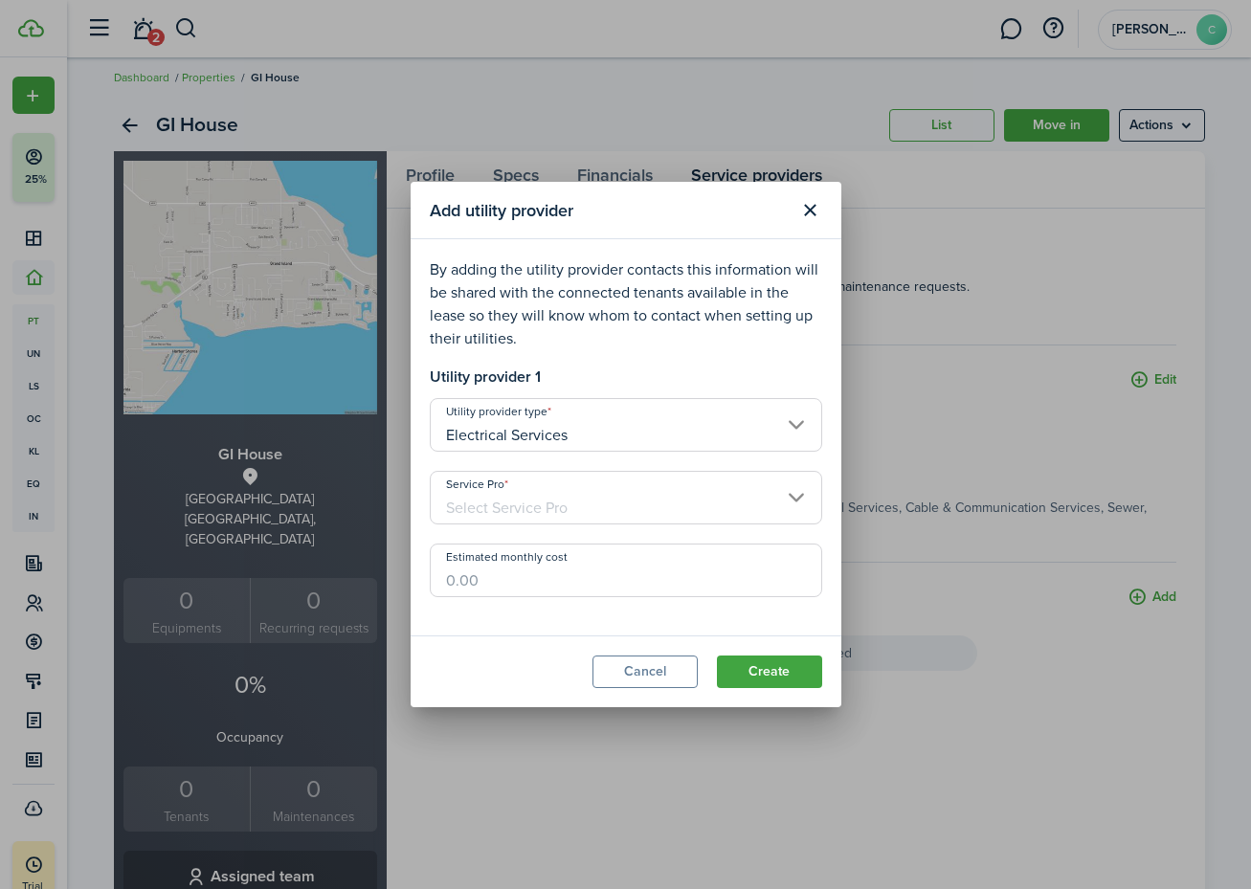
click at [589, 506] on input "Service Pro" at bounding box center [626, 498] width 392 height 54
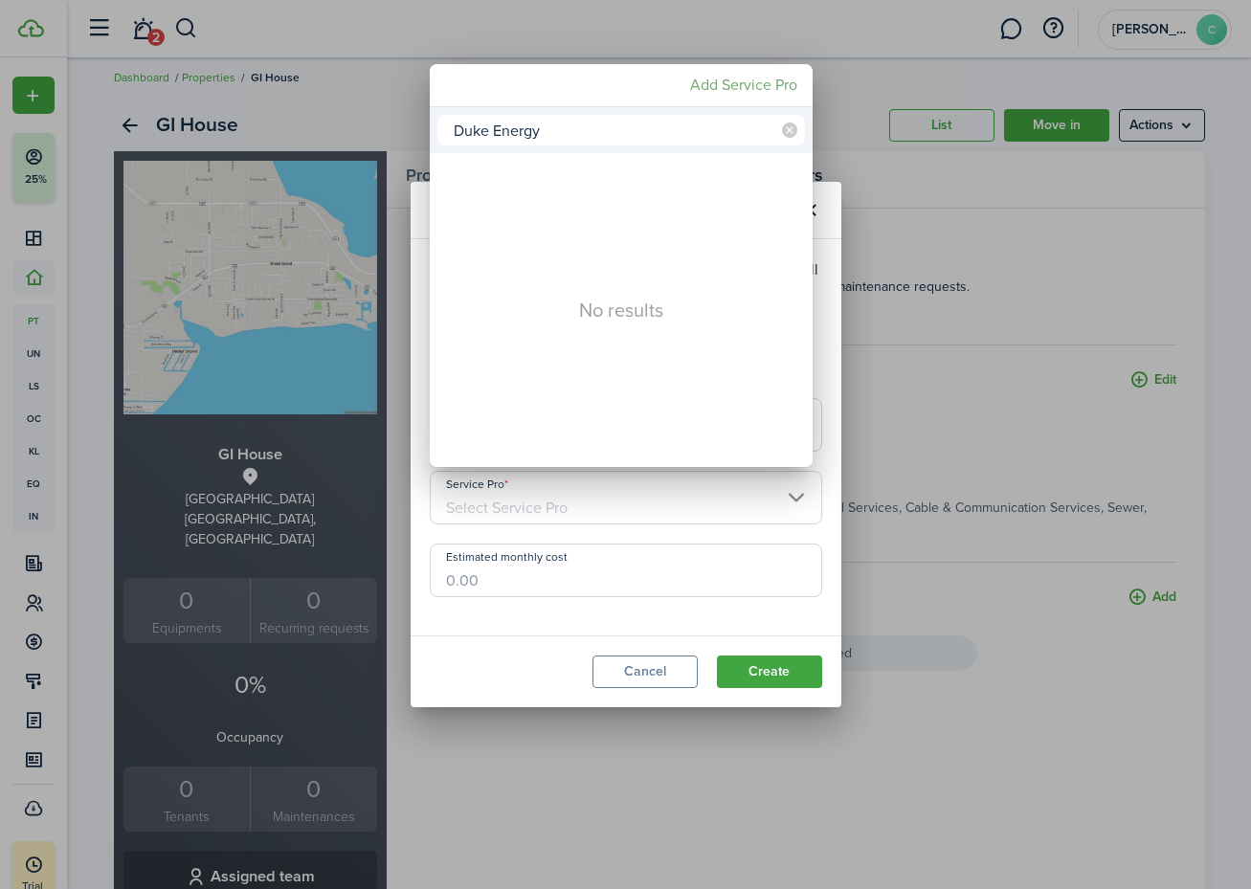
type input "Duke Energy"
click at [728, 82] on mbsc-button "Add Service Pro" at bounding box center [744, 85] width 123 height 34
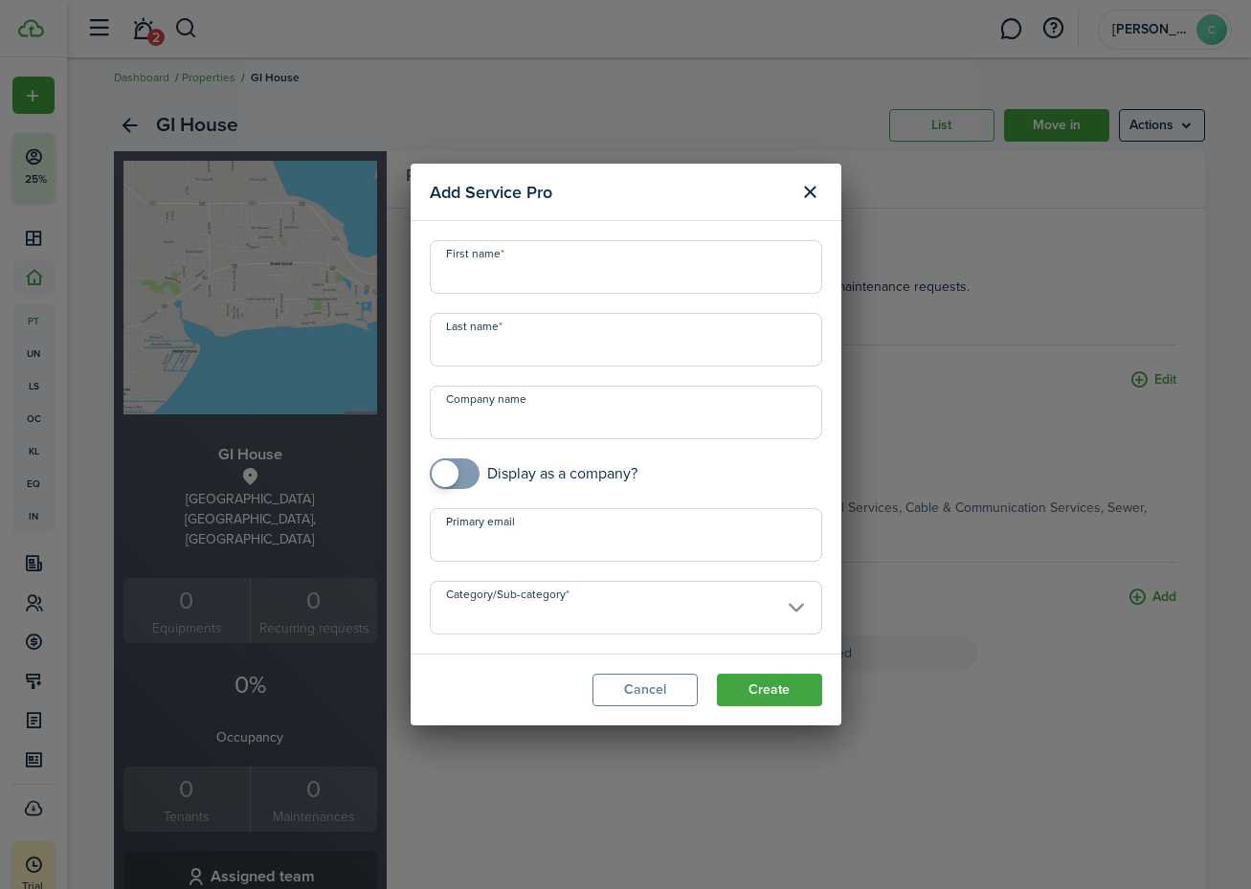
click at [634, 681] on button "Cancel" at bounding box center [645, 690] width 105 height 33
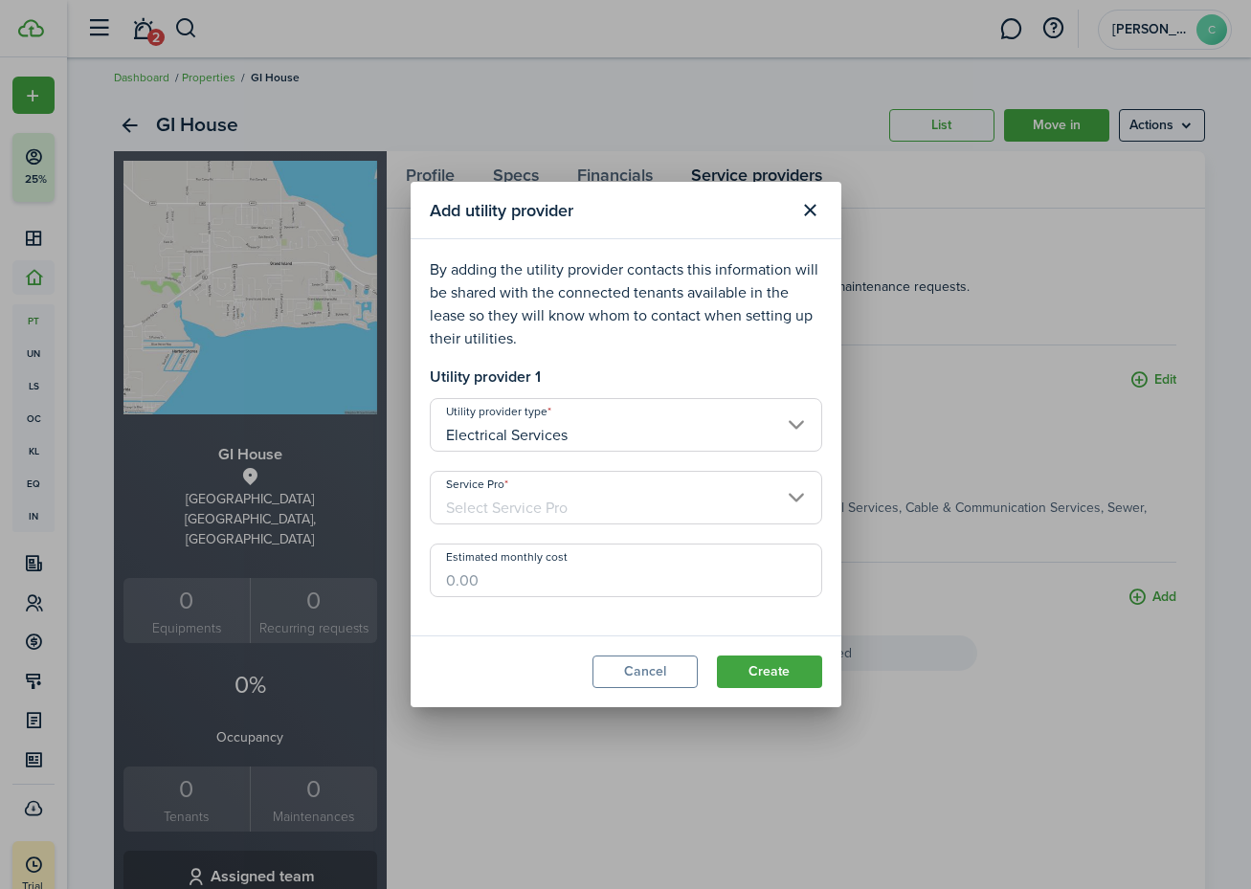
click at [648, 512] on input "Service Pro" at bounding box center [626, 498] width 392 height 54
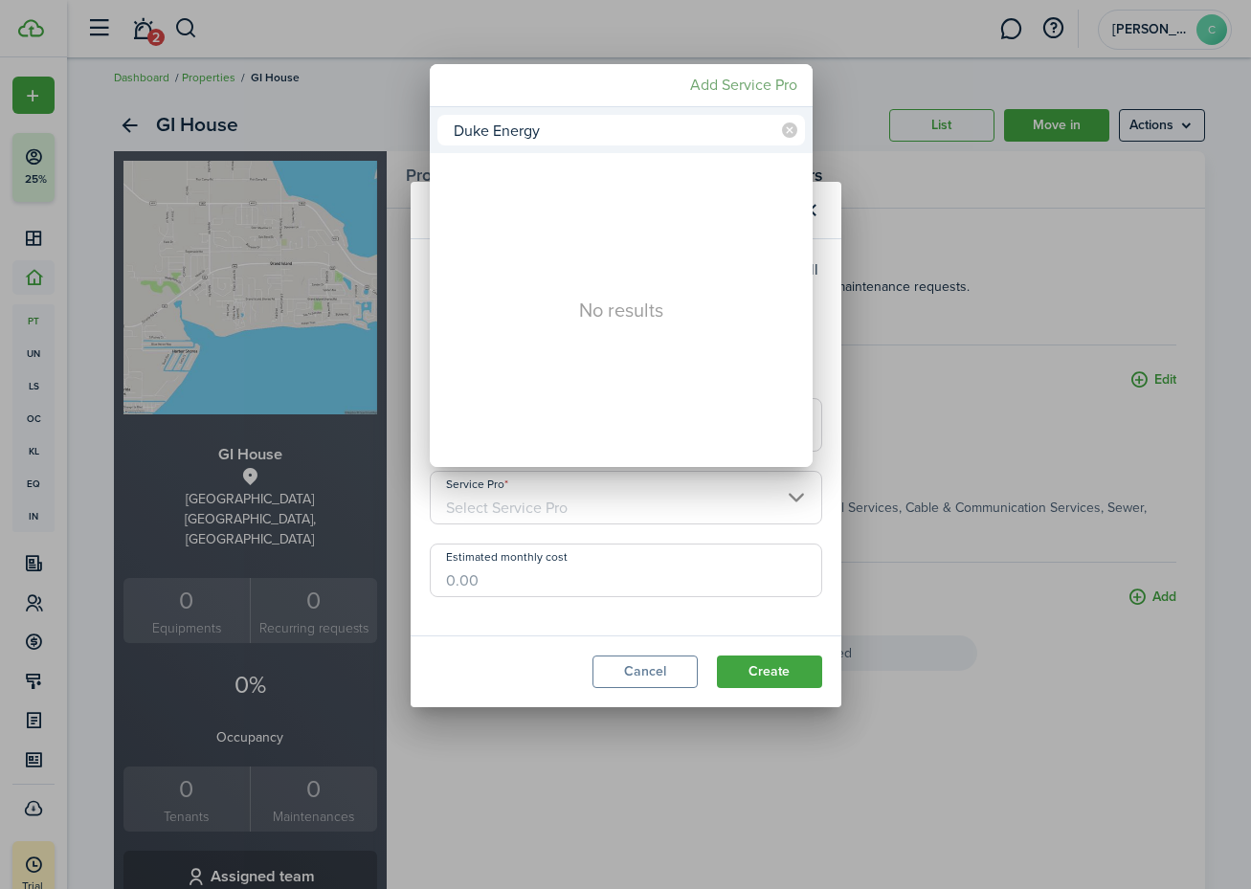
type input "Duke Energy"
click at [713, 83] on mbsc-button "Add Service Pro" at bounding box center [744, 85] width 123 height 34
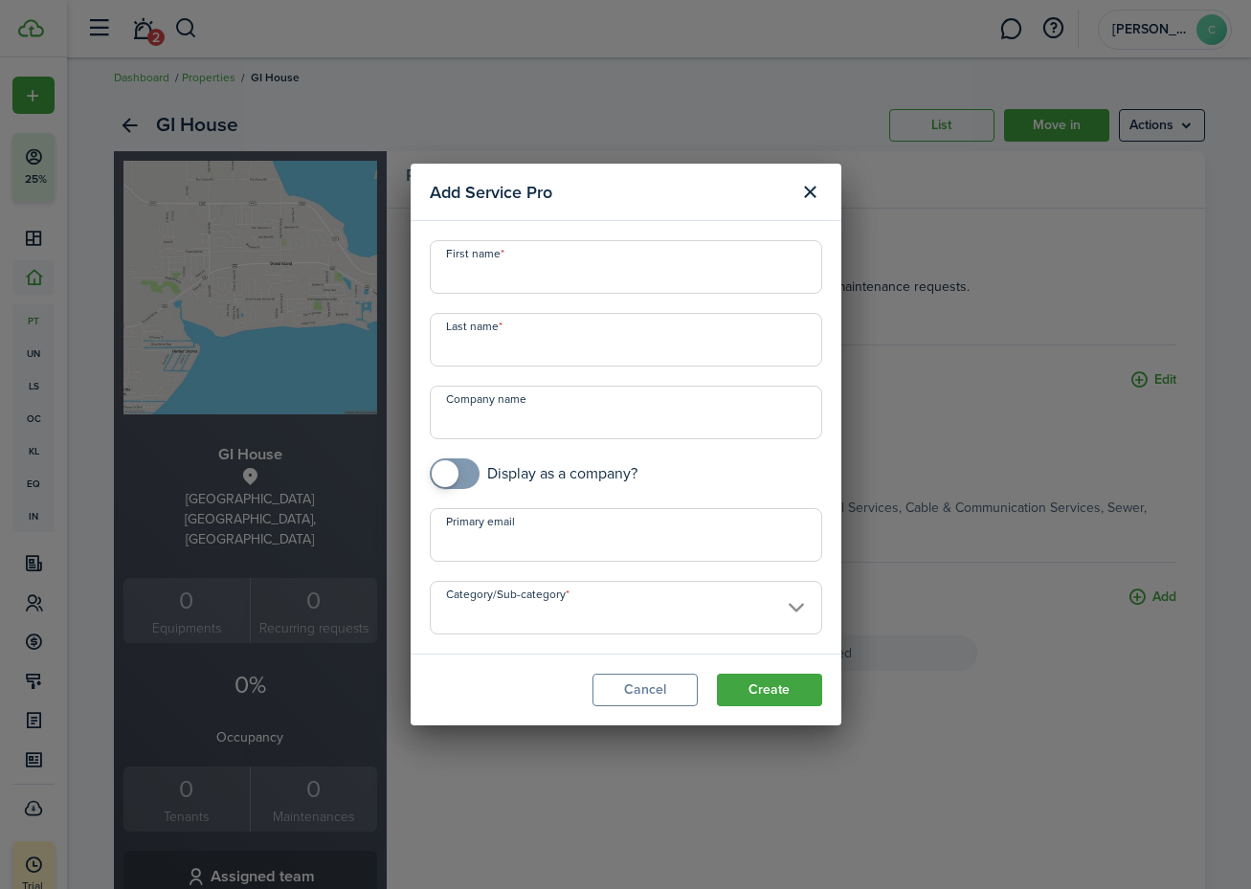
checkbox input "true"
click at [443, 473] on span at bounding box center [445, 473] width 27 height 27
click at [712, 604] on input "Category/Sub-category" at bounding box center [626, 608] width 392 height 54
type input "Duke Energy"
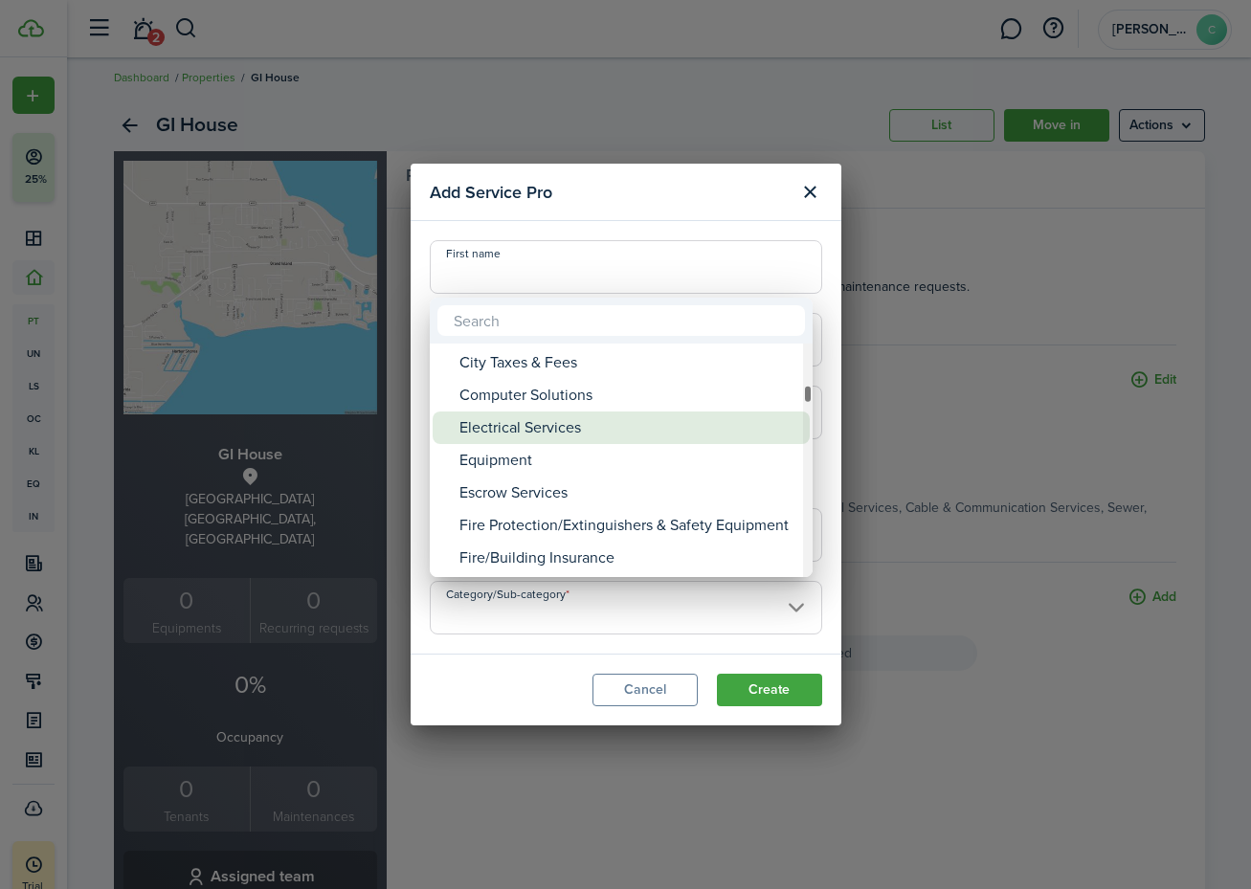
click at [563, 428] on div "Electrical Services" at bounding box center [628, 428] width 339 height 33
type input "General providers -> Electrical Services"
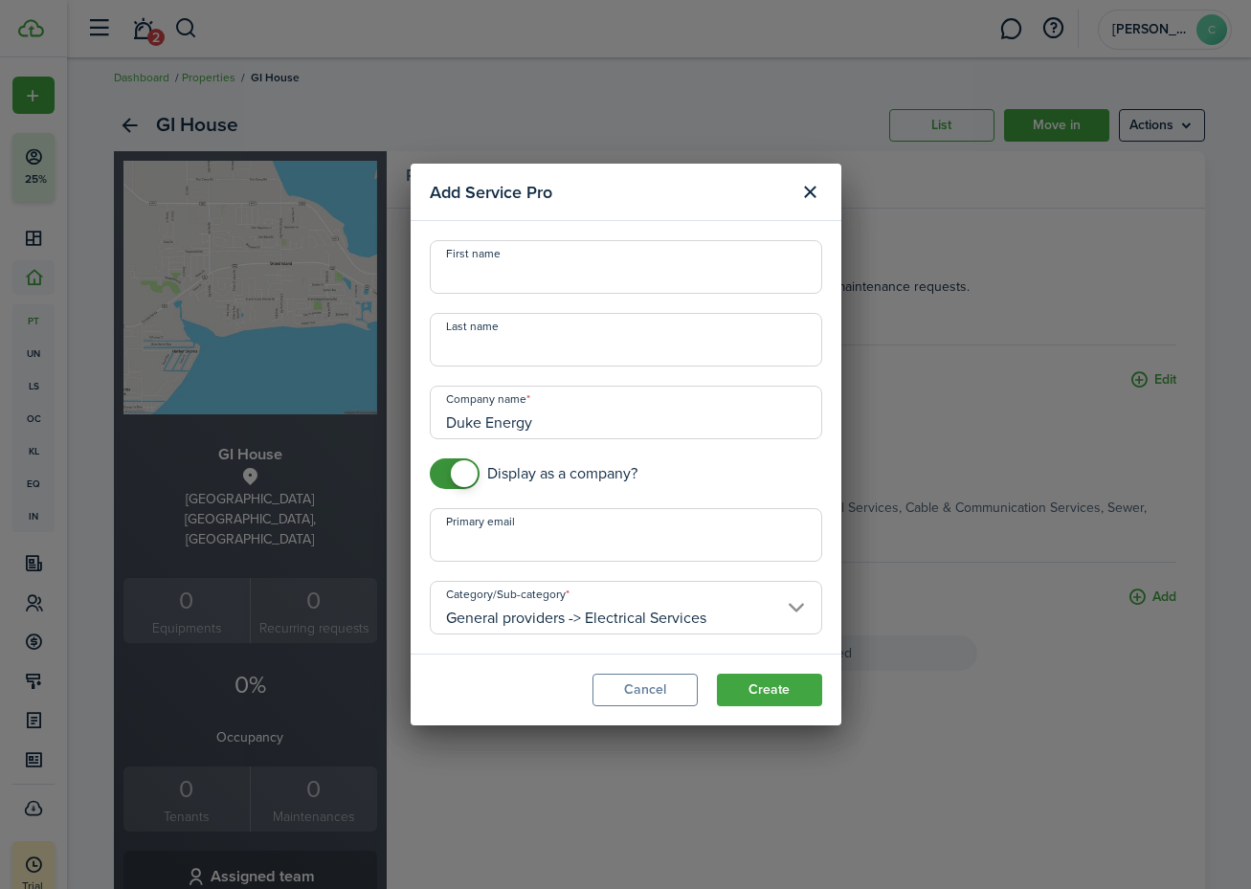
click at [774, 690] on button "Create" at bounding box center [769, 690] width 105 height 33
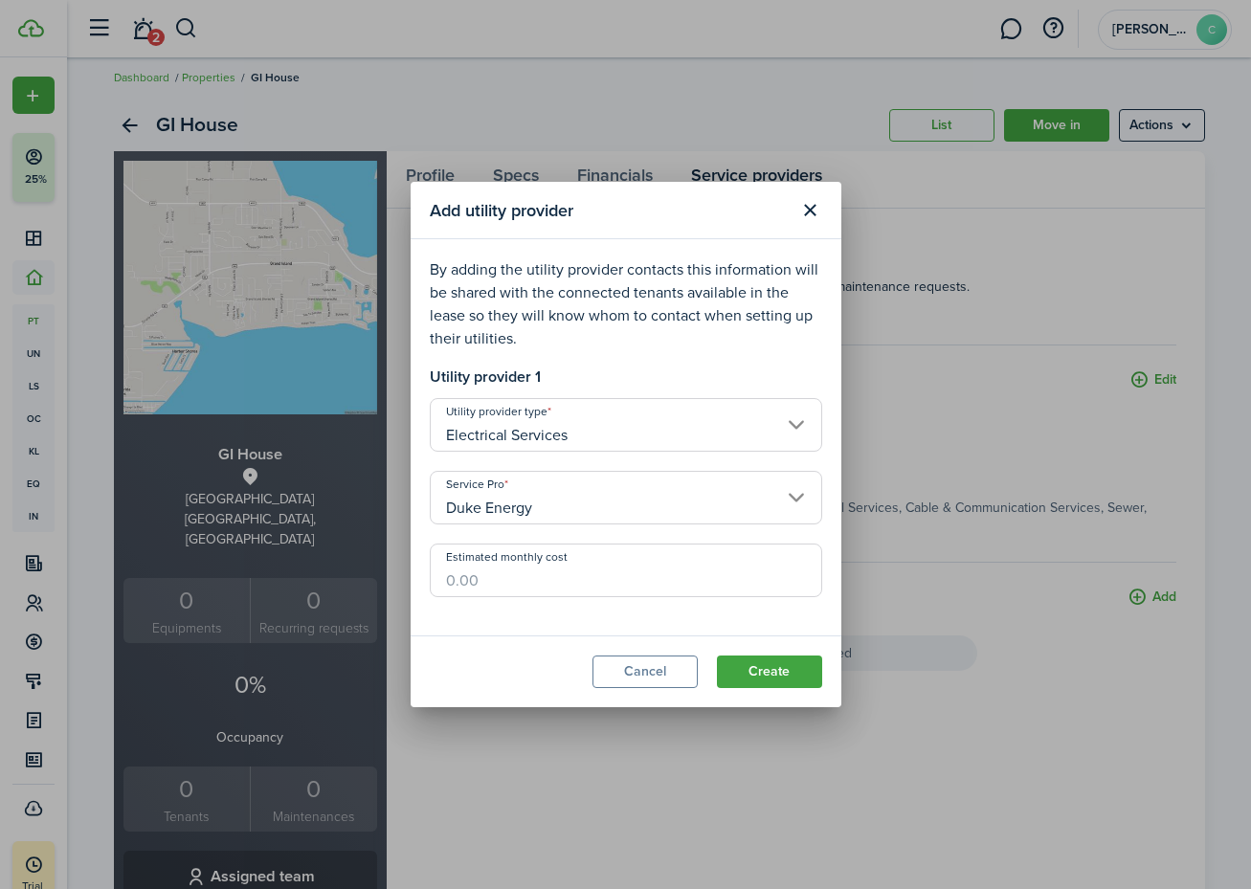
click at [772, 674] on button "Create" at bounding box center [769, 672] width 105 height 33
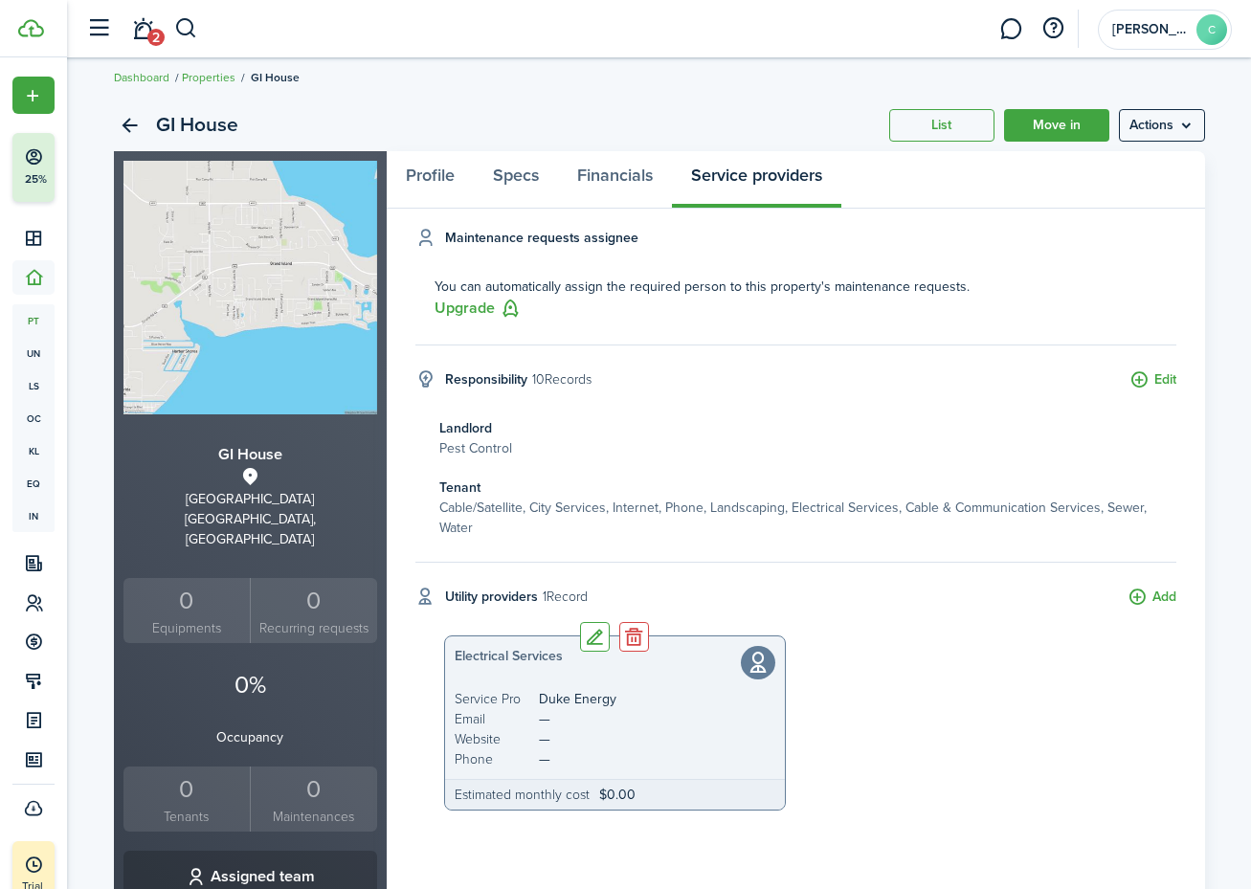
click at [546, 737] on span "—" at bounding box center [657, 739] width 256 height 20
click at [585, 634] on button "Edit" at bounding box center [595, 637] width 30 height 30
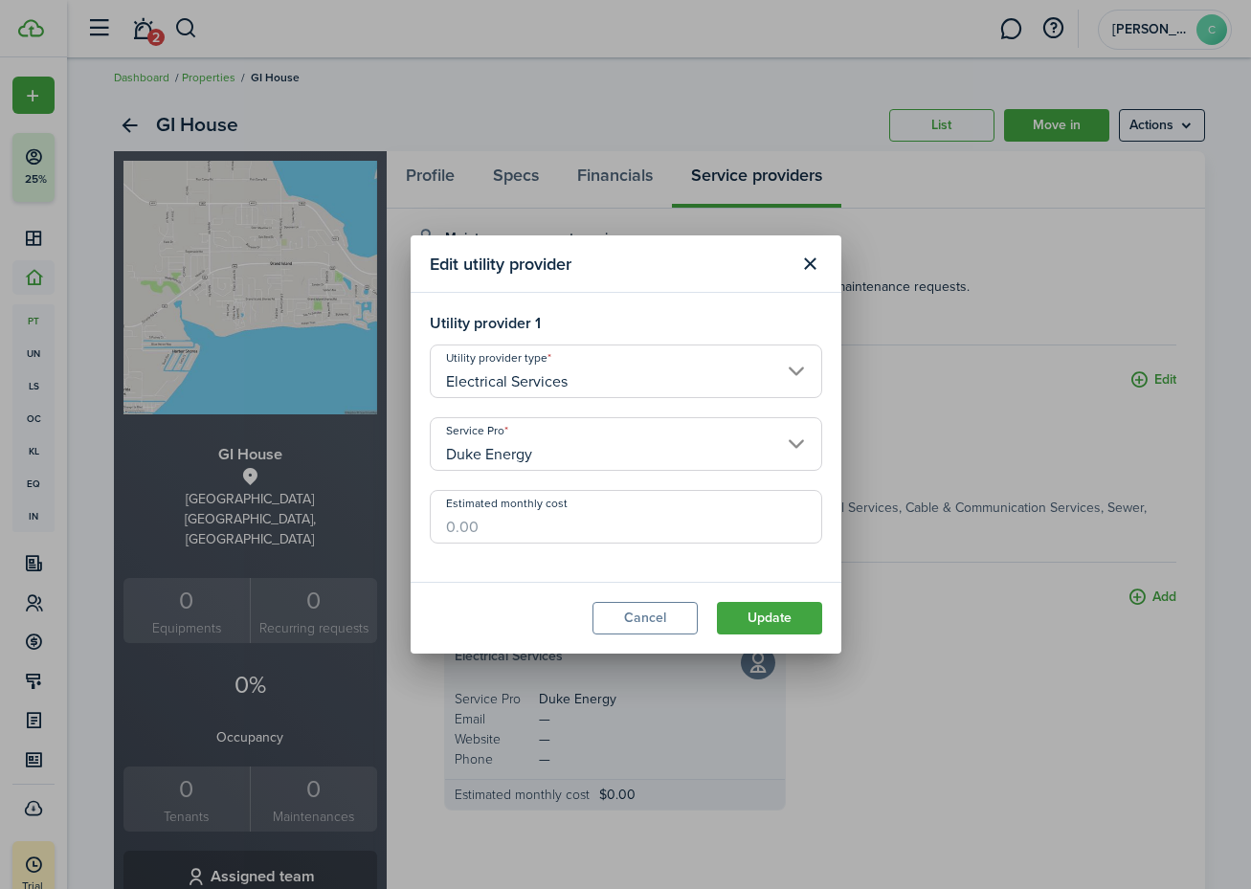
click at [668, 616] on button "Cancel" at bounding box center [645, 618] width 105 height 33
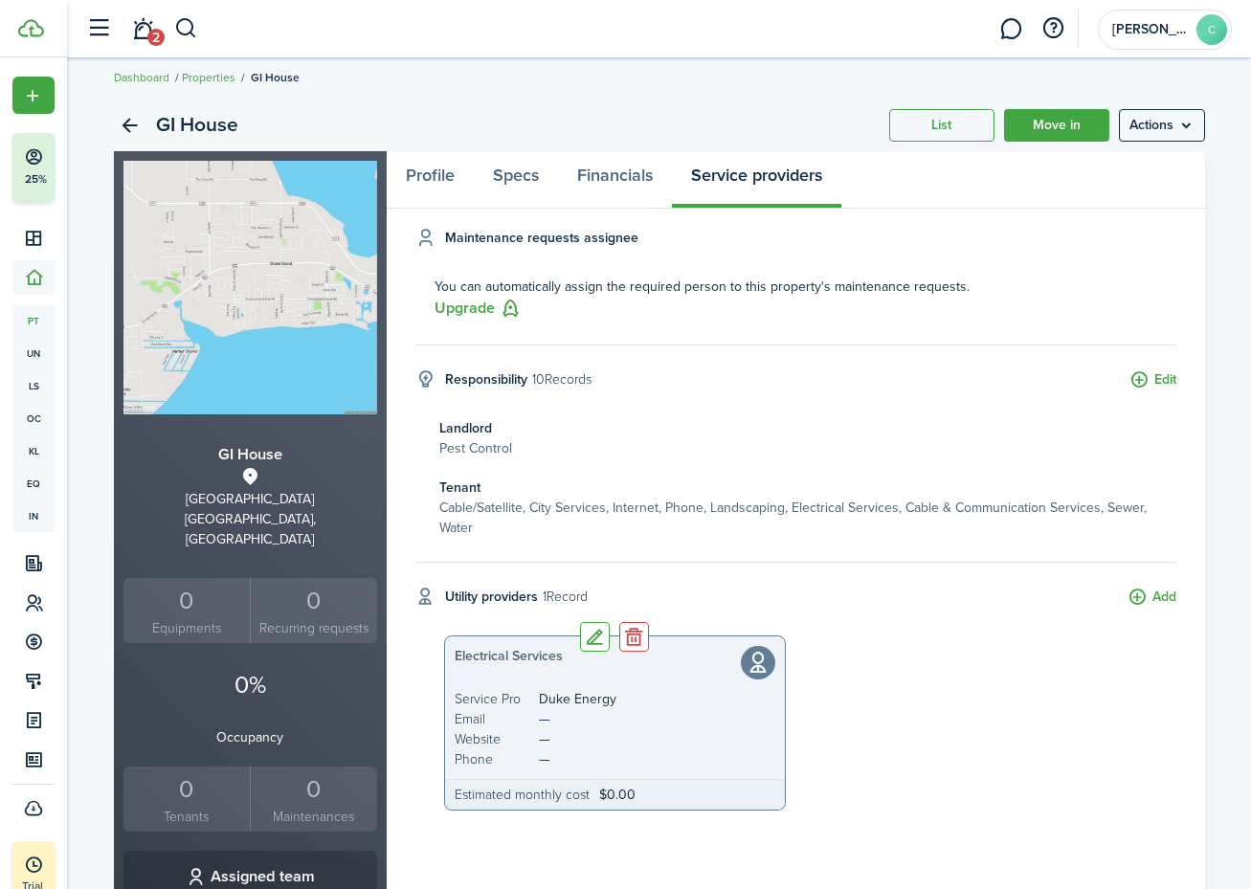
click at [763, 663] on icon at bounding box center [758, 663] width 34 height 34
click at [593, 638] on button "Edit" at bounding box center [595, 637] width 30 height 30
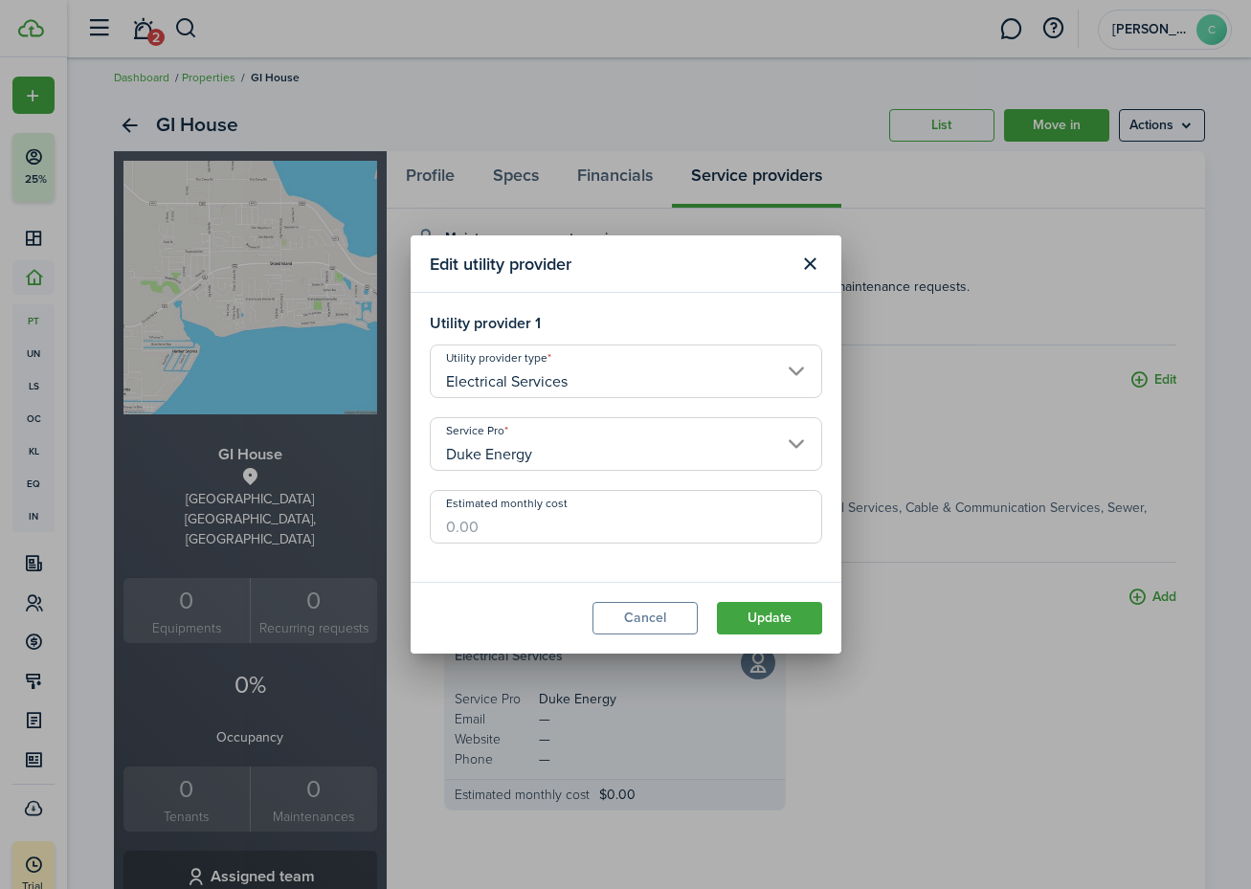
click at [660, 567] on modal-body "Utility provider 1 Utility provider type Electrical Services Service Pro Duke E…" at bounding box center [626, 437] width 431 height 289
click at [807, 268] on button "Close modal" at bounding box center [811, 264] width 33 height 33
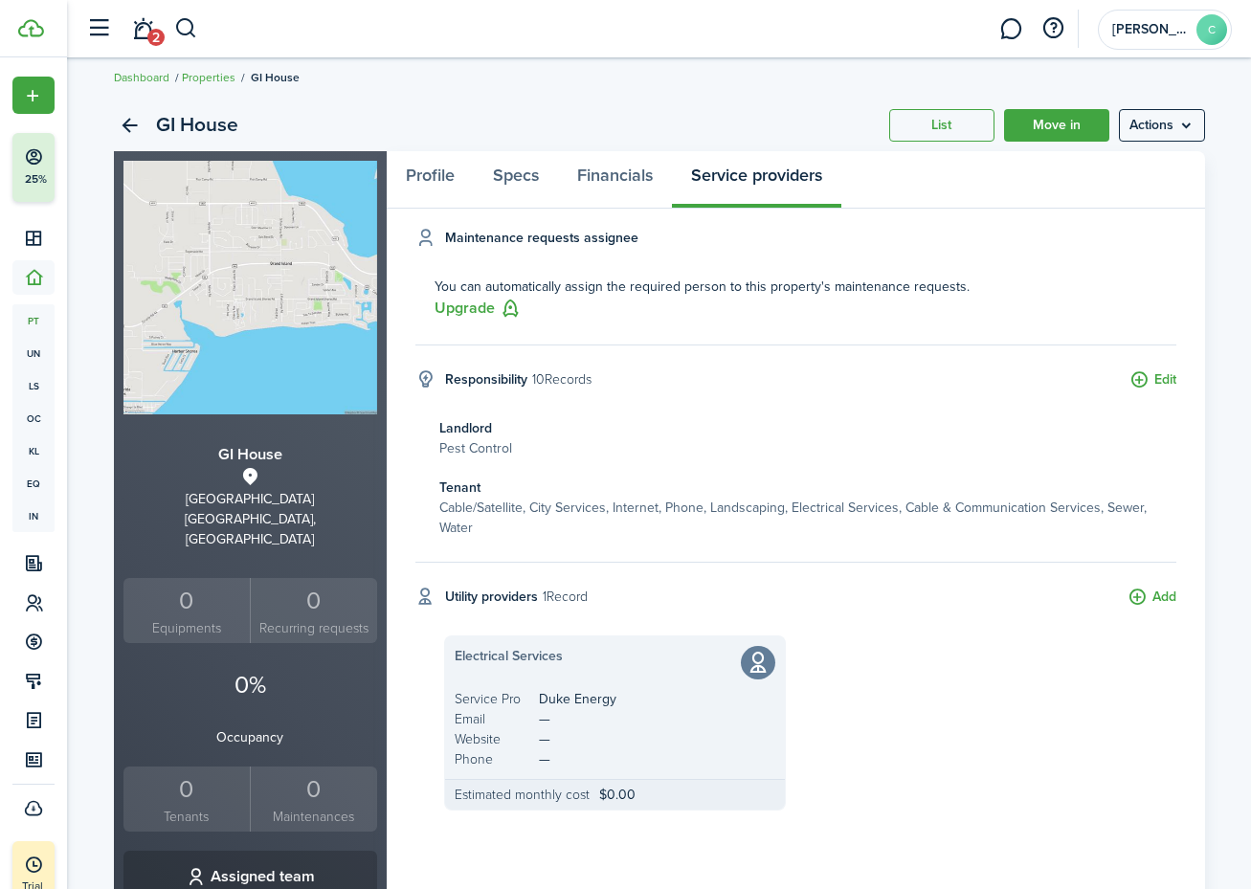
click at [1164, 595] on button "Add" at bounding box center [1152, 598] width 49 height 22
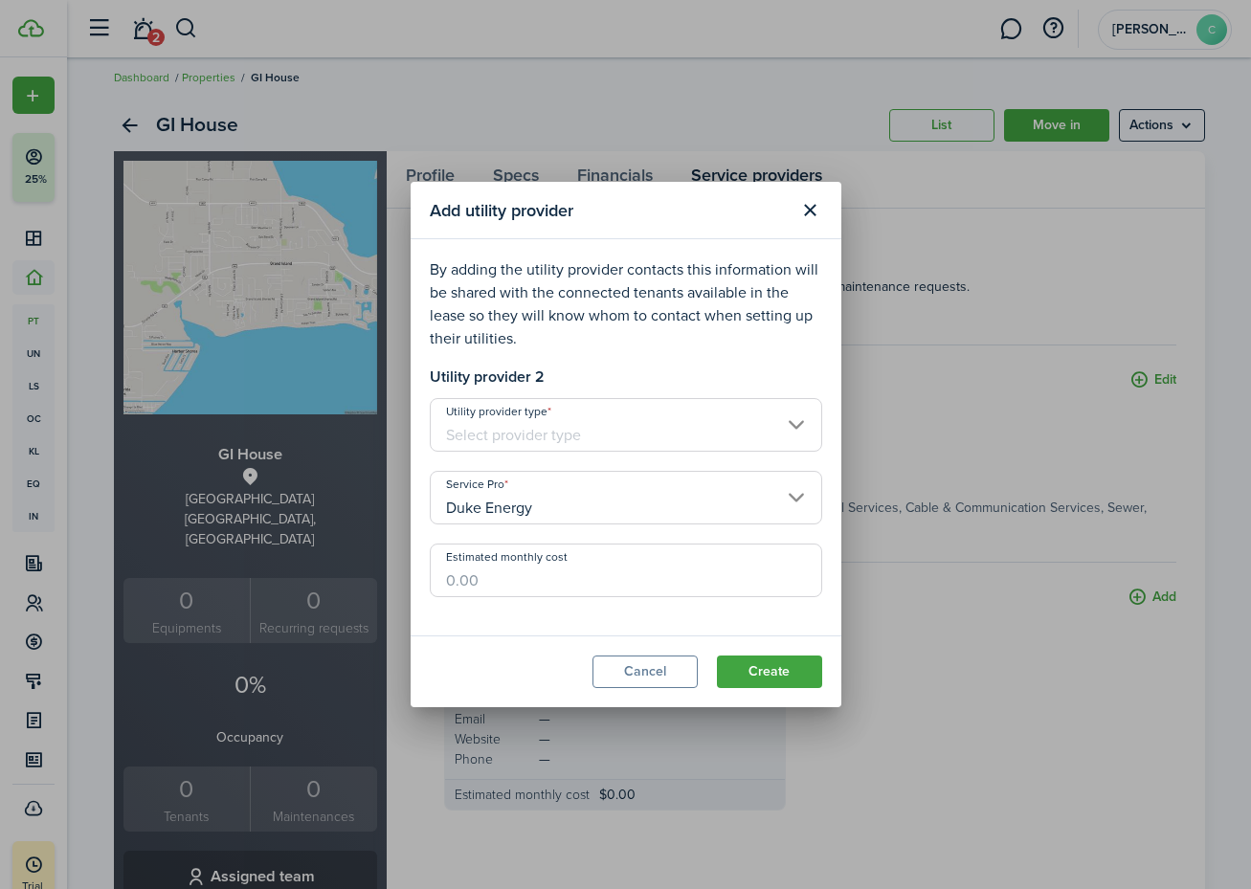
click at [639, 427] on input "Utility provider type" at bounding box center [626, 425] width 392 height 54
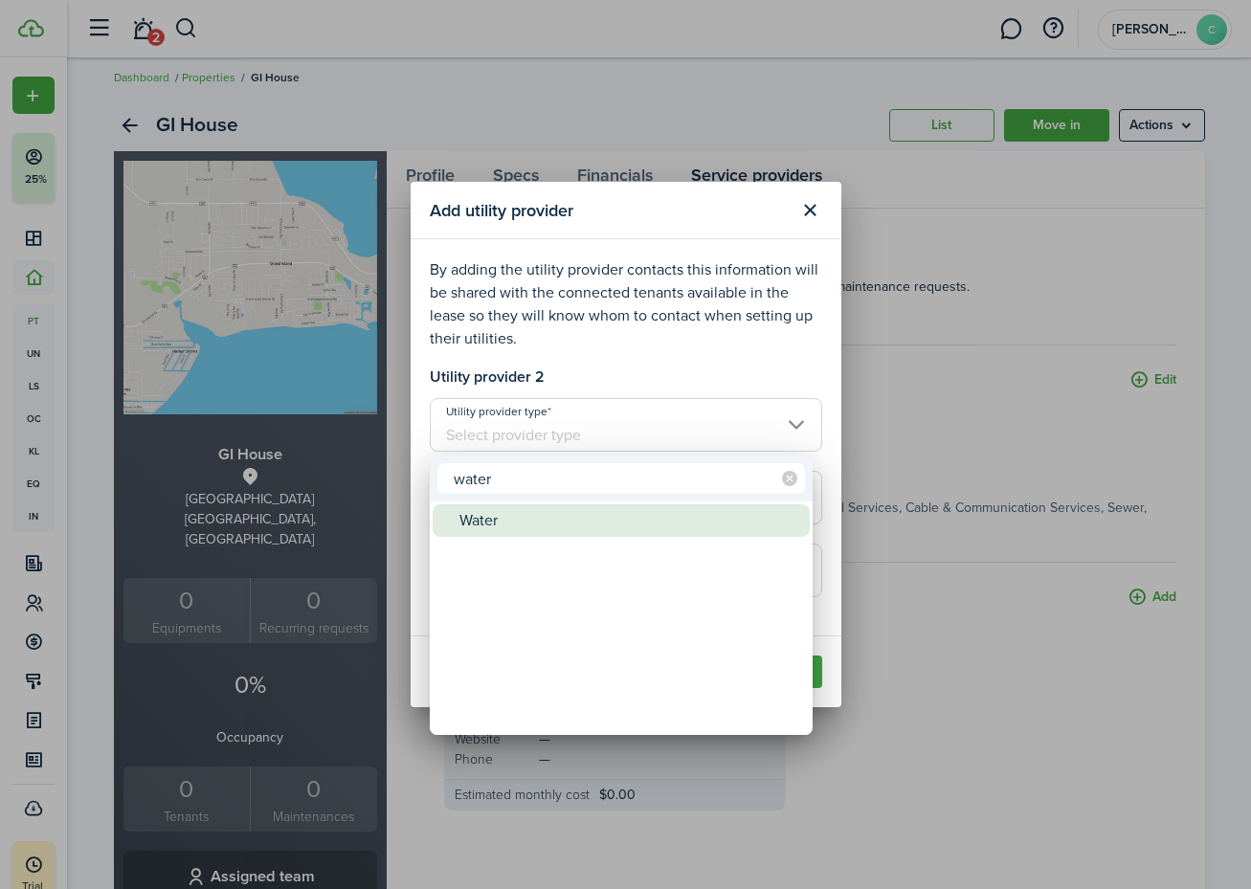
type input "water"
click at [479, 525] on div "Water" at bounding box center [628, 520] width 339 height 33
type input "Water"
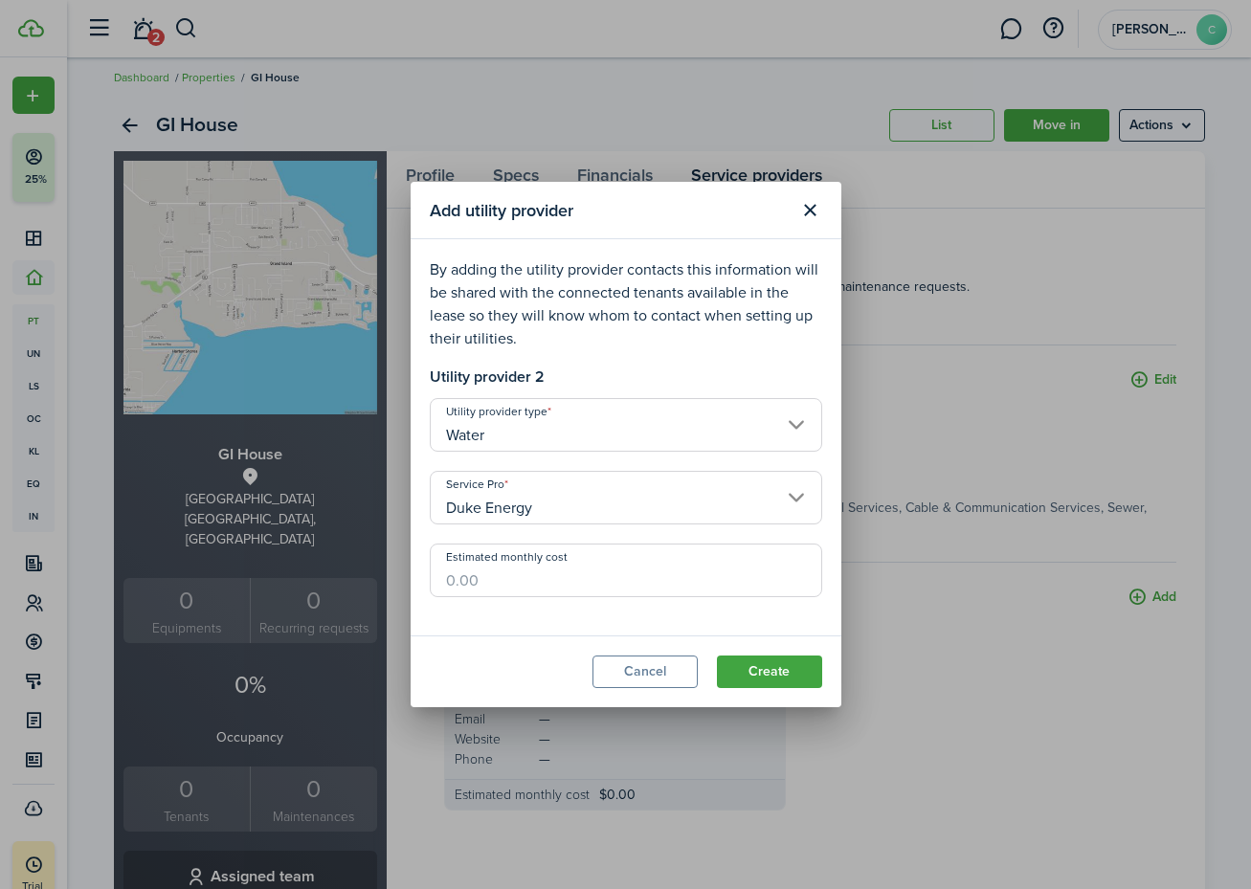
click at [566, 512] on input "Duke Energy" at bounding box center [626, 498] width 392 height 54
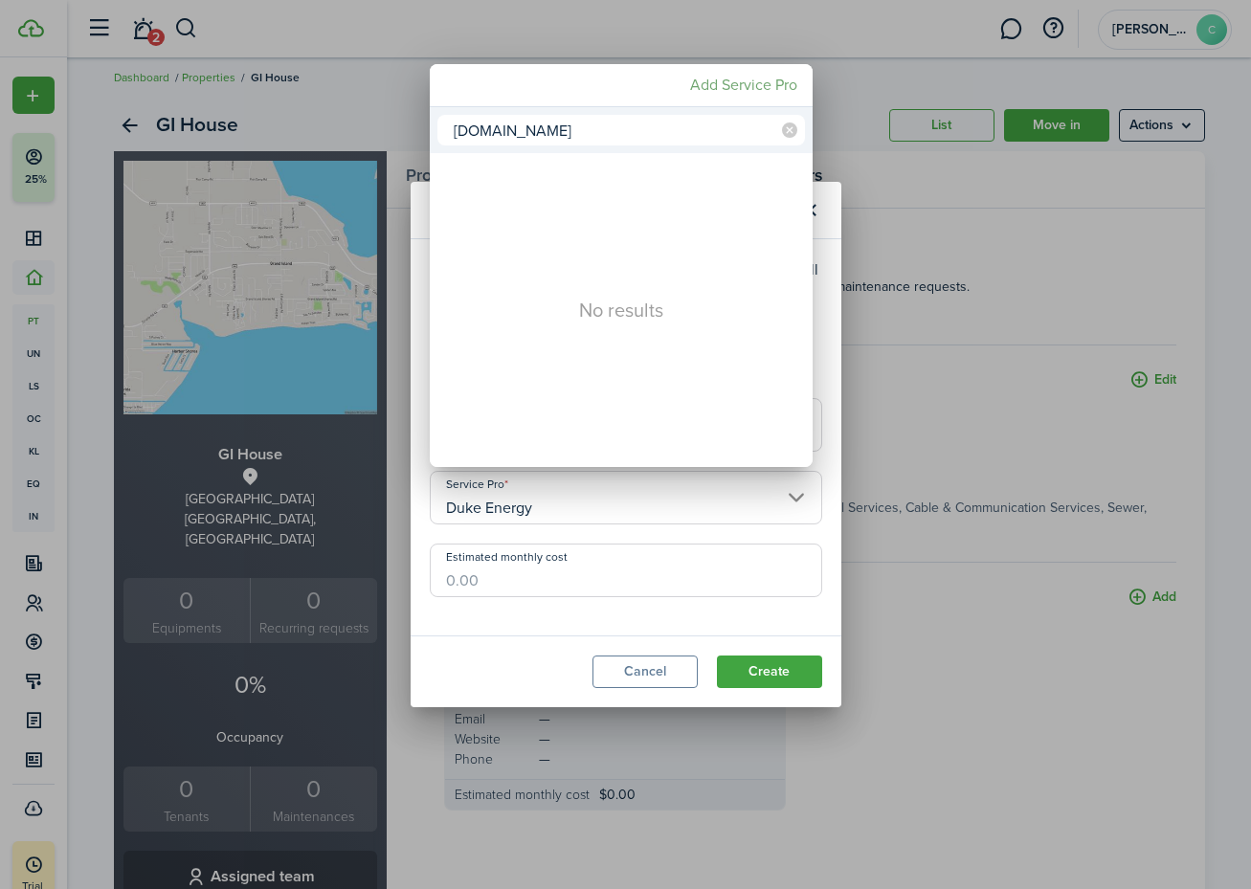
type input "[DOMAIN_NAME]"
click at [713, 84] on mbsc-button "Add Service Pro" at bounding box center [744, 85] width 123 height 34
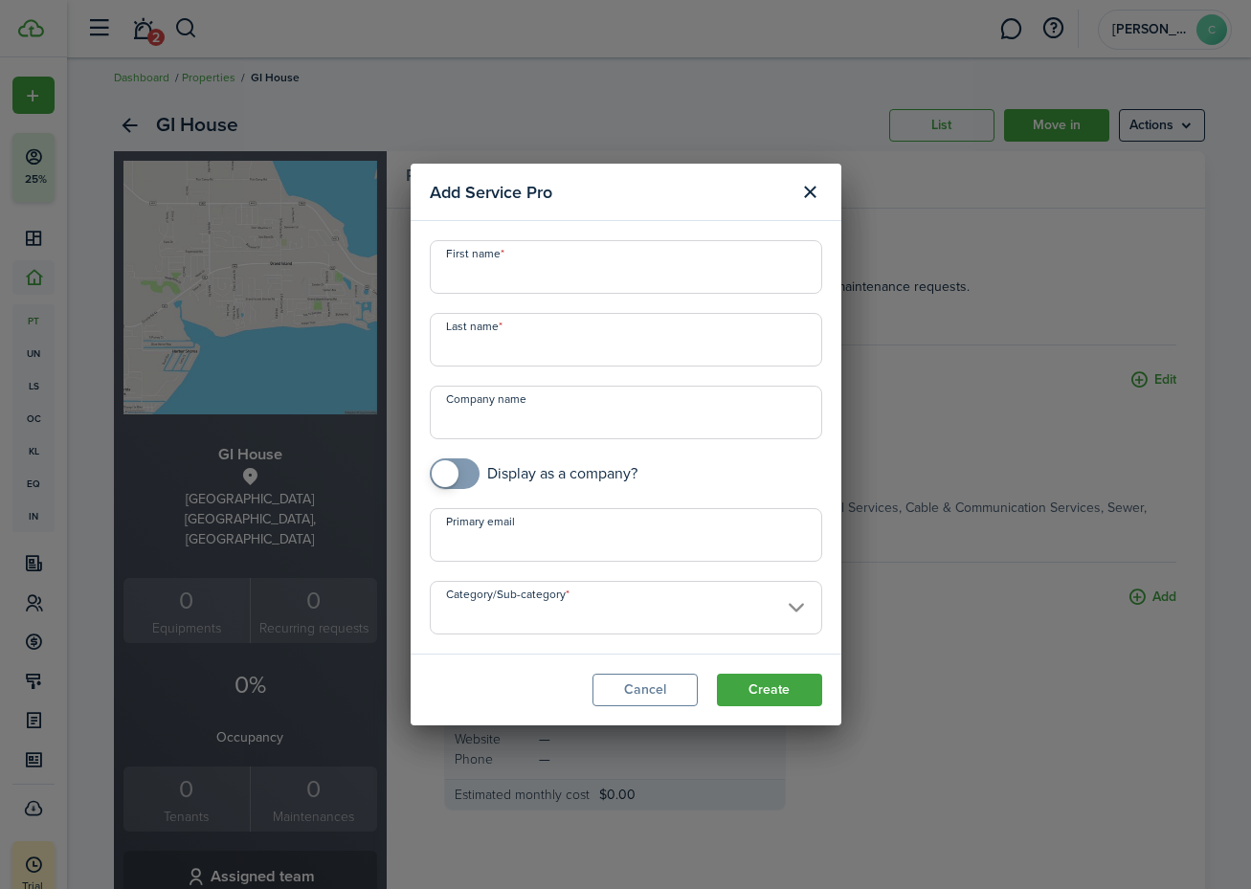
click at [422, 485] on div "Display as a company?" at bounding box center [626, 474] width 412 height 31
checkbox input "true"
click at [439, 475] on span at bounding box center [445, 473] width 27 height 27
click at [684, 618] on input "Category/Sub-category" at bounding box center [626, 608] width 392 height 54
type input "[DOMAIN_NAME]"
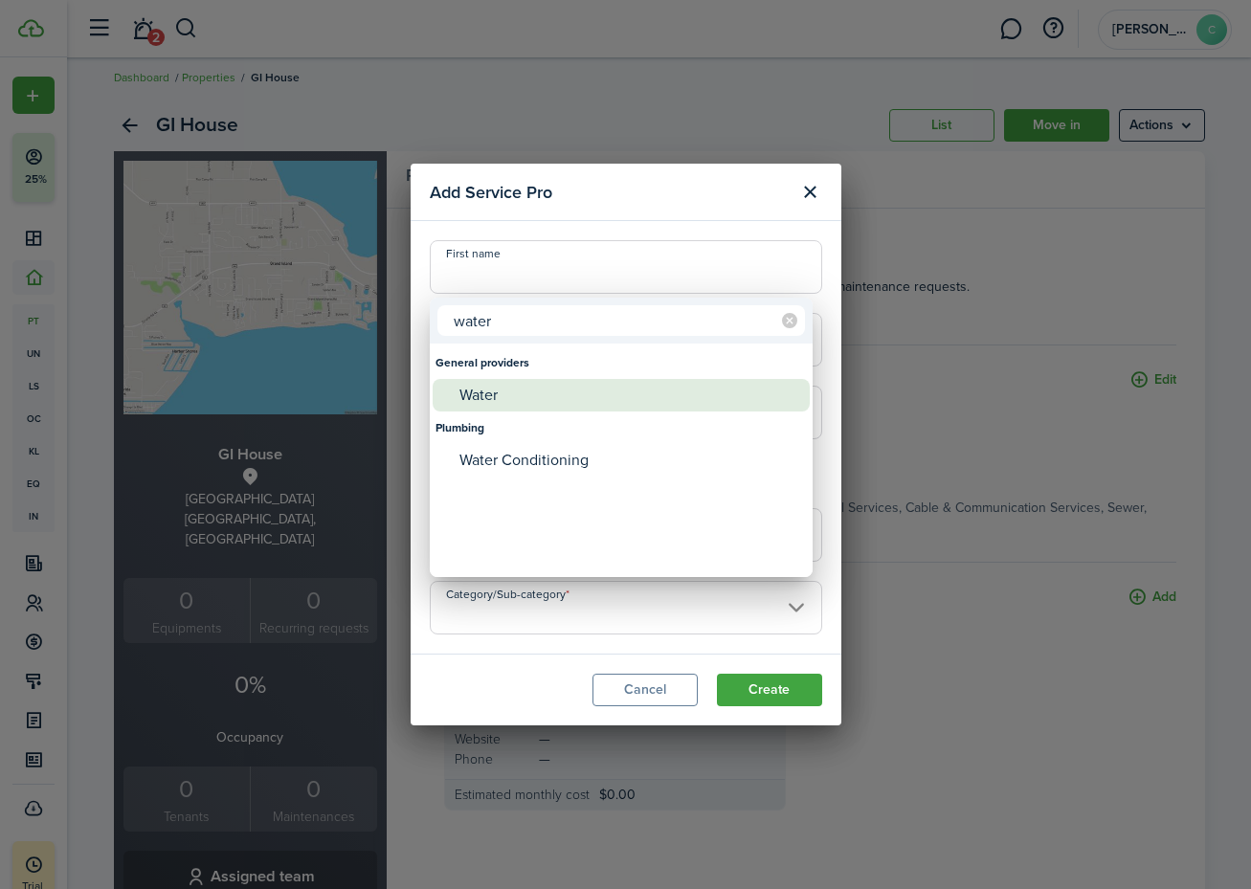
type input "water"
click at [475, 398] on div "Water" at bounding box center [628, 395] width 339 height 33
type input "General providers -> Water"
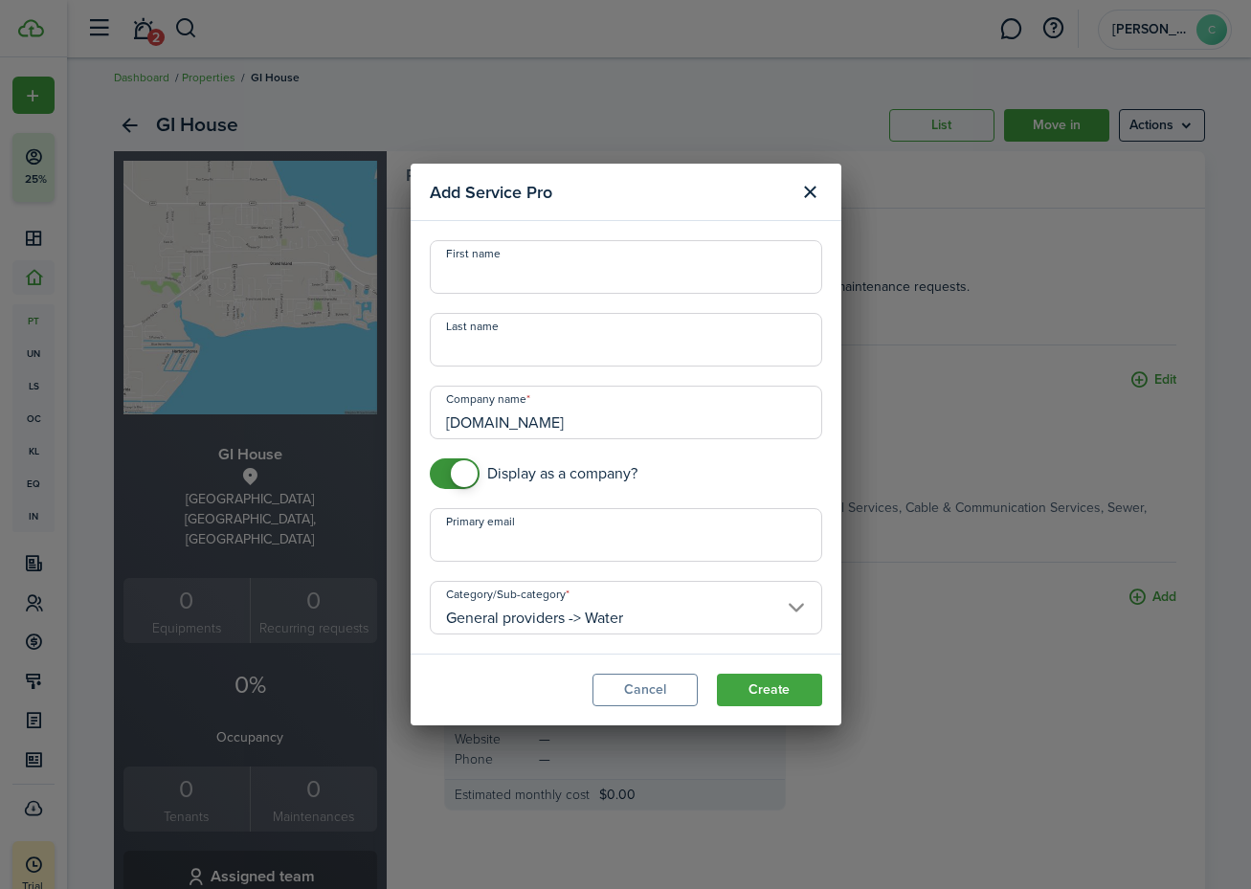
click at [745, 689] on button "Create" at bounding box center [769, 690] width 105 height 33
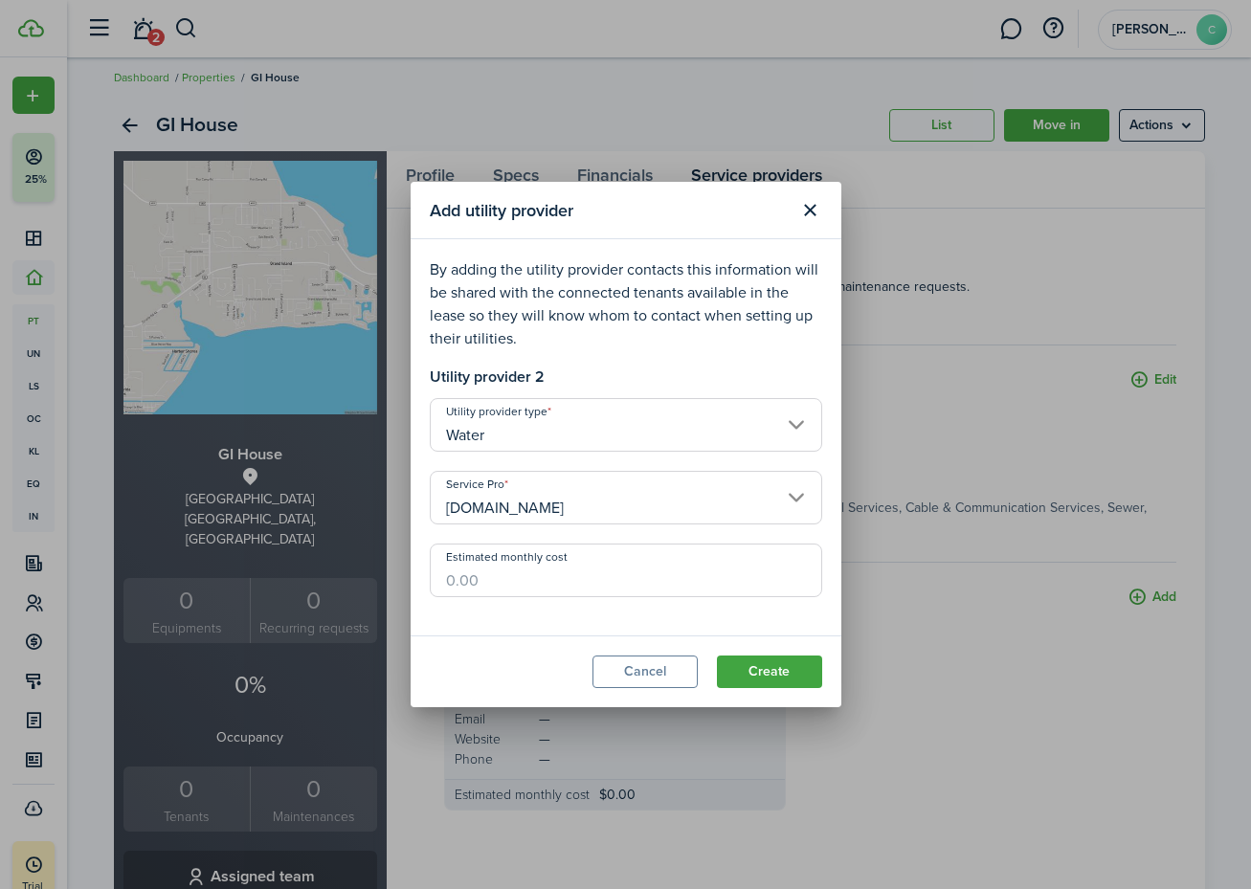
click at [638, 576] on input "Estimated monthly cost" at bounding box center [626, 571] width 392 height 54
type input "$40.00"
click at [733, 672] on button "Create" at bounding box center [769, 672] width 105 height 33
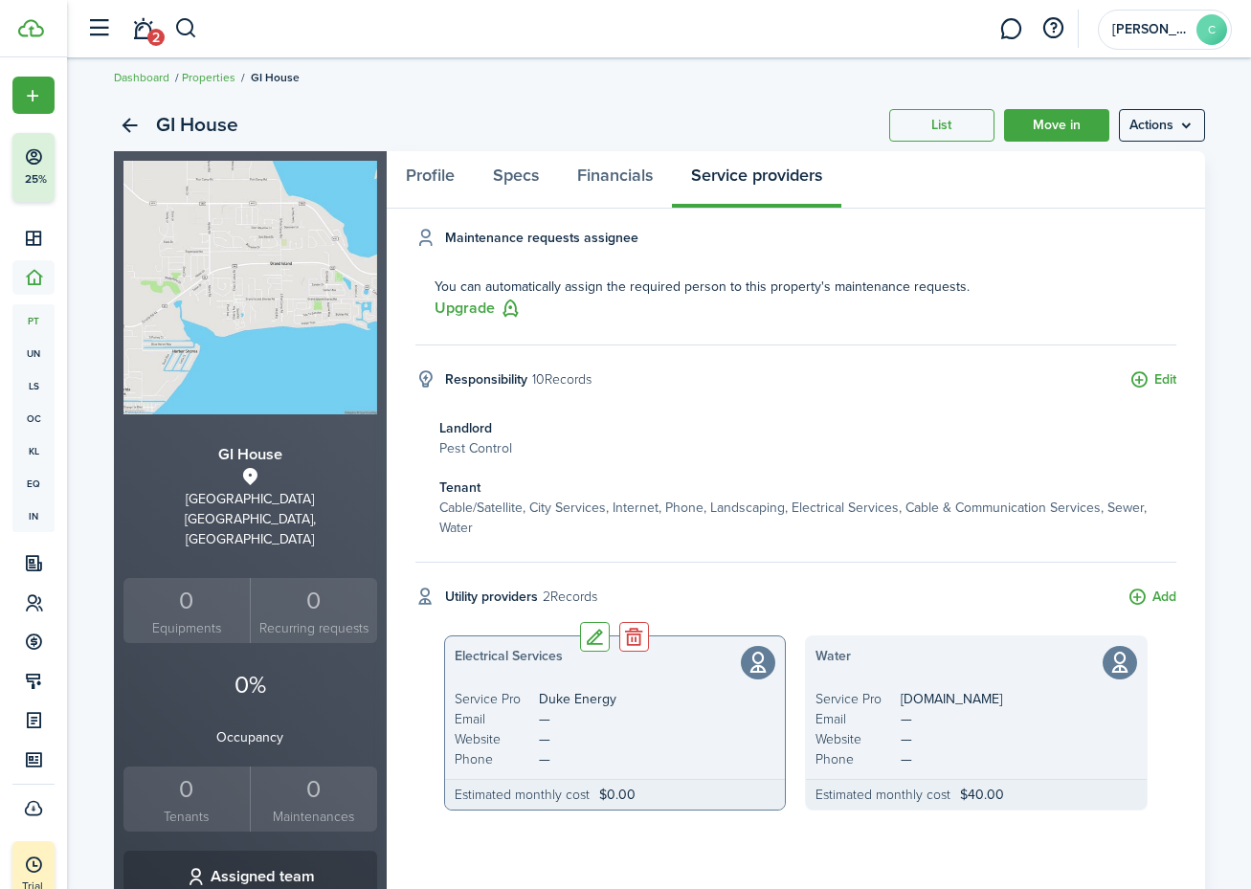
click at [597, 636] on button "Edit" at bounding box center [595, 637] width 30 height 30
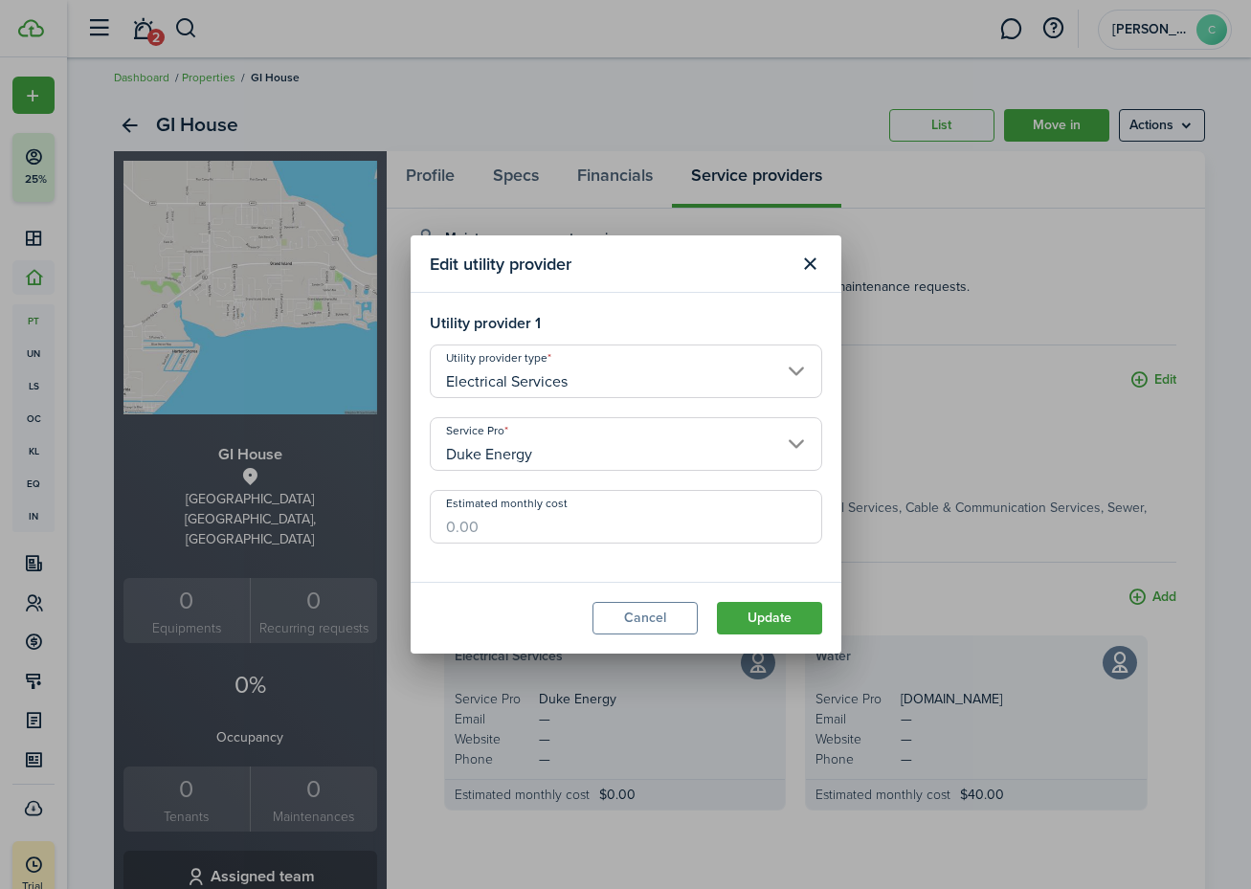
click at [532, 526] on input "Estimated monthly cost" at bounding box center [626, 517] width 392 height 54
type input "$200.00"
click at [761, 614] on button "Update" at bounding box center [769, 618] width 105 height 33
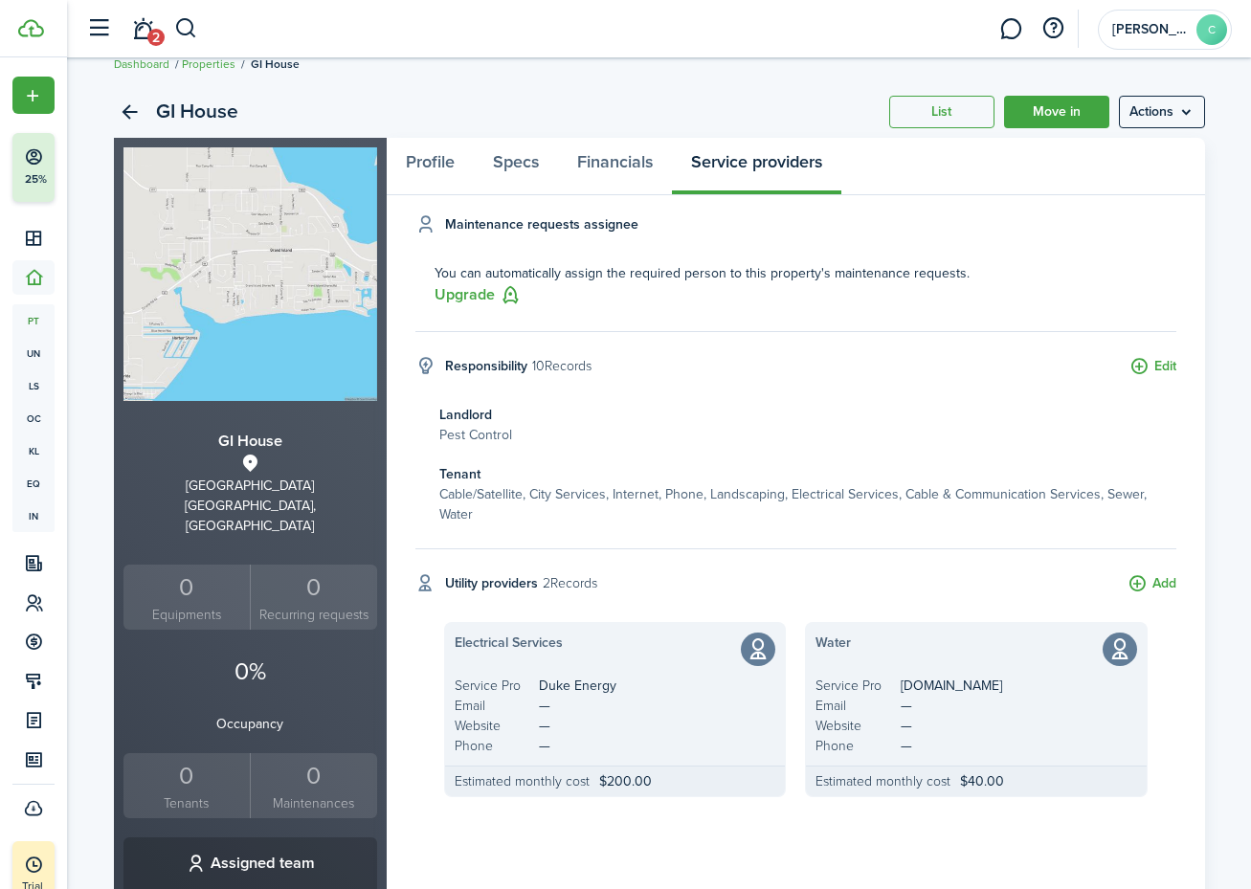
scroll to position [14, 0]
